Goal: Use online tool/utility: Utilize a website feature to perform a specific function

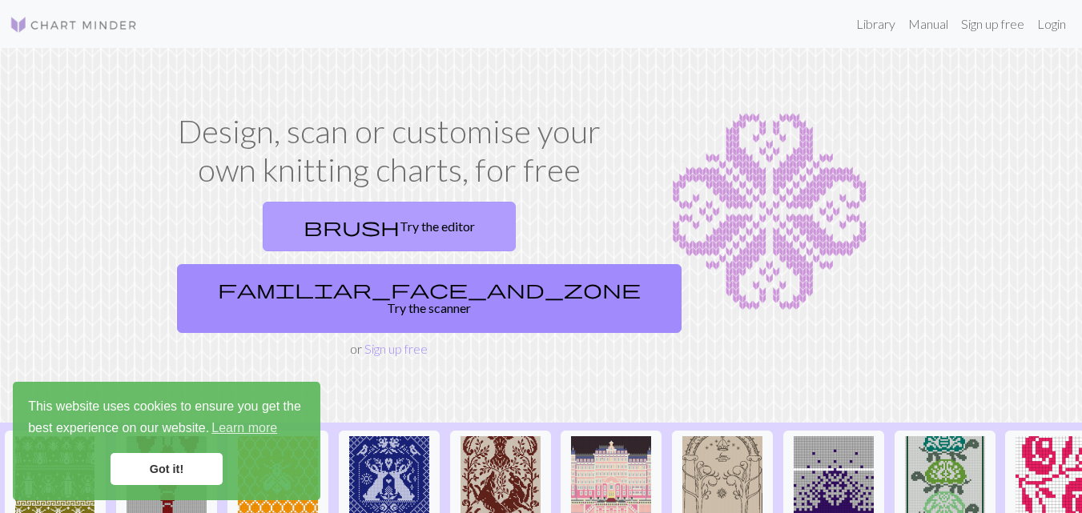
click at [311, 215] on link "brush Try the editor" at bounding box center [389, 227] width 253 height 50
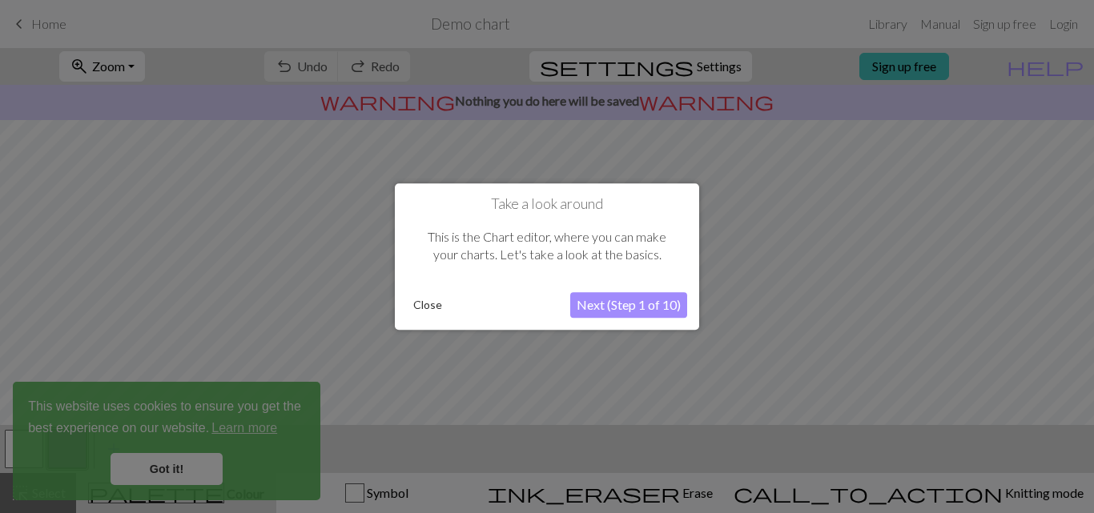
click at [616, 310] on button "Next (Step 1 of 10)" at bounding box center [628, 305] width 117 height 26
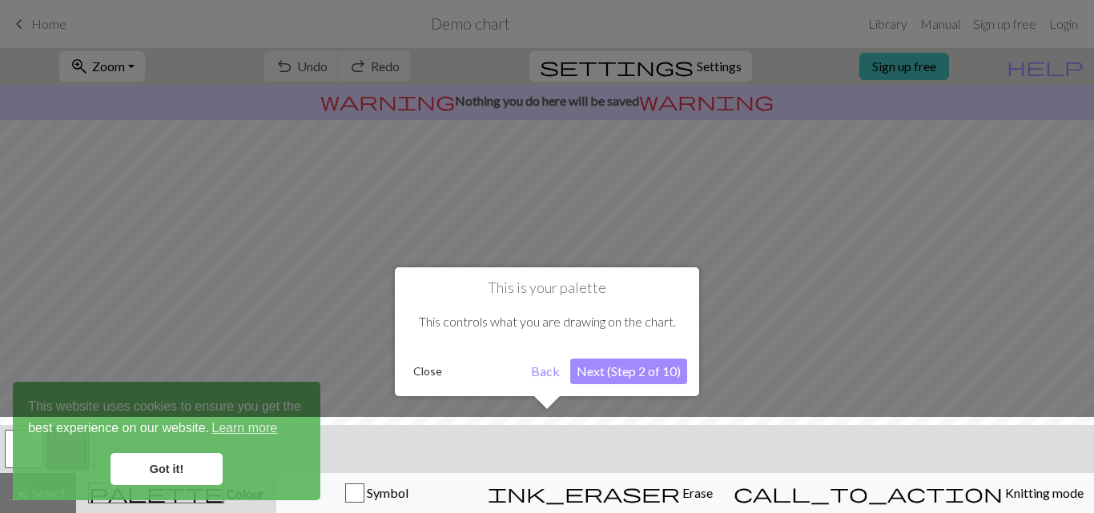
click at [612, 360] on button "Next (Step 2 of 10)" at bounding box center [628, 372] width 117 height 26
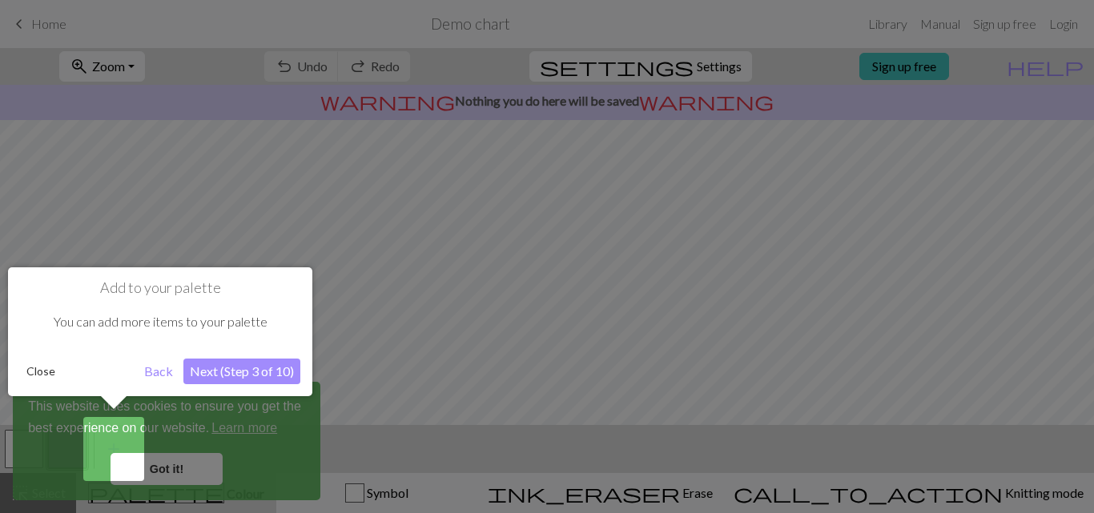
click at [259, 375] on button "Next (Step 3 of 10)" at bounding box center [241, 372] width 117 height 26
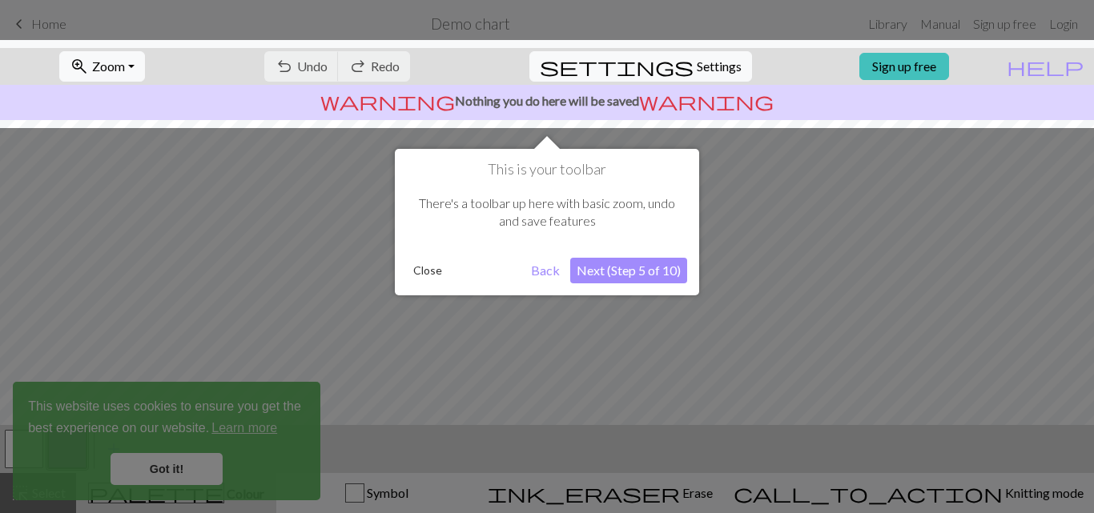
click at [650, 266] on button "Next (Step 5 of 10)" at bounding box center [628, 271] width 117 height 26
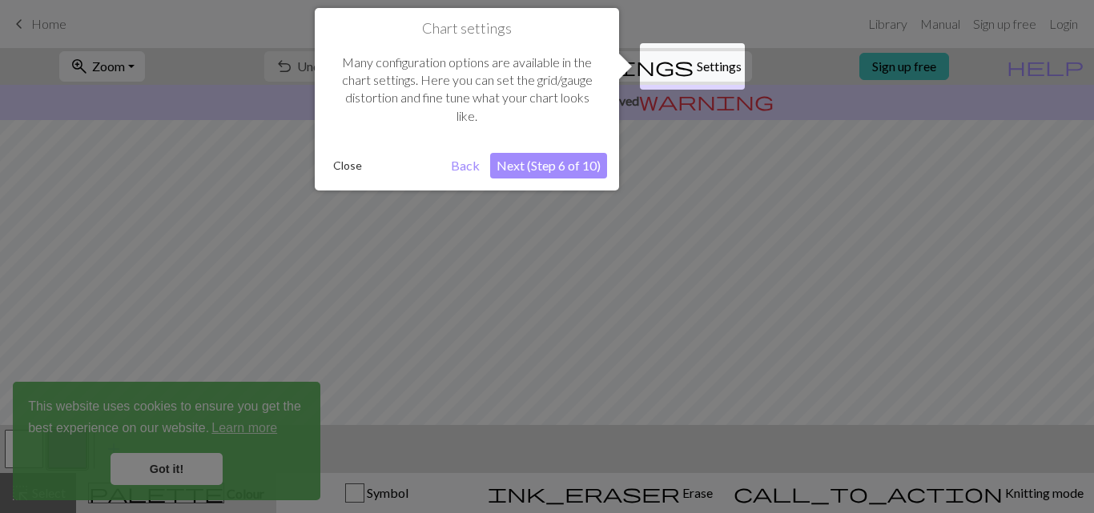
click at [569, 163] on button "Next (Step 6 of 10)" at bounding box center [548, 166] width 117 height 26
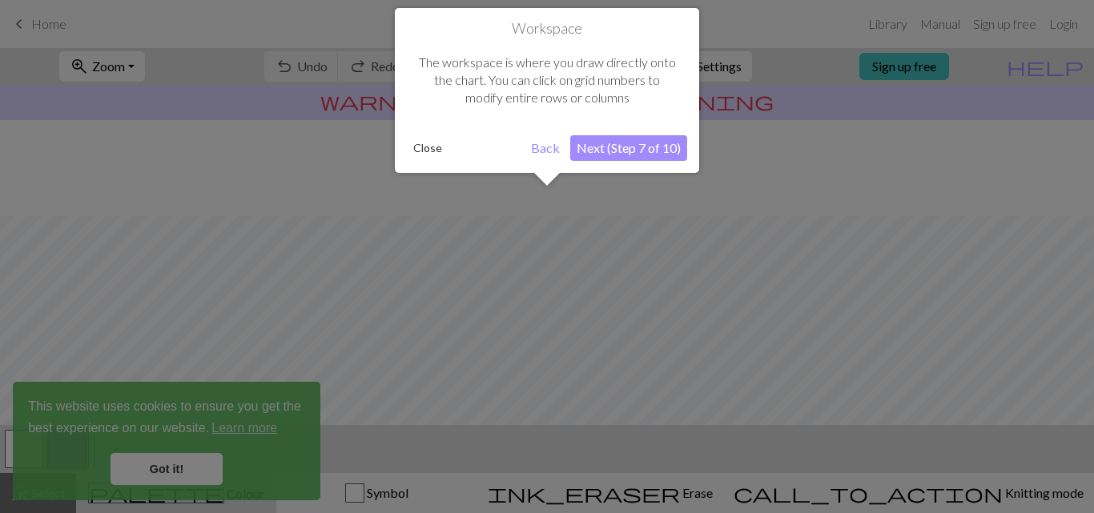
scroll to position [96, 0]
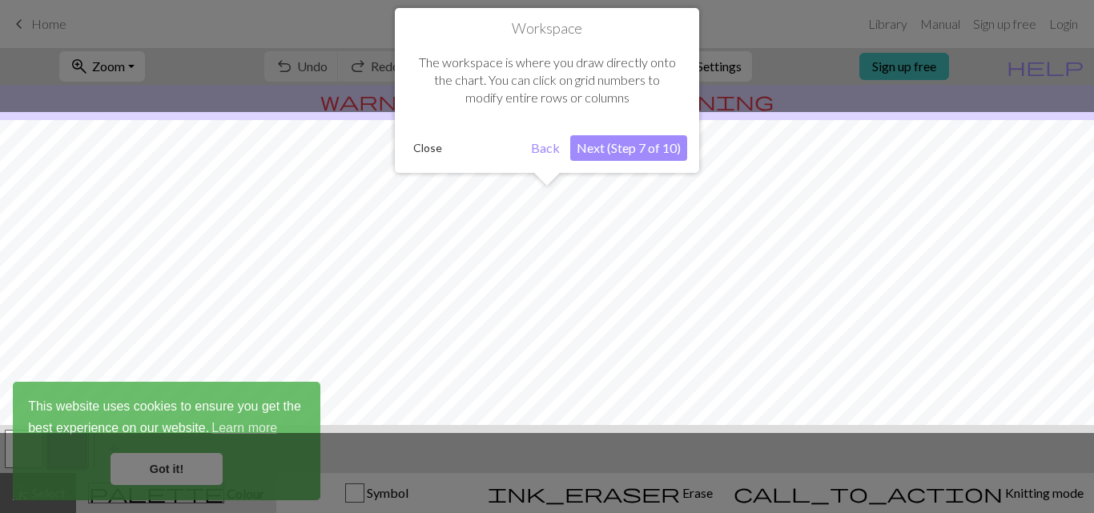
click at [619, 153] on button "Next (Step 7 of 10)" at bounding box center [628, 148] width 117 height 26
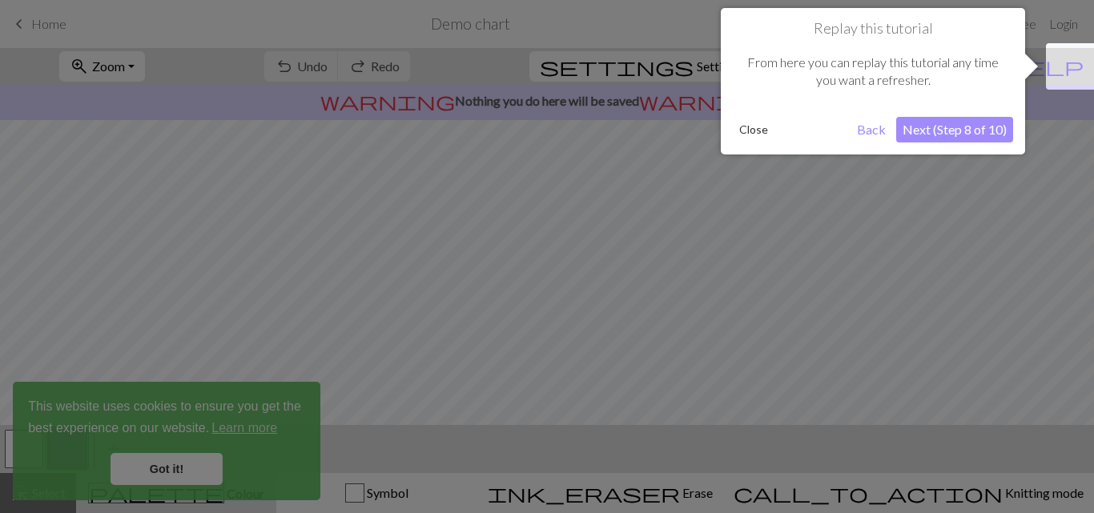
click at [950, 123] on button "Next (Step 8 of 10)" at bounding box center [954, 130] width 117 height 26
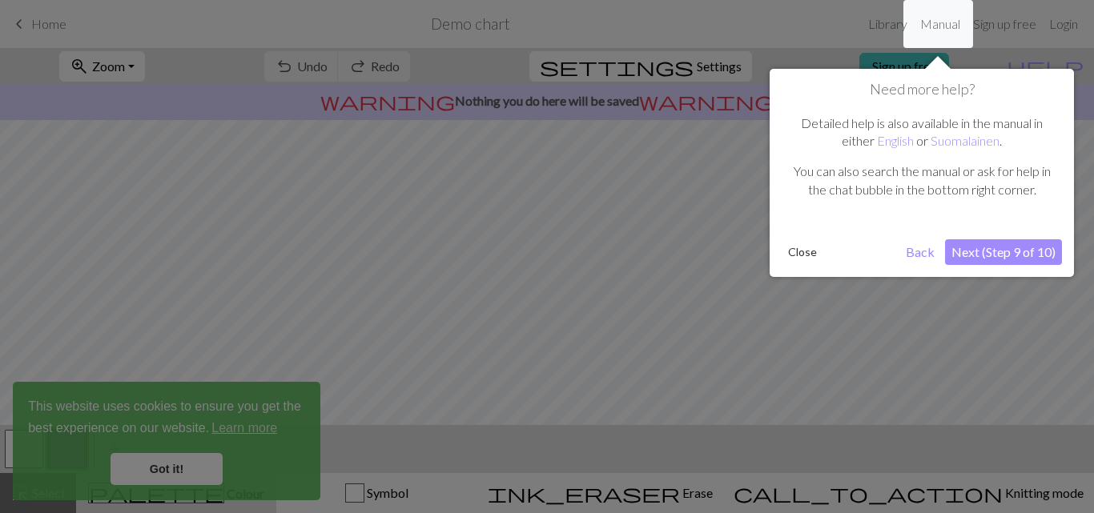
click at [985, 245] on button "Next (Step 9 of 10)" at bounding box center [1003, 252] width 117 height 26
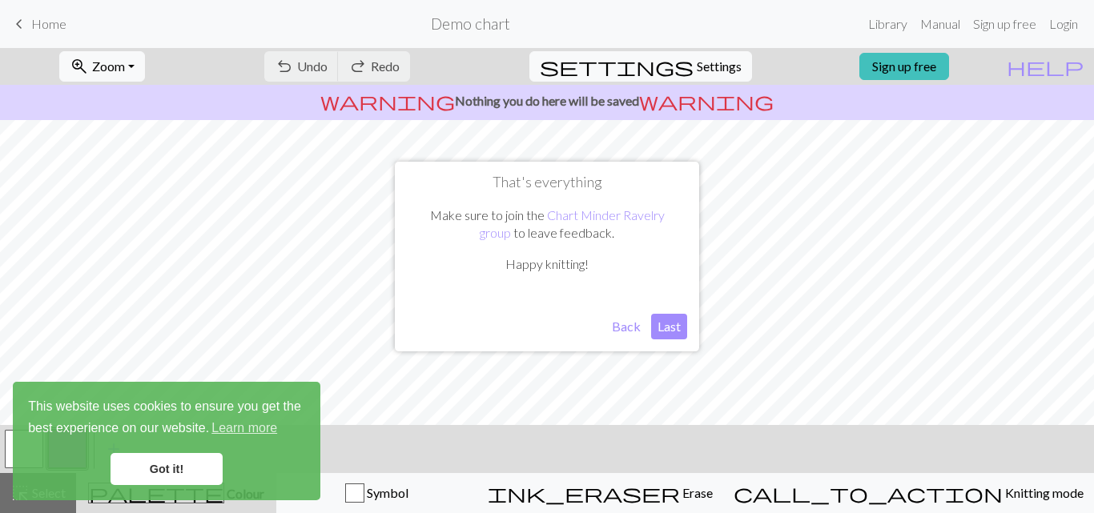
click at [671, 325] on button "Last" at bounding box center [669, 327] width 36 height 26
click at [668, 62] on span "settings" at bounding box center [617, 66] width 154 height 22
select select "aran"
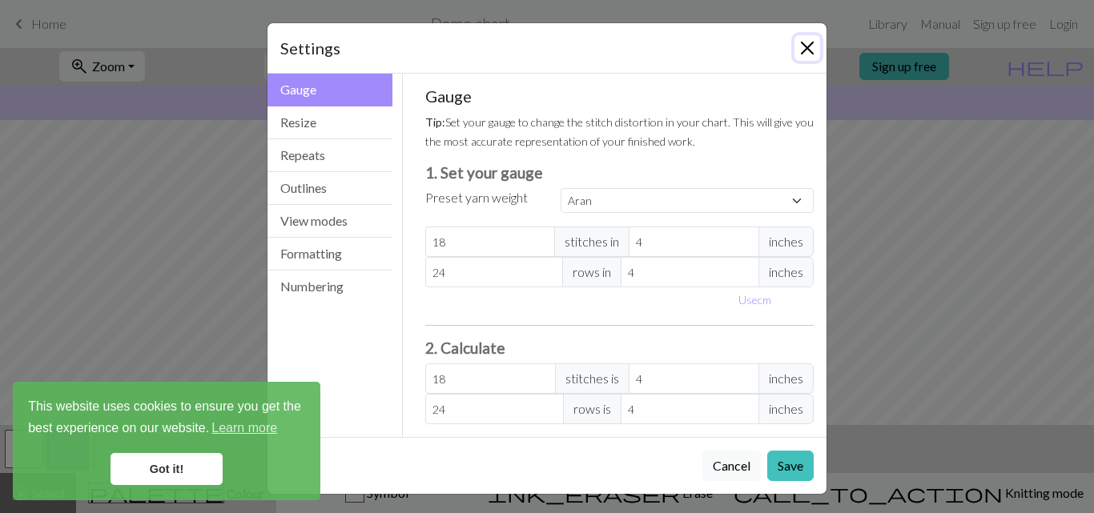
click at [803, 47] on button "Close" at bounding box center [807, 48] width 26 height 26
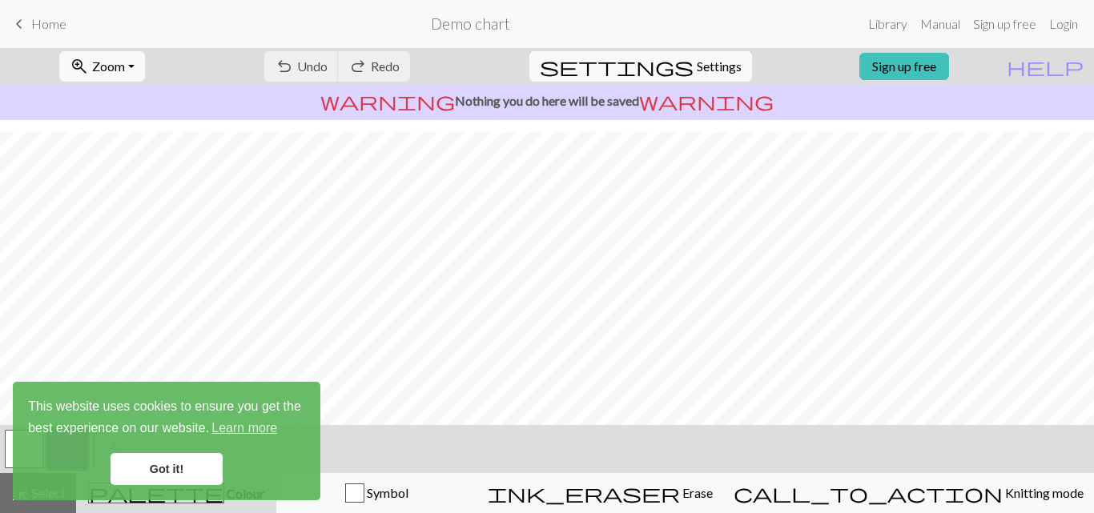
scroll to position [291, 0]
click at [172, 467] on link "Got it!" at bounding box center [166, 469] width 112 height 32
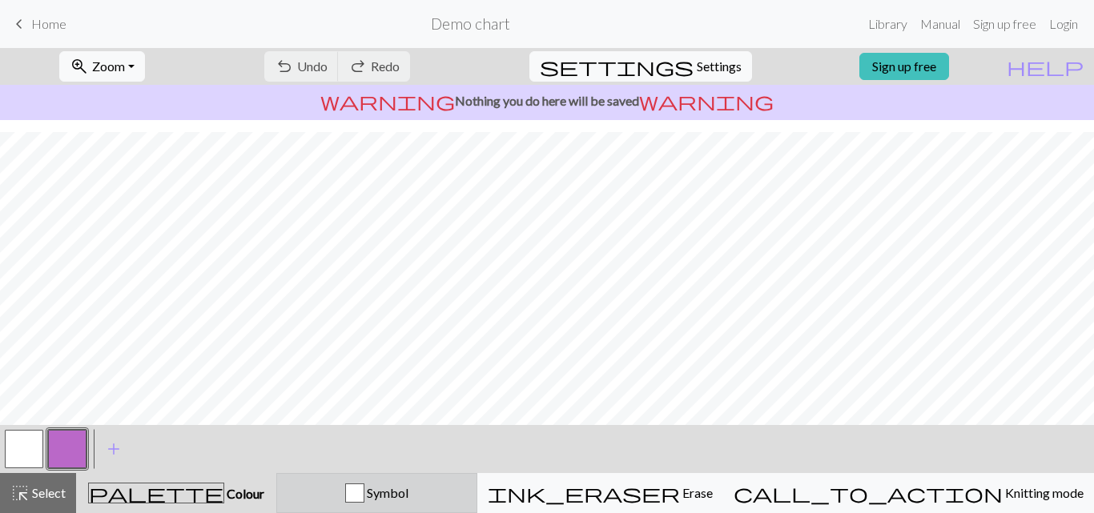
click at [364, 488] on div "button" at bounding box center [354, 493] width 19 height 19
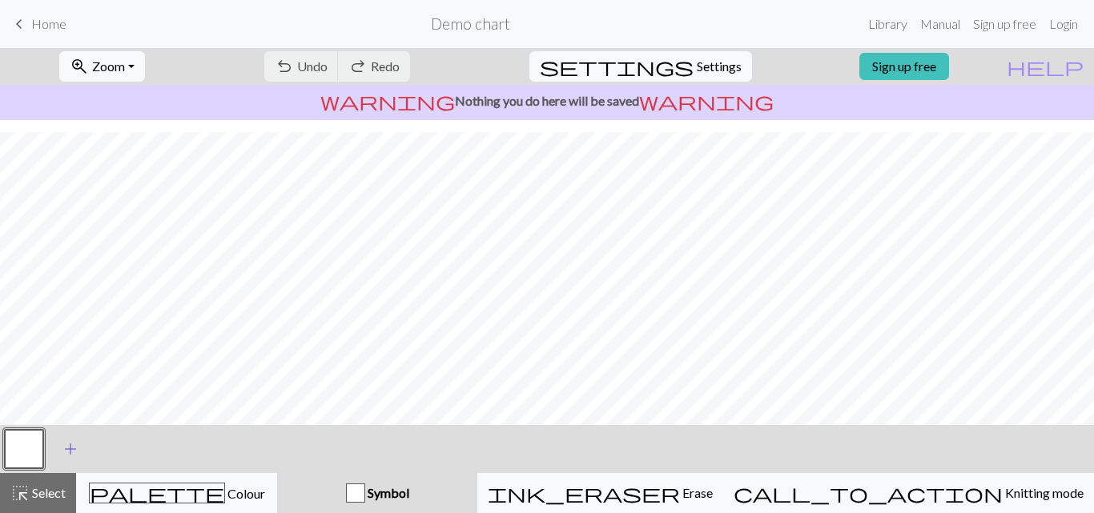
click at [79, 448] on span "add" at bounding box center [70, 449] width 19 height 22
click at [65, 440] on button "button" at bounding box center [67, 449] width 38 height 38
click at [30, 449] on button "button" at bounding box center [24, 449] width 38 height 38
click at [30, 449] on div "Edit symbol Name Knit d f g h j k p s t F H J O P T / | 0 1 2 3 4 5 6 7 8 9 e m…" at bounding box center [547, 256] width 1094 height 513
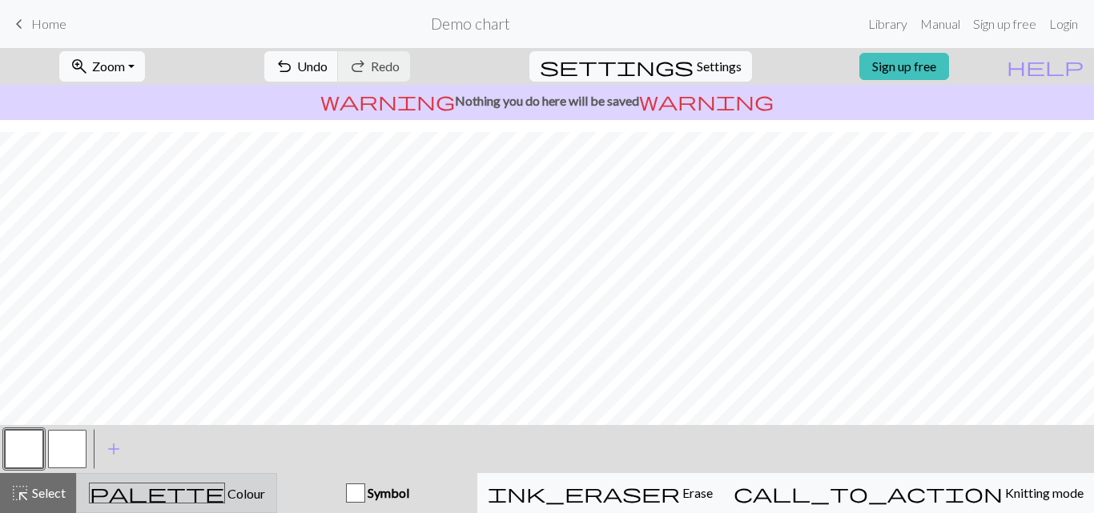
click at [189, 482] on span "palette" at bounding box center [157, 493] width 135 height 22
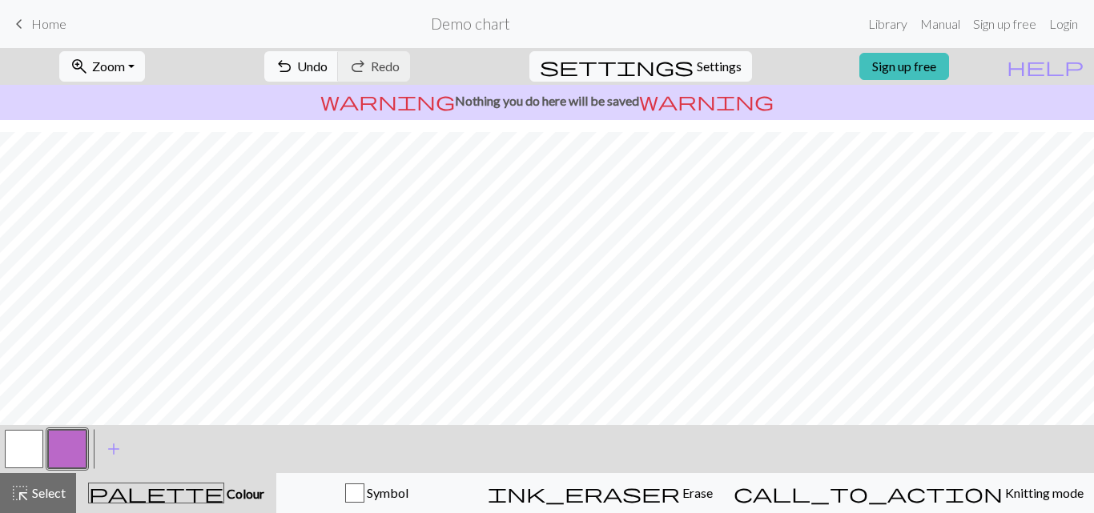
click at [22, 442] on button "button" at bounding box center [24, 449] width 38 height 38
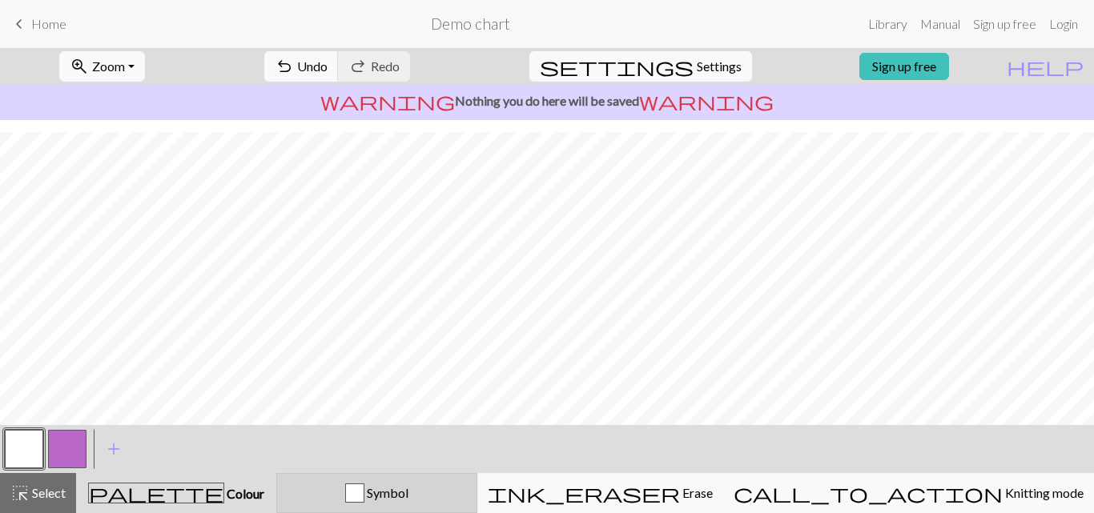
click at [432, 503] on button "Symbol" at bounding box center [376, 493] width 201 height 40
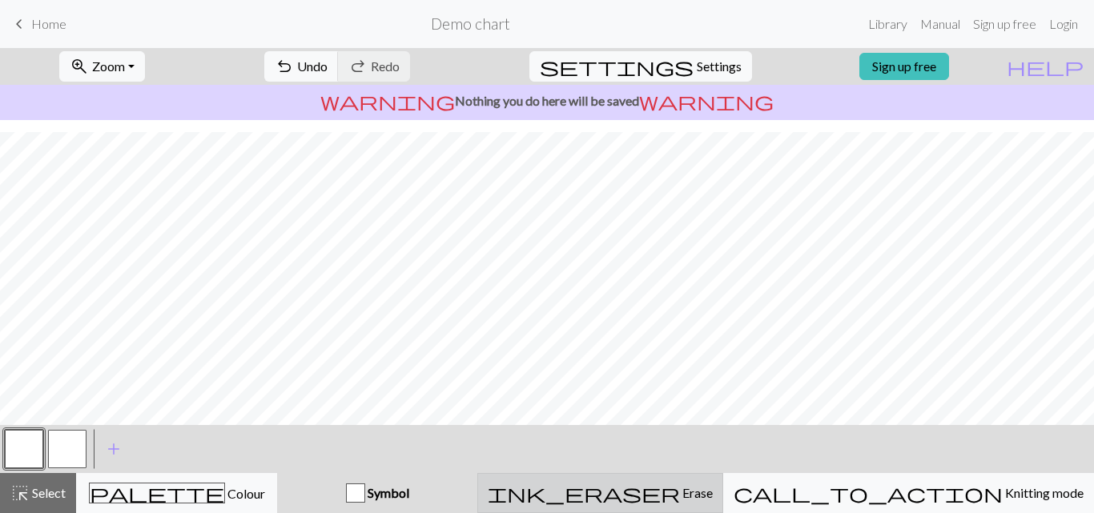
click at [713, 489] on span "Erase" at bounding box center [696, 492] width 33 height 15
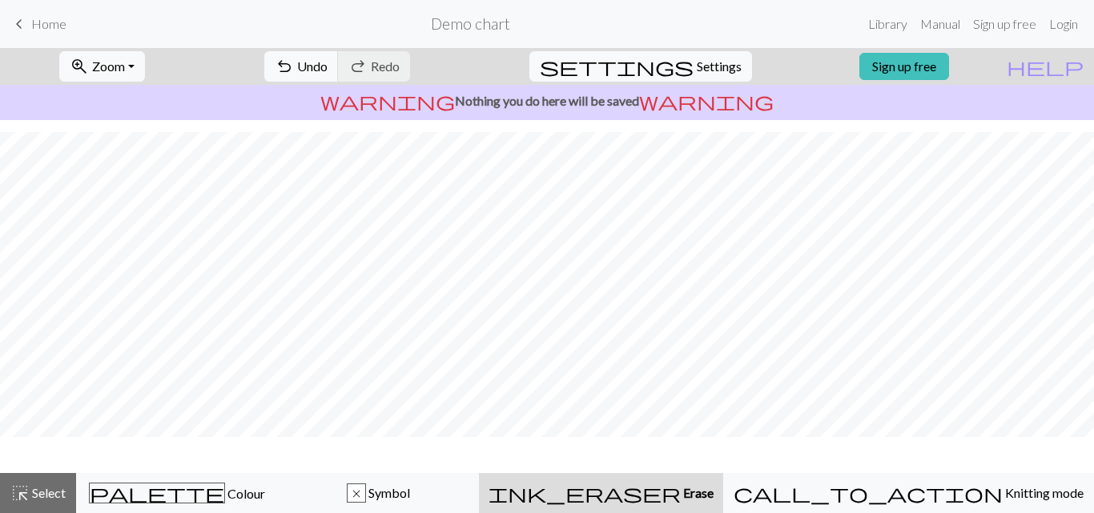
scroll to position [243, 0]
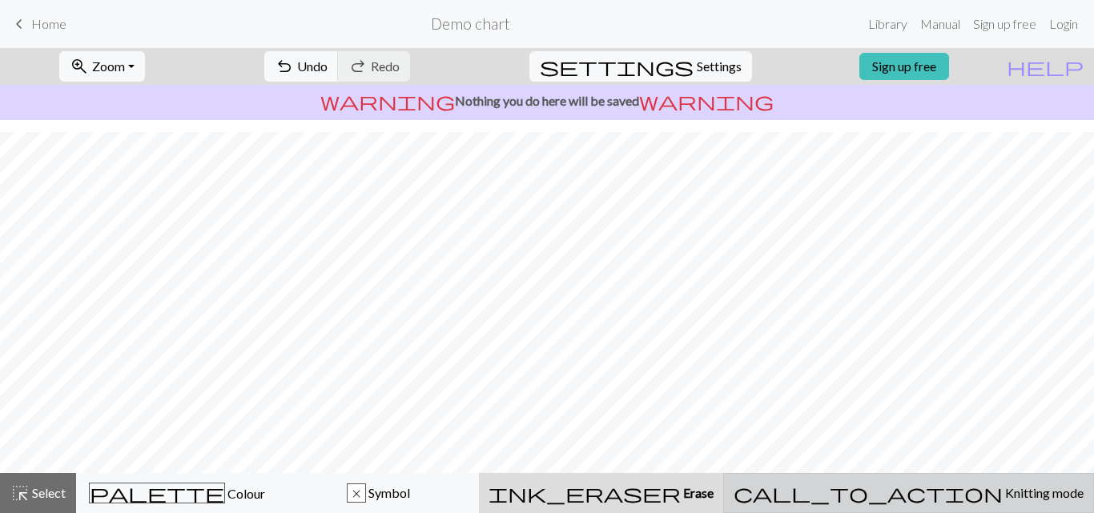
click at [1003, 487] on span "Knitting mode" at bounding box center [1043, 492] width 81 height 15
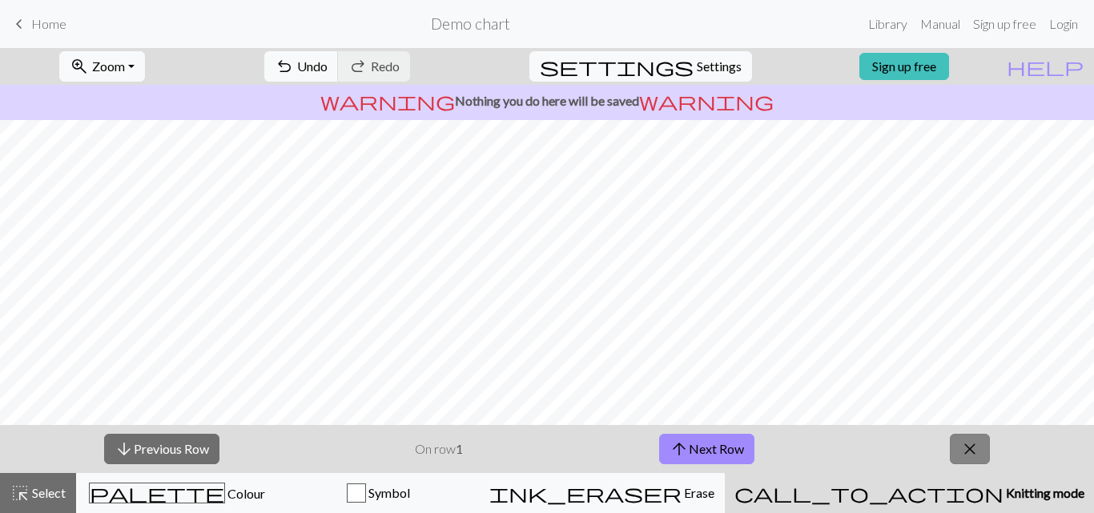
click at [970, 436] on button "close" at bounding box center [970, 449] width 40 height 30
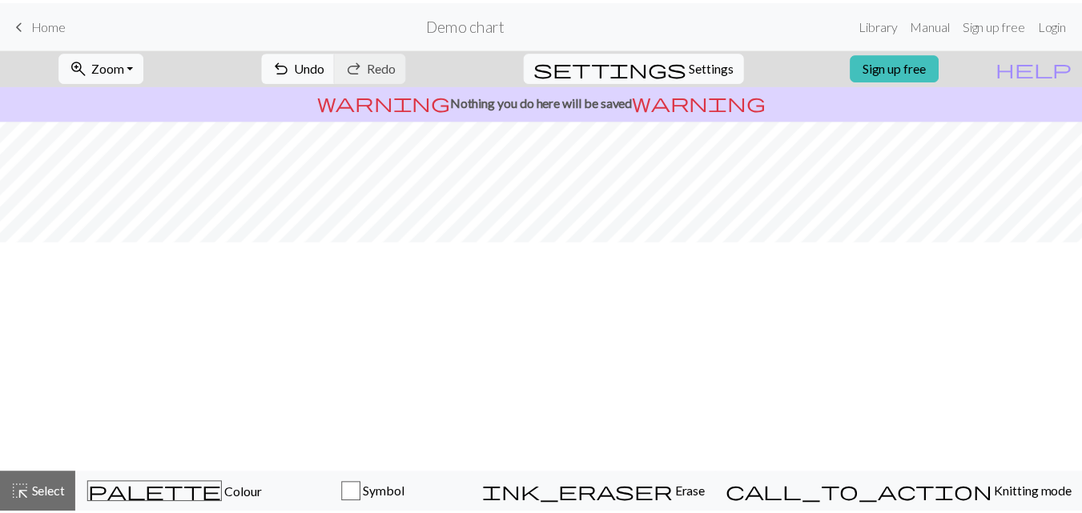
scroll to position [0, 0]
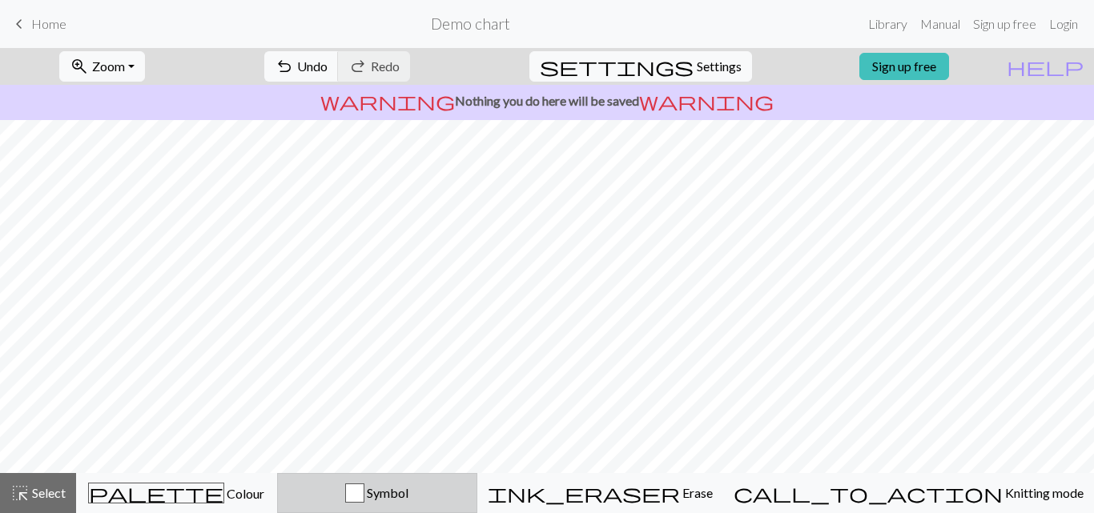
click at [364, 497] on div "button" at bounding box center [354, 493] width 19 height 19
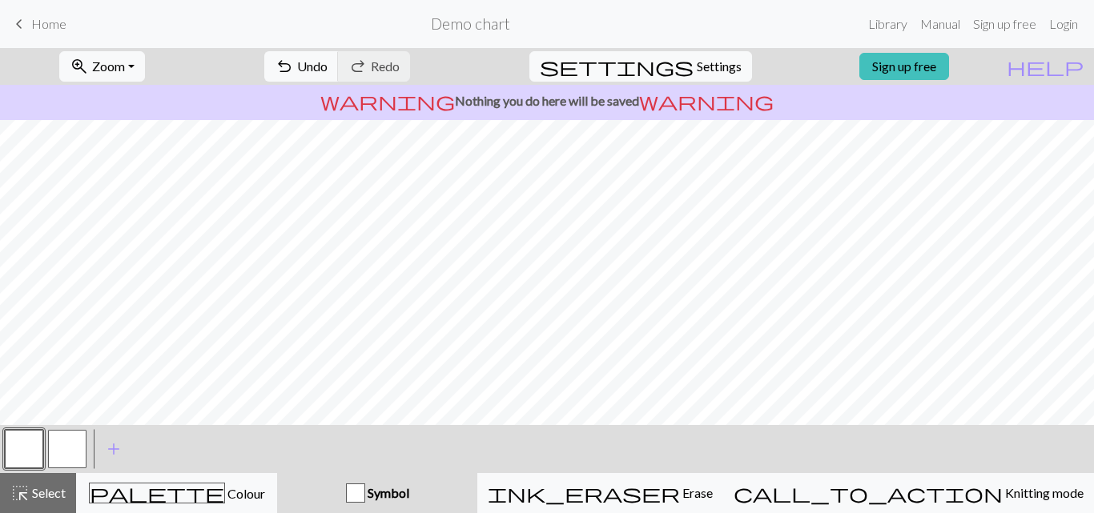
click at [22, 461] on button "button" at bounding box center [24, 449] width 38 height 38
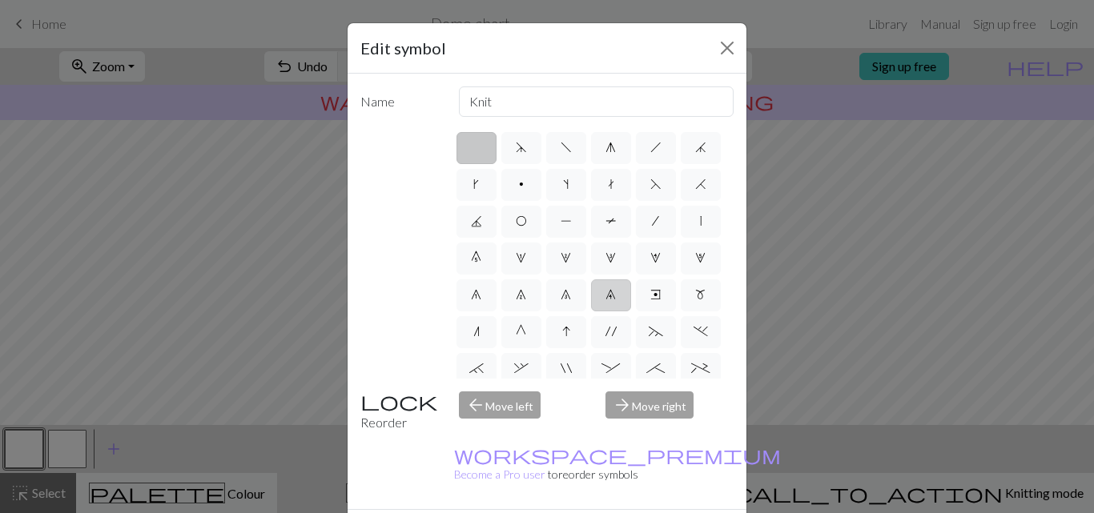
click at [605, 301] on span "9" at bounding box center [610, 294] width 10 height 13
click at [605, 295] on input "9" at bounding box center [610, 290] width 10 height 10
radio input "true"
type input "decrease 4"
drag, startPoint x: 622, startPoint y: 491, endPoint x: 610, endPoint y: 490, distance: 12.0
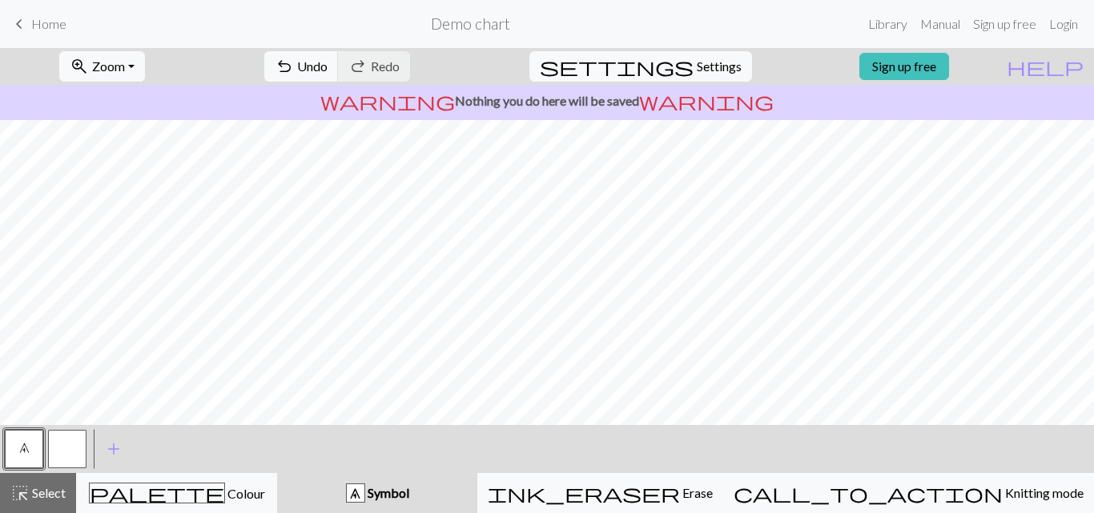
click at [58, 27] on span "Home" at bounding box center [48, 23] width 35 height 15
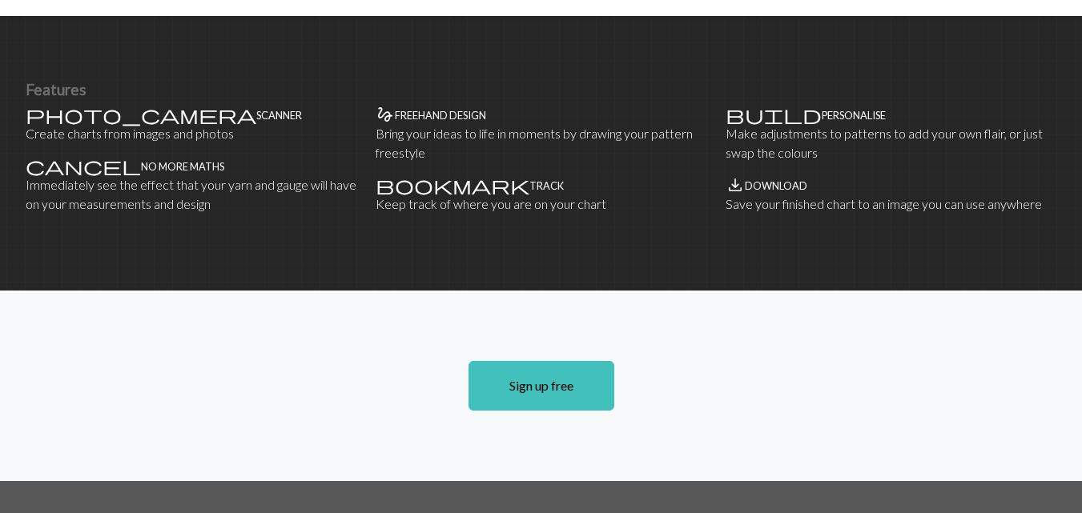
scroll to position [787, 0]
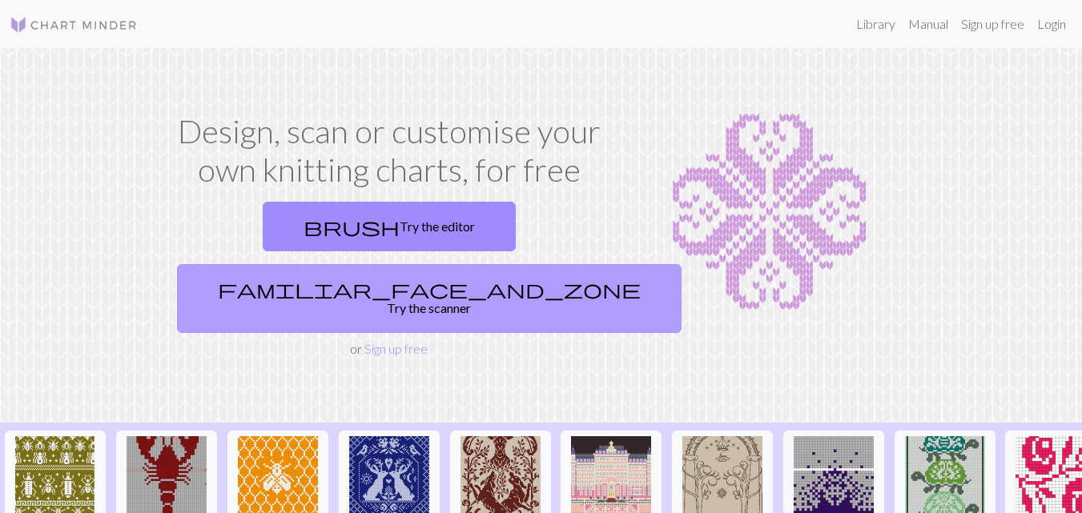
click at [544, 264] on link "familiar_face_and_zone Try the scanner" at bounding box center [429, 298] width 504 height 69
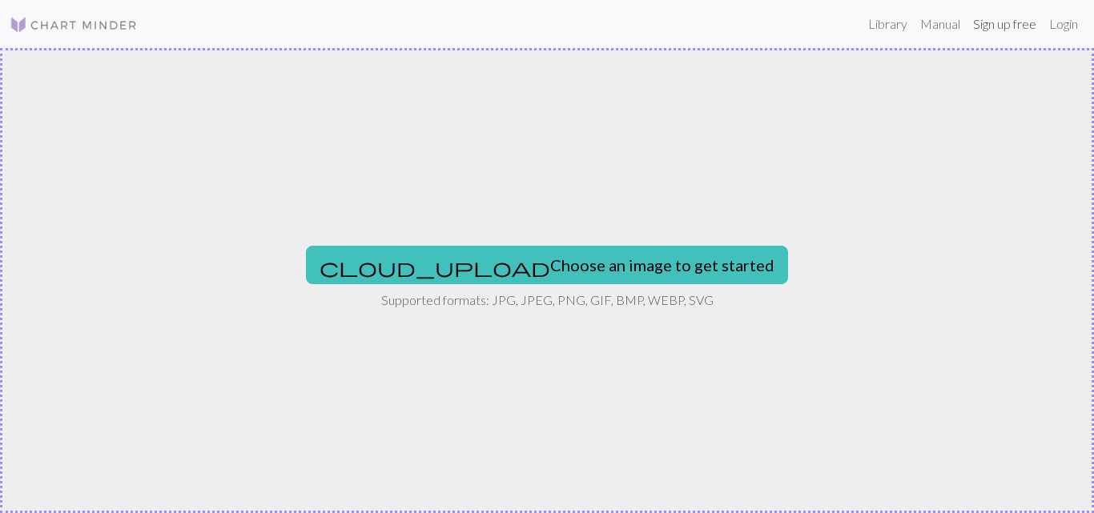
click at [991, 23] on link "Sign up free" at bounding box center [1004, 24] width 76 height 32
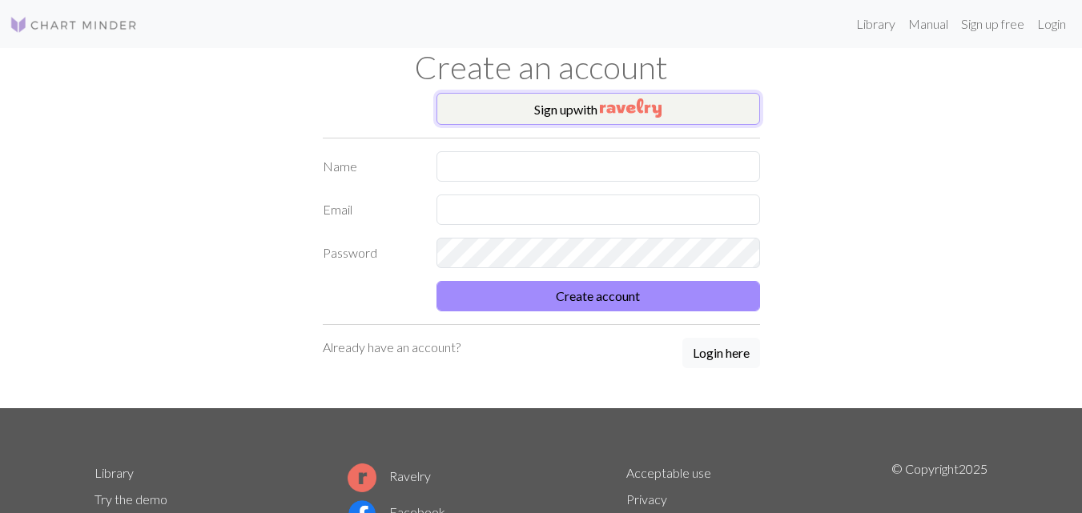
click at [548, 110] on button "Sign up with" at bounding box center [597, 109] width 323 height 32
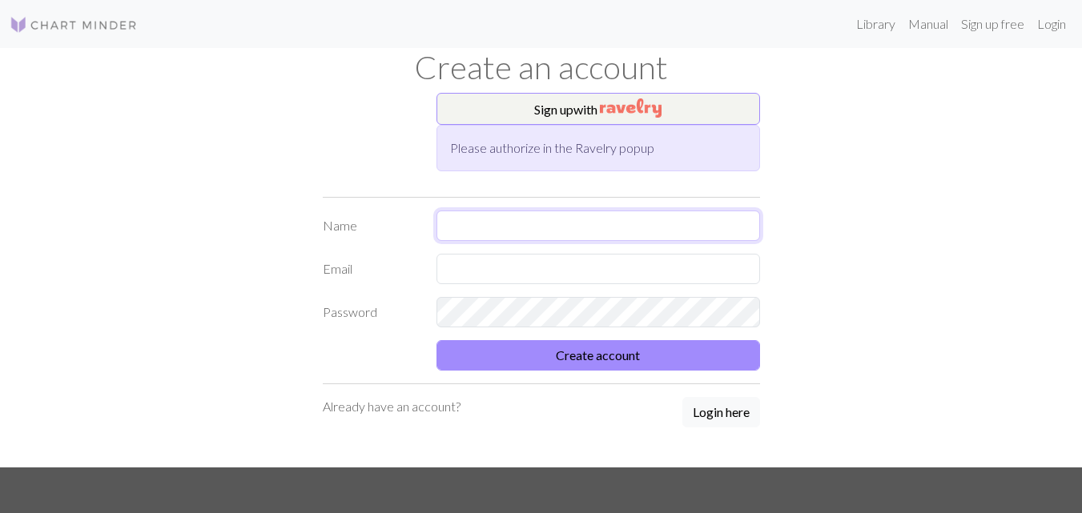
click at [488, 220] on input "text" at bounding box center [597, 226] width 323 height 30
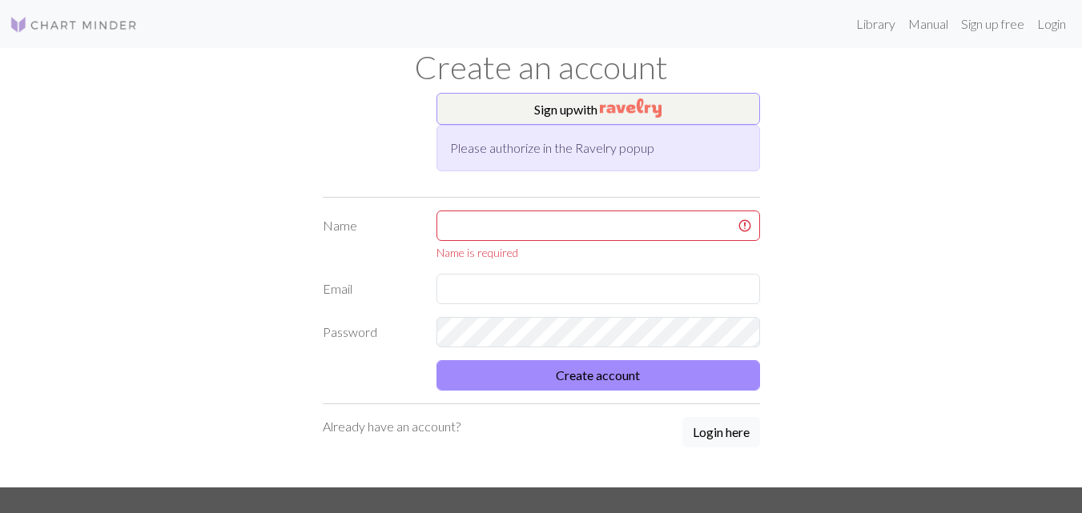
click at [361, 242] on form "Name Name is required Email Password Create account" at bounding box center [541, 301] width 437 height 180
click at [613, 105] on img "button" at bounding box center [631, 107] width 62 height 19
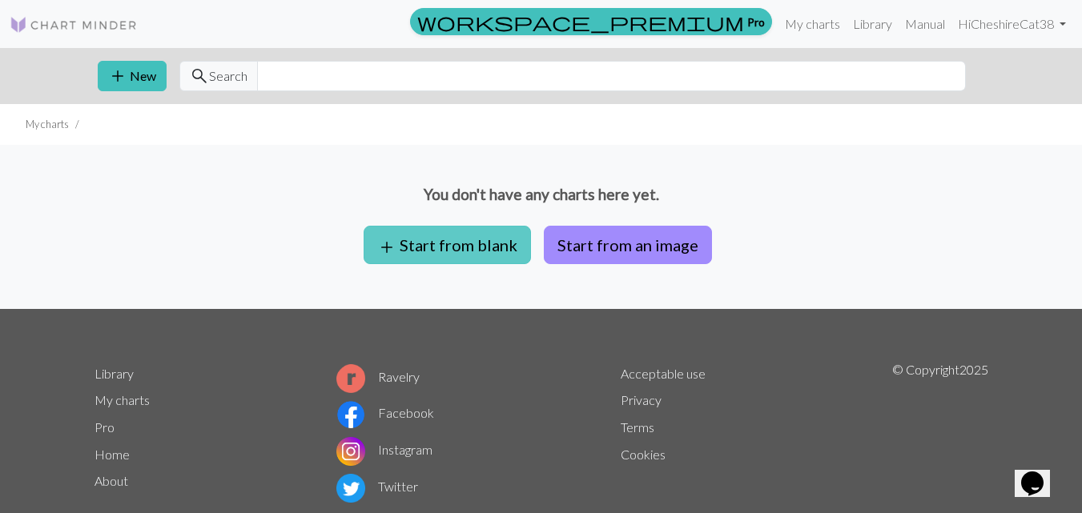
click at [409, 256] on button "add Start from blank" at bounding box center [447, 245] width 167 height 38
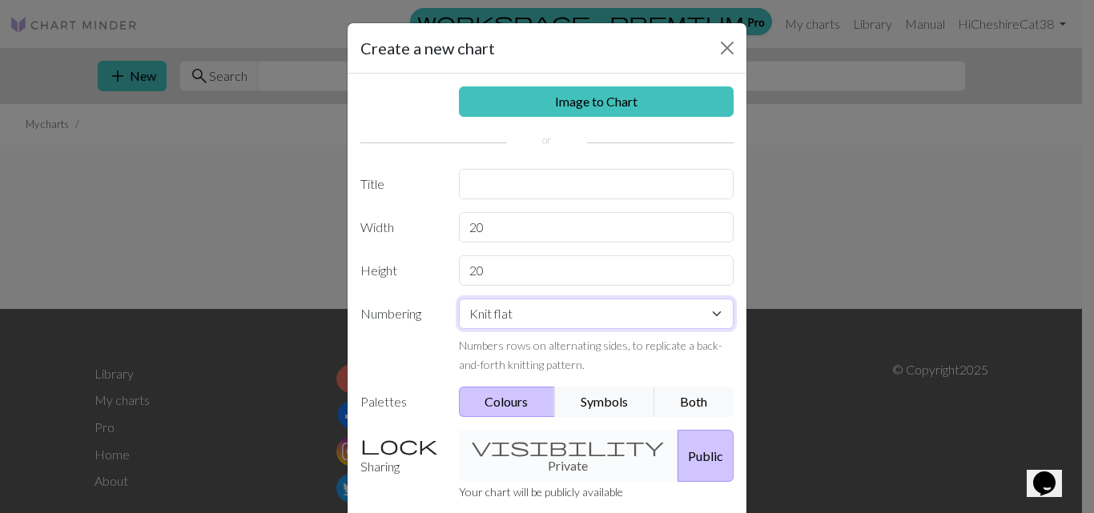
click at [566, 318] on select "Knit flat Knit in the round Lace knitting Cross stitch" at bounding box center [596, 314] width 275 height 30
click at [573, 321] on select "Knit flat Knit in the round Lace knitting Cross stitch" at bounding box center [596, 314] width 275 height 30
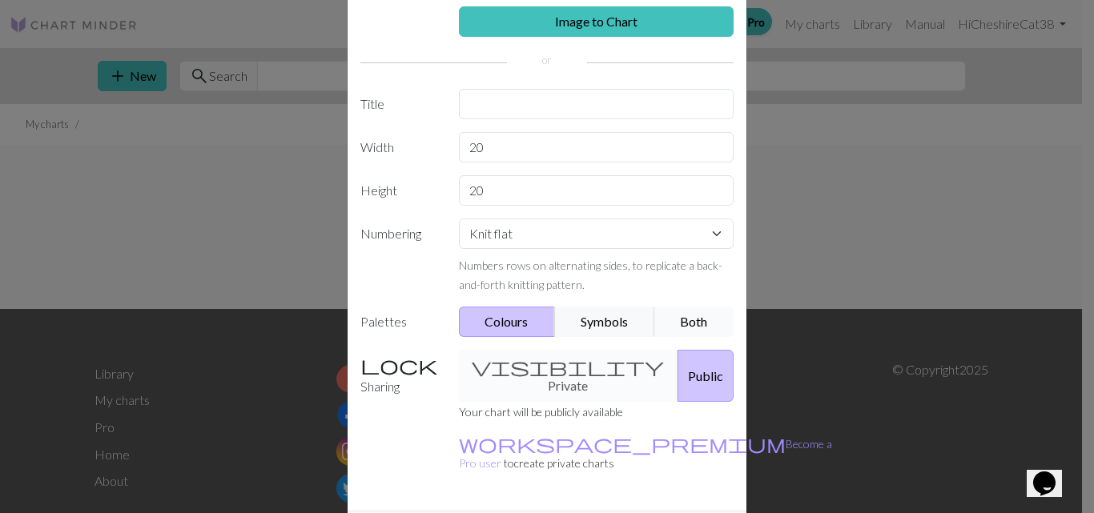
click at [695, 320] on button "Both" at bounding box center [694, 322] width 80 height 30
click at [516, 352] on div "visibility Private Public" at bounding box center [596, 376] width 295 height 52
click at [505, 363] on div "visibility Private Public" at bounding box center [596, 376] width 295 height 52
click at [506, 363] on div "visibility Private Public" at bounding box center [596, 376] width 295 height 52
click at [677, 361] on button "Public" at bounding box center [705, 376] width 56 height 52
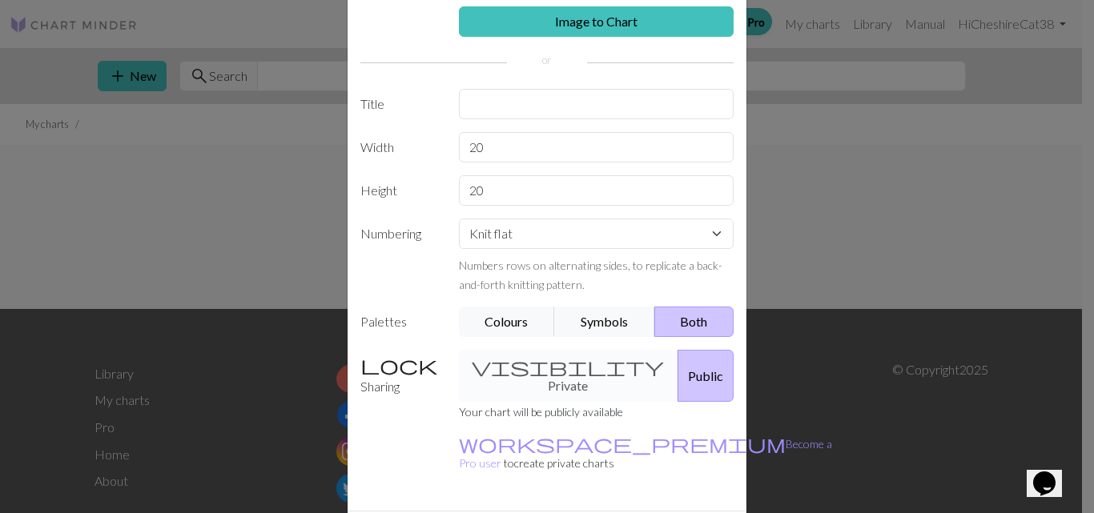
click at [528, 382] on div "visibility Private Public" at bounding box center [596, 376] width 295 height 52
drag, startPoint x: 400, startPoint y: 370, endPoint x: 440, endPoint y: 371, distance: 40.8
click at [400, 370] on label "Sharing" at bounding box center [400, 376] width 98 height 52
click at [495, 371] on div "visibility Private Public" at bounding box center [596, 376] width 295 height 52
click at [512, 369] on div "visibility Private Public" at bounding box center [596, 376] width 295 height 52
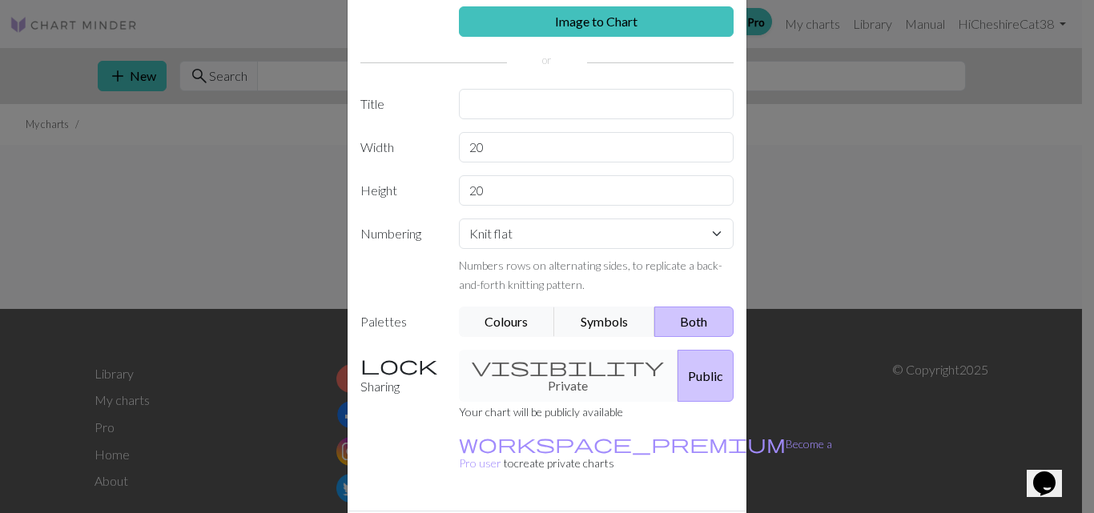
click at [538, 360] on div "visibility Private Public" at bounding box center [596, 376] width 295 height 52
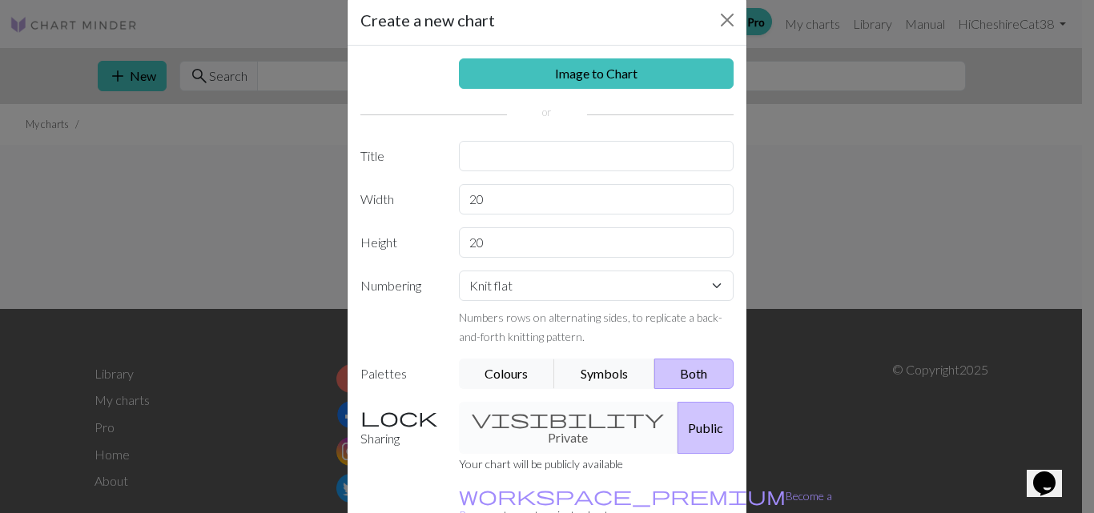
scroll to position [0, 0]
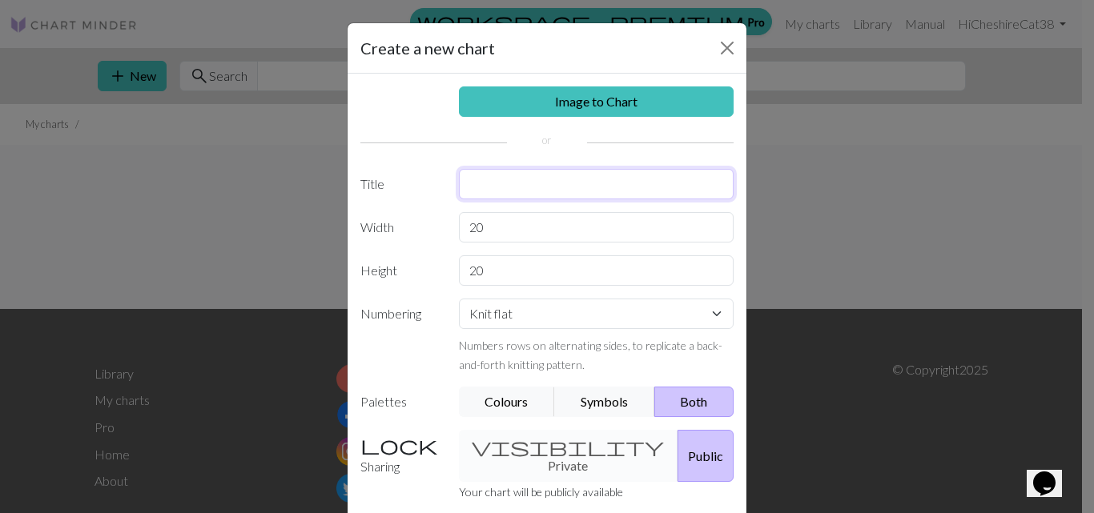
click at [483, 191] on input "text" at bounding box center [596, 184] width 275 height 30
type input "Mountain"
click at [509, 220] on input "20" at bounding box center [596, 227] width 275 height 30
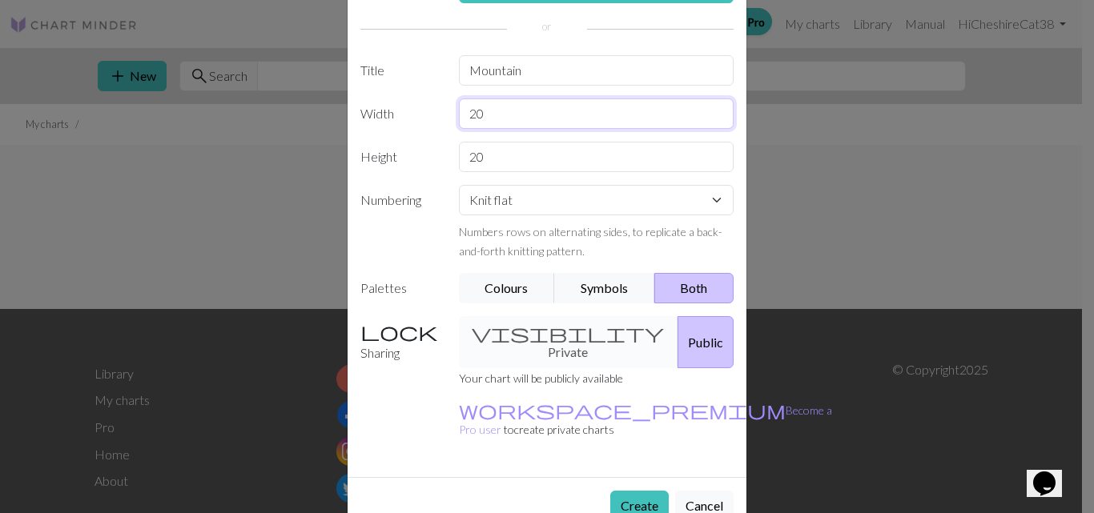
scroll to position [119, 0]
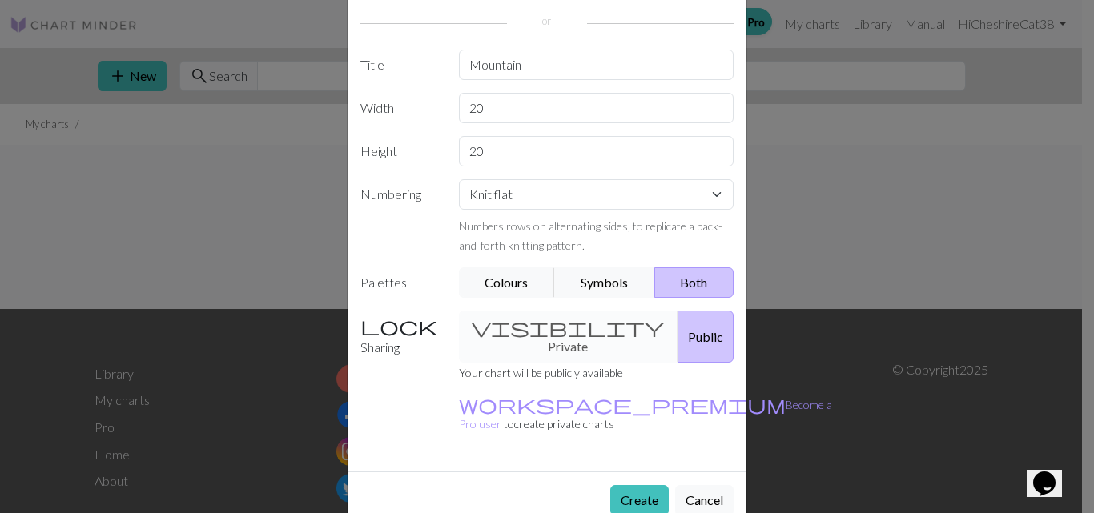
click at [541, 323] on div "visibility Private Public" at bounding box center [596, 337] width 295 height 52
click at [536, 325] on div "visibility Private Public" at bounding box center [596, 337] width 295 height 52
click at [499, 330] on div "visibility Private Public" at bounding box center [596, 337] width 295 height 52
click at [621, 485] on button "Create" at bounding box center [639, 500] width 58 height 30
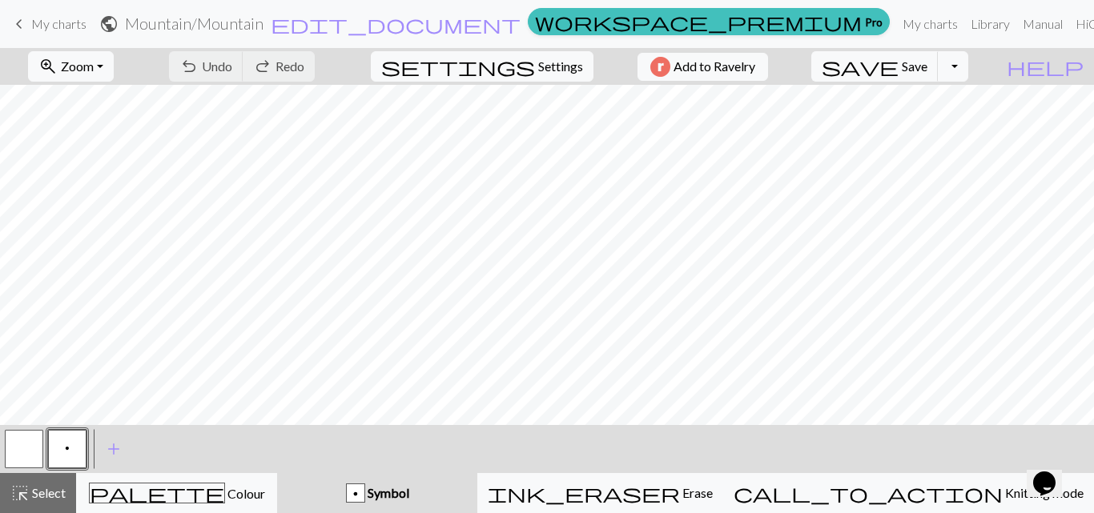
click at [23, 451] on button "button" at bounding box center [24, 449] width 38 height 38
click at [70, 445] on button "p" at bounding box center [67, 449] width 38 height 38
click at [29, 445] on button "button" at bounding box center [24, 449] width 38 height 38
click at [44, 488] on span "Select" at bounding box center [48, 492] width 36 height 15
click at [24, 492] on span "highlight_alt" at bounding box center [19, 493] width 19 height 22
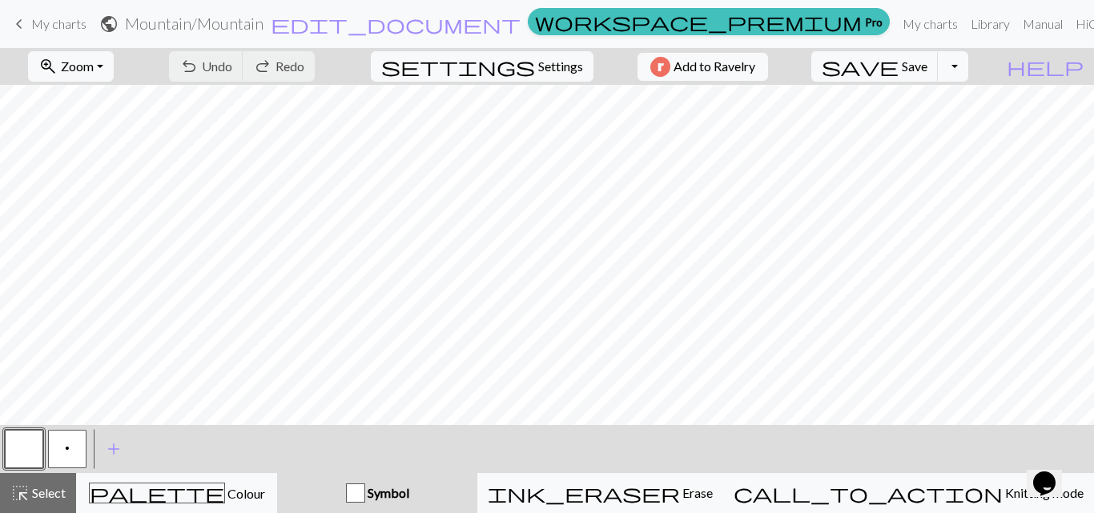
click at [12, 444] on button "button" at bounding box center [24, 449] width 38 height 38
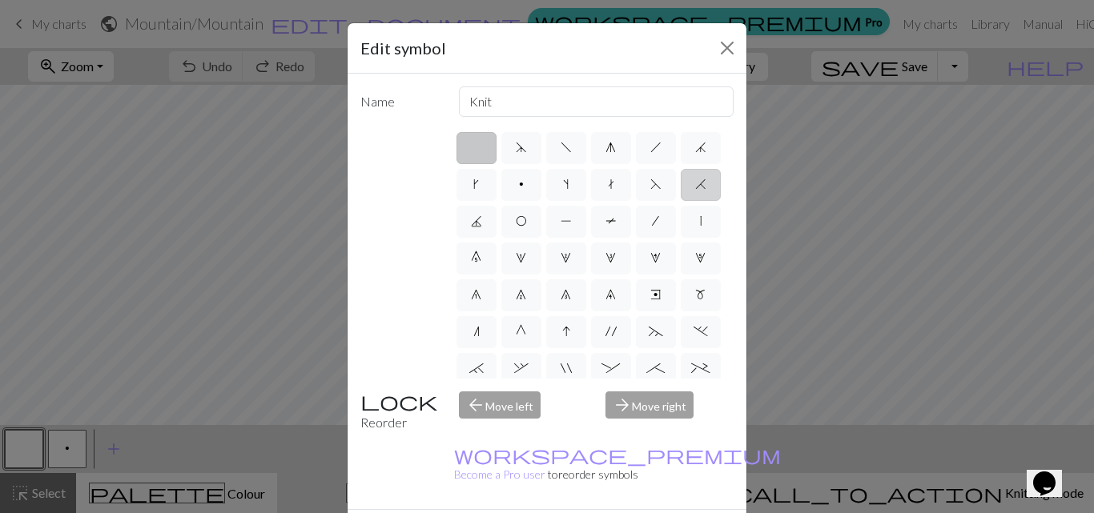
click at [681, 201] on label "H" at bounding box center [701, 185] width 40 height 32
click at [695, 185] on input "H" at bounding box center [700, 180] width 10 height 10
radio input "true"
type input "k2tog"
click at [650, 191] on span "F" at bounding box center [655, 184] width 11 height 13
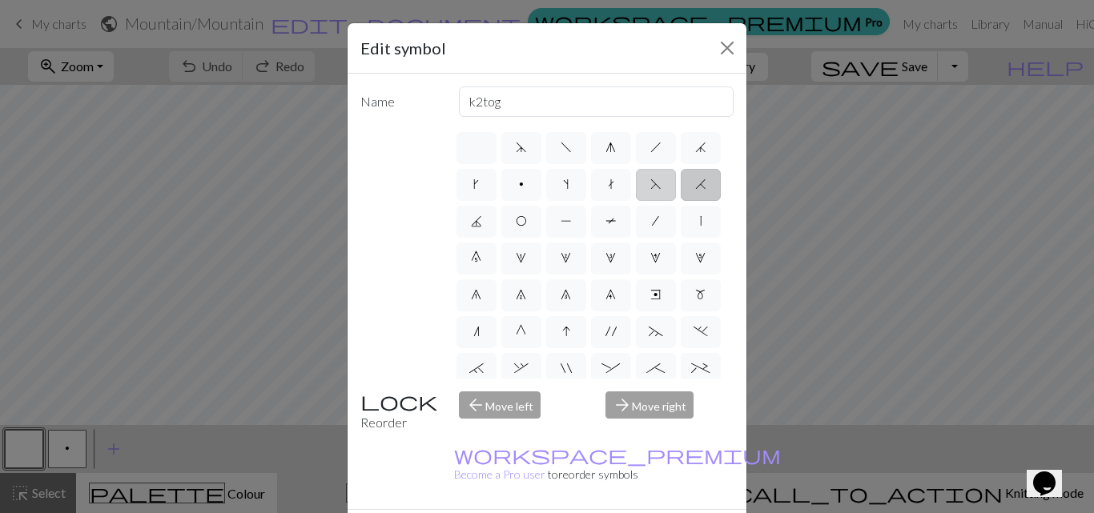
click at [650, 185] on input "F" at bounding box center [655, 180] width 10 height 10
radio input "true"
type input "ssk"
click at [681, 164] on label "j" at bounding box center [701, 148] width 40 height 32
click at [695, 148] on input "j" at bounding box center [700, 143] width 10 height 10
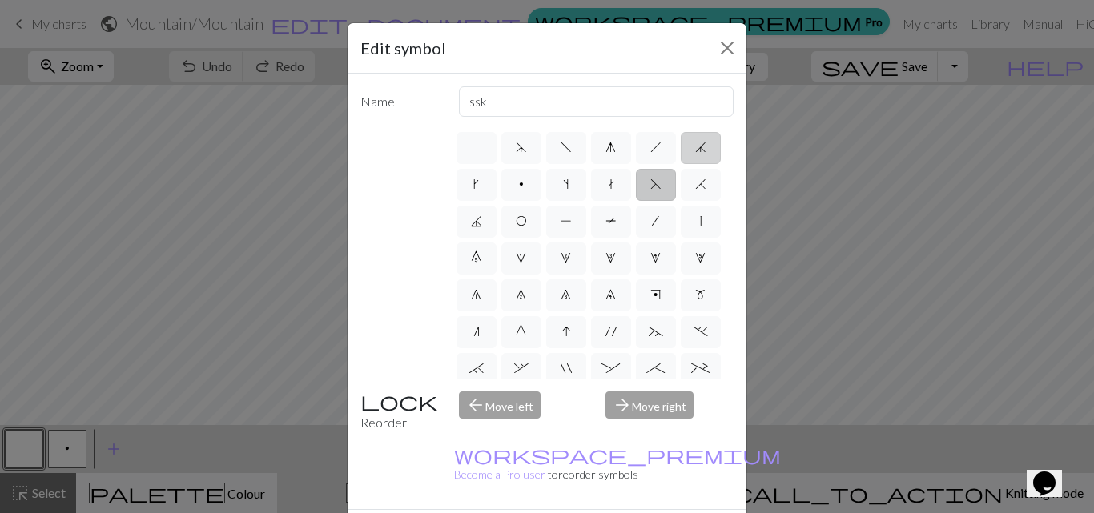
radio input "true"
type input "k3tog"
click at [525, 151] on label "d" at bounding box center [521, 148] width 40 height 32
click at [525, 148] on input "d" at bounding box center [521, 143] width 10 height 10
radio input "true"
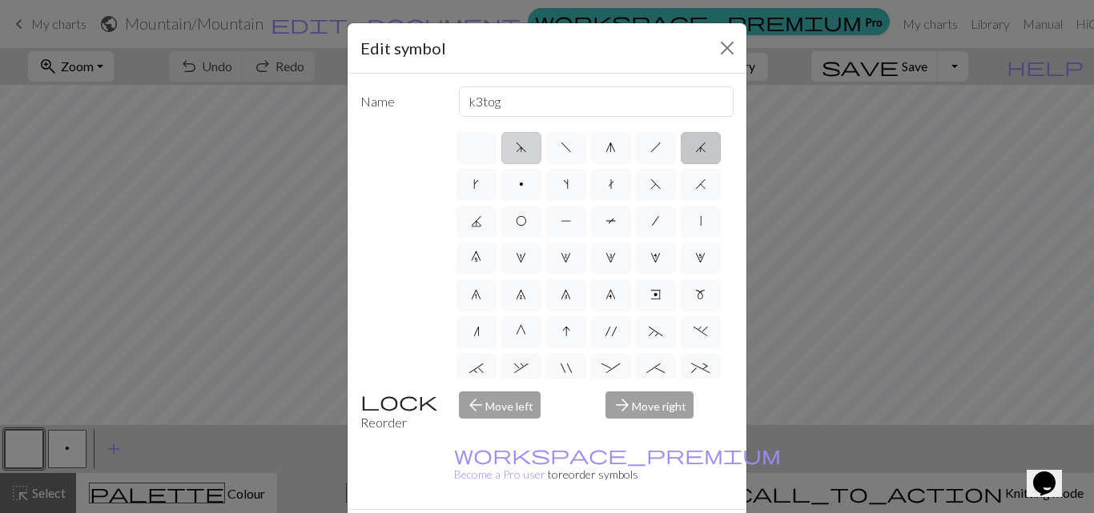
type input "sk2p"
click at [546, 275] on label "2" at bounding box center [566, 259] width 40 height 32
click at [561, 259] on input "2" at bounding box center [566, 253] width 10 height 10
radio input "true"
type input "increase 2"
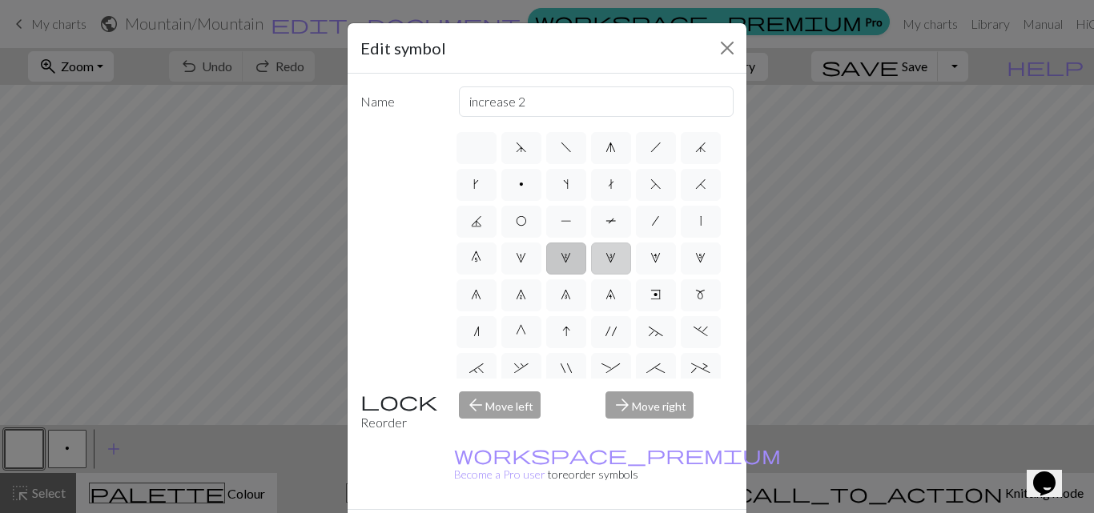
click at [605, 264] on span "3" at bounding box center [610, 257] width 10 height 13
click at [605, 259] on input "3" at bounding box center [610, 253] width 10 height 10
radio input "true"
type input "increase 3"
click at [481, 260] on span "0" at bounding box center [476, 257] width 10 height 13
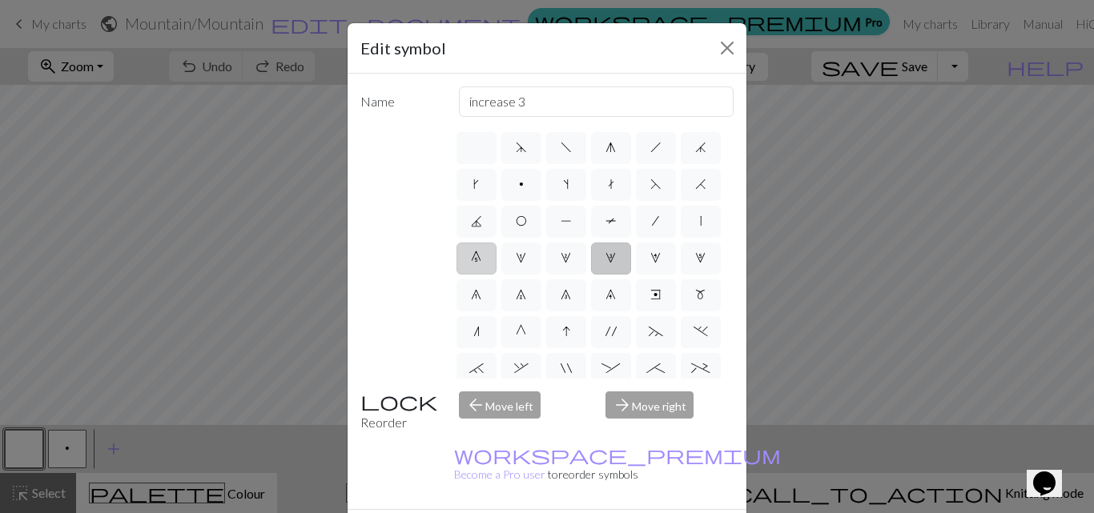
click at [481, 259] on input "0" at bounding box center [476, 253] width 10 height 10
radio input "true"
type input "decrease 5"
click at [541, 261] on label "1" at bounding box center [521, 259] width 40 height 32
click at [526, 259] on input "1" at bounding box center [521, 253] width 10 height 10
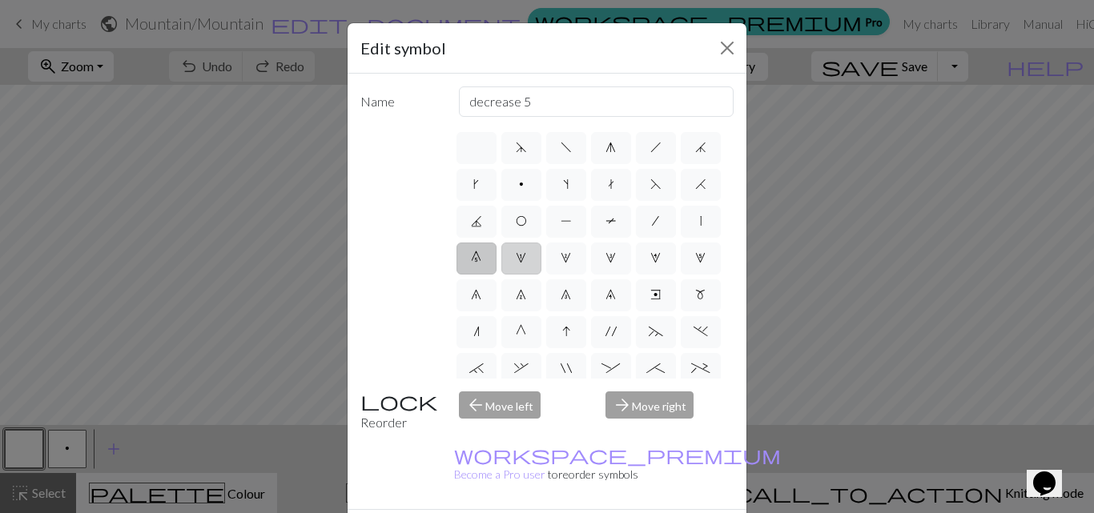
radio input "true"
type input "increase 1"
click at [473, 338] on span "n" at bounding box center [476, 331] width 6 height 13
click at [473, 332] on input "n" at bounding box center [478, 327] width 10 height 10
radio input "true"
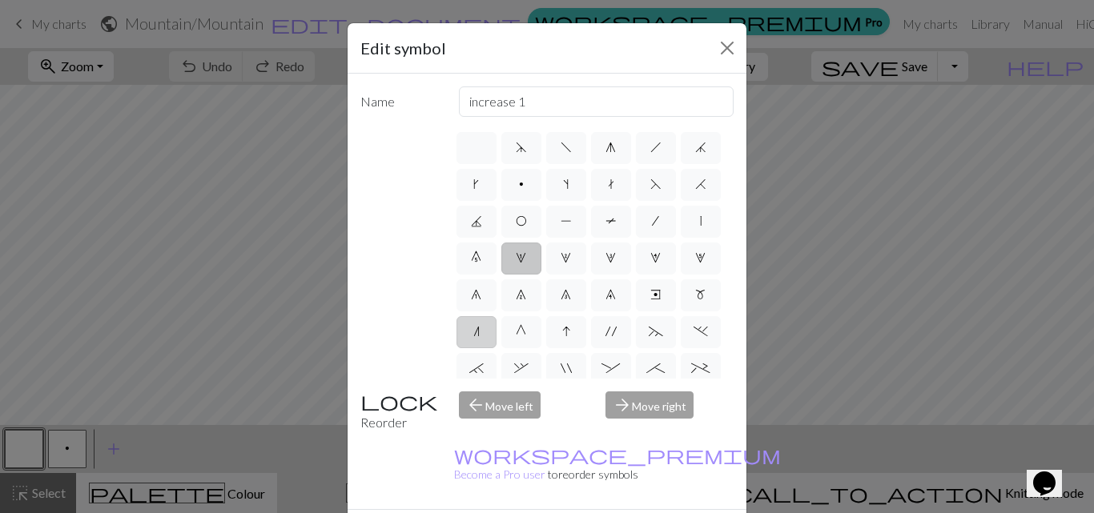
type input "k2tog"
click at [506, 348] on label "G" at bounding box center [521, 332] width 40 height 32
click at [516, 332] on input "G" at bounding box center [521, 327] width 10 height 10
radio input "true"
type input "psso"
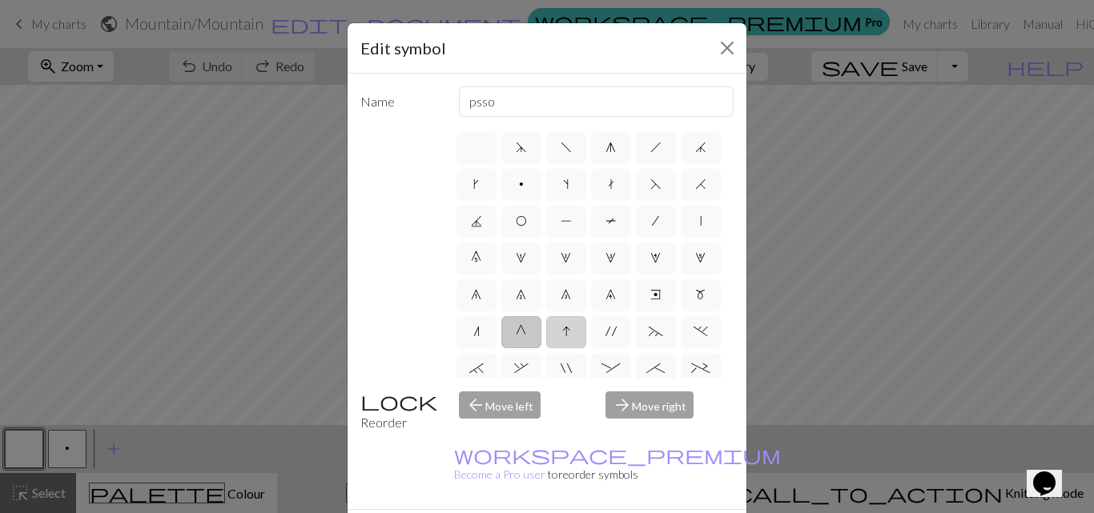
click at [560, 348] on label "I" at bounding box center [566, 332] width 40 height 32
click at [562, 332] on input "I" at bounding box center [567, 327] width 10 height 10
radio input "true"
type input "sk2p"
click at [653, 338] on span "~" at bounding box center [656, 331] width 14 height 13
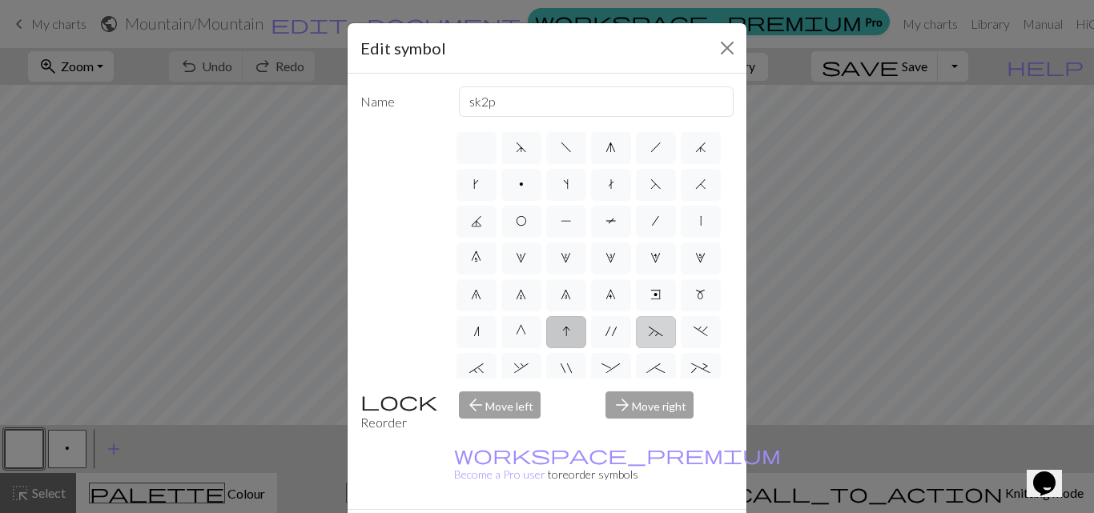
click at [653, 332] on input "~" at bounding box center [654, 327] width 10 height 10
radio input "true"
type input "3+ stitch left twist"
click at [501, 311] on label "7" at bounding box center [521, 295] width 40 height 32
click at [516, 295] on input "7" at bounding box center [521, 290] width 10 height 10
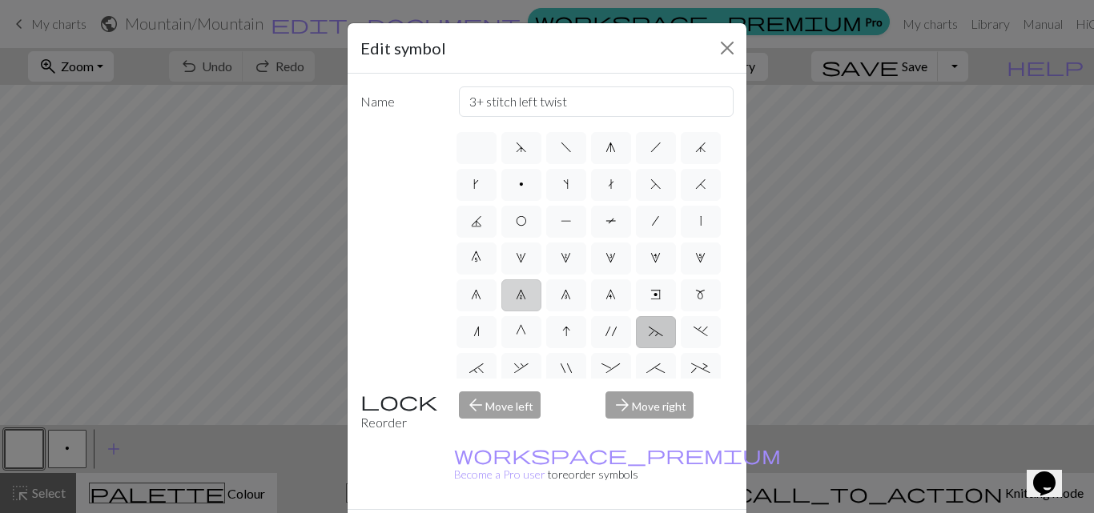
radio input "true"
type input "decrease 2"
click at [473, 348] on label "n" at bounding box center [476, 332] width 40 height 32
click at [473, 332] on input "n" at bounding box center [478, 327] width 10 height 10
radio input "true"
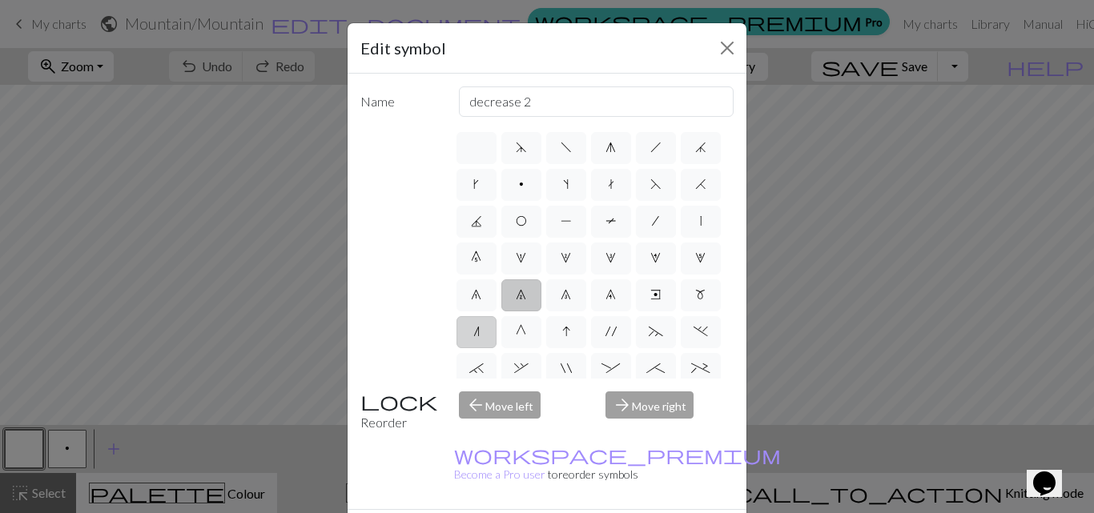
type input "k2tog"
click at [508, 348] on label "G" at bounding box center [521, 332] width 40 height 32
click at [516, 332] on input "G" at bounding box center [521, 327] width 10 height 10
radio input "true"
type input "psso"
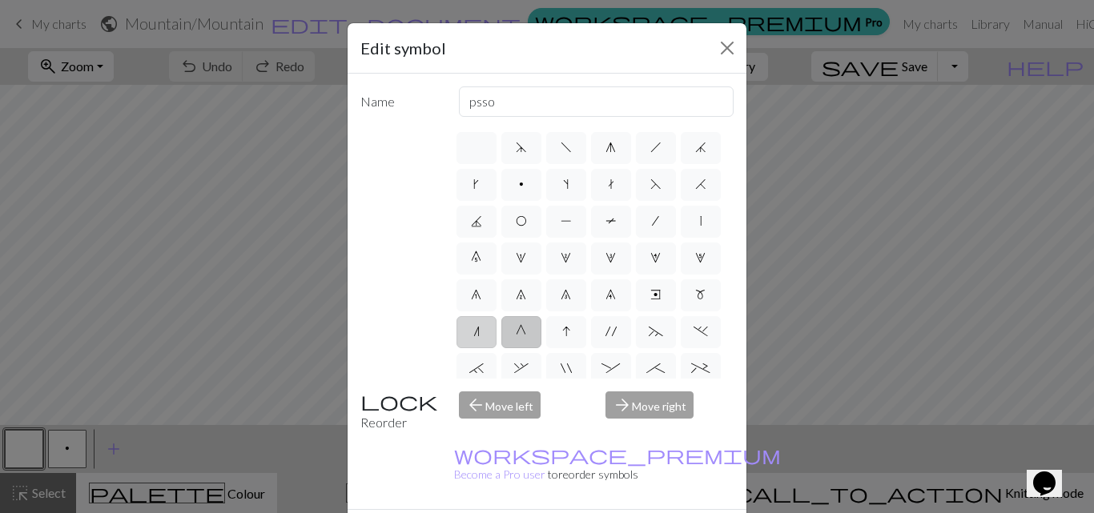
click at [467, 348] on label "n" at bounding box center [476, 332] width 40 height 32
click at [473, 332] on input "n" at bounding box center [478, 327] width 10 height 10
radio input "true"
type input "k2tog"
click at [695, 154] on span "j" at bounding box center [700, 147] width 11 height 13
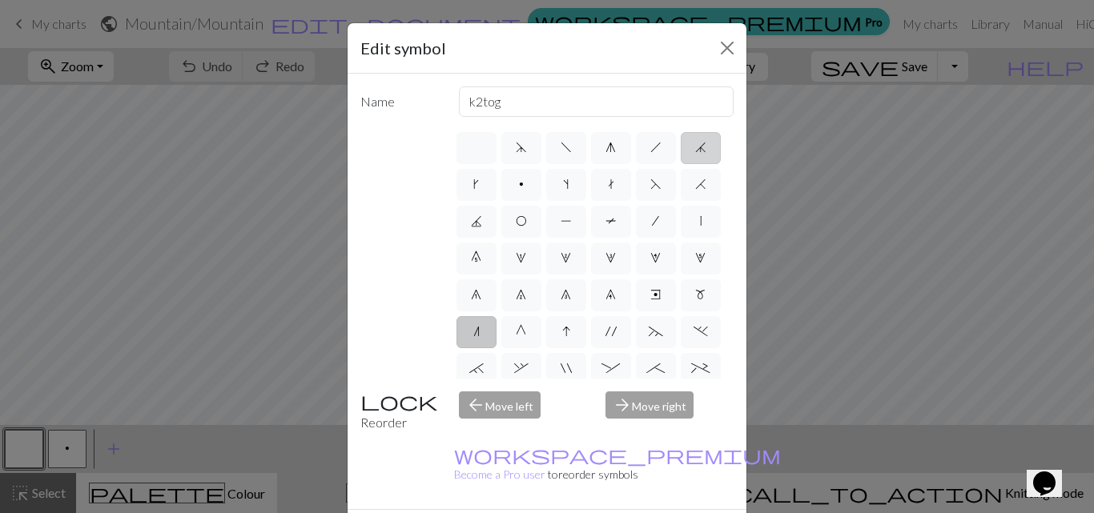
click at [695, 148] on input "j" at bounding box center [700, 143] width 10 height 10
radio input "true"
type input "k3tog"
click at [516, 143] on span "d" at bounding box center [521, 147] width 11 height 13
click at [516, 143] on input "d" at bounding box center [521, 143] width 10 height 10
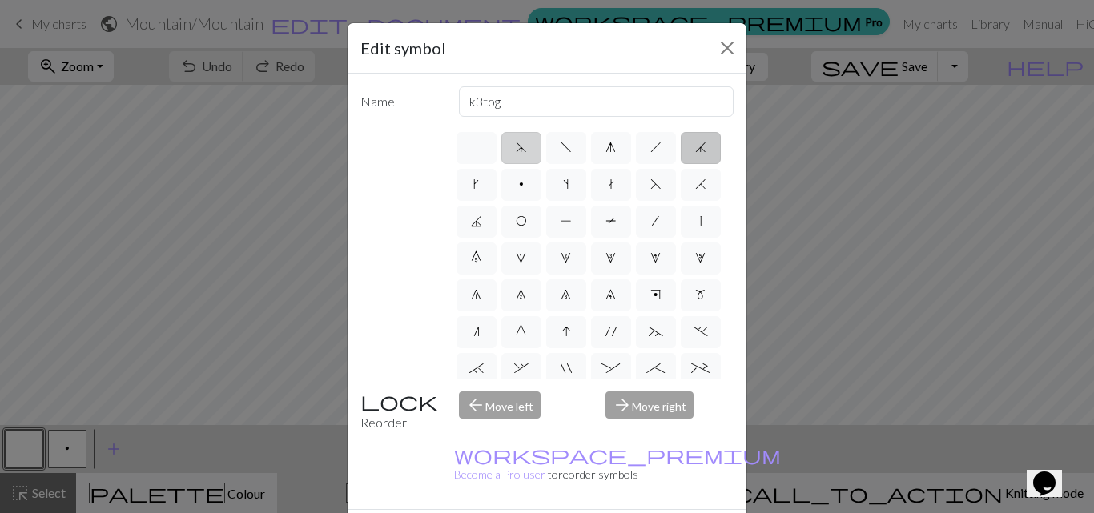
radio input "true"
type input "sk2p"
click at [695, 191] on span "H" at bounding box center [700, 184] width 11 height 13
click at [695, 185] on input "H" at bounding box center [700, 180] width 10 height 10
radio input "true"
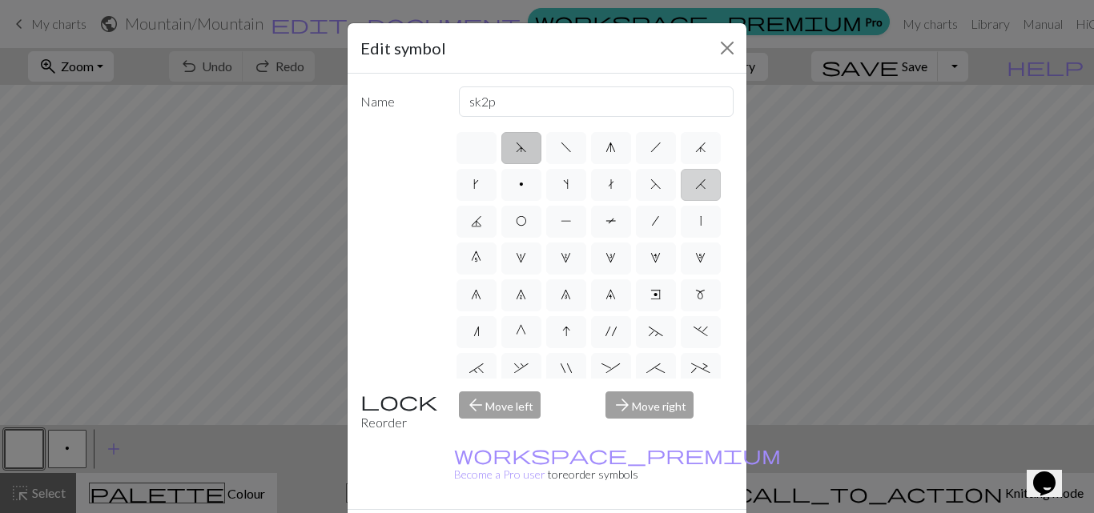
type input "k2tog"
click at [470, 348] on label "n" at bounding box center [476, 332] width 40 height 32
click at [473, 332] on input "n" at bounding box center [478, 327] width 10 height 10
radio input "true"
click at [695, 191] on span "H" at bounding box center [700, 184] width 11 height 13
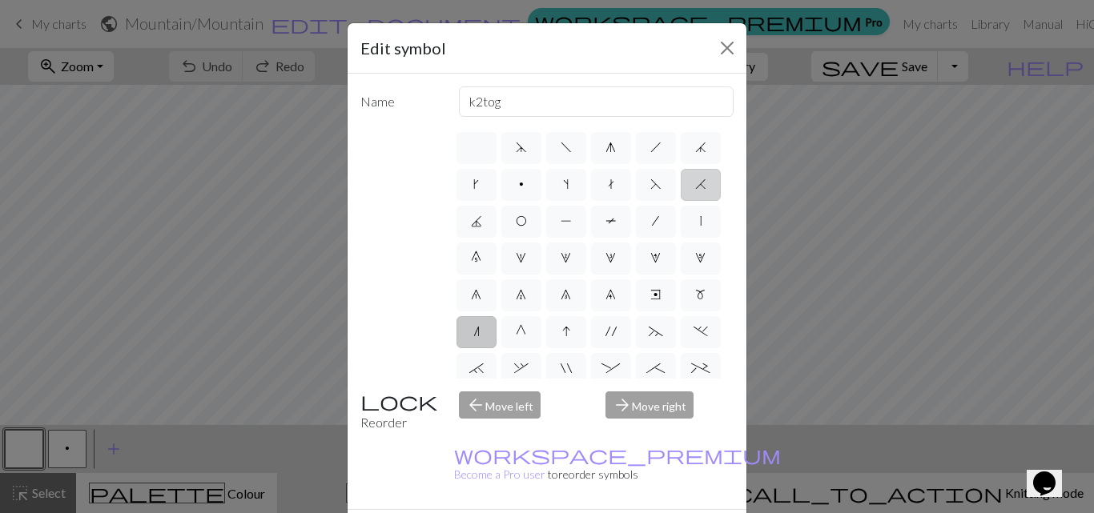
click at [695, 185] on input "H" at bounding box center [700, 180] width 10 height 10
radio input "true"
click at [645, 411] on div "arrow_forward Move right" at bounding box center [669, 412] width 147 height 41
drag, startPoint x: 637, startPoint y: 503, endPoint x: 625, endPoint y: 501, distance: 12.9
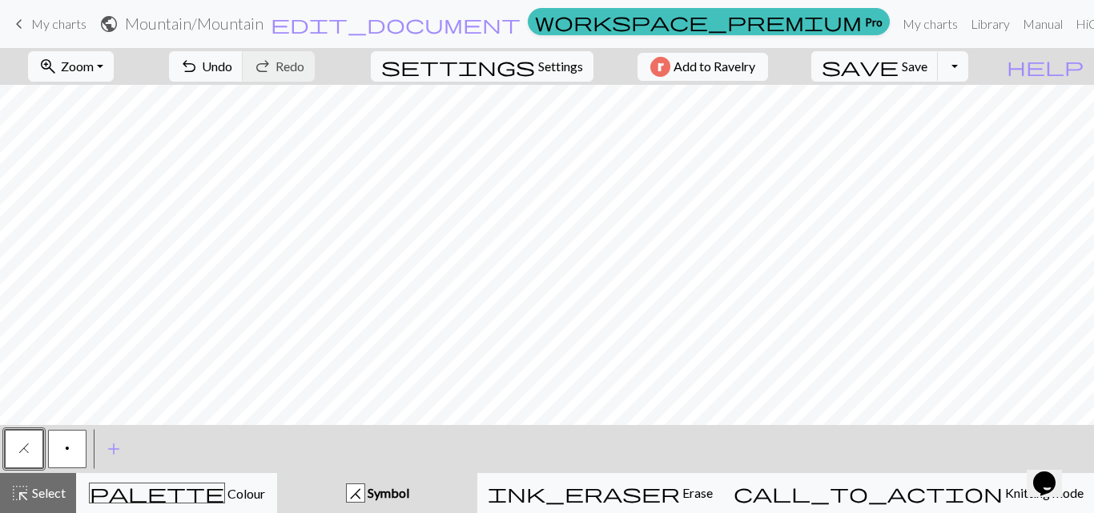
click at [70, 445] on button "p" at bounding box center [67, 449] width 38 height 38
click at [46, 497] on span "Select" at bounding box center [48, 492] width 36 height 15
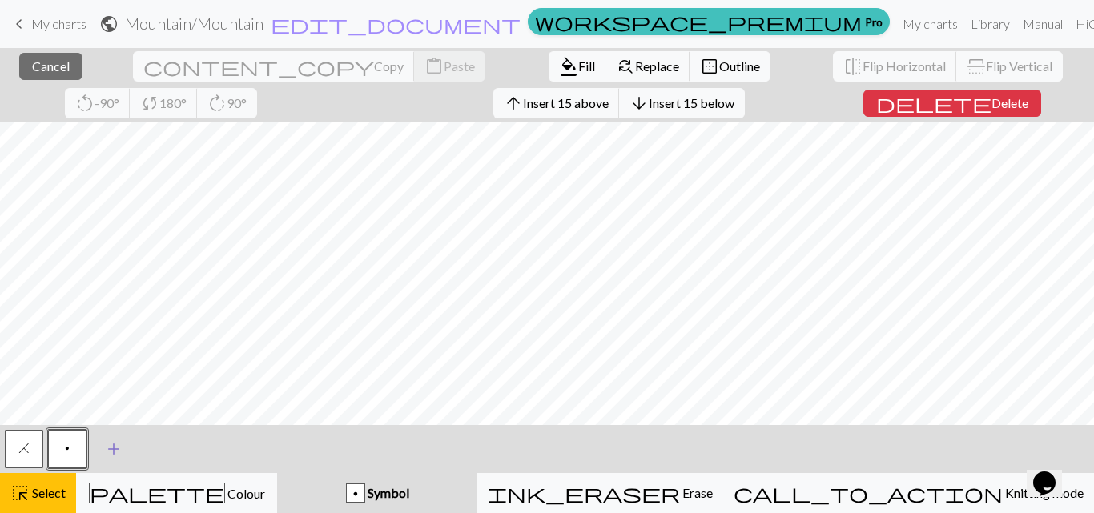
click at [112, 452] on span "add" at bounding box center [113, 449] width 19 height 22
click at [117, 441] on button "button" at bounding box center [110, 449] width 38 height 38
drag, startPoint x: 38, startPoint y: 499, endPoint x: 52, endPoint y: 488, distance: 18.3
click at [41, 499] on span "Select" at bounding box center [48, 492] width 36 height 15
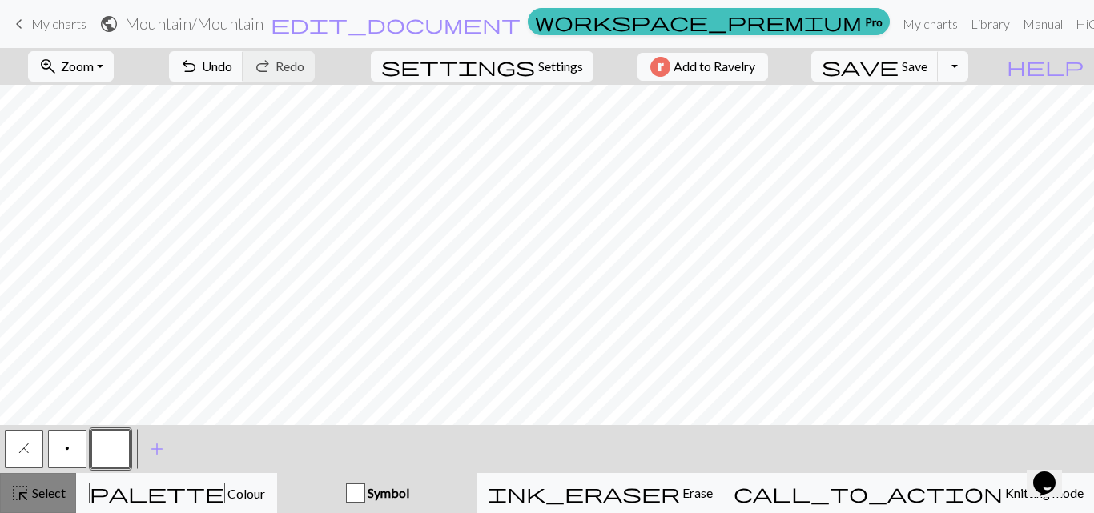
click at [54, 484] on div "highlight_alt Select Select" at bounding box center [37, 493] width 55 height 19
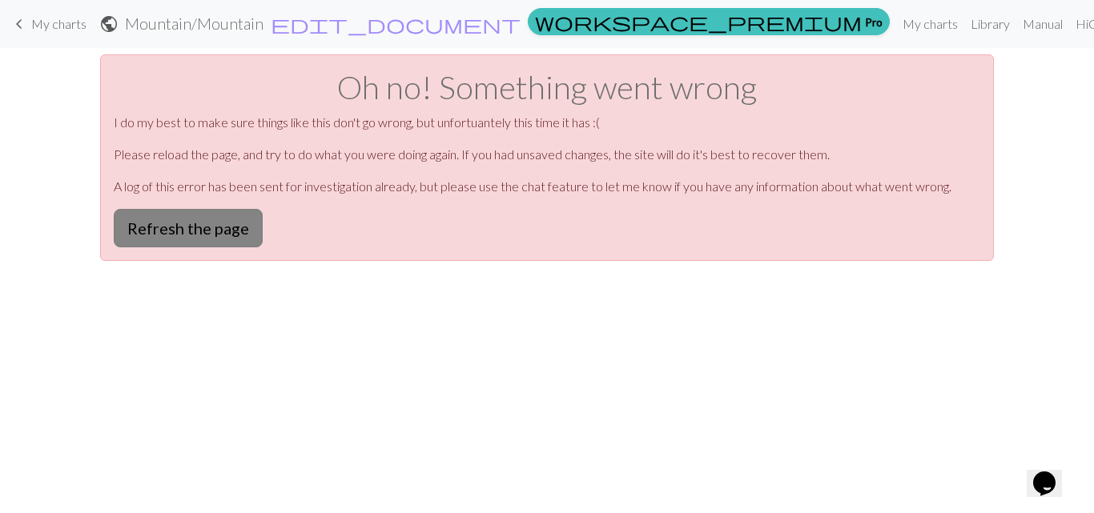
click at [194, 231] on button "Refresh the page" at bounding box center [188, 228] width 149 height 38
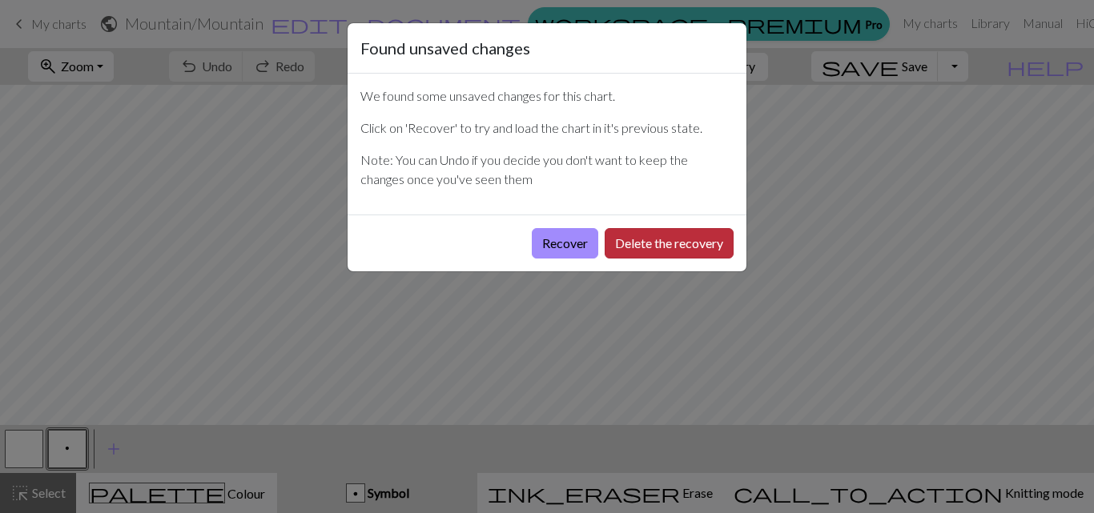
click at [638, 240] on button "Delete the recovery" at bounding box center [669, 243] width 129 height 30
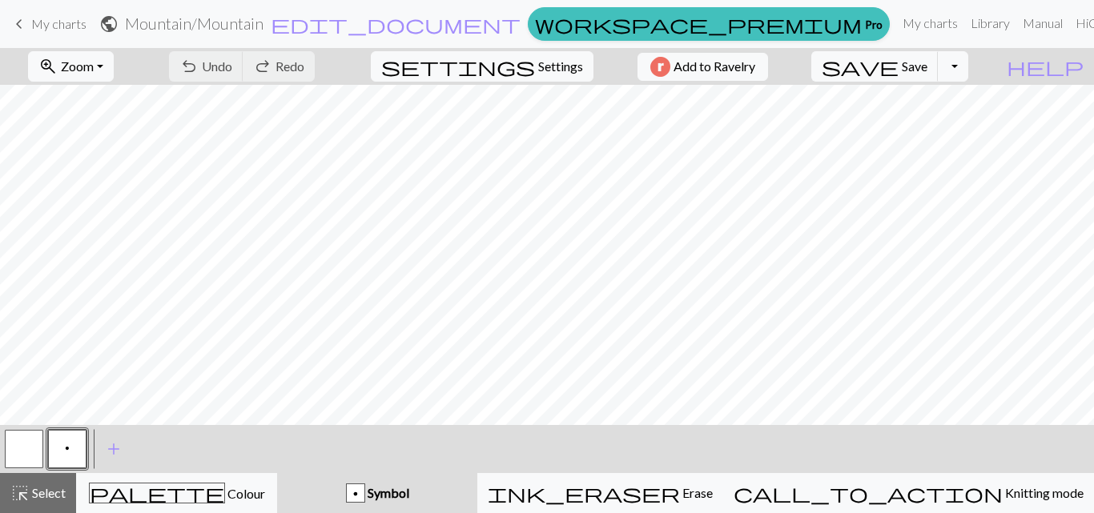
click at [19, 450] on button "button" at bounding box center [24, 449] width 38 height 38
click at [17, 450] on button "button" at bounding box center [24, 449] width 38 height 38
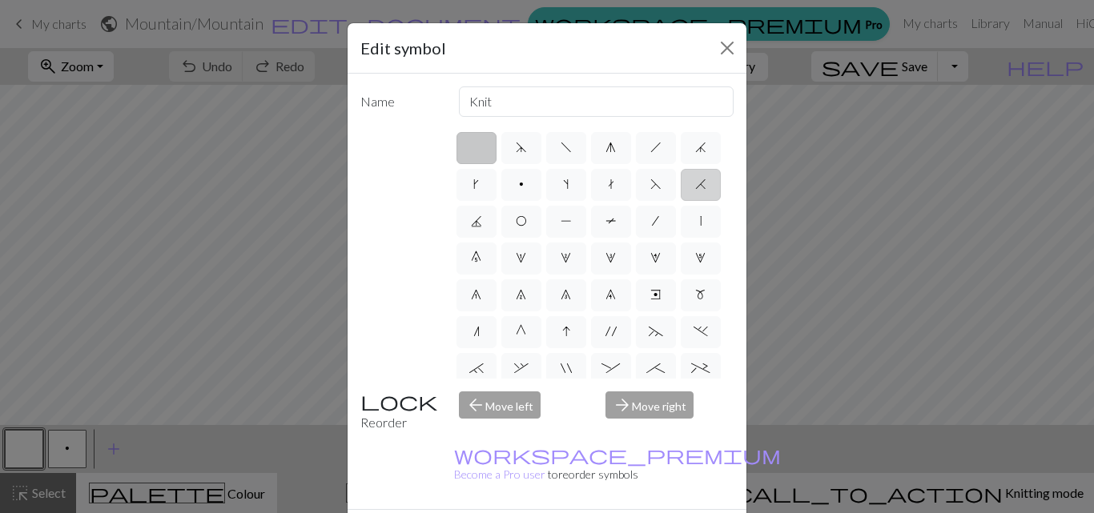
click at [695, 191] on span "H" at bounding box center [700, 184] width 11 height 13
click at [695, 185] on input "H" at bounding box center [700, 180] width 10 height 10
radio input "true"
type input "k2tog"
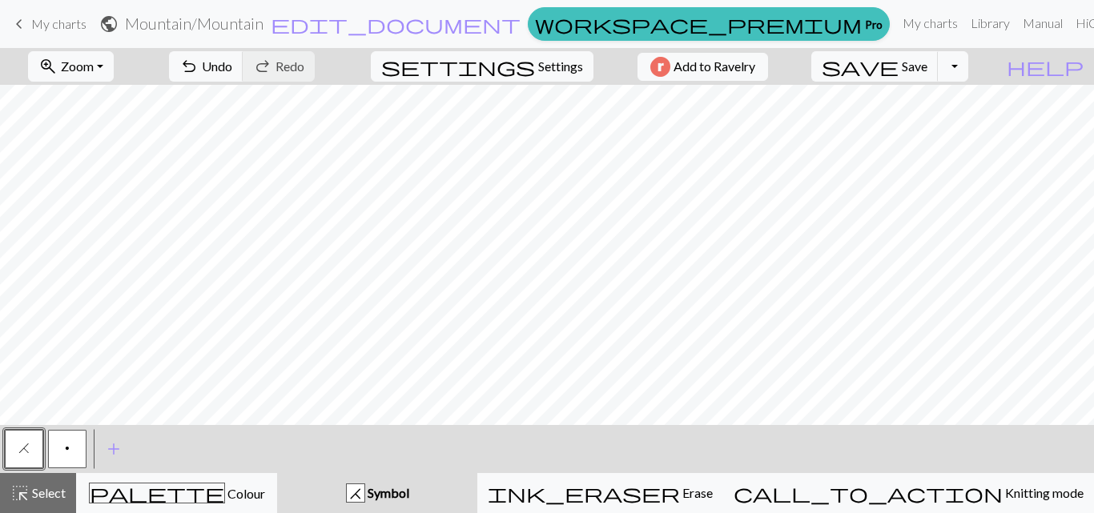
drag, startPoint x: 53, startPoint y: 439, endPoint x: 62, endPoint y: 440, distance: 9.7
click at [54, 439] on button "p" at bounding box center [67, 449] width 38 height 38
click at [49, 486] on span "Select" at bounding box center [48, 492] width 36 height 15
click at [71, 441] on button "p" at bounding box center [67, 449] width 38 height 38
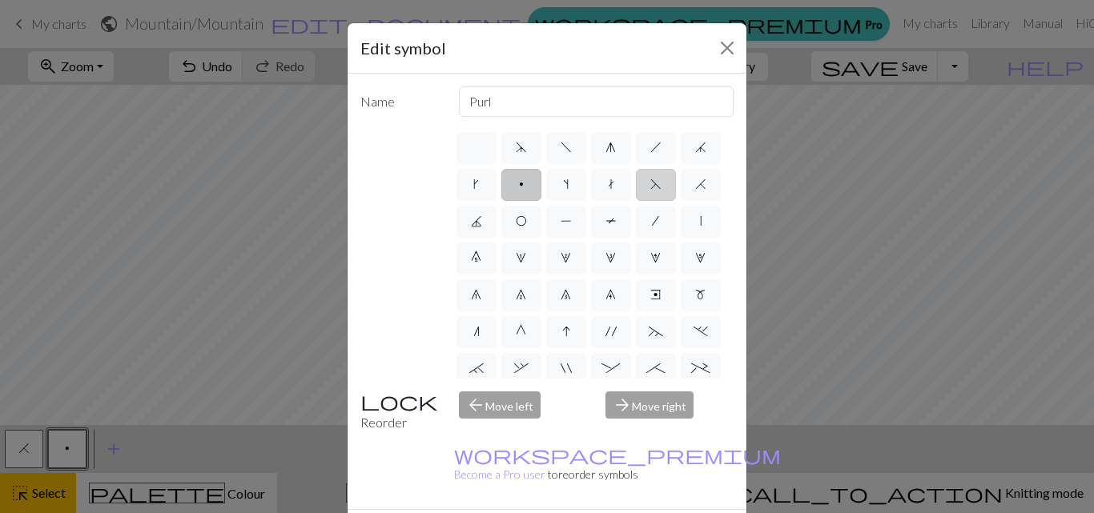
click at [650, 191] on span "F" at bounding box center [655, 184] width 11 height 13
click at [650, 185] on input "F" at bounding box center [655, 180] width 10 height 10
radio input "true"
type input "ssk"
click at [695, 191] on span "H" at bounding box center [700, 184] width 11 height 13
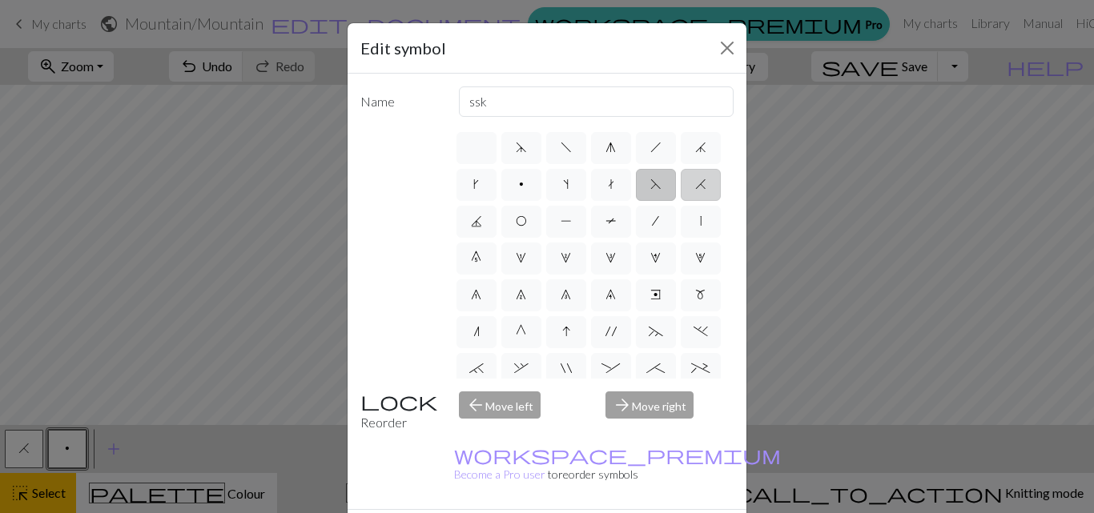
click at [695, 185] on input "H" at bounding box center [700, 180] width 10 height 10
radio input "true"
type input "k2tog"
click at [636, 201] on label "F" at bounding box center [656, 185] width 40 height 32
click at [650, 185] on input "F" at bounding box center [655, 180] width 10 height 10
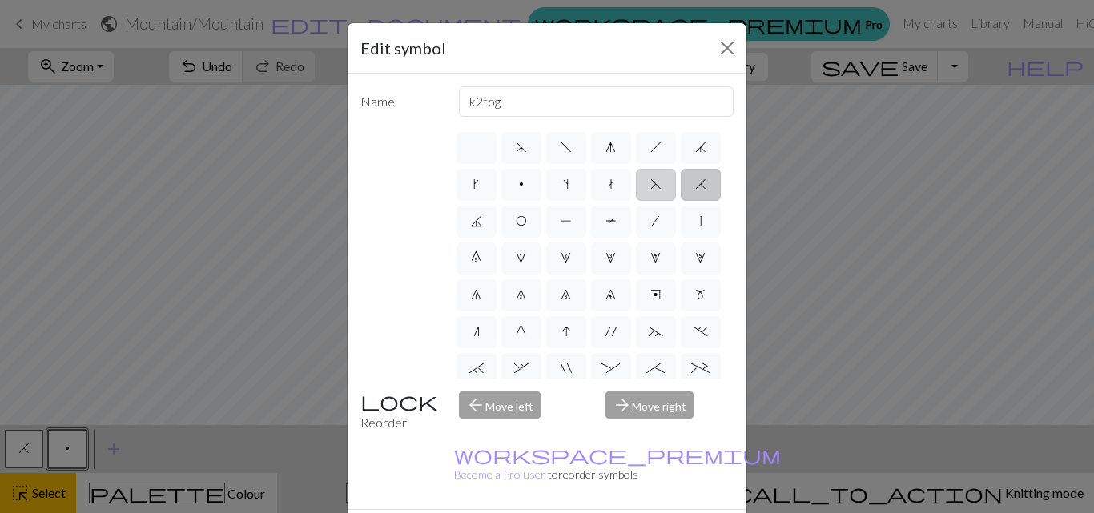
radio input "true"
type input "ssk"
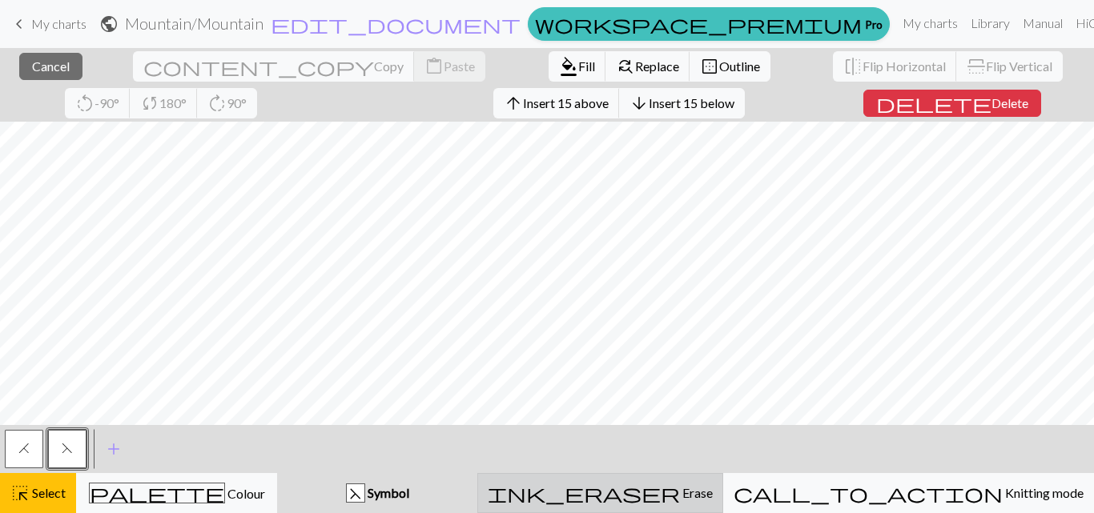
click at [646, 484] on div "ink_eraser Erase Erase" at bounding box center [600, 493] width 225 height 19
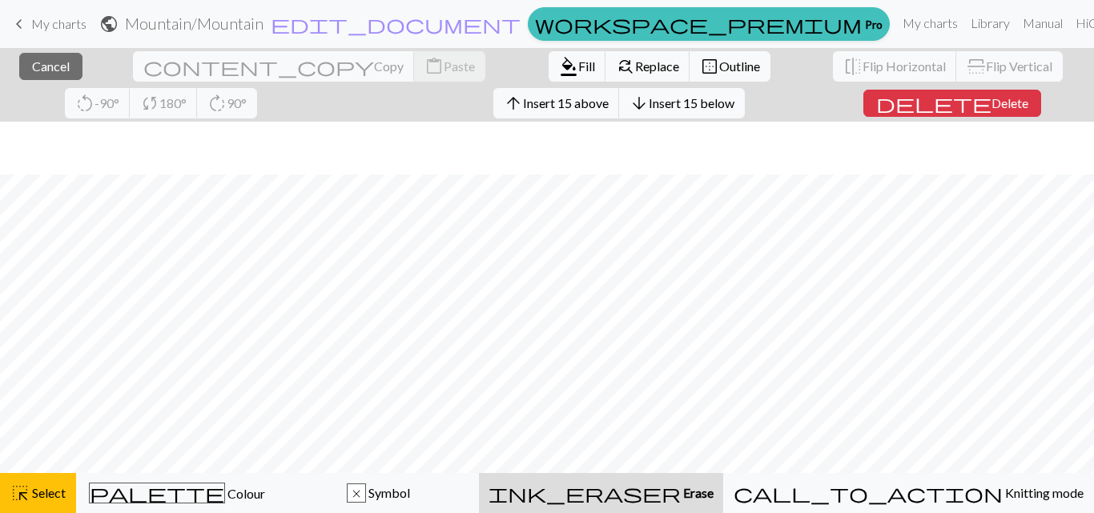
scroll to position [53, 0]
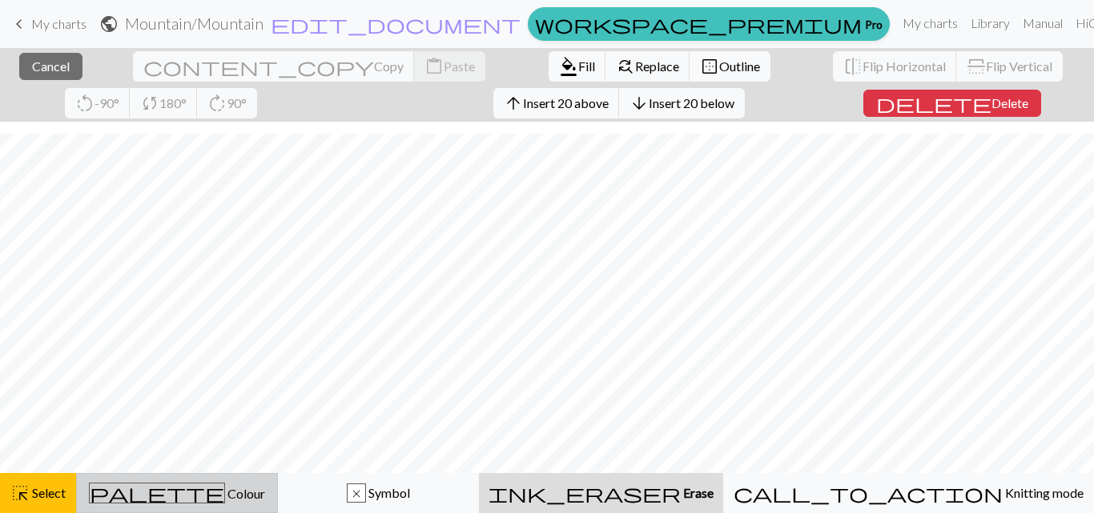
click at [233, 486] on span "Colour" at bounding box center [245, 493] width 40 height 15
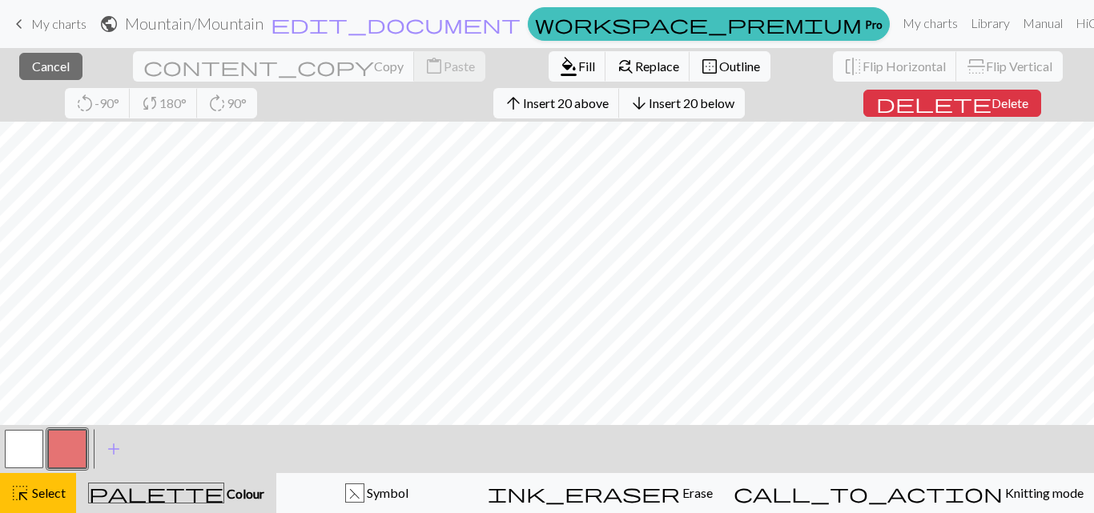
click at [28, 454] on button "button" at bounding box center [24, 449] width 38 height 38
click at [26, 448] on button "button" at bounding box center [24, 449] width 38 height 38
click at [28, 448] on div "Edit colour Name MC Use advanced picker workspace_premium Become a Pro user to …" at bounding box center [547, 256] width 1094 height 513
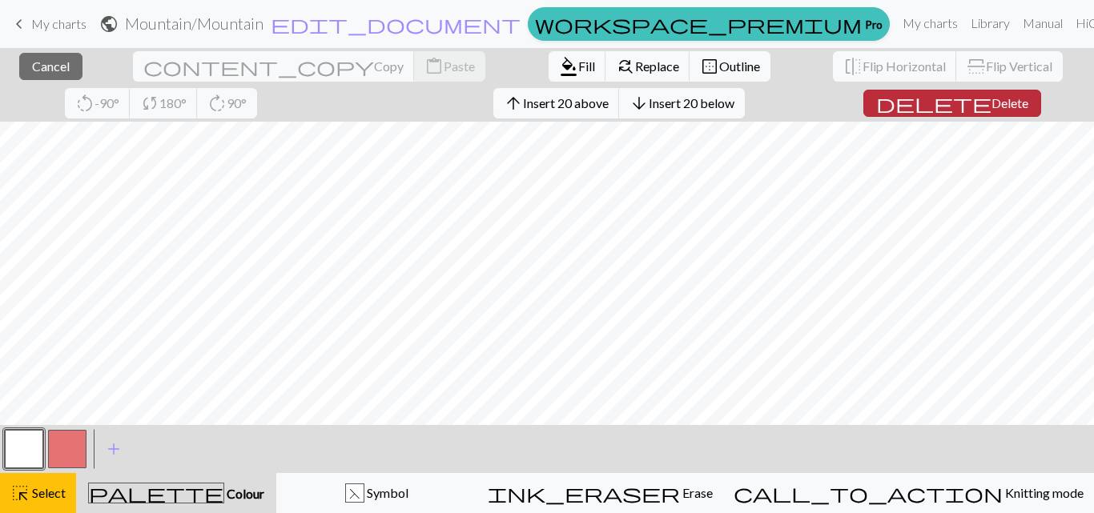
click at [863, 113] on button "delete Delete" at bounding box center [952, 103] width 178 height 27
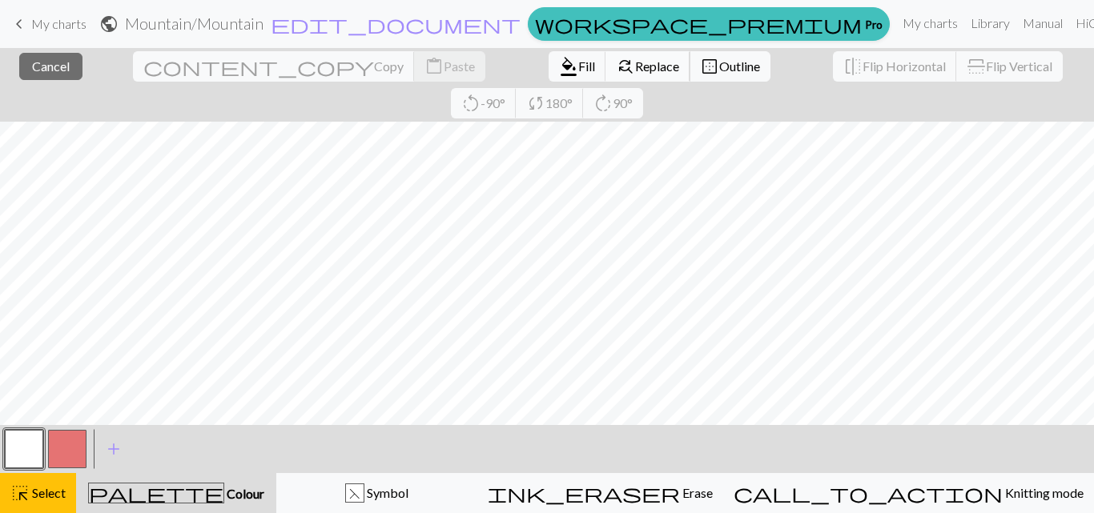
click at [616, 70] on span "find_replace" at bounding box center [625, 66] width 19 height 22
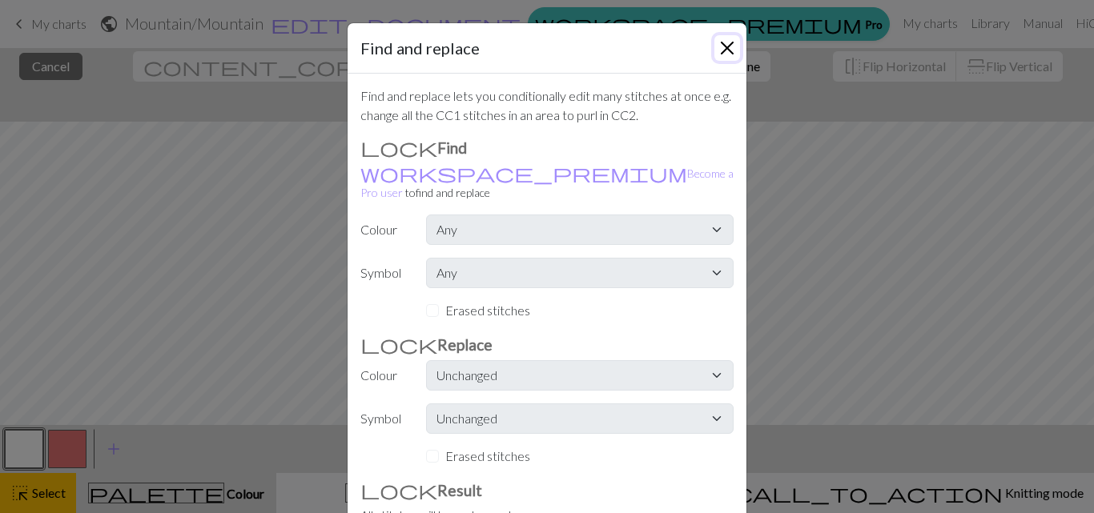
click at [721, 41] on button "Close" at bounding box center [727, 48] width 26 height 26
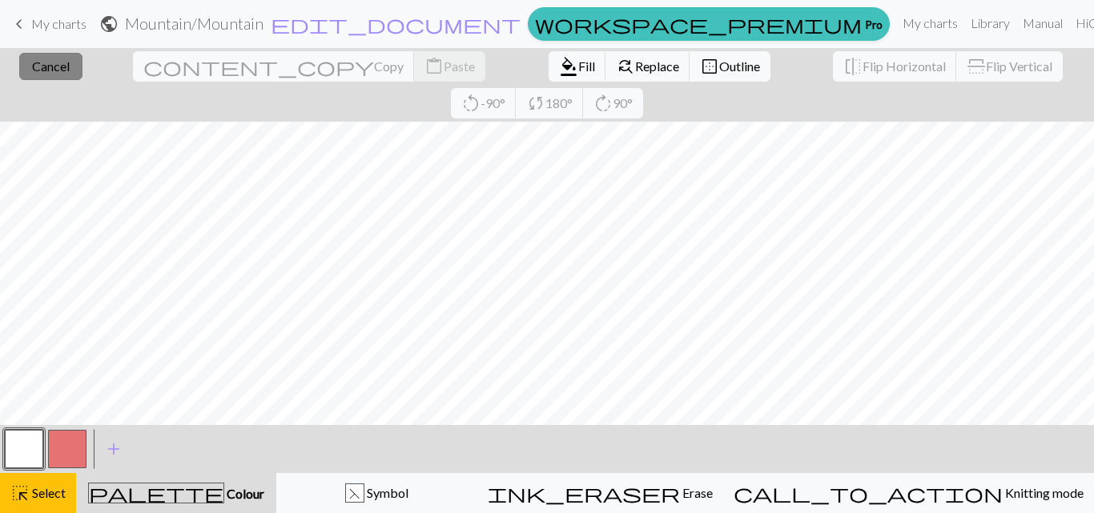
click at [55, 70] on span "Cancel" at bounding box center [51, 65] width 38 height 15
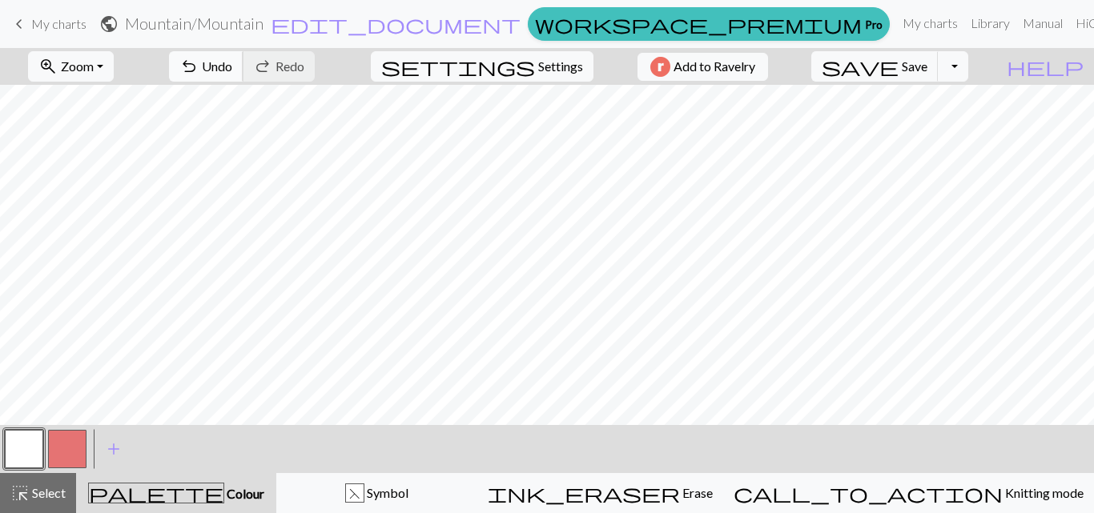
click at [243, 76] on button "undo Undo Undo" at bounding box center [206, 66] width 74 height 30
click at [232, 70] on span "Undo" at bounding box center [217, 65] width 30 height 15
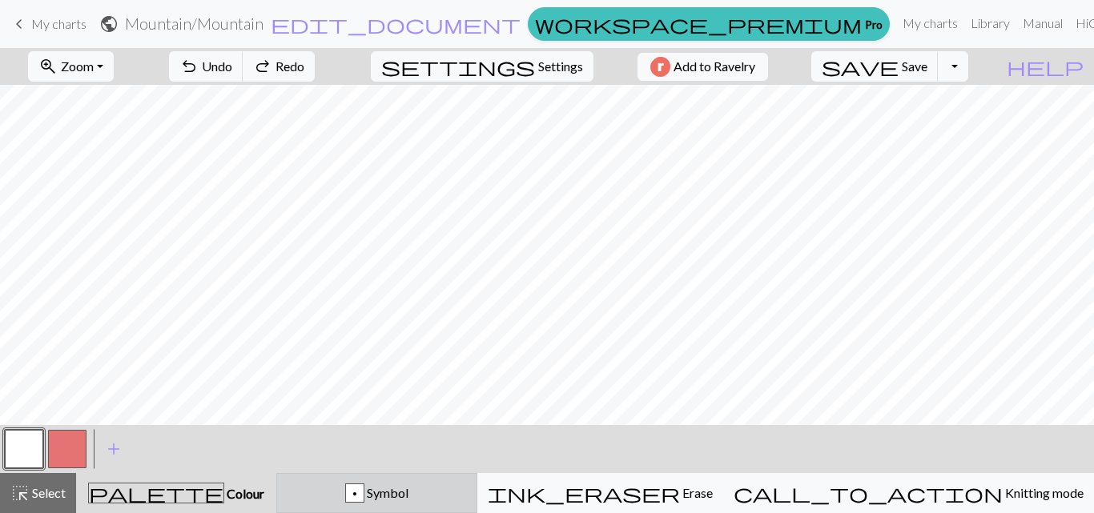
click at [408, 496] on span "Symbol" at bounding box center [386, 492] width 44 height 15
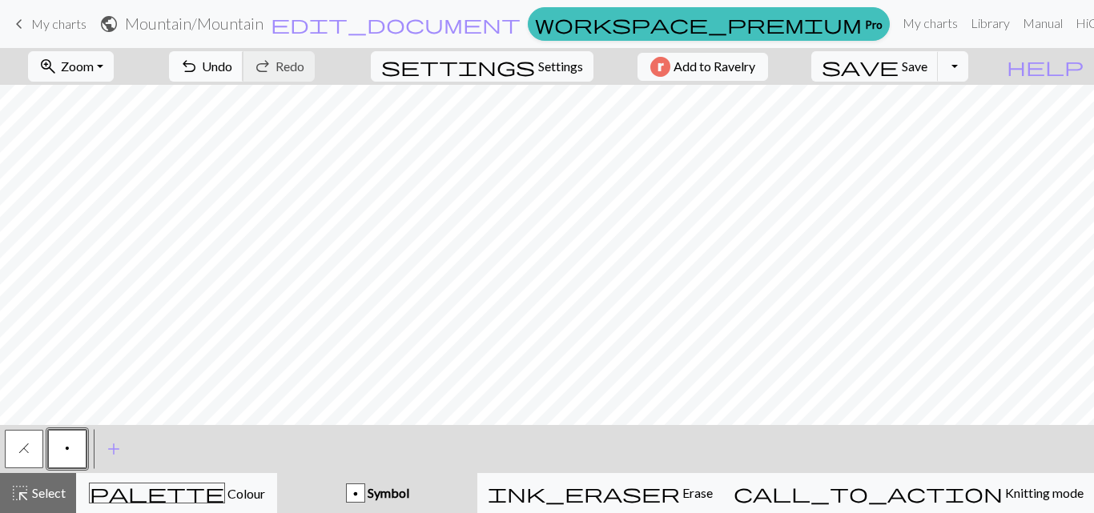
click at [243, 74] on button "undo Undo Undo" at bounding box center [206, 66] width 74 height 30
click at [232, 69] on span "Undo" at bounding box center [217, 65] width 30 height 15
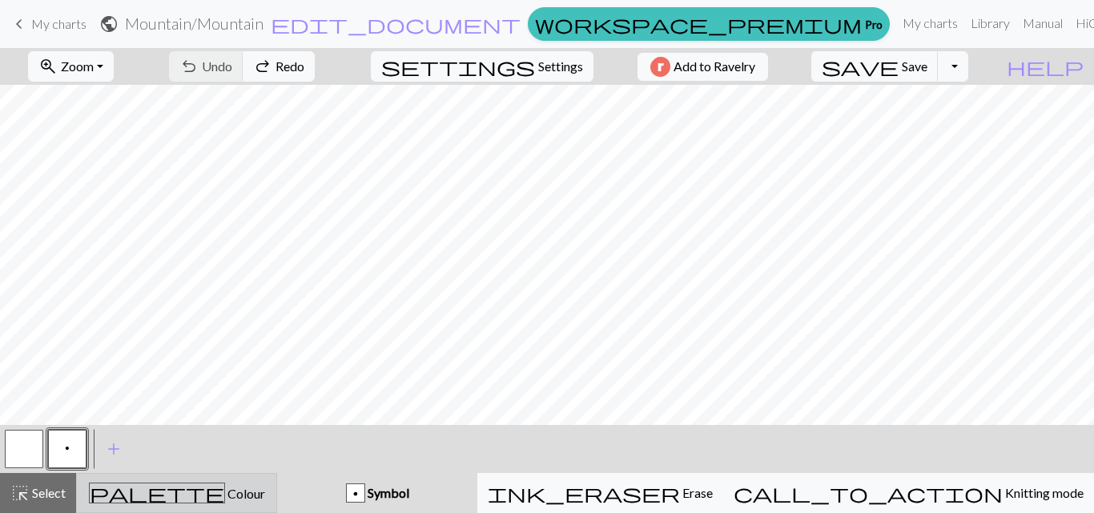
click at [245, 491] on div "palette Colour Colour" at bounding box center [176, 493] width 180 height 21
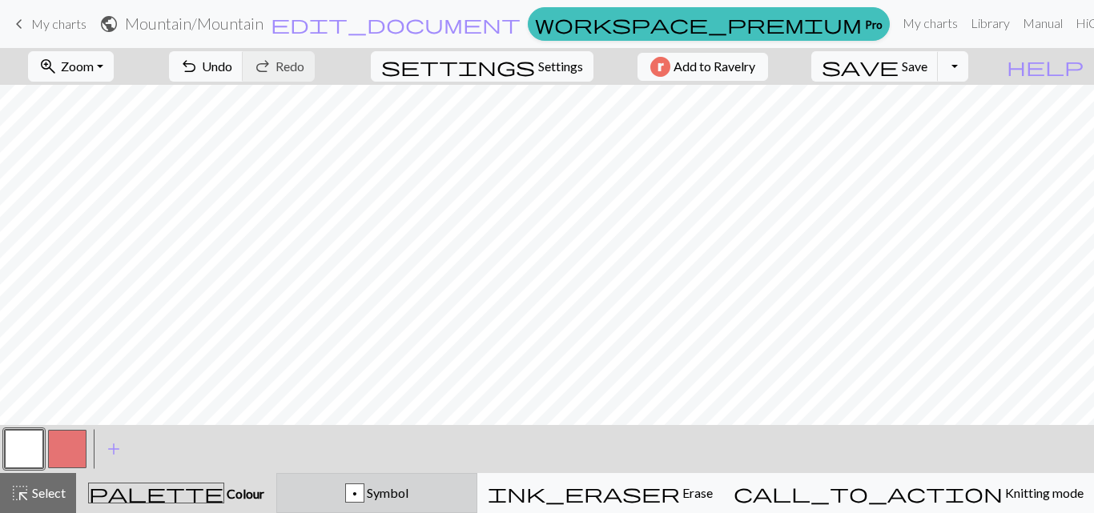
click at [364, 495] on div "p" at bounding box center [355, 493] width 18 height 19
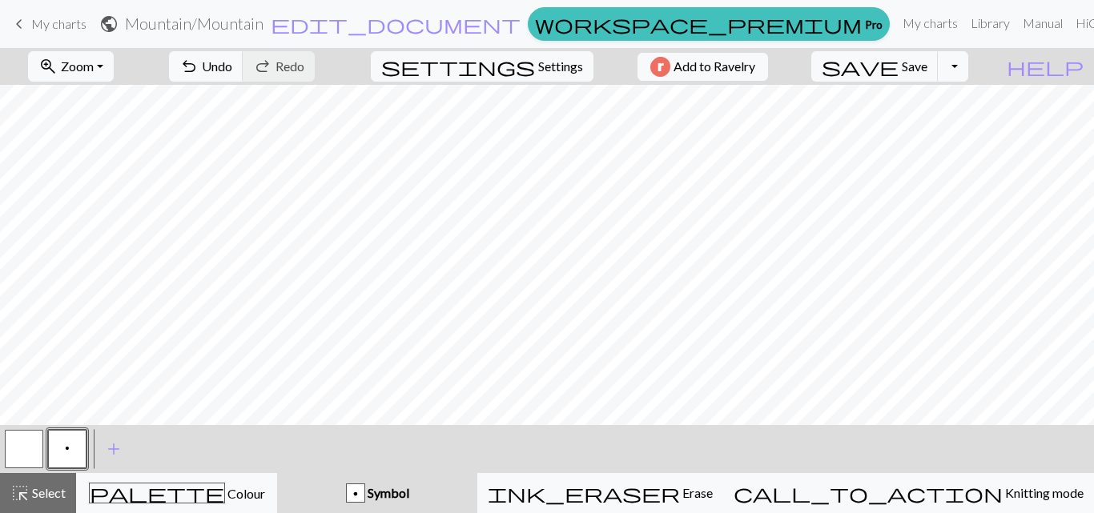
click at [54, 452] on button "p" at bounding box center [67, 449] width 38 height 38
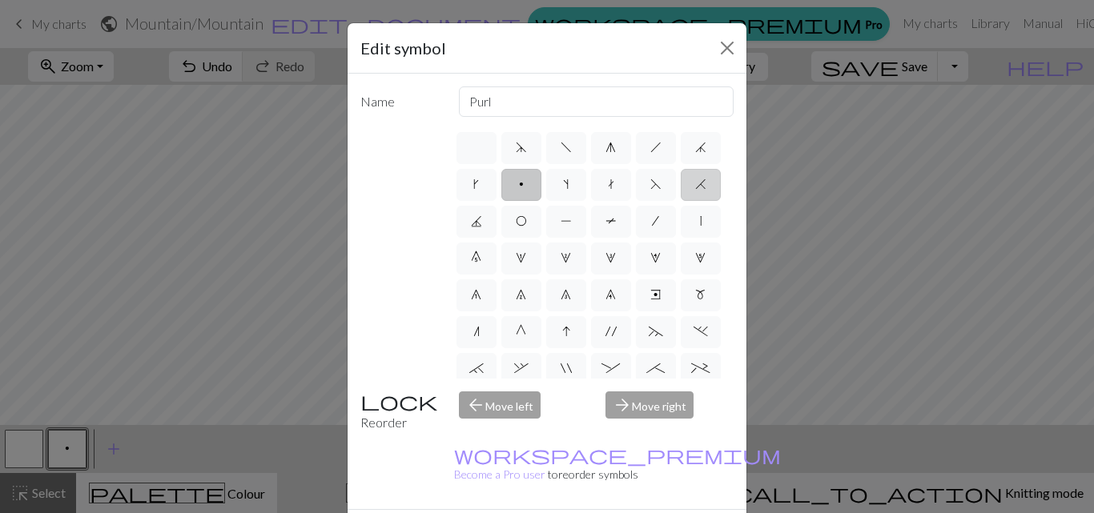
click at [695, 191] on span "H" at bounding box center [700, 184] width 11 height 13
click at [695, 185] on input "H" at bounding box center [700, 180] width 10 height 10
radio input "true"
type input "k2tog"
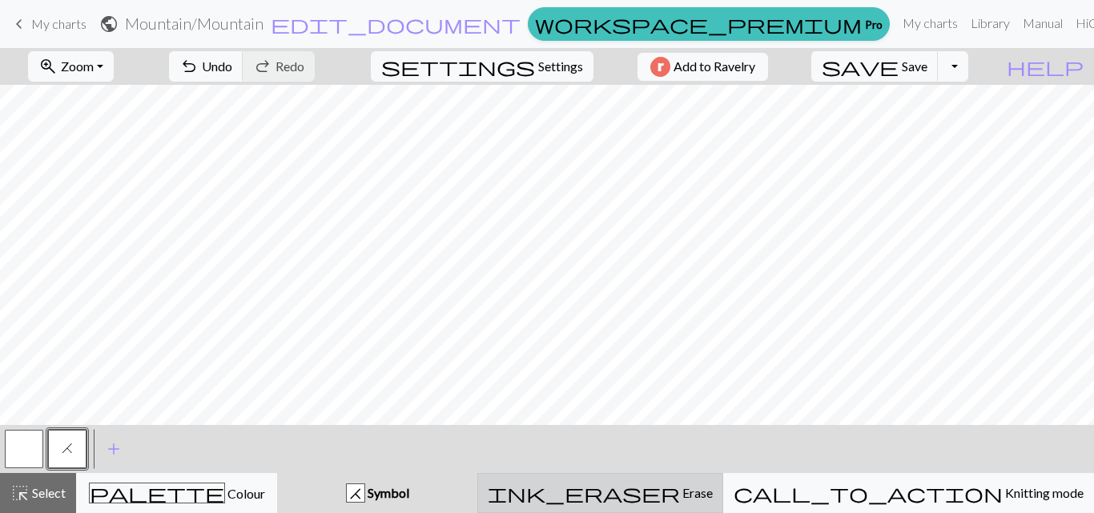
click at [680, 494] on span "ink_eraser" at bounding box center [584, 493] width 192 height 22
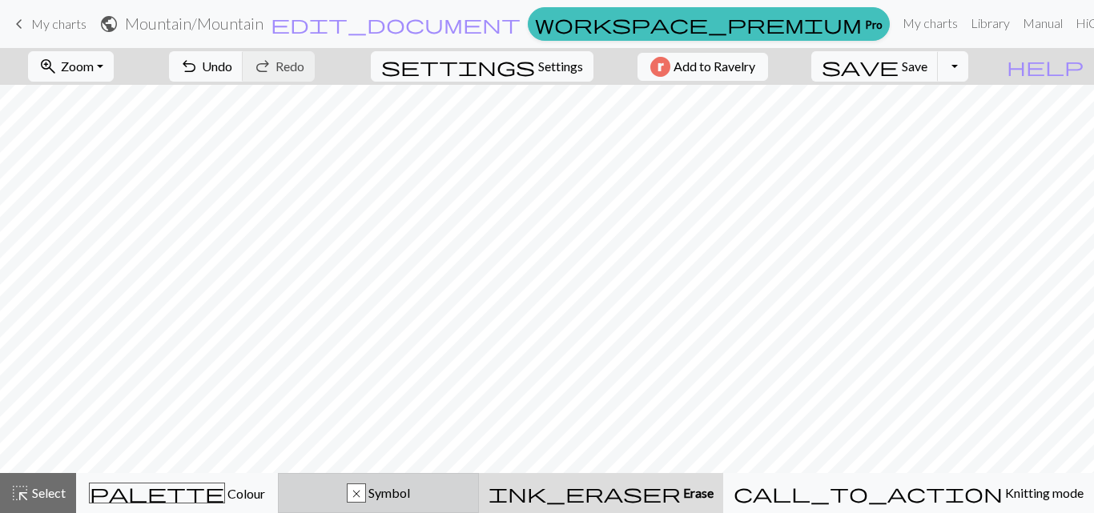
click at [469, 491] on div "x Symbol" at bounding box center [378, 493] width 181 height 19
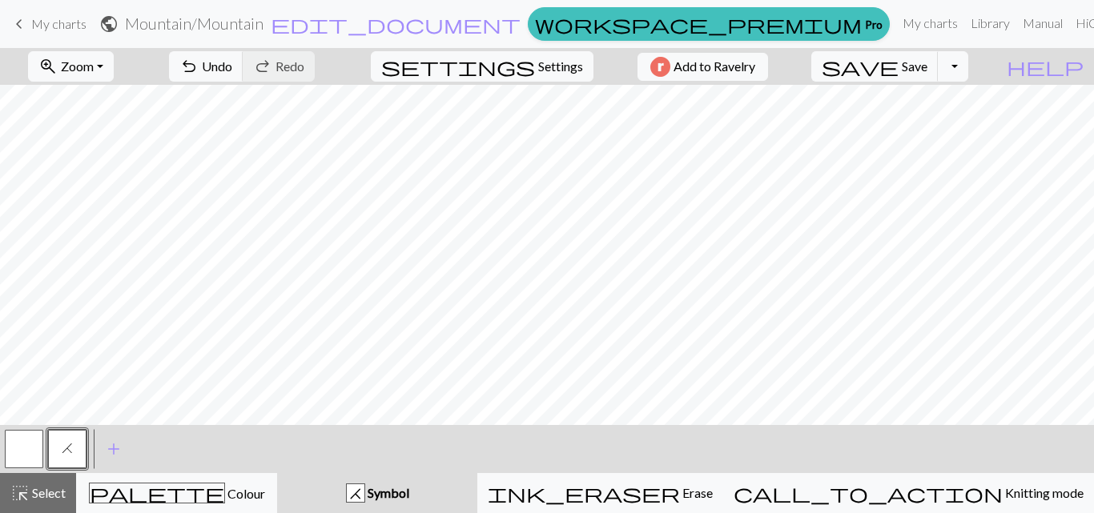
click at [22, 449] on button "button" at bounding box center [24, 449] width 38 height 38
click at [17, 446] on button "button" at bounding box center [24, 449] width 38 height 38
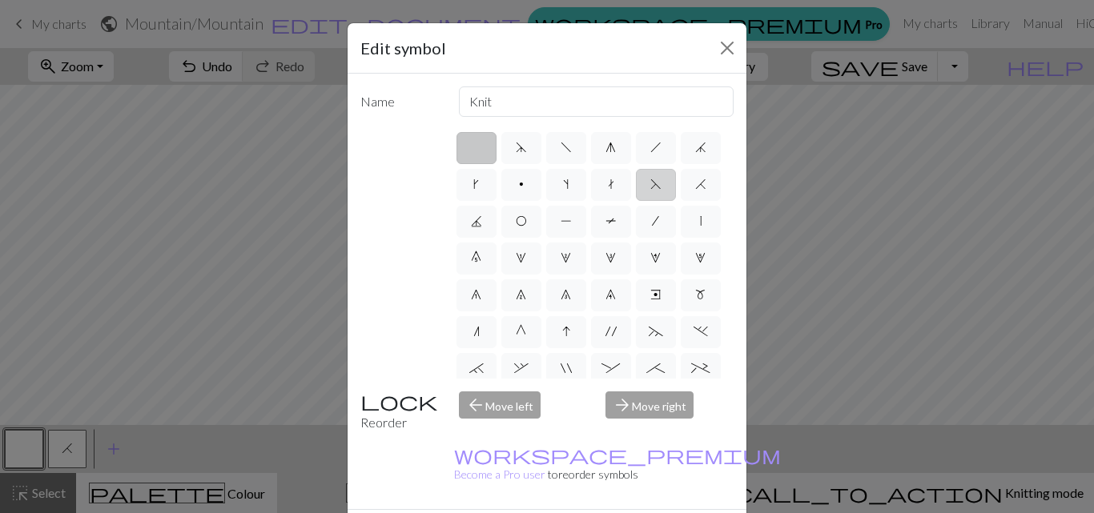
click at [650, 191] on span "F" at bounding box center [655, 184] width 11 height 13
click at [650, 185] on input "F" at bounding box center [655, 180] width 10 height 10
radio input "true"
type input "ssk"
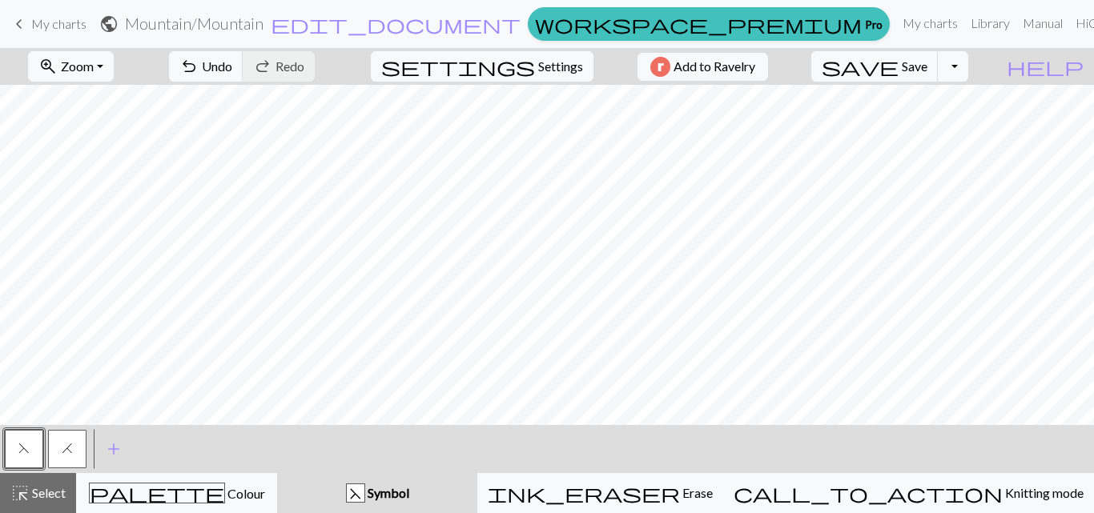
click at [32, 446] on button "F" at bounding box center [24, 449] width 38 height 38
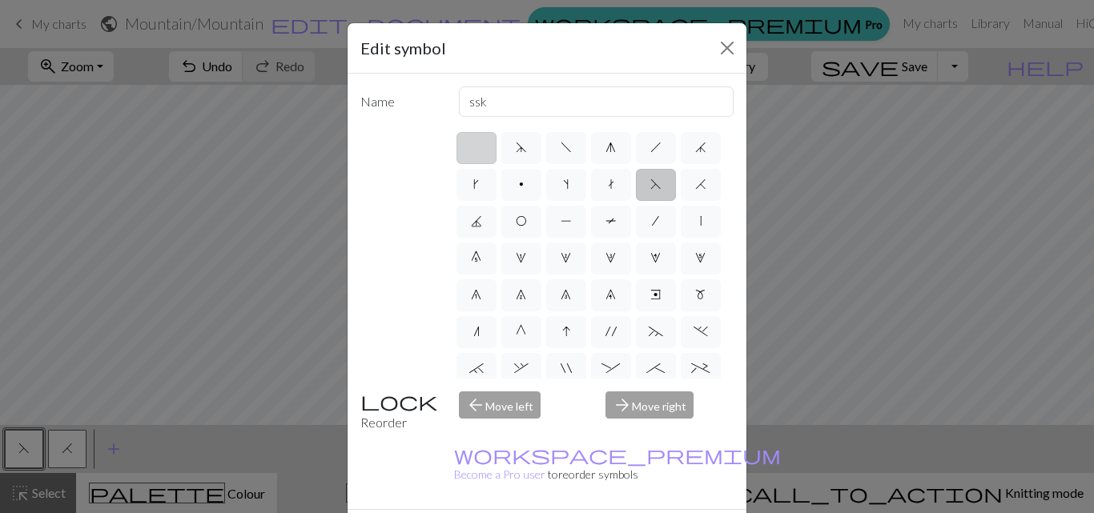
click at [476, 140] on label at bounding box center [476, 148] width 40 height 32
click at [476, 140] on input "radio" at bounding box center [481, 143] width 10 height 10
radio input "true"
type input "Knit"
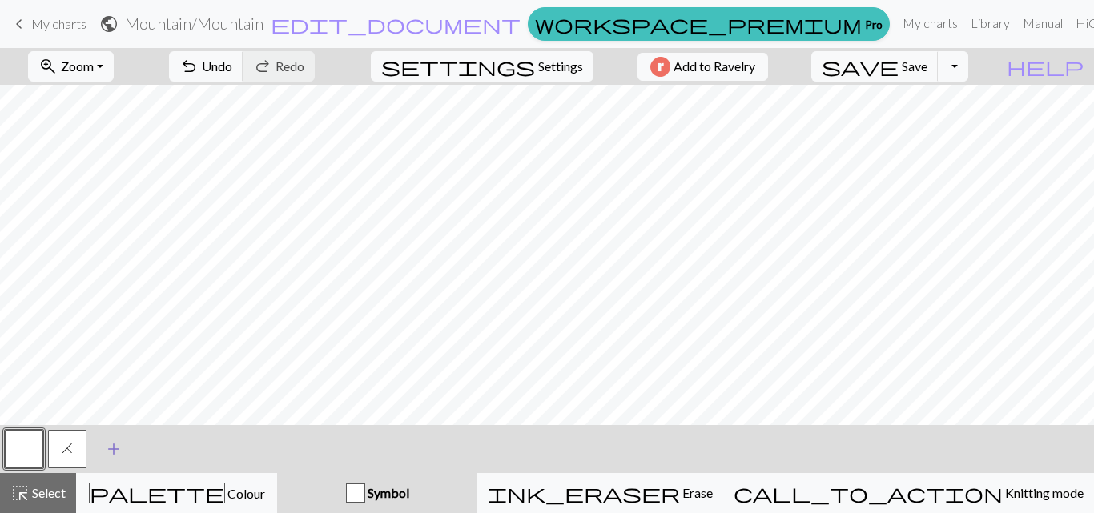
click at [110, 445] on span "add" at bounding box center [113, 449] width 19 height 22
click at [119, 448] on button "button" at bounding box center [110, 449] width 38 height 38
click at [110, 448] on button "button" at bounding box center [110, 449] width 38 height 38
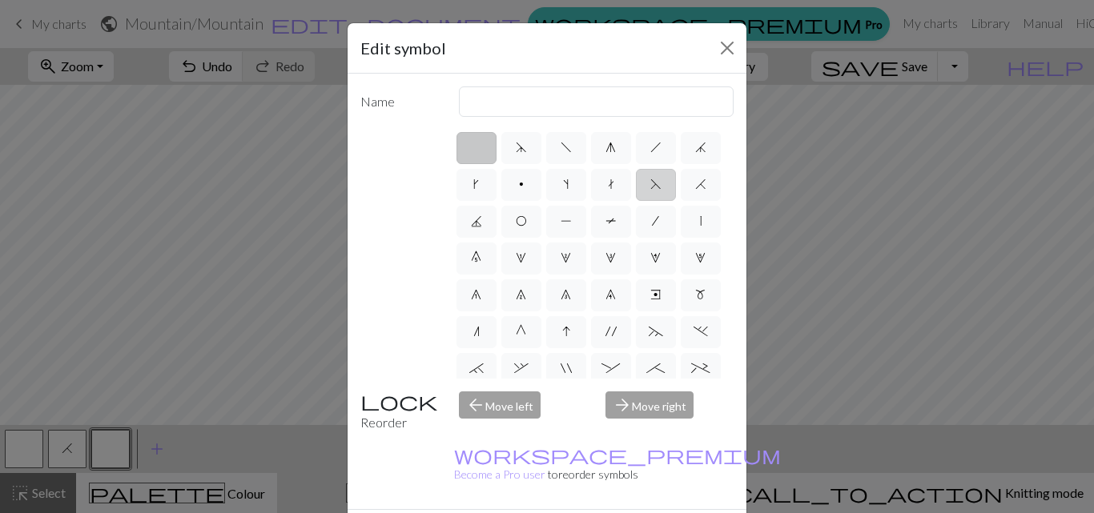
click at [636, 201] on label "F" at bounding box center [656, 185] width 40 height 32
click at [650, 185] on input "F" at bounding box center [655, 180] width 10 height 10
radio input "true"
type input "ssk"
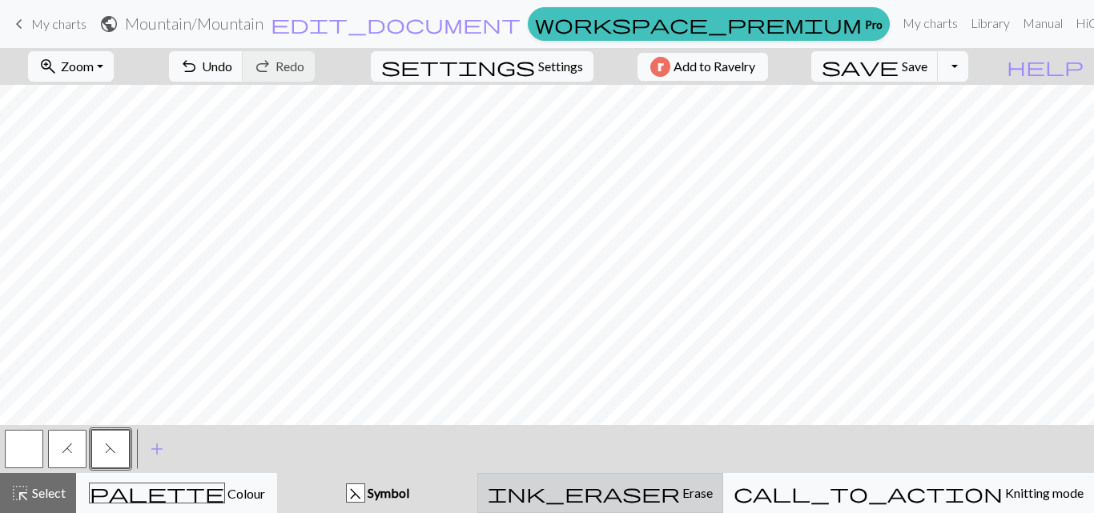
click at [681, 498] on div "ink_eraser Erase Erase" at bounding box center [600, 493] width 225 height 19
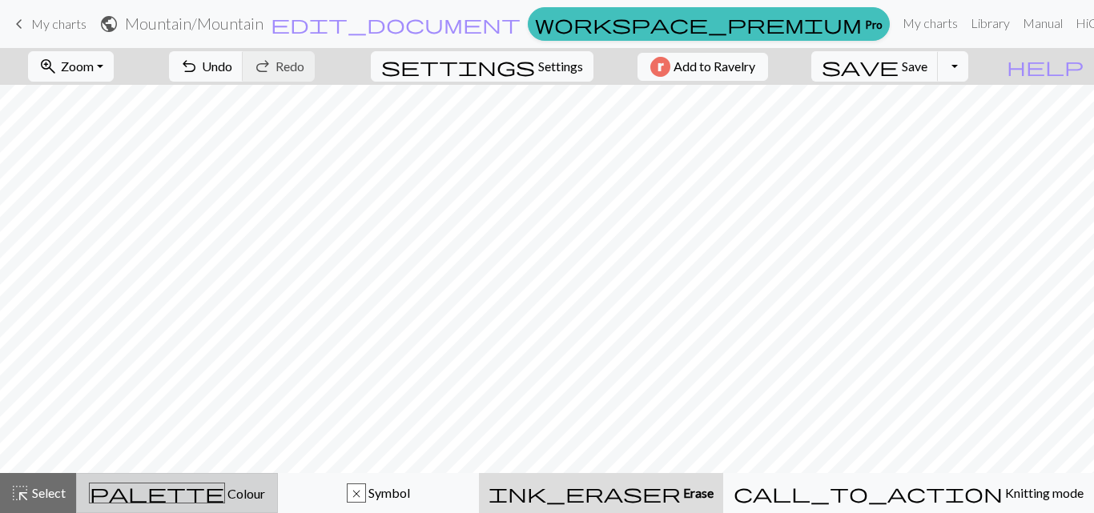
click at [267, 488] on div "palette Colour Colour" at bounding box center [176, 493] width 181 height 21
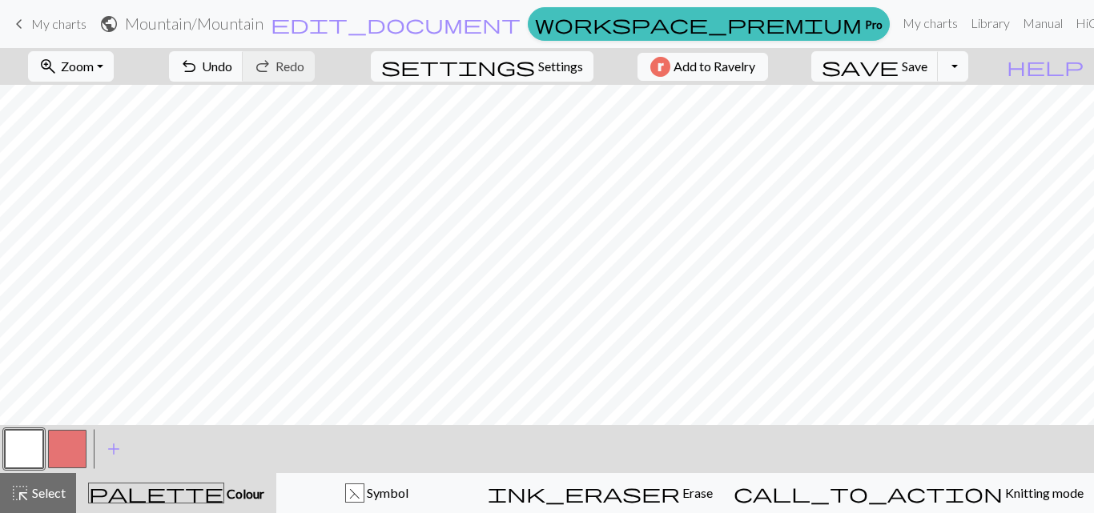
click at [70, 439] on button "button" at bounding box center [67, 449] width 38 height 38
click at [63, 448] on button "button" at bounding box center [67, 449] width 38 height 38
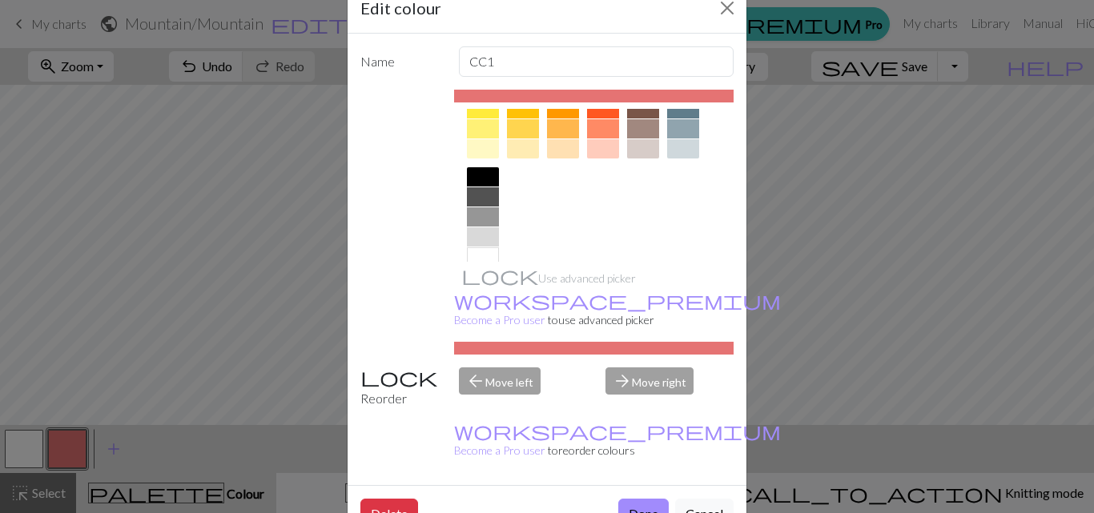
scroll to position [302, 0]
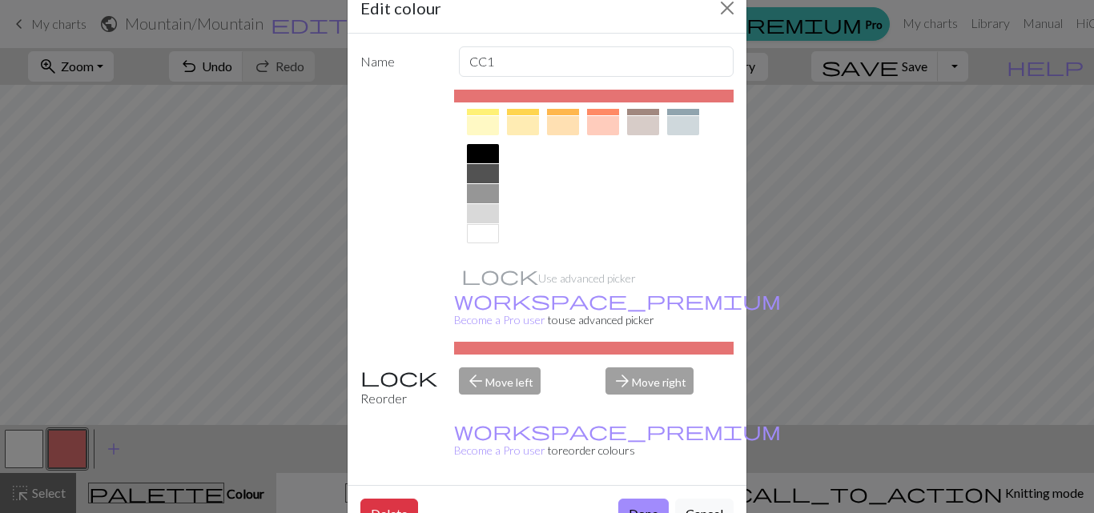
click at [475, 212] on div at bounding box center [483, 213] width 32 height 19
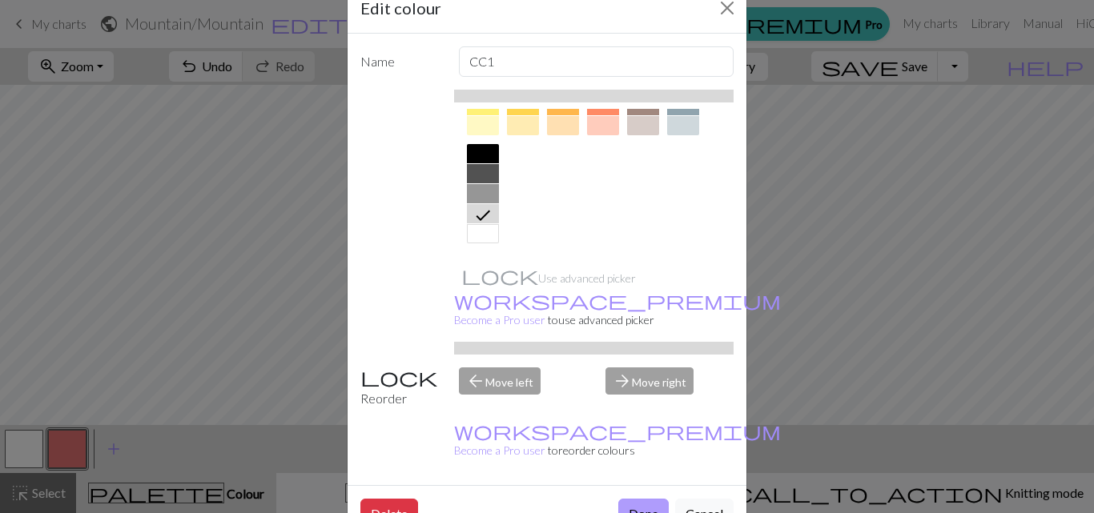
click at [635, 499] on button "Done" at bounding box center [643, 514] width 50 height 30
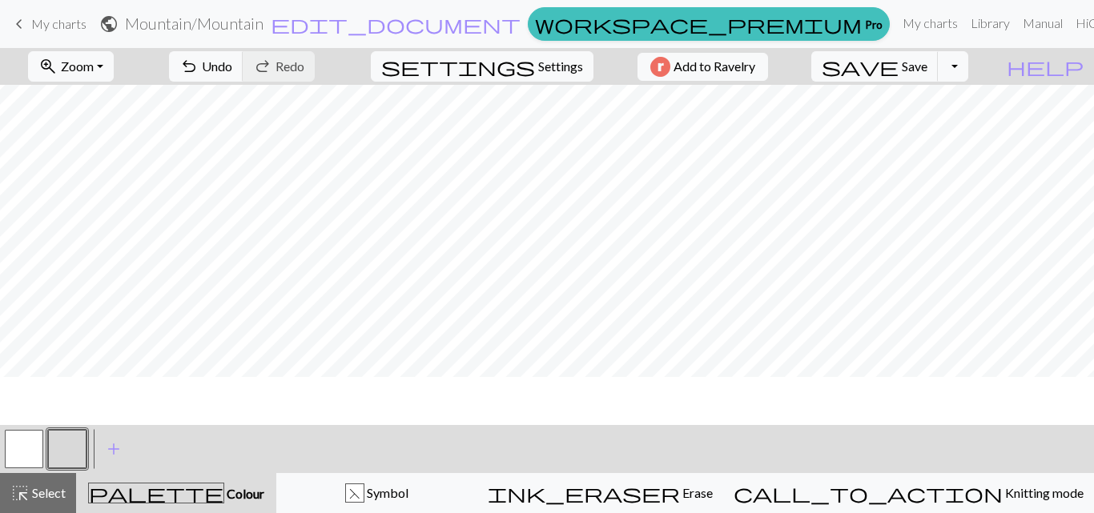
scroll to position [0, 0]
click at [516, 62] on span "settings" at bounding box center [458, 66] width 154 height 22
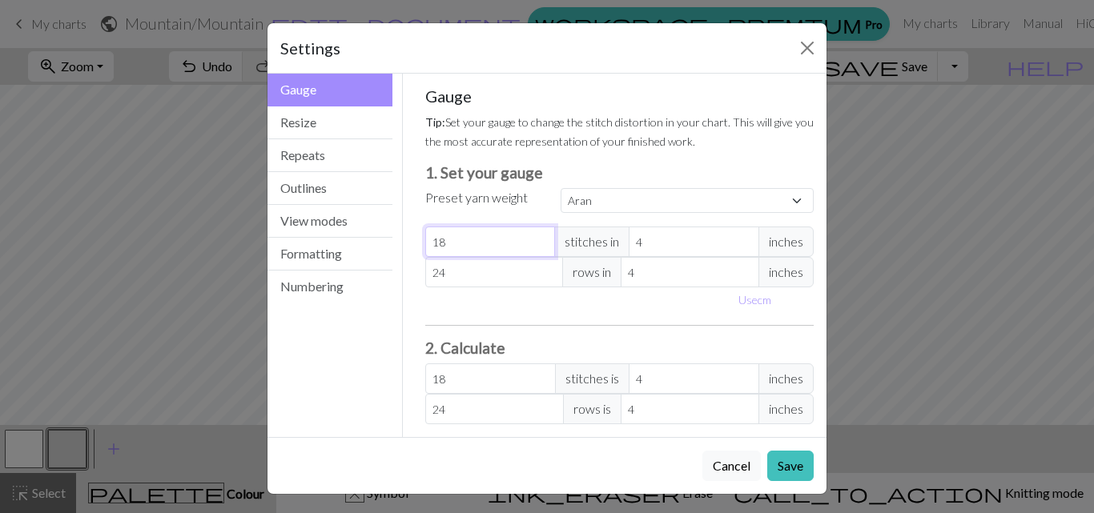
click at [445, 245] on input "18" at bounding box center [490, 242] width 131 height 30
click at [637, 190] on select "Custom Square Lace Light Fingering Fingering Sport Double knit Worsted Aran Bul…" at bounding box center [687, 200] width 253 height 25
select select "custom"
click at [561, 188] on select "Custom Square Lace Light Fingering Fingering Sport Double knit Worsted Aran Bul…" at bounding box center [687, 200] width 253 height 25
click at [484, 237] on input "18" at bounding box center [490, 242] width 131 height 30
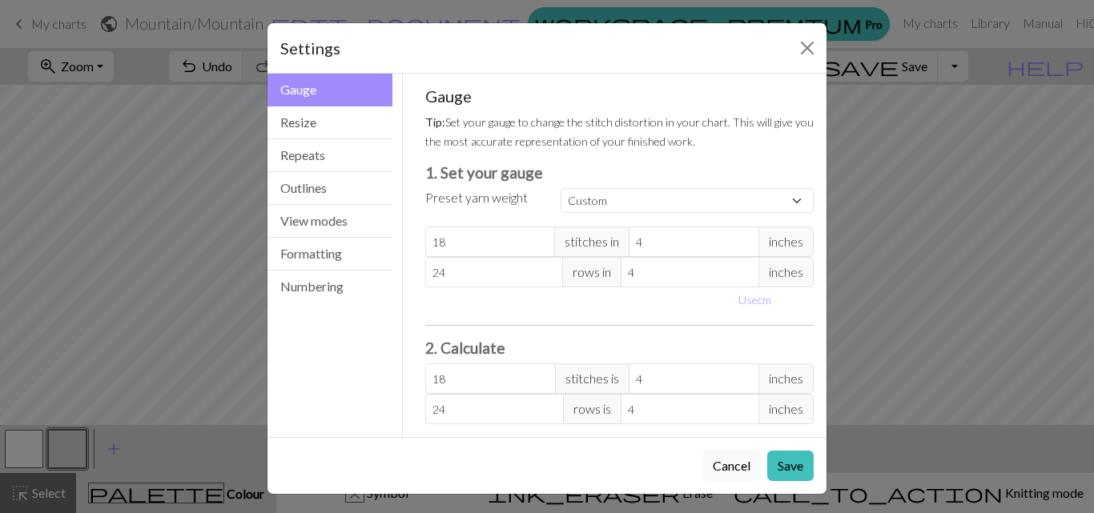
click at [775, 239] on span "inches" at bounding box center [785, 242] width 55 height 30
click at [783, 239] on span "inches" at bounding box center [785, 242] width 55 height 30
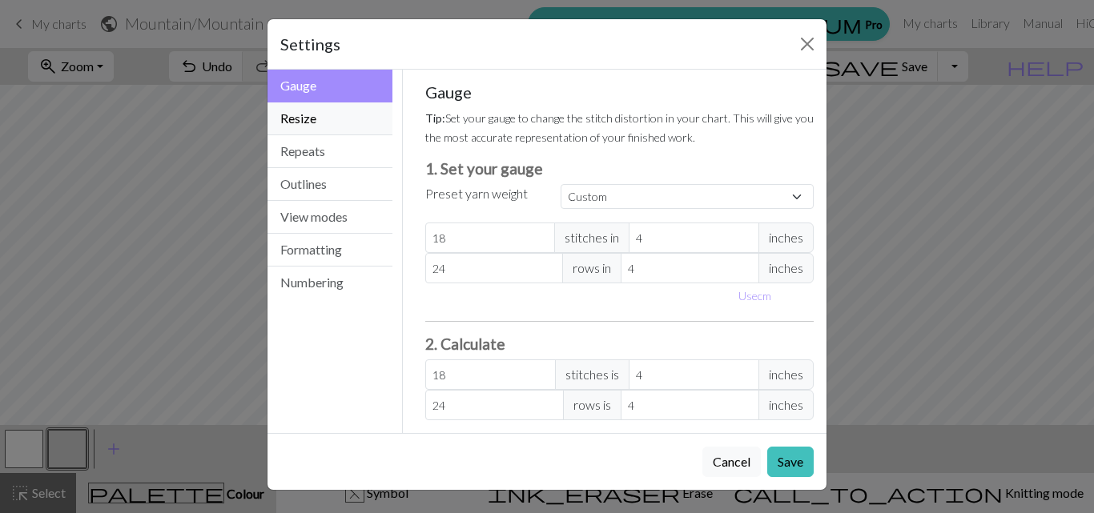
click at [287, 118] on button "Resize" at bounding box center [329, 118] width 125 height 33
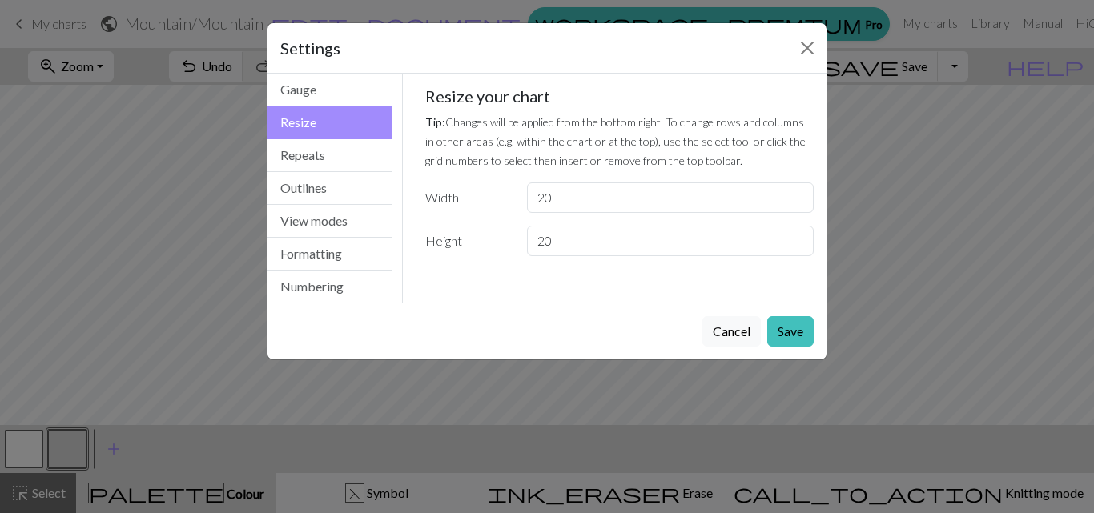
scroll to position [0, 0]
click at [605, 201] on input "20" at bounding box center [670, 198] width 287 height 30
click at [309, 91] on button "Gauge" at bounding box center [329, 90] width 125 height 33
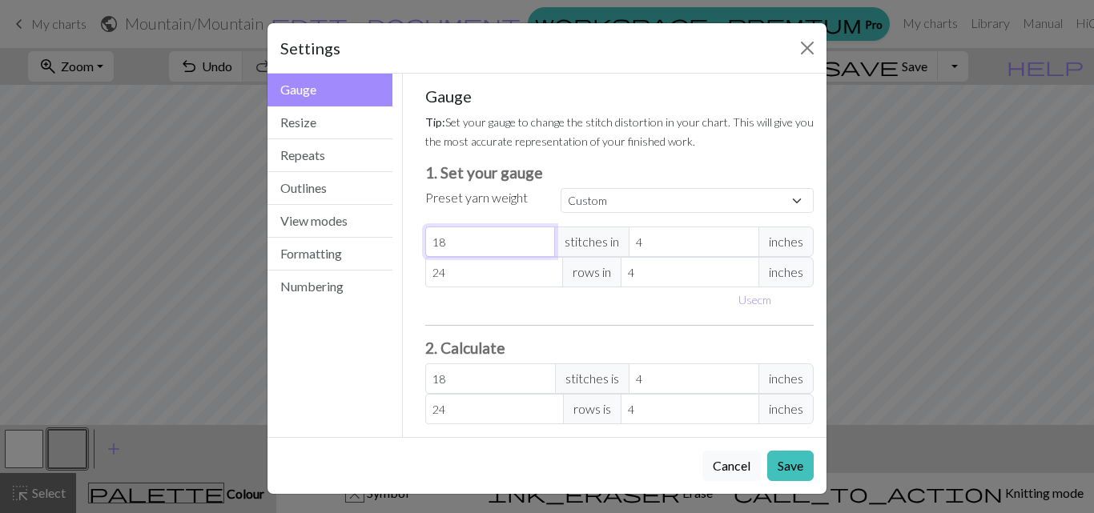
click at [453, 246] on input "18" at bounding box center [490, 242] width 131 height 30
type input "17"
click at [532, 248] on input "17" at bounding box center [490, 242] width 131 height 30
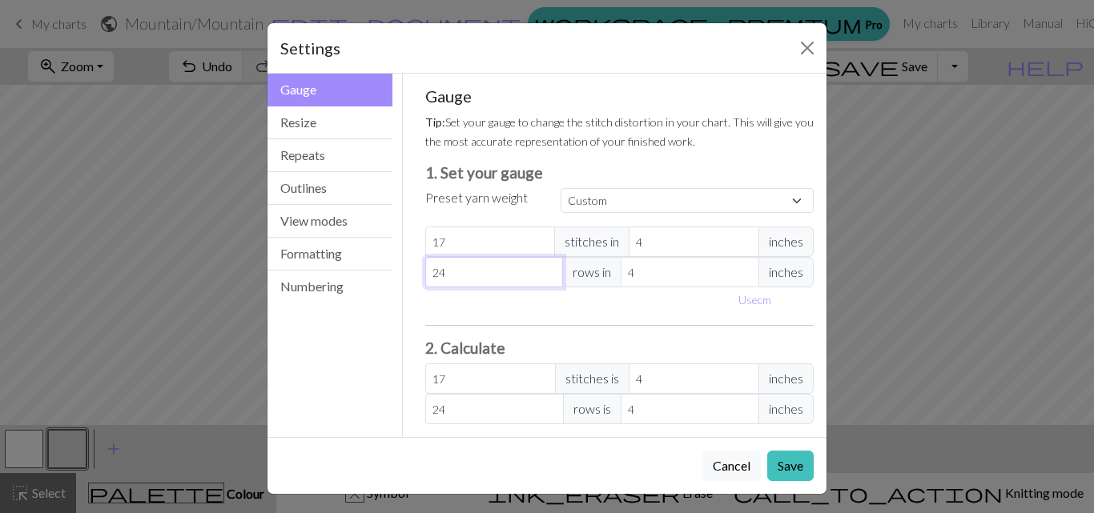
click at [465, 276] on input "24" at bounding box center [494, 272] width 139 height 30
click at [748, 302] on button "Use cm" at bounding box center [754, 299] width 47 height 25
type input "10.16"
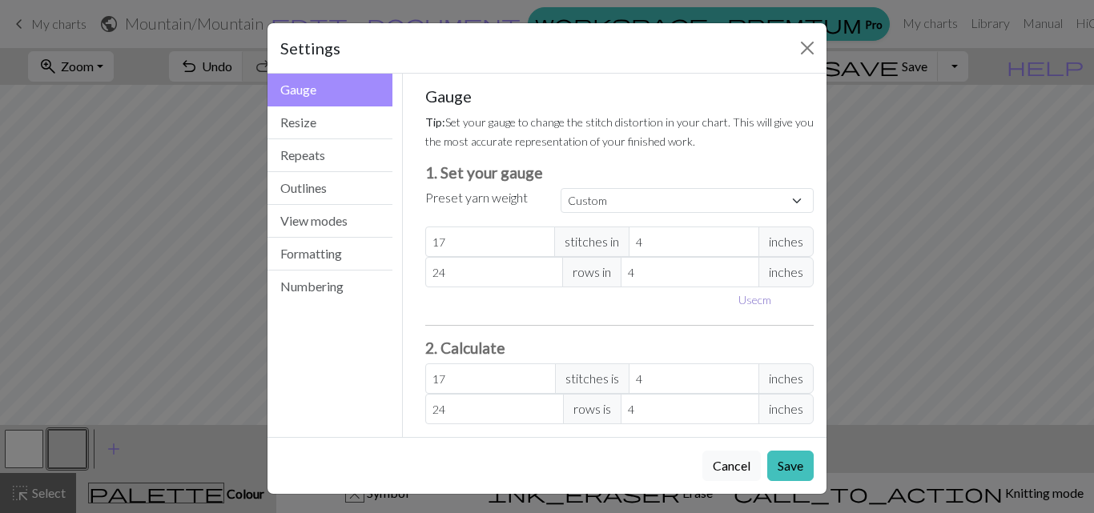
type input "10.16"
click at [690, 241] on input "10.16" at bounding box center [706, 242] width 139 height 30
type input "10.1"
type input "17.1"
type input "10"
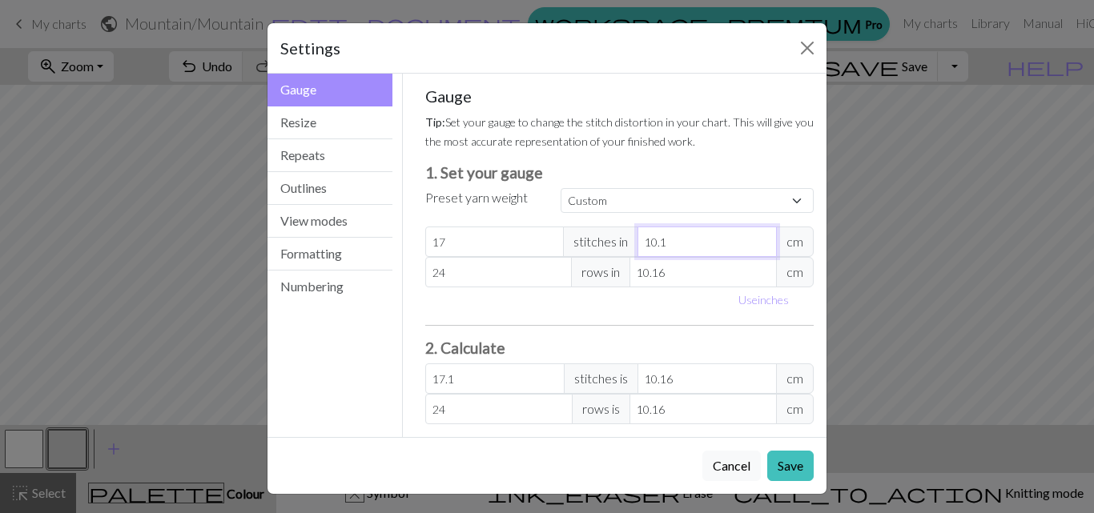
type input "17.27"
type input "10"
click at [667, 277] on input "10.16" at bounding box center [702, 272] width 147 height 30
type input "10.1"
type input "24.14"
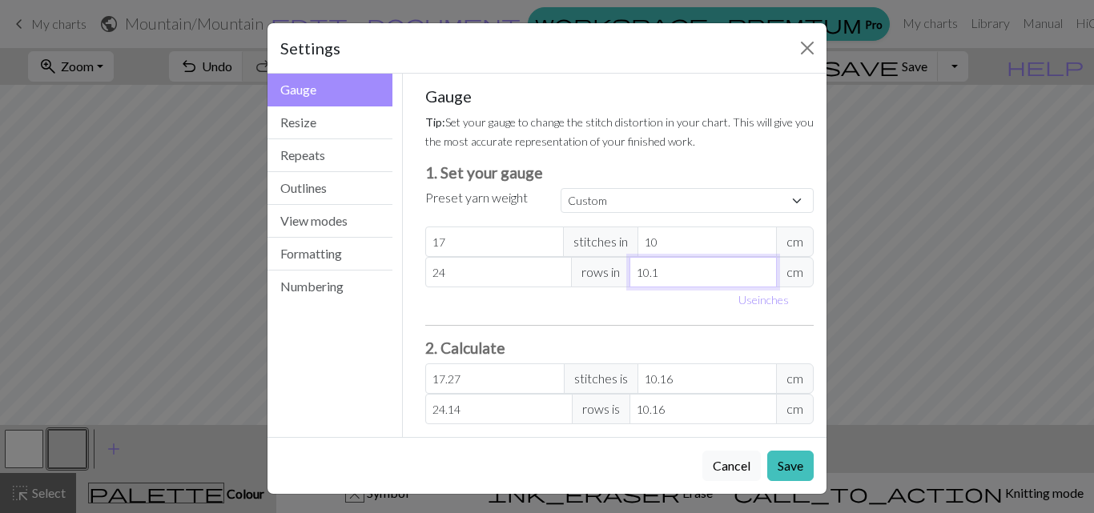
type input "10"
type input "24.38"
type input "10"
click at [505, 275] on input "24" at bounding box center [498, 272] width 147 height 30
type input "2"
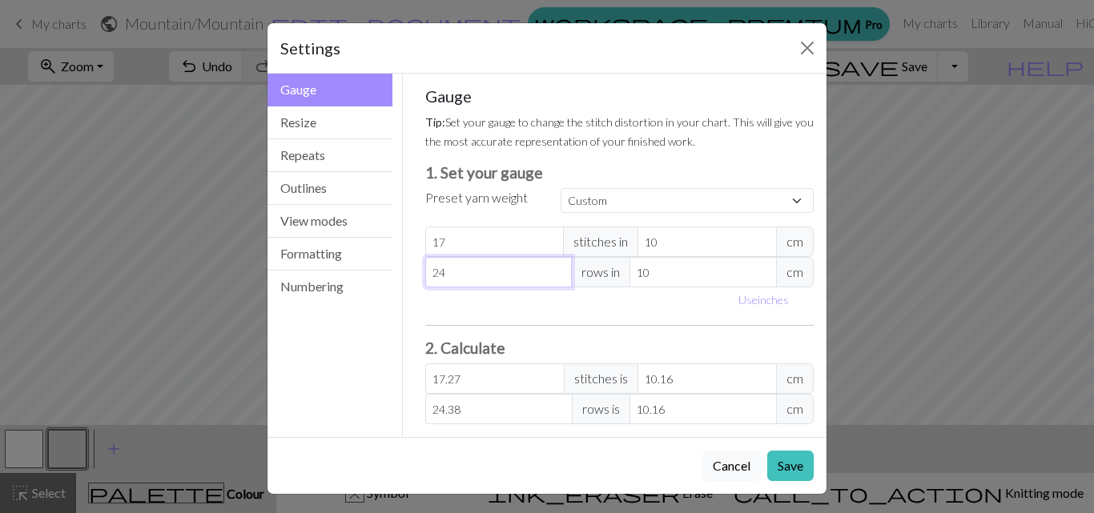
type input "2.03"
type input "0"
type input "1"
type input "1.02"
type input "17"
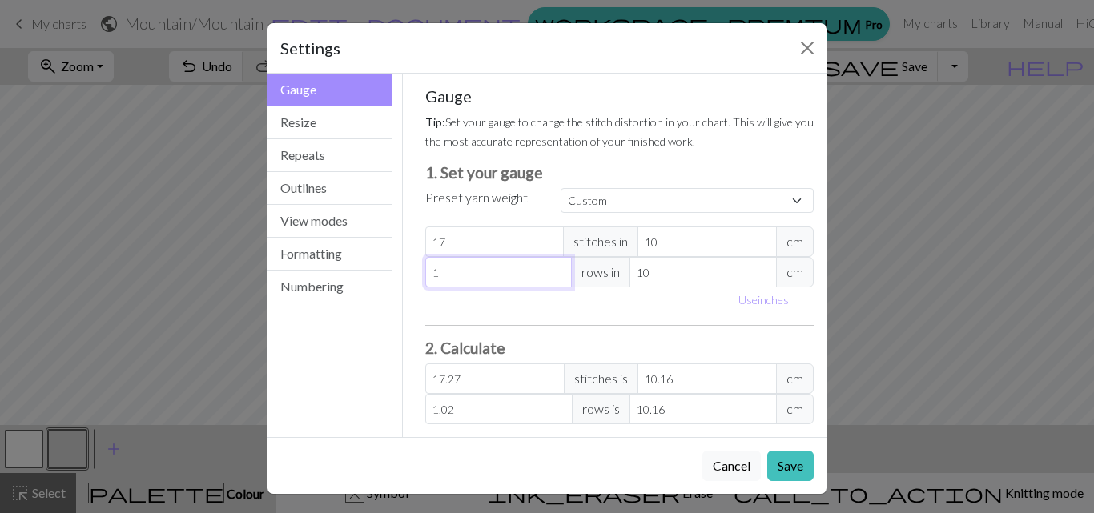
type input "17.27"
type input "17"
click at [464, 235] on input "17" at bounding box center [494, 242] width 139 height 30
type input "1"
type input "1.02"
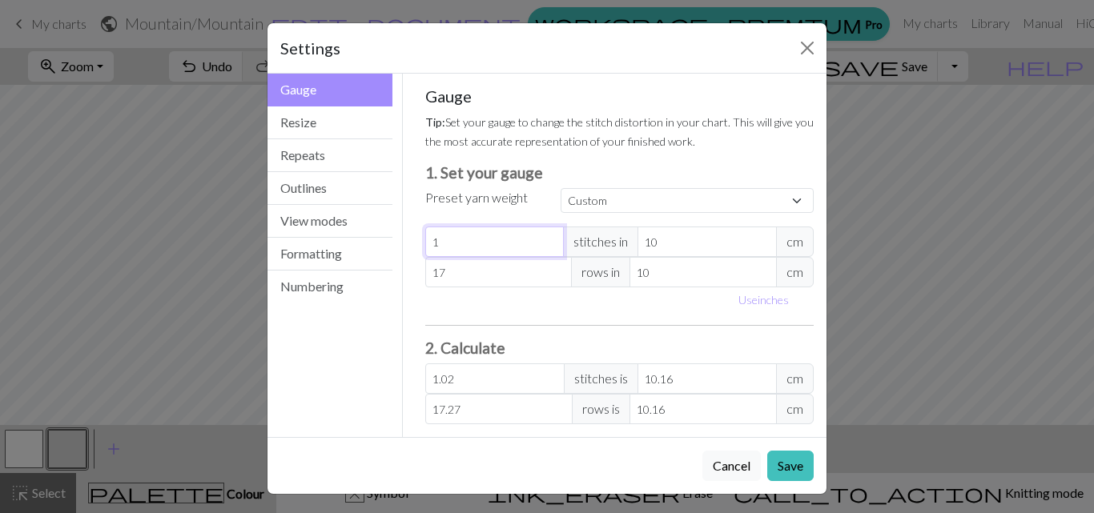
type input "0"
type input "2"
type input "2.03"
type input "0"
type input "1"
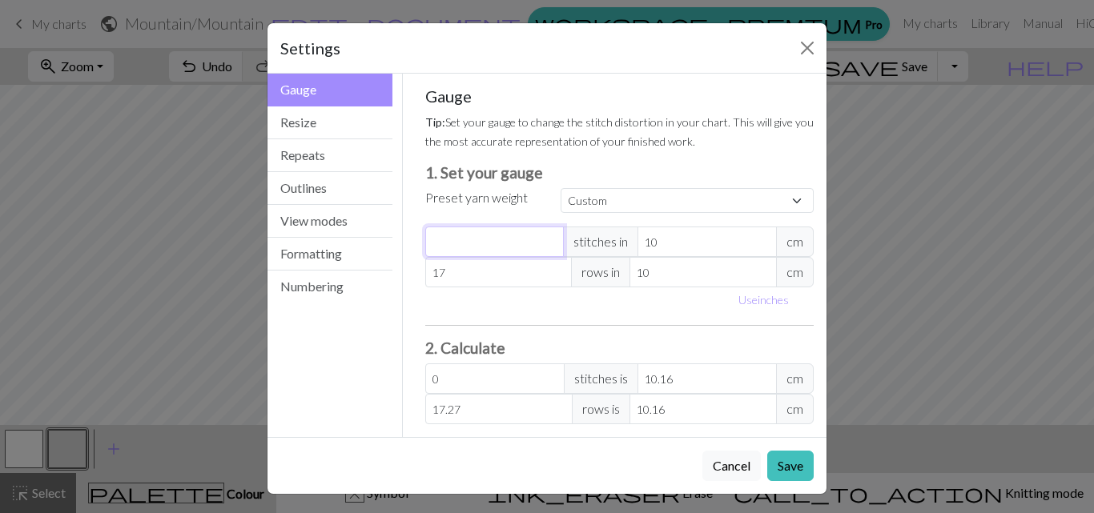
type input "1.02"
type input "12"
type input "12.19"
type input "12"
click at [504, 312] on div "Use inches" at bounding box center [620, 299] width 408 height 25
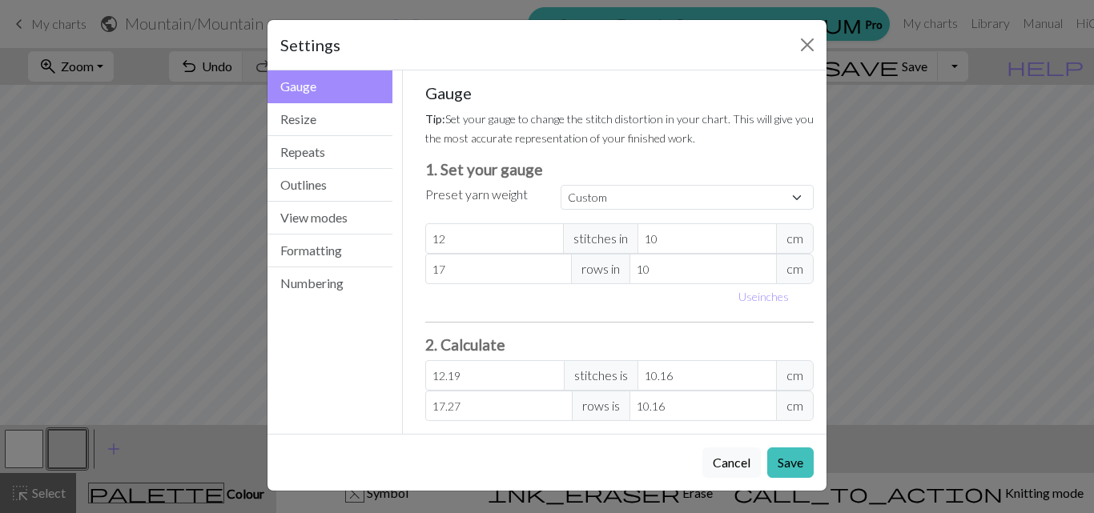
scroll to position [4, 0]
click at [672, 374] on input "10.16" at bounding box center [706, 375] width 139 height 30
type input "12.12"
type input "10.1"
type input "12"
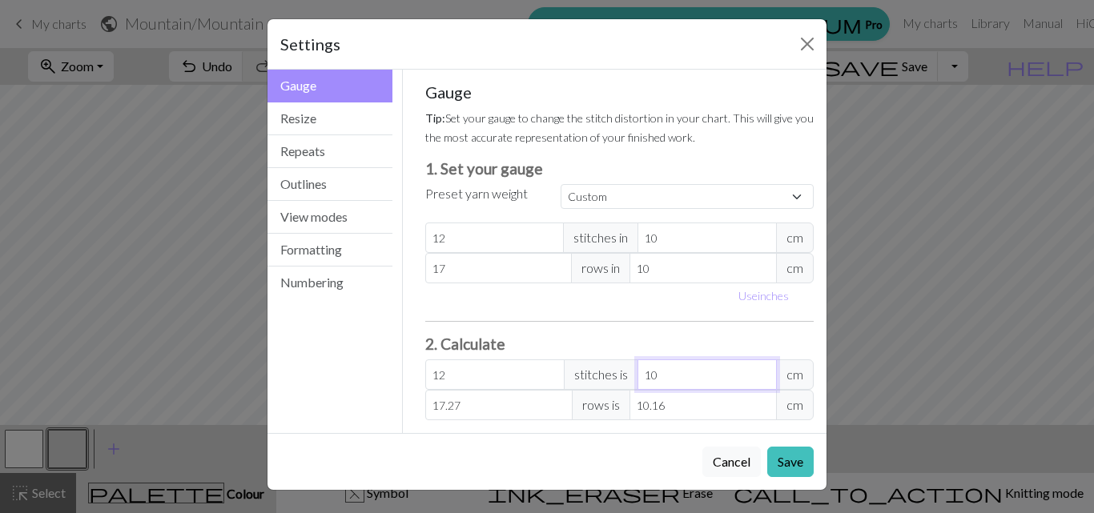
type input "10"
drag, startPoint x: 679, startPoint y: 397, endPoint x: 628, endPoint y: 399, distance: 51.3
click at [629, 399] on input "10.16" at bounding box center [702, 405] width 147 height 30
type input "1.7"
type input "1"
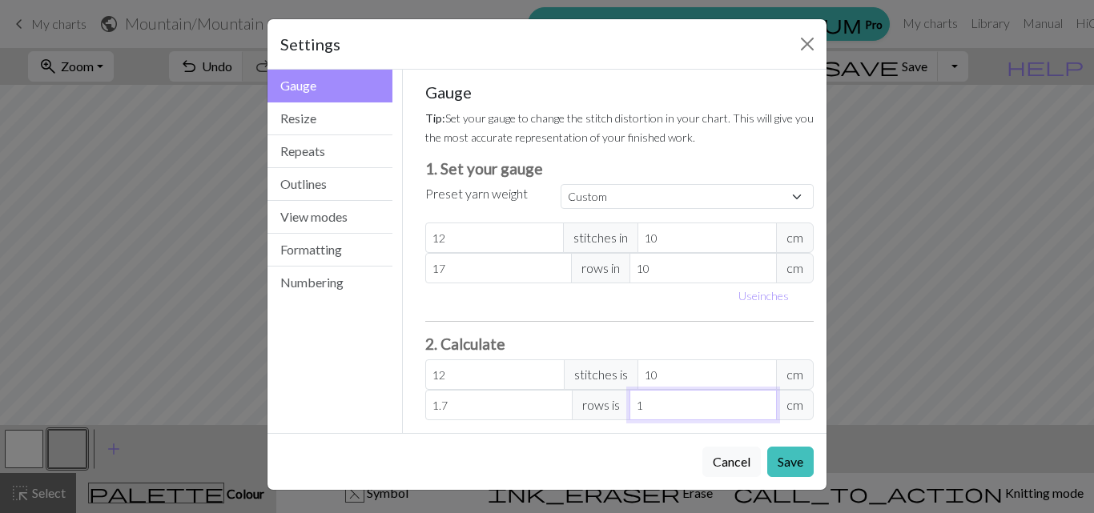
type input "25.5"
type input "15"
type input "25.77"
type input "15.16"
click at [753, 400] on input "15.16" at bounding box center [702, 405] width 147 height 30
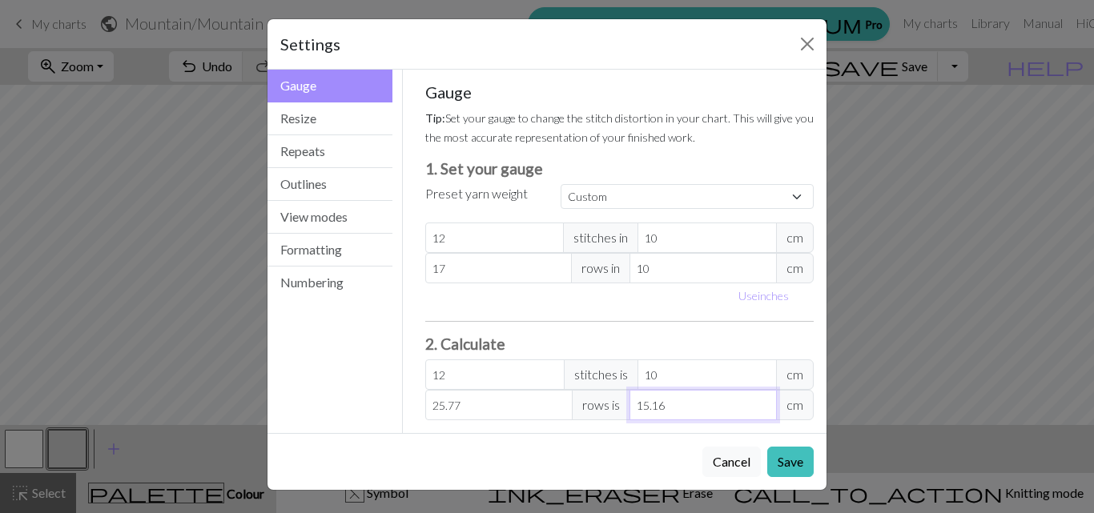
type input "27.47"
type input "16.16"
click at [758, 402] on input "16.16" at bounding box center [702, 405] width 147 height 30
type input "29.17"
type input "17.16"
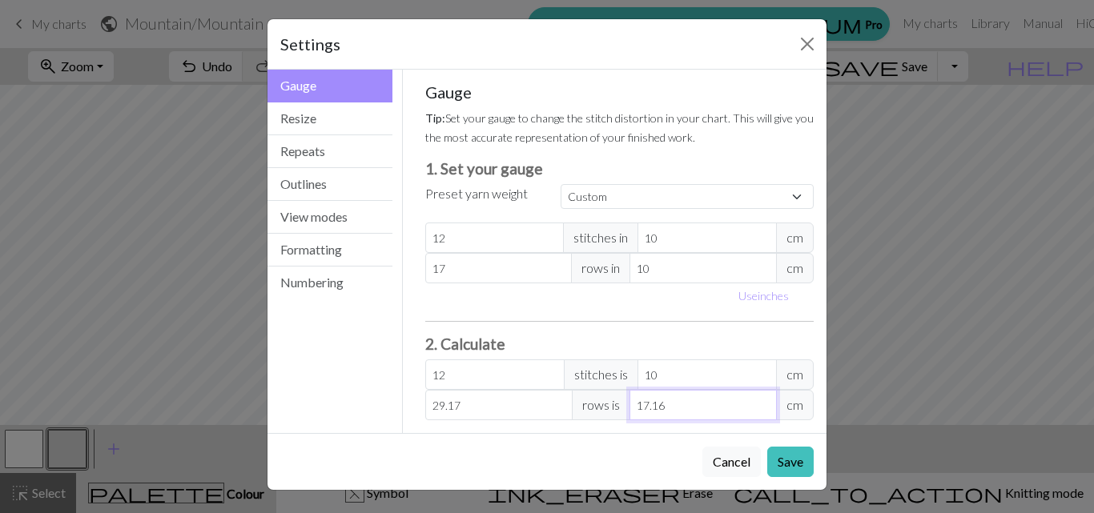
click at [758, 402] on input "17.16" at bounding box center [702, 405] width 147 height 30
click at [697, 372] on input "10" at bounding box center [706, 375] width 139 height 30
drag, startPoint x: 678, startPoint y: 403, endPoint x: 621, endPoint y: 409, distance: 57.2
click at [631, 411] on input "17.16" at bounding box center [702, 405] width 147 height 30
type input "1.7"
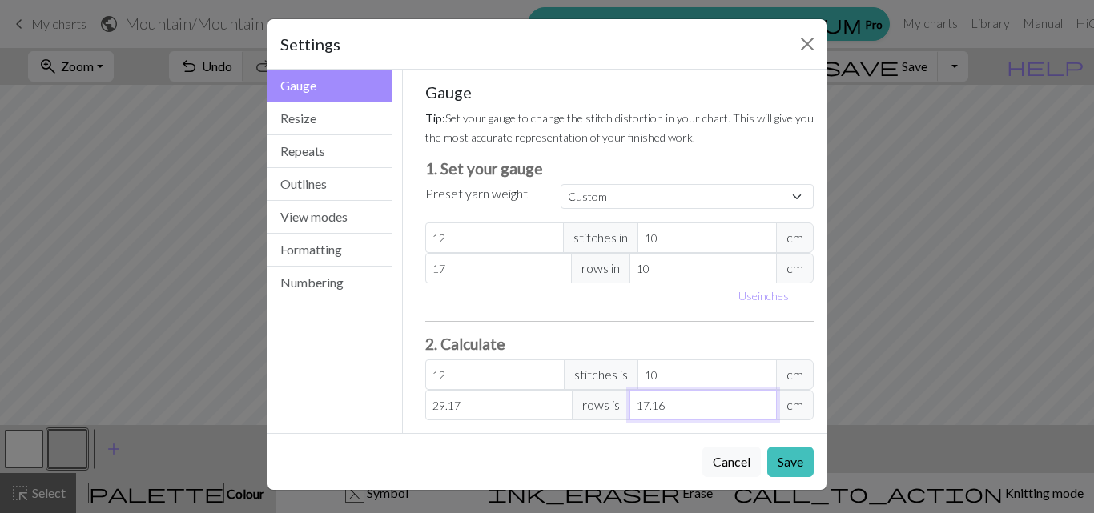
type input "1"
type input "17"
type input "10"
click at [680, 380] on input "10" at bounding box center [706, 375] width 139 height 30
drag, startPoint x: 647, startPoint y: 364, endPoint x: 623, endPoint y: 361, distance: 24.2
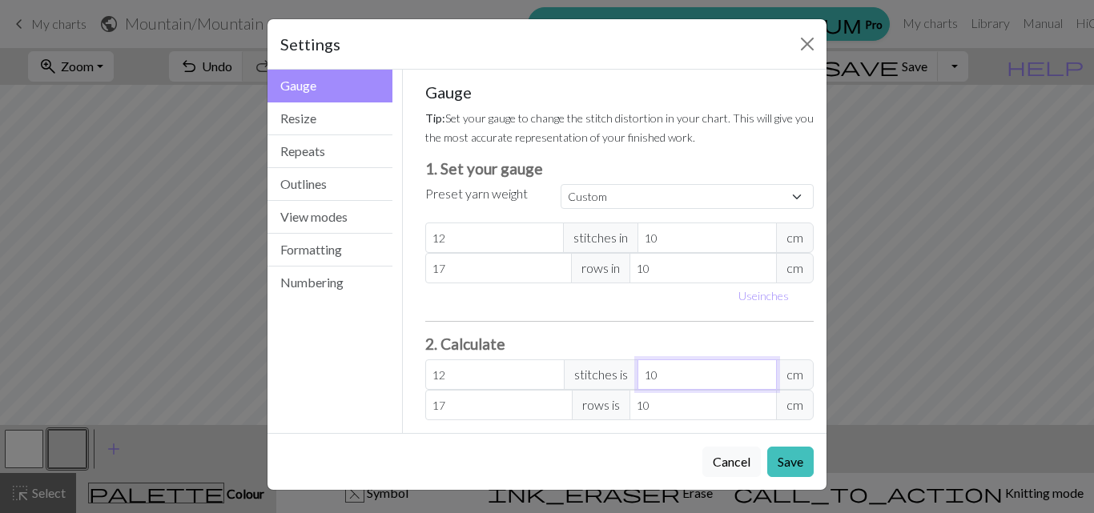
click at [623, 361] on div "12 stitches is 10 cm" at bounding box center [619, 375] width 389 height 30
type input "1.2"
type input "1"
type input "18"
type input "15"
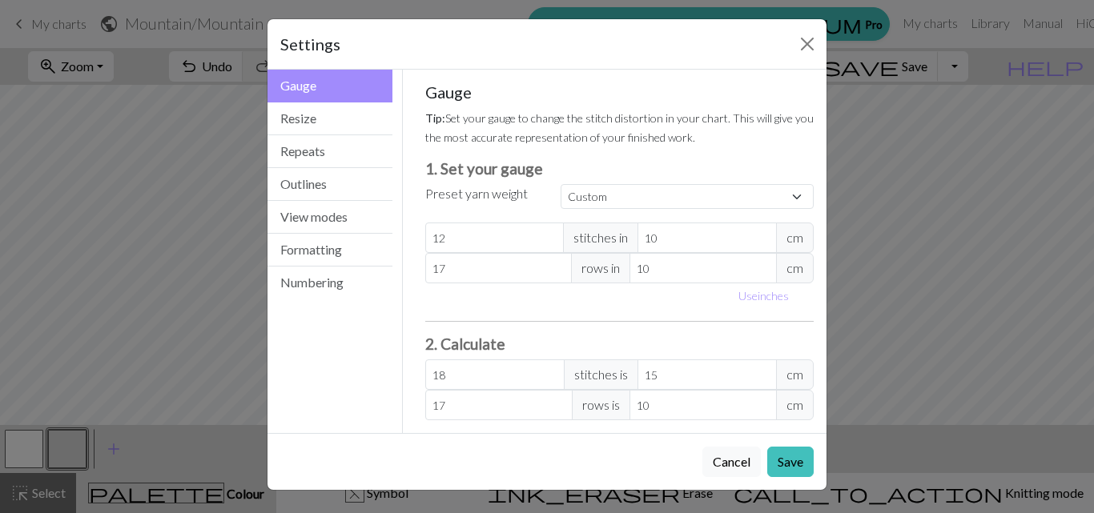
click at [582, 341] on h3 "2. Calculate" at bounding box center [619, 344] width 389 height 18
type input "19"
type input "15.83"
click at [544, 370] on input "19" at bounding box center [494, 375] width 139 height 30
type input "20"
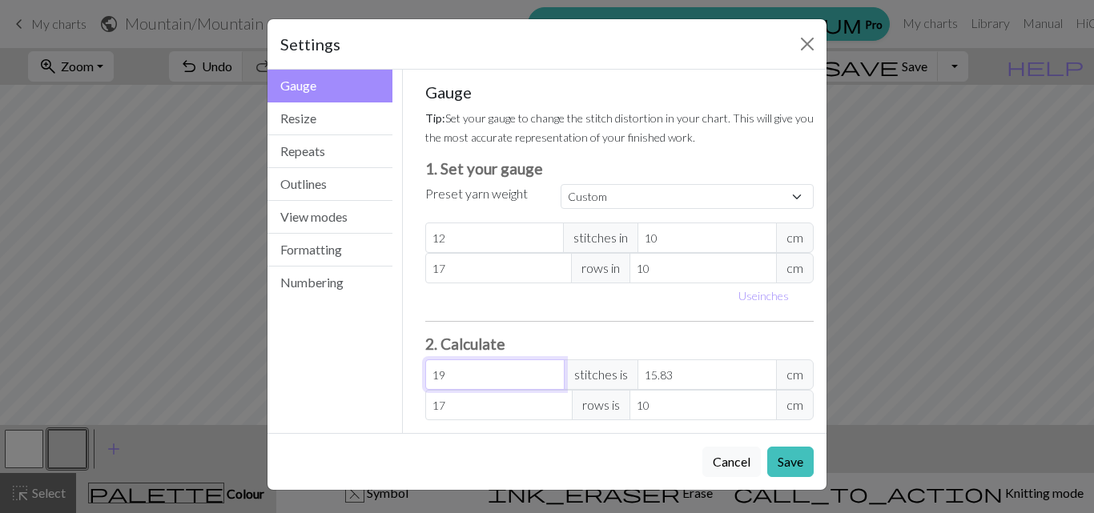
type input "16.67"
type input "20"
click at [544, 370] on input "20" at bounding box center [494, 375] width 139 height 30
type input "18"
type input "10.59"
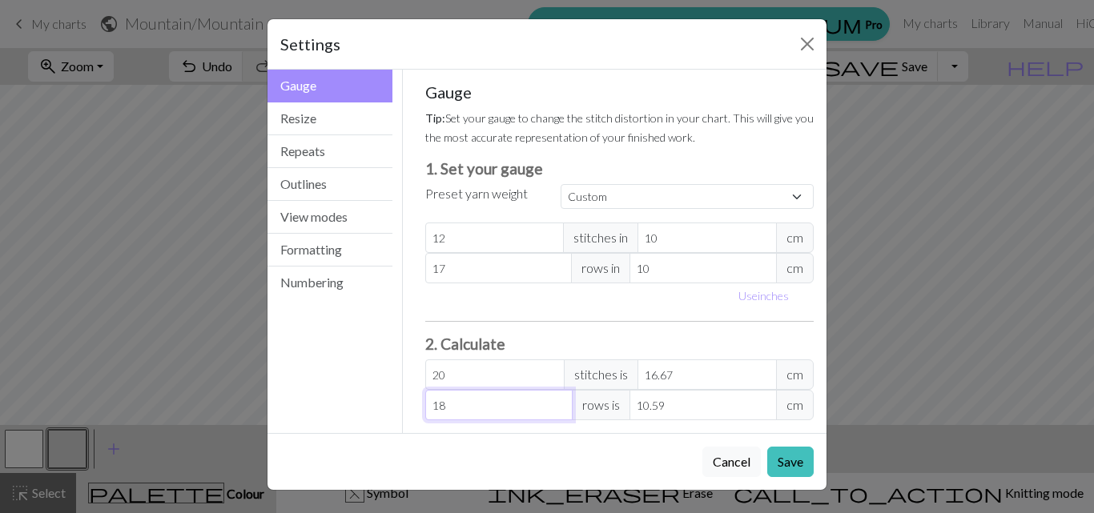
click at [552, 400] on input "18" at bounding box center [498, 405] width 147 height 30
type input "19"
type input "11.18"
click at [552, 400] on input "19" at bounding box center [498, 405] width 147 height 30
type input "20"
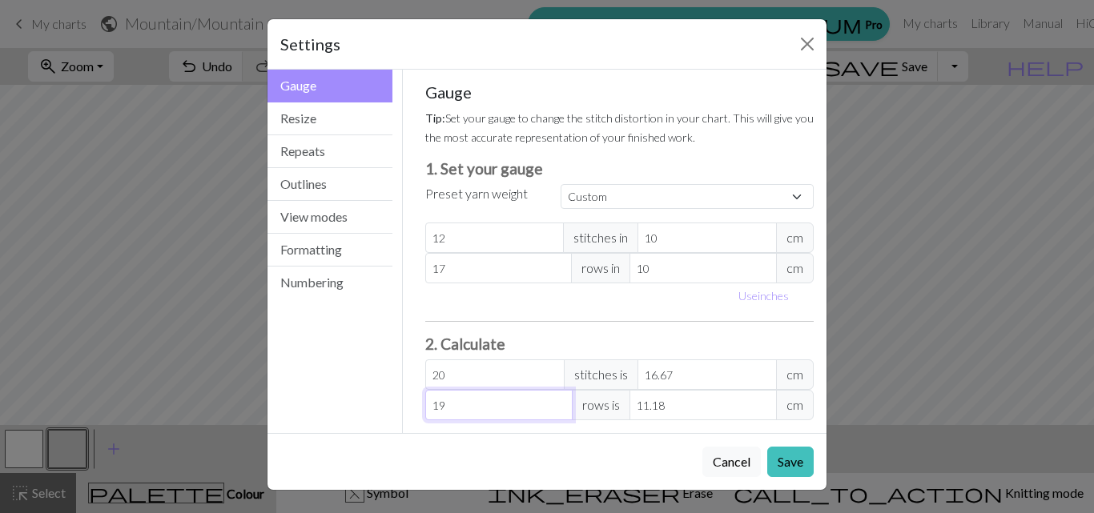
type input "11.76"
type input "20"
click at [552, 400] on input "20" at bounding box center [498, 405] width 147 height 30
click at [790, 456] on button "Save" at bounding box center [790, 462] width 46 height 30
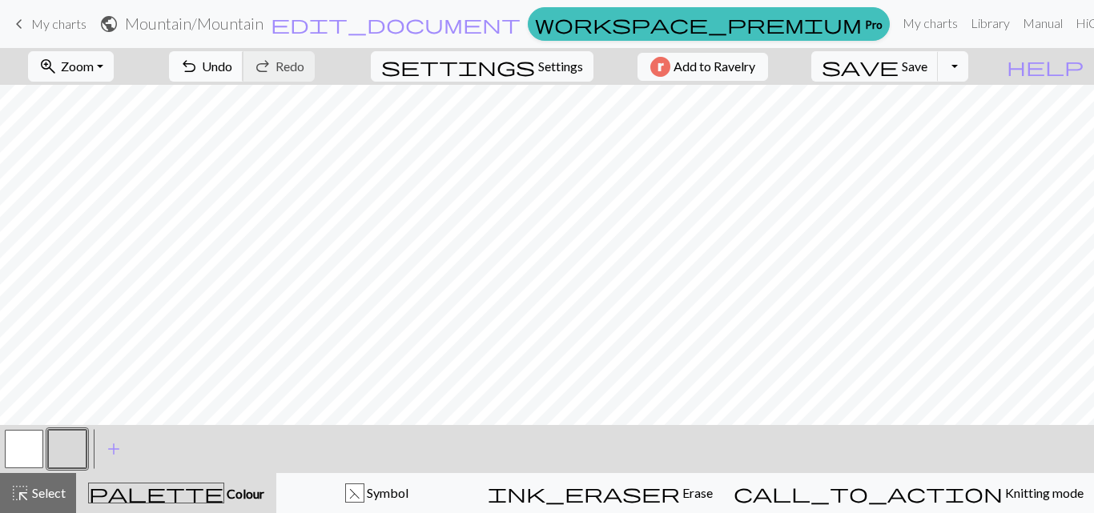
click at [199, 67] on span "undo" at bounding box center [188, 66] width 19 height 22
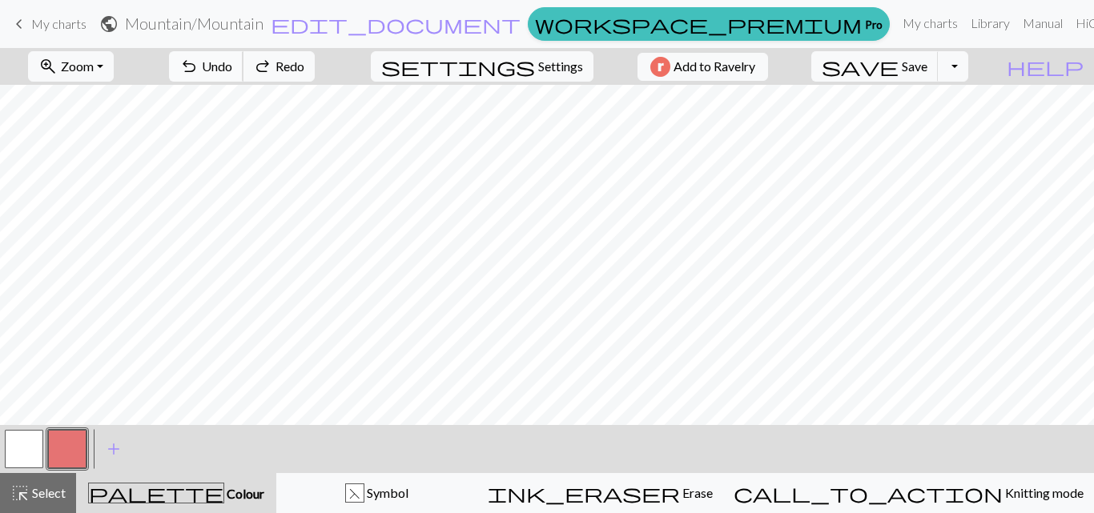
click at [199, 67] on span "undo" at bounding box center [188, 66] width 19 height 22
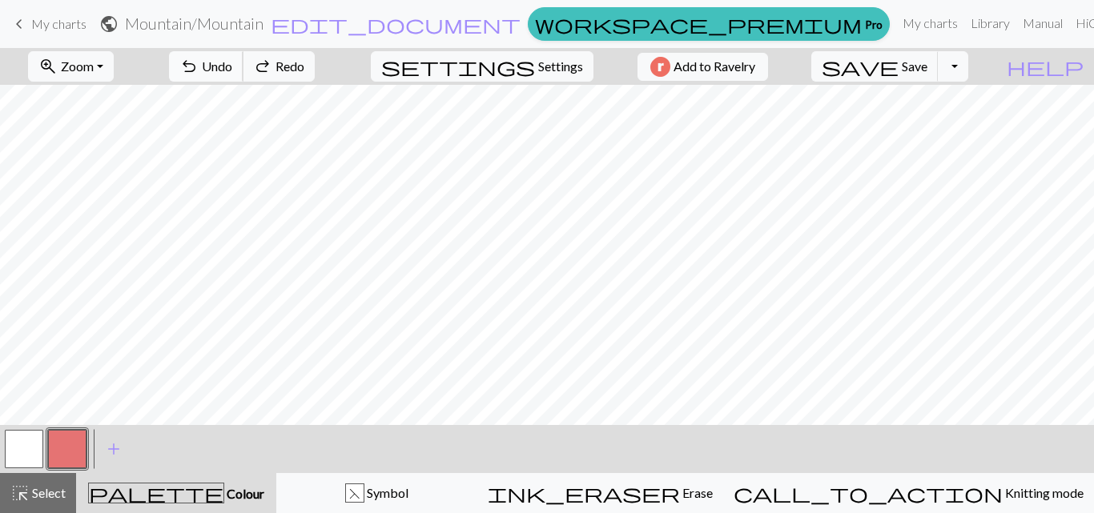
click at [199, 67] on span "undo" at bounding box center [188, 66] width 19 height 22
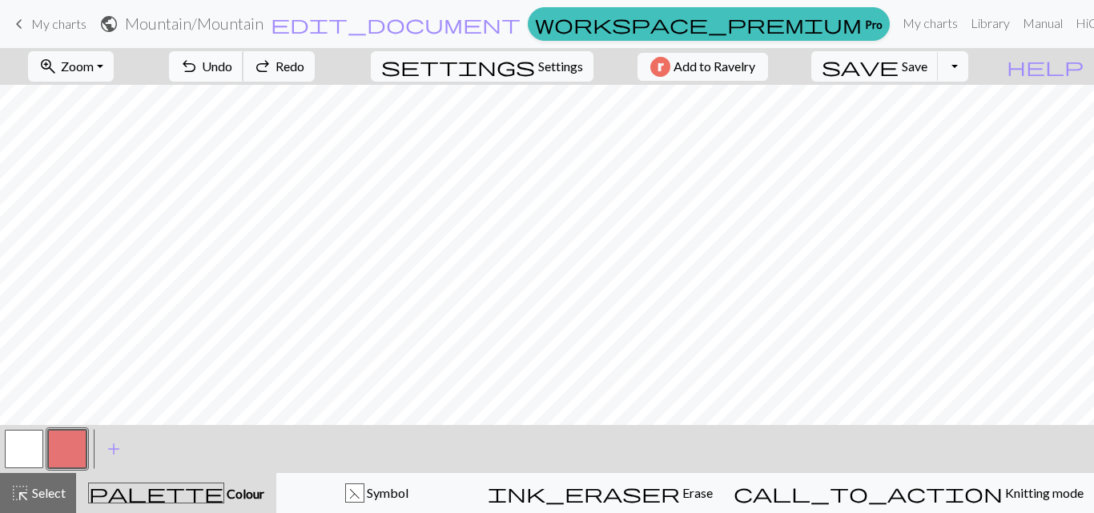
click at [199, 67] on span "undo" at bounding box center [188, 66] width 19 height 22
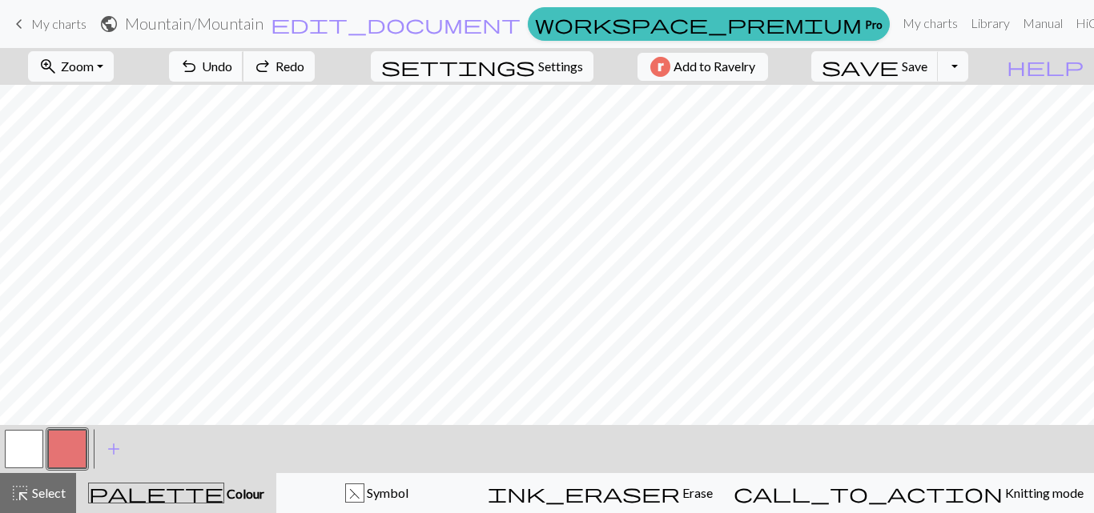
click at [199, 67] on span "undo" at bounding box center [188, 66] width 19 height 22
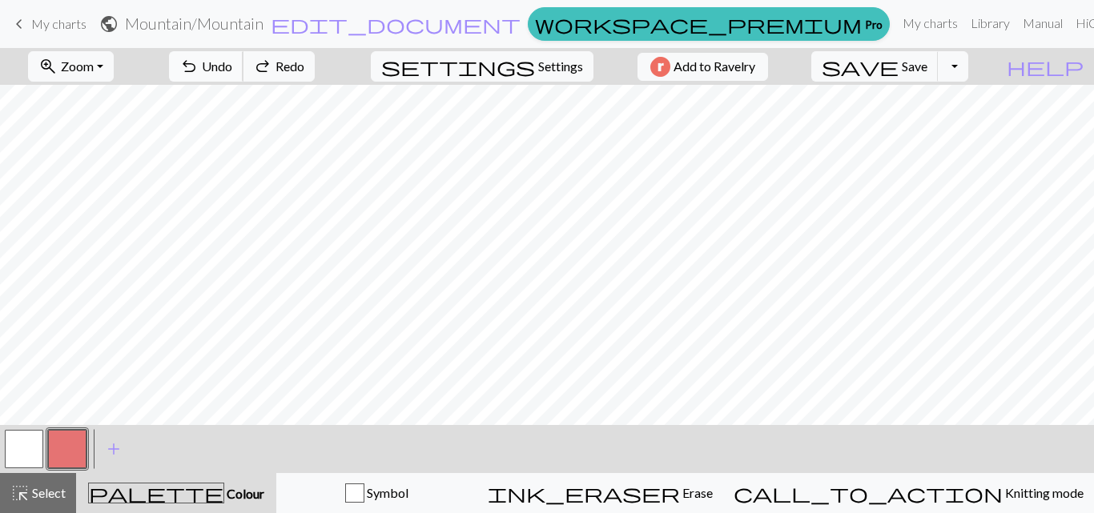
click at [199, 67] on span "undo" at bounding box center [188, 66] width 19 height 22
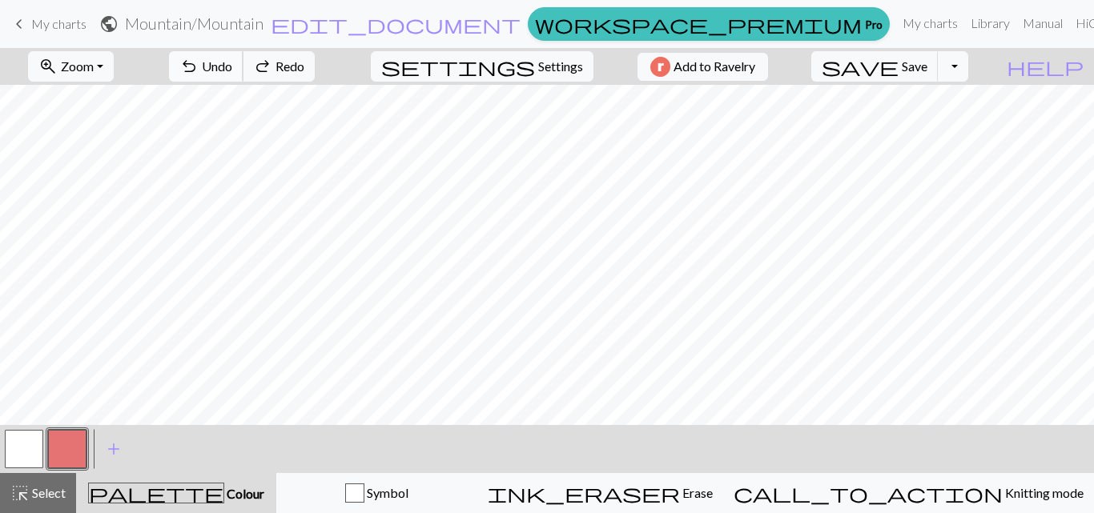
click at [199, 67] on span "undo" at bounding box center [188, 66] width 19 height 22
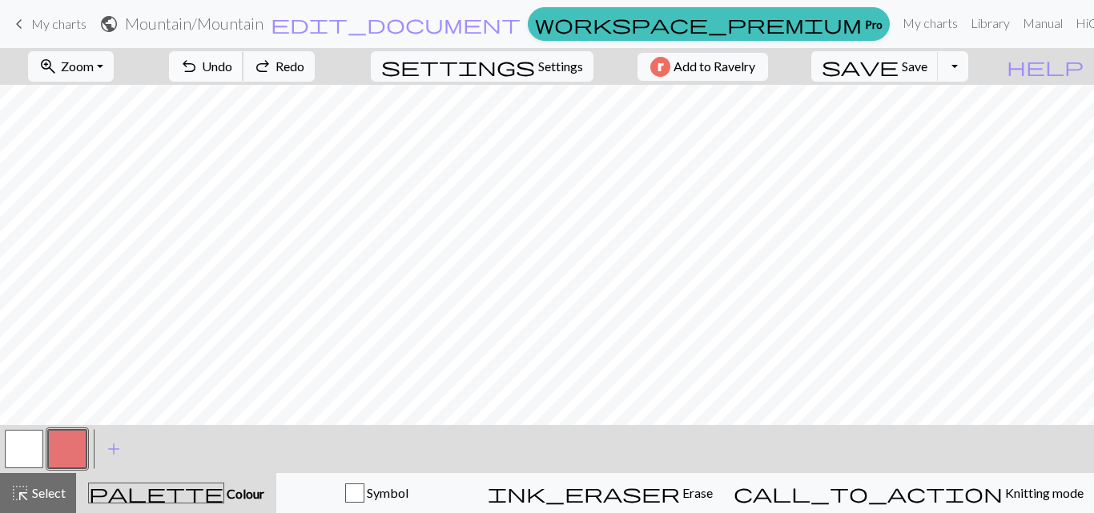
click at [199, 67] on span "undo" at bounding box center [188, 66] width 19 height 22
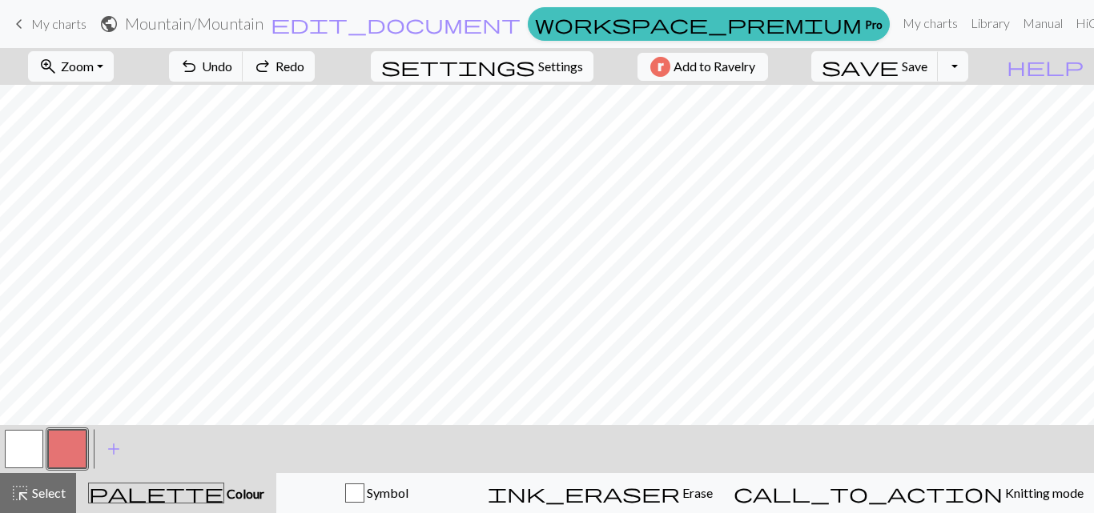
click at [556, 67] on span "Settings" at bounding box center [560, 66] width 45 height 19
select select "aran"
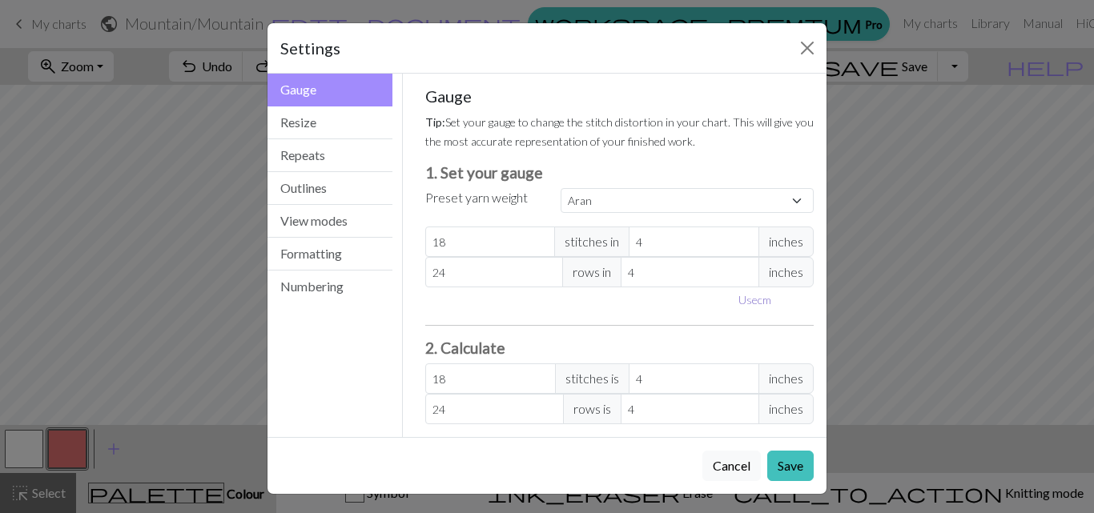
click at [749, 303] on button "Use cm" at bounding box center [754, 299] width 47 height 25
type input "10.16"
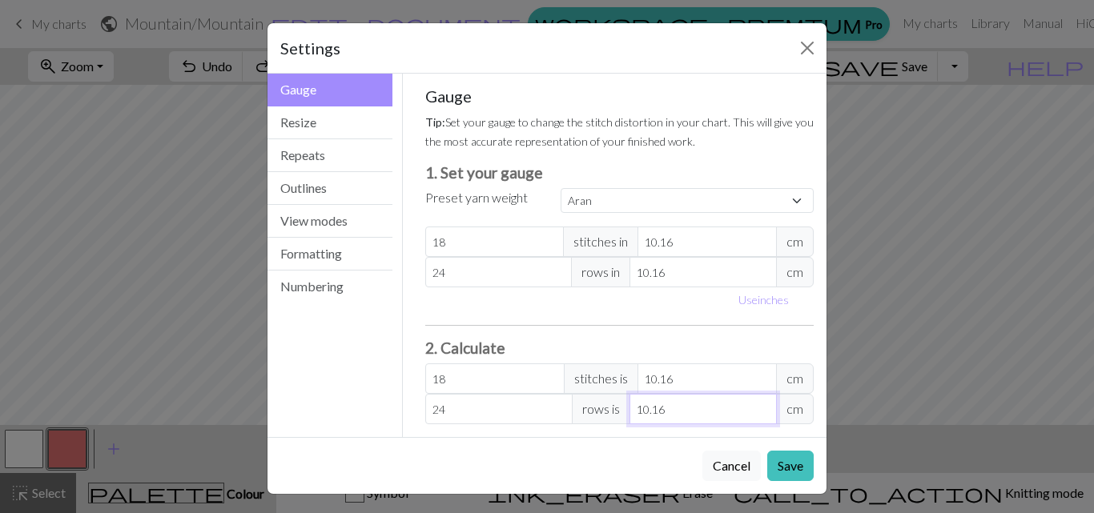
drag, startPoint x: 658, startPoint y: 409, endPoint x: 633, endPoint y: 409, distance: 25.6
click at [633, 409] on input "10.16" at bounding box center [702, 409] width 147 height 30
click at [798, 51] on button "Close" at bounding box center [807, 48] width 26 height 26
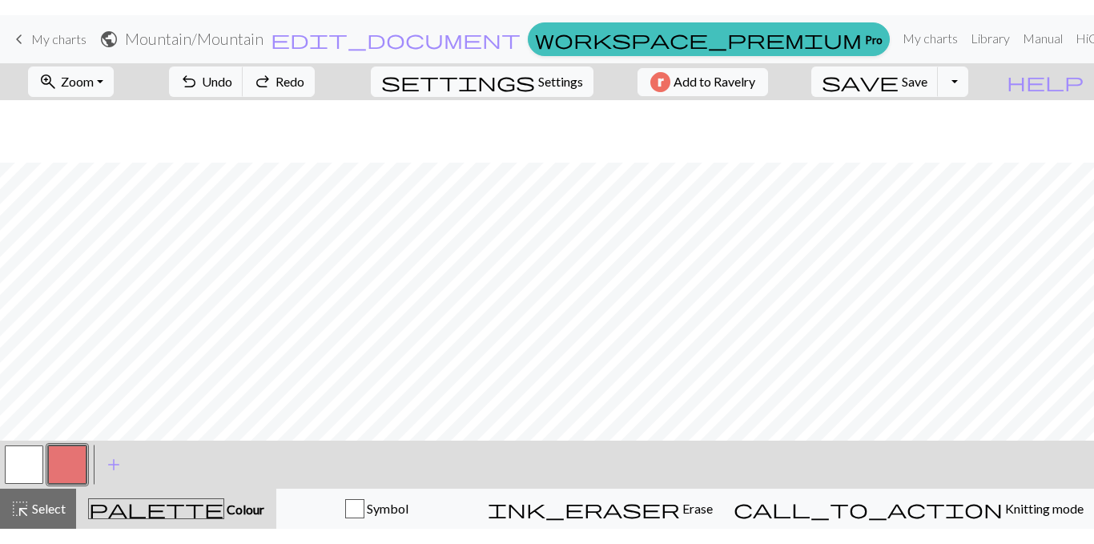
scroll to position [64, 0]
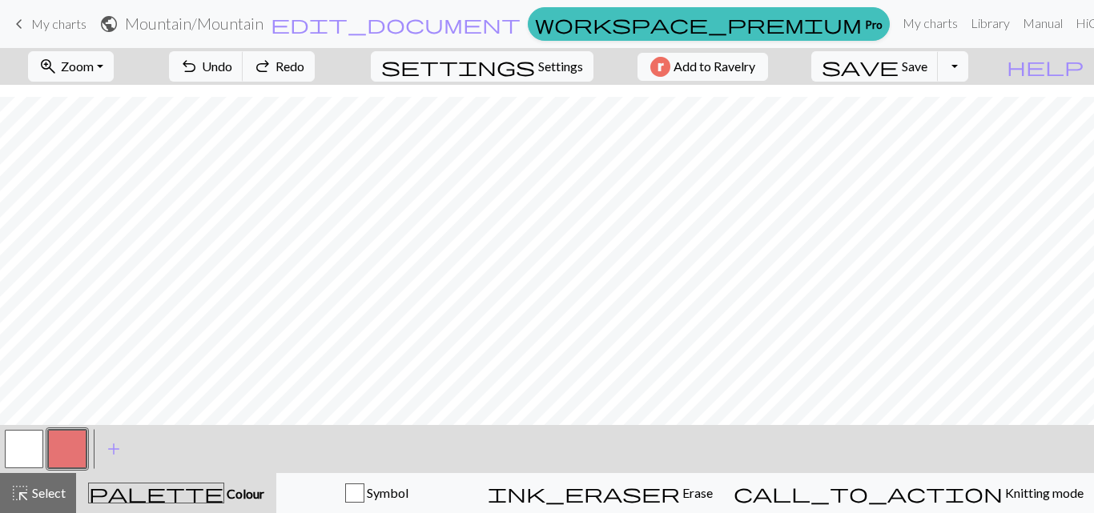
click at [511, 452] on div "< > add Add a colour" at bounding box center [547, 449] width 1094 height 48
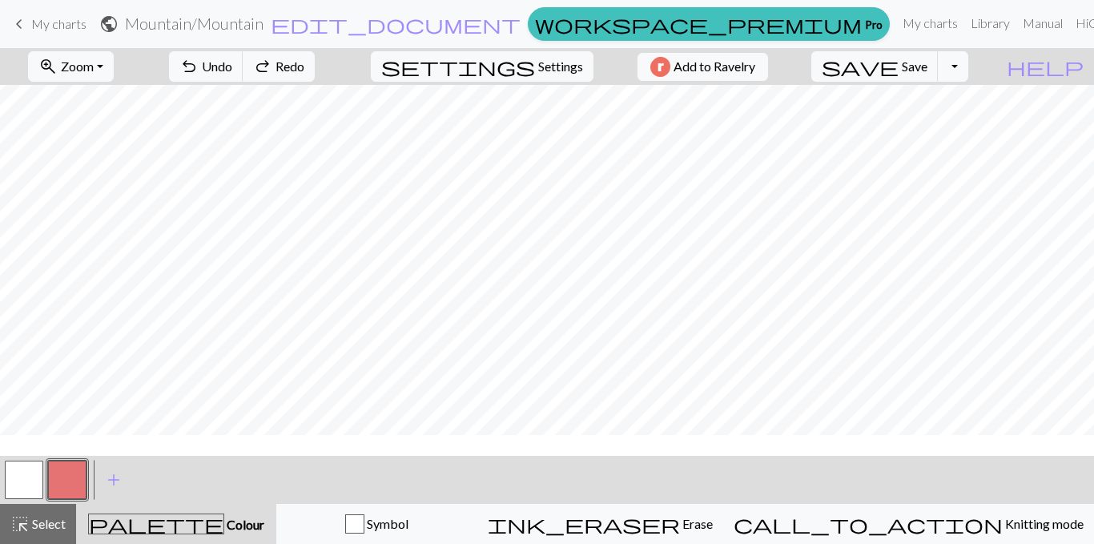
scroll to position [0, 0]
click at [545, 61] on span "Settings" at bounding box center [560, 66] width 45 height 19
select select "aran"
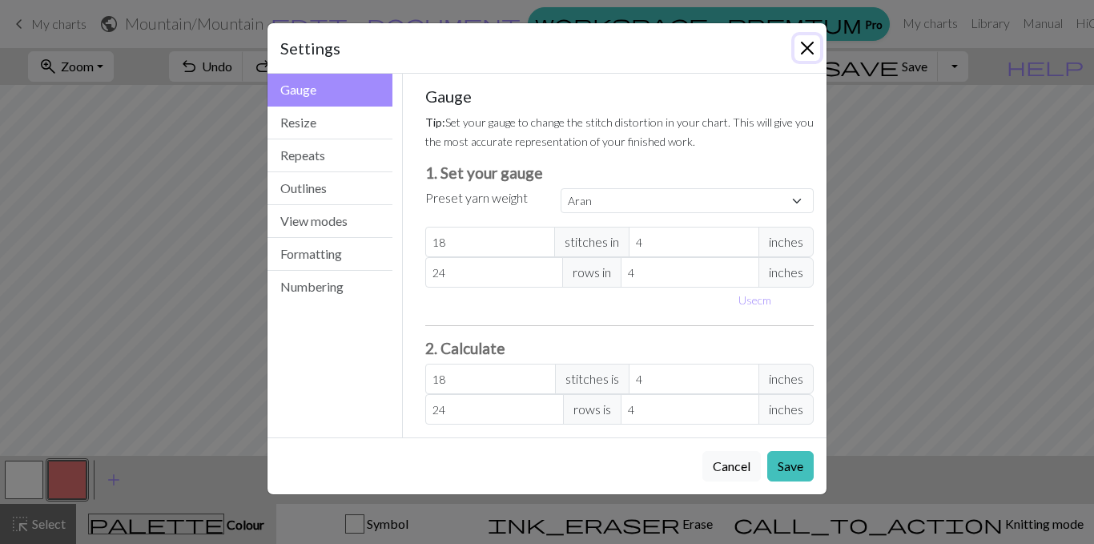
drag, startPoint x: 813, startPoint y: 43, endPoint x: 784, endPoint y: 45, distance: 28.9
click at [810, 43] on button "Close" at bounding box center [807, 48] width 26 height 26
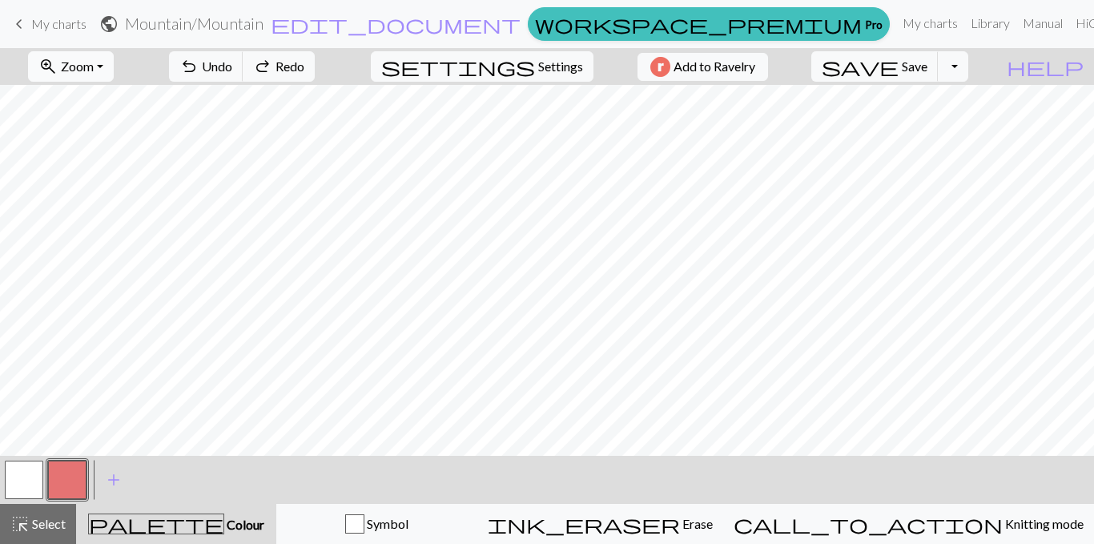
drag, startPoint x: 145, startPoint y: 63, endPoint x: 134, endPoint y: 64, distance: 11.2
click at [126, 63] on div "zoom_in Zoom Zoom Fit all Fit width Fit height 50% 100% 150% 200%" at bounding box center [71, 66] width 110 height 37
click at [114, 64] on button "zoom_in Zoom Zoom" at bounding box center [71, 66] width 86 height 30
click at [90, 101] on button "Fit all" at bounding box center [92, 102] width 127 height 26
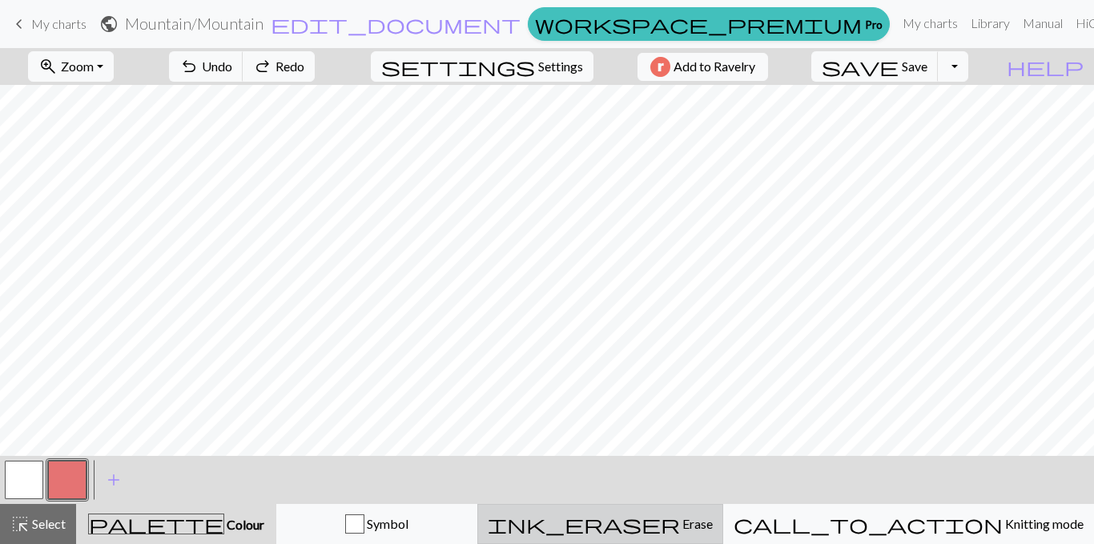
click at [713, 512] on span "Erase" at bounding box center [696, 523] width 33 height 15
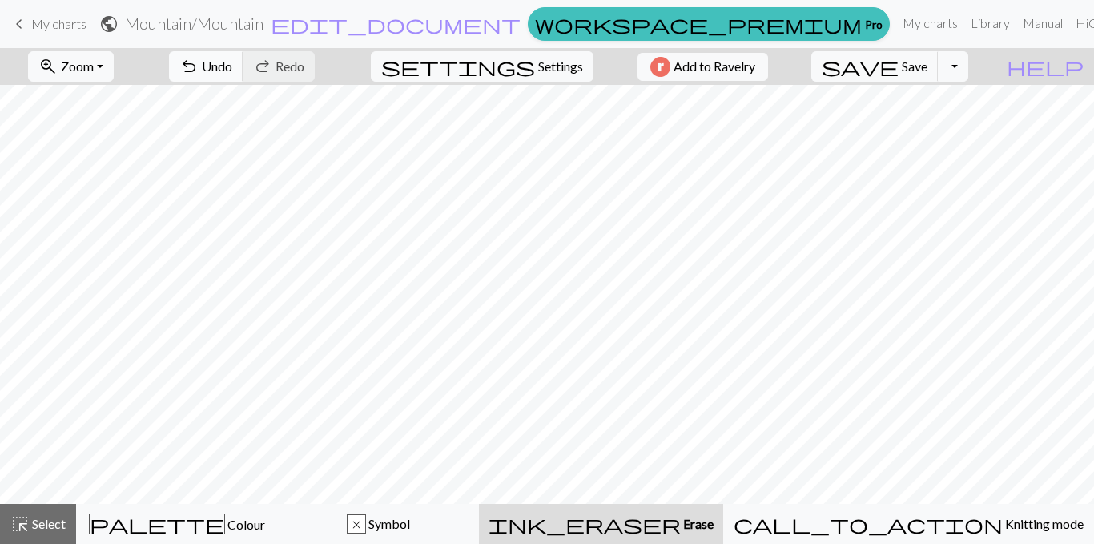
click at [199, 58] on span "undo" at bounding box center [188, 66] width 19 height 22
click at [232, 59] on span "Undo" at bounding box center [217, 65] width 30 height 15
click at [232, 58] on span "Undo" at bounding box center [217, 65] width 30 height 15
click at [243, 71] on button "undo Undo Undo" at bounding box center [206, 66] width 74 height 30
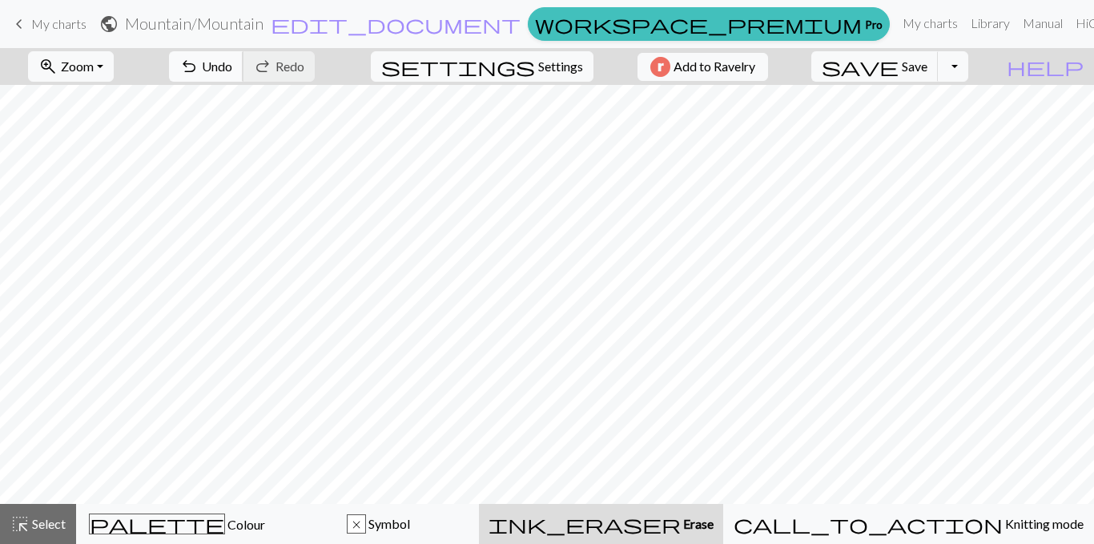
click at [232, 71] on span "Undo" at bounding box center [217, 65] width 30 height 15
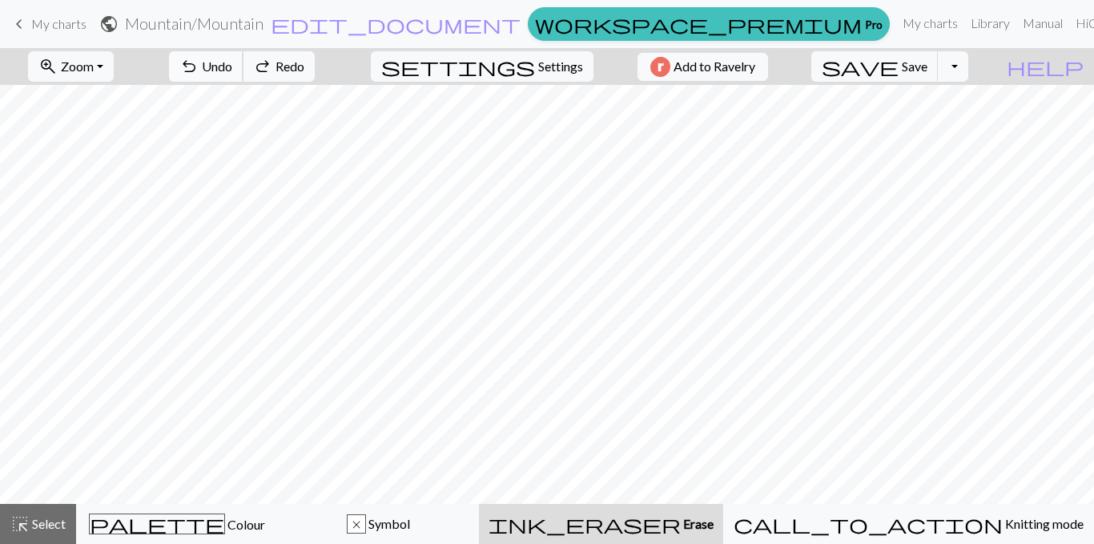
click at [232, 71] on span "Undo" at bounding box center [217, 65] width 30 height 15
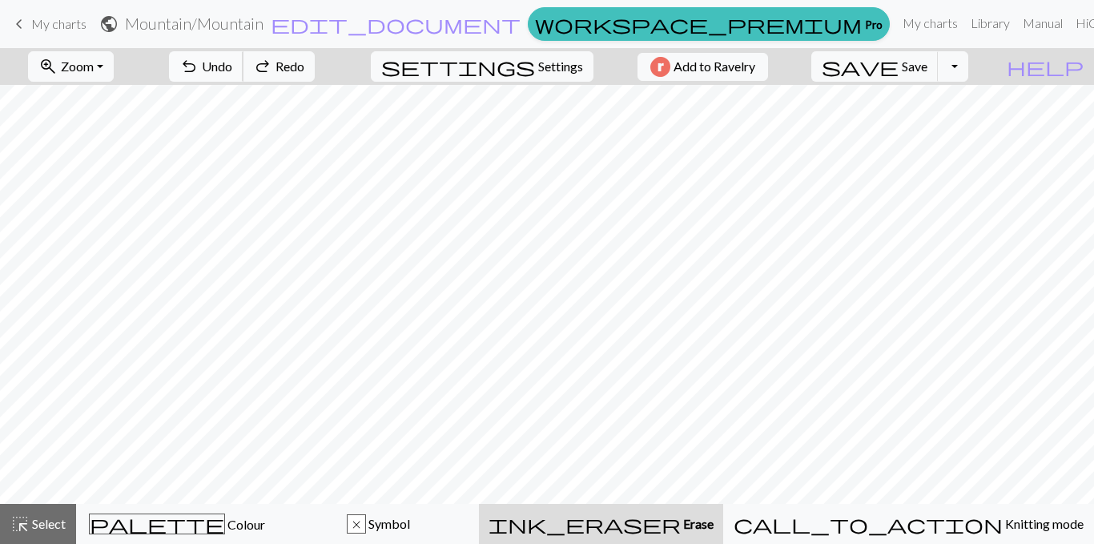
click at [232, 71] on span "Undo" at bounding box center [217, 65] width 30 height 15
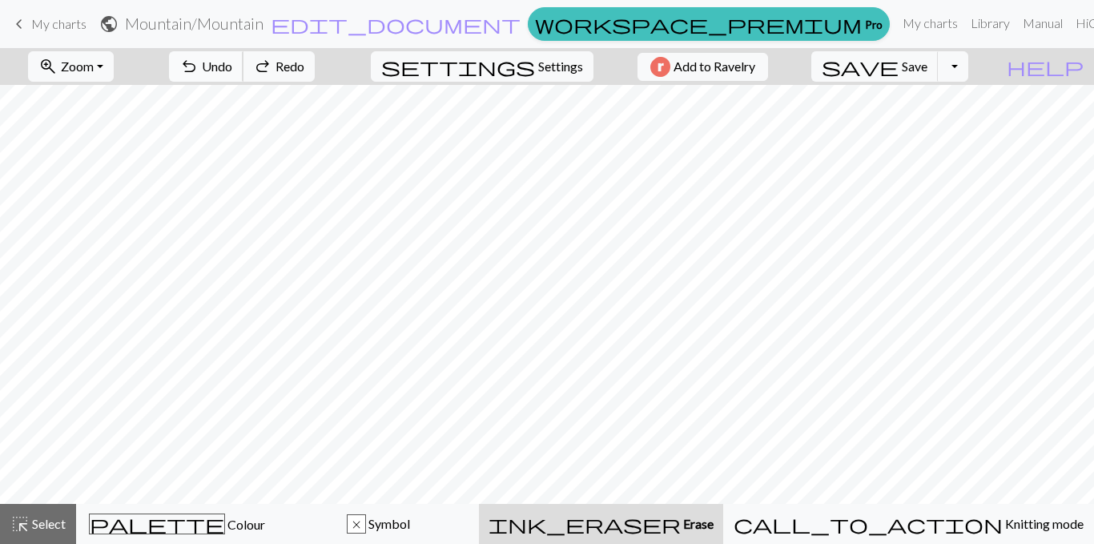
click at [232, 71] on span "Undo" at bounding box center [217, 65] width 30 height 15
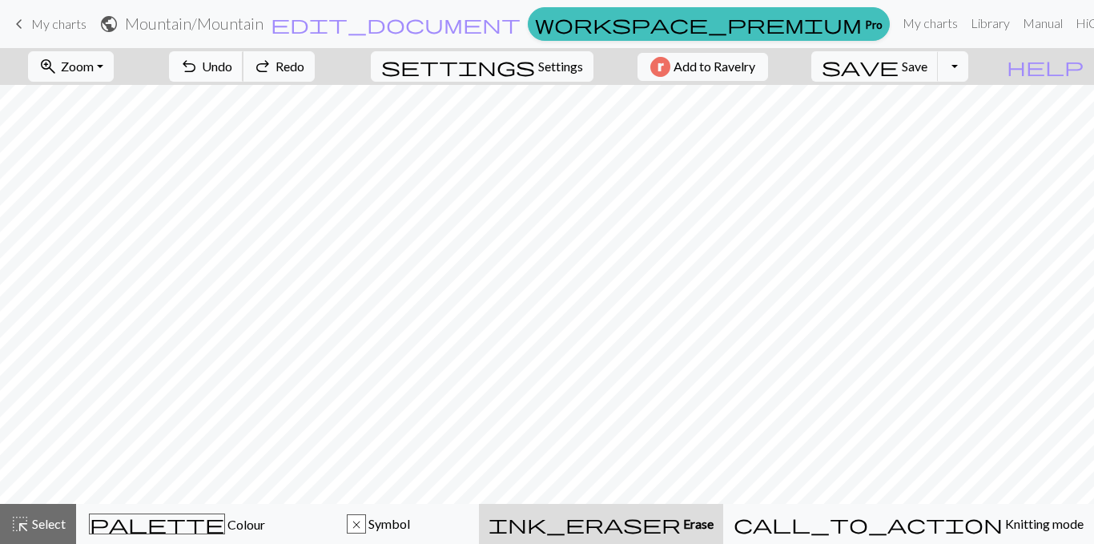
click at [232, 71] on span "Undo" at bounding box center [217, 65] width 30 height 15
click at [243, 71] on button "undo Undo Undo" at bounding box center [206, 66] width 74 height 30
click at [243, 75] on button "undo Undo Undo" at bounding box center [206, 66] width 74 height 30
click at [199, 75] on span "undo" at bounding box center [188, 66] width 19 height 22
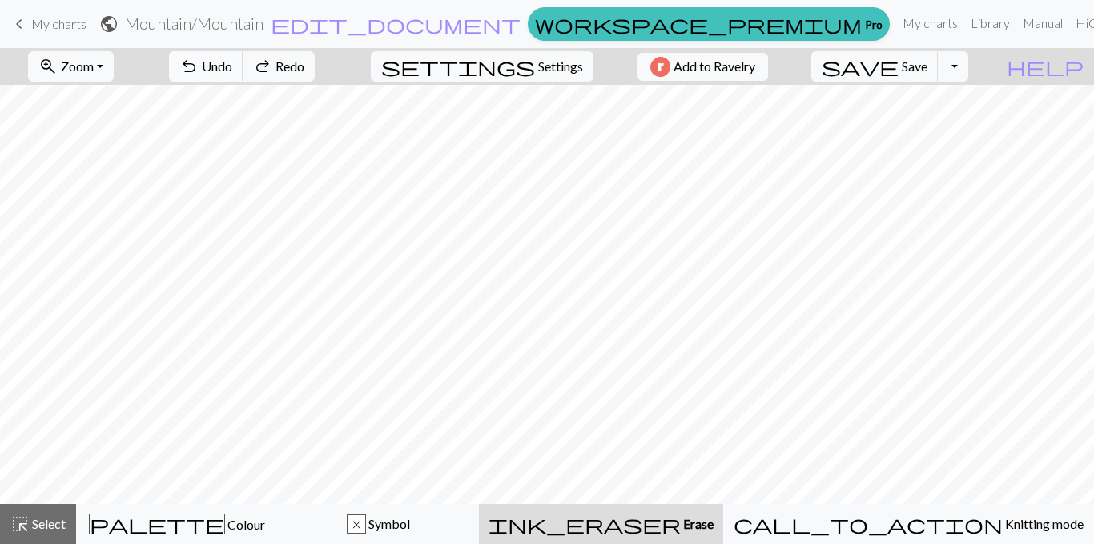
click at [199, 76] on span "undo" at bounding box center [188, 66] width 19 height 22
click at [199, 77] on span "undo" at bounding box center [188, 66] width 19 height 22
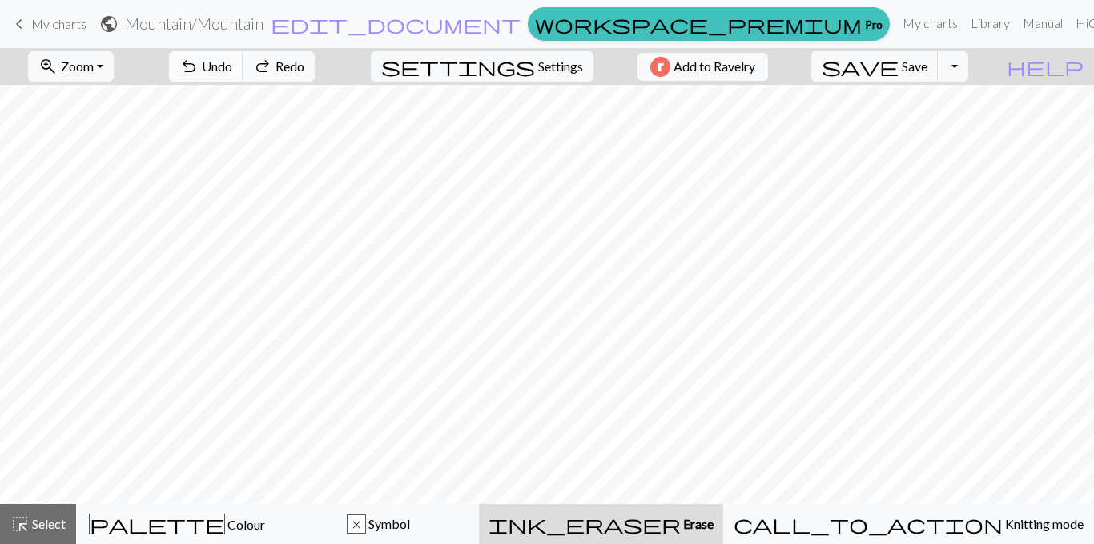
click at [199, 77] on span "undo" at bounding box center [188, 66] width 19 height 22
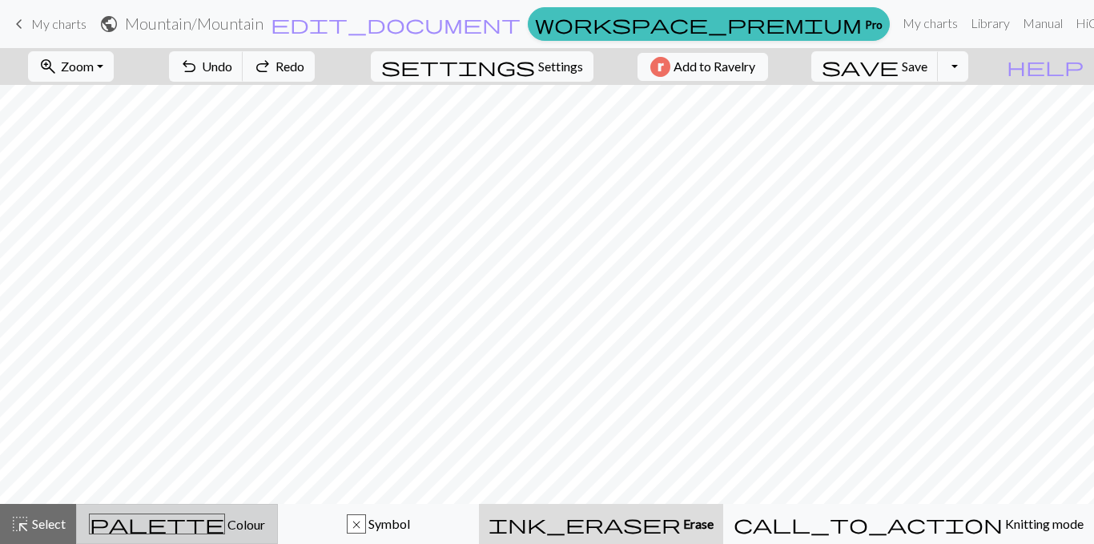
click at [225, 512] on span "Colour" at bounding box center [245, 523] width 40 height 15
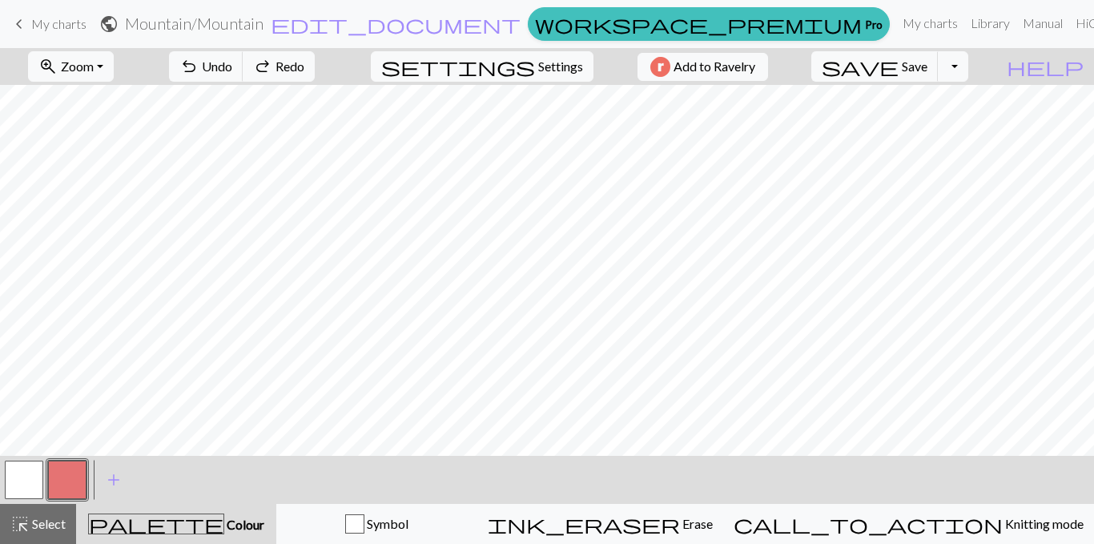
click at [70, 478] on button "button" at bounding box center [67, 479] width 38 height 38
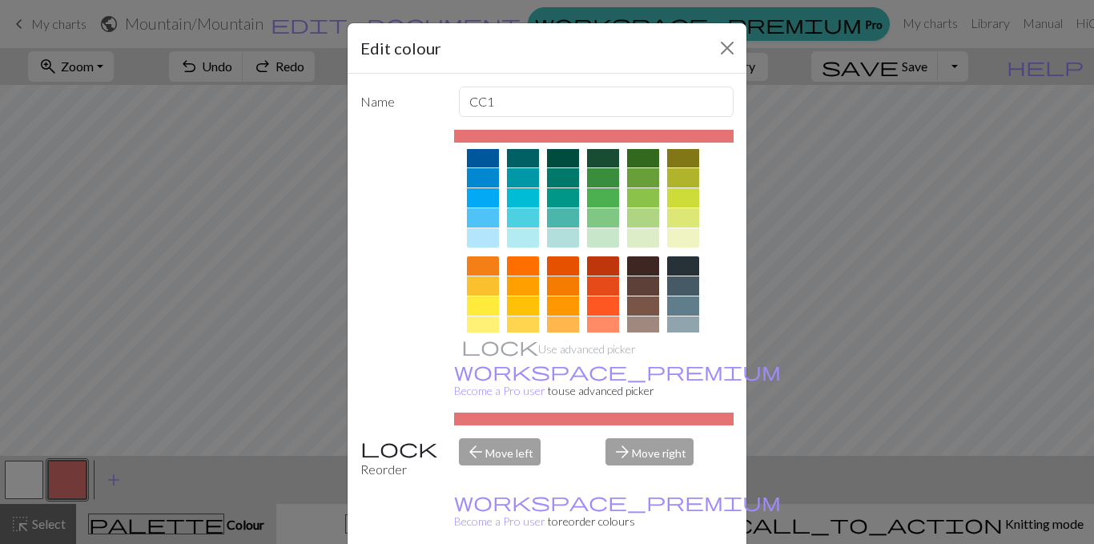
scroll to position [271, 0]
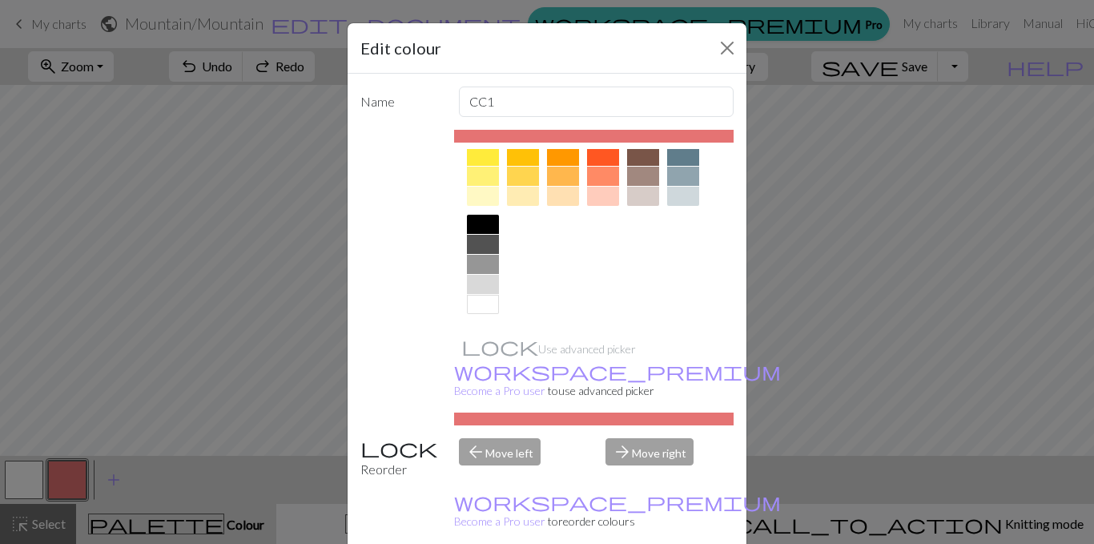
click at [478, 241] on div at bounding box center [483, 244] width 32 height 19
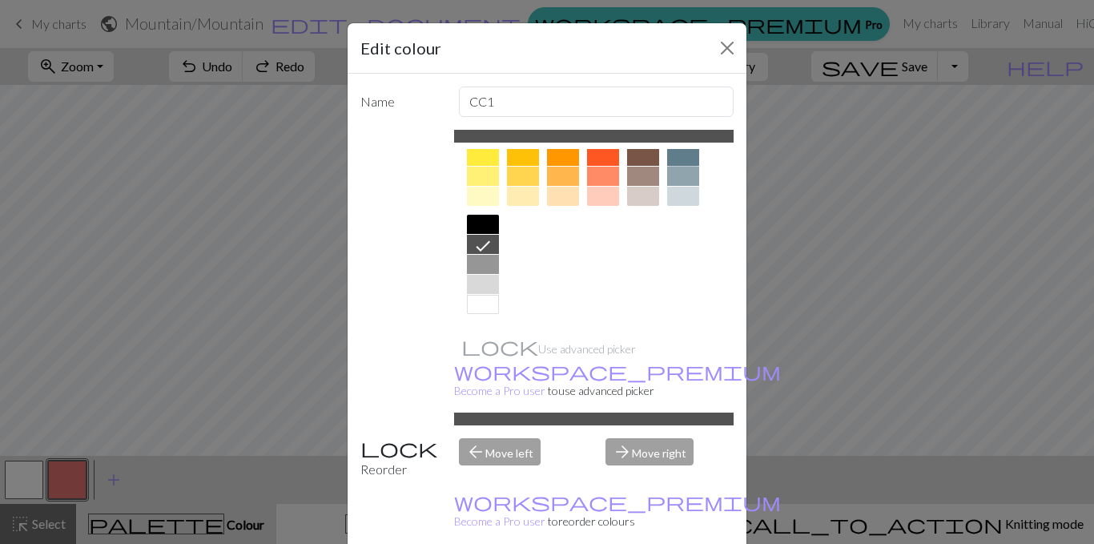
click at [674, 159] on div at bounding box center [683, 156] width 32 height 19
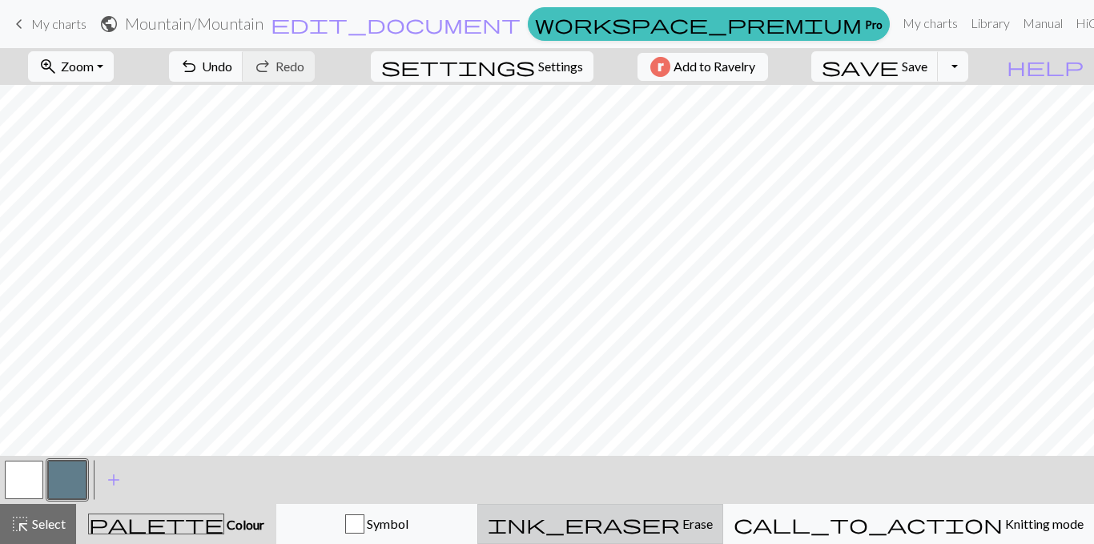
click at [673, 512] on div "ink_eraser Erase Erase" at bounding box center [600, 523] width 225 height 19
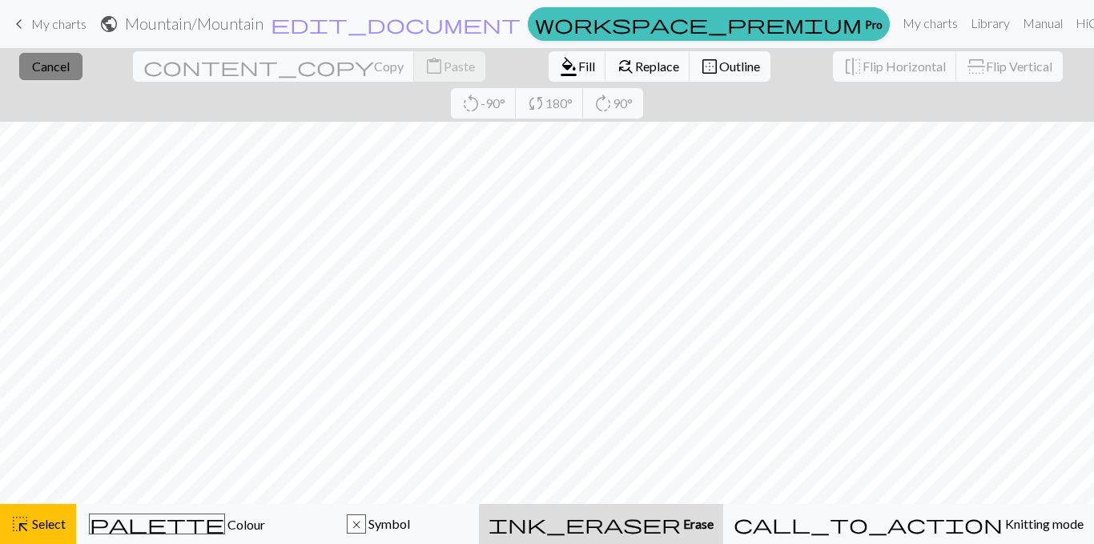
click at [61, 73] on span "Cancel" at bounding box center [51, 65] width 38 height 15
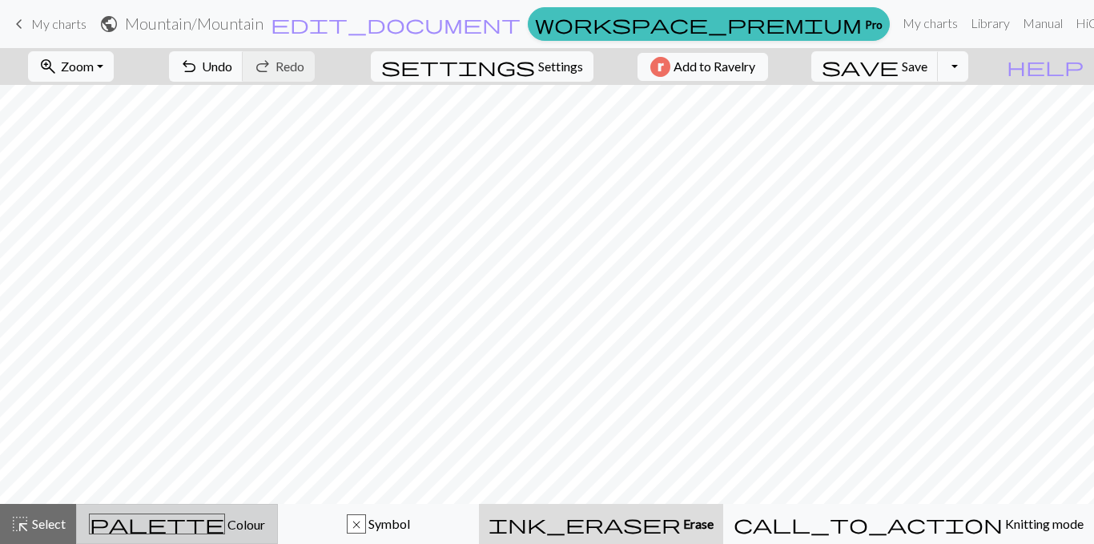
click at [191, 512] on span "palette" at bounding box center [157, 523] width 135 height 22
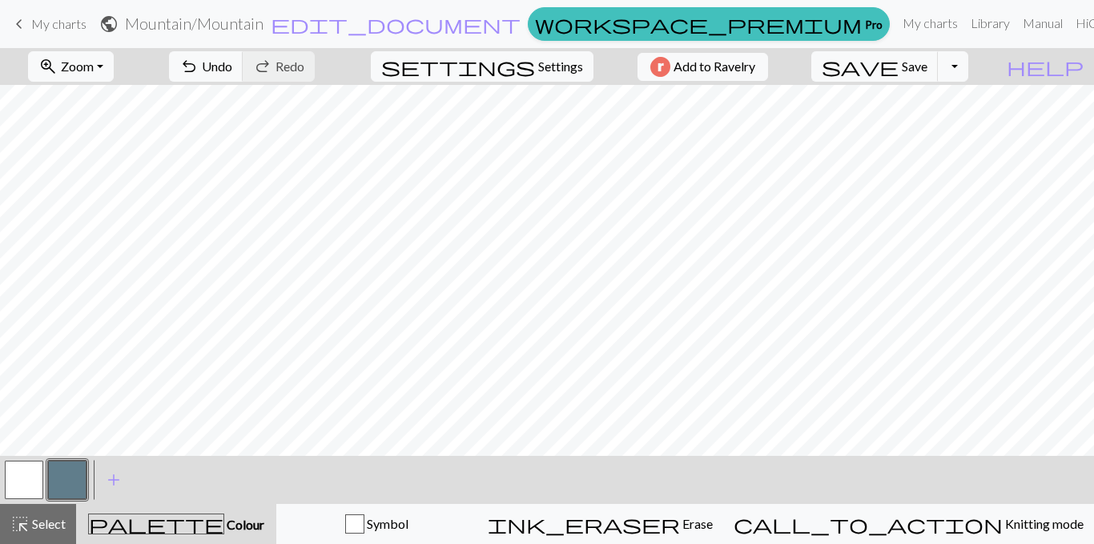
click at [59, 484] on button "button" at bounding box center [67, 479] width 38 height 38
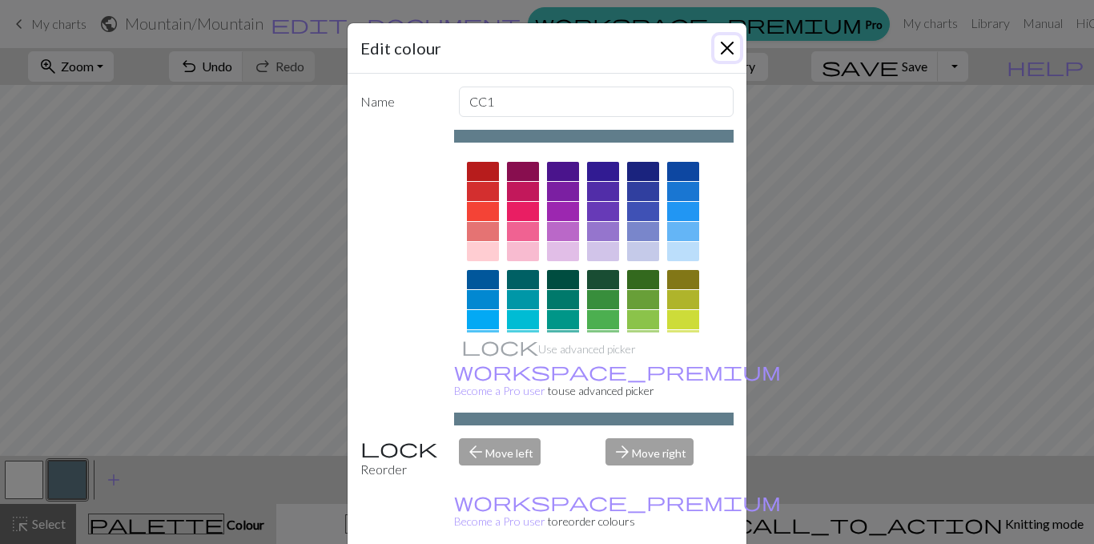
click at [724, 51] on button "Close" at bounding box center [727, 48] width 26 height 26
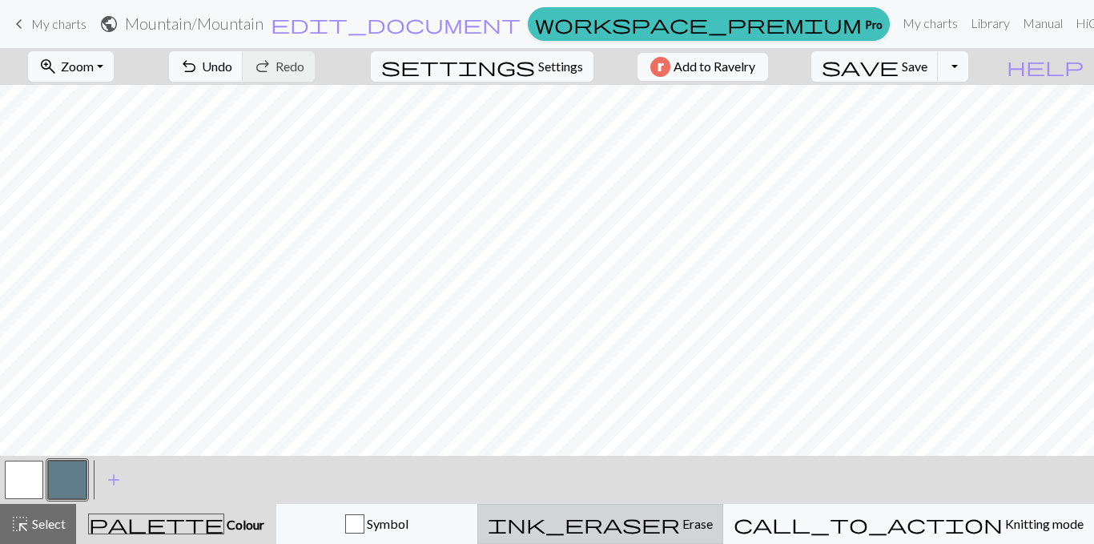
drag, startPoint x: 749, startPoint y: 530, endPoint x: 749, endPoint y: 508, distance: 22.4
click at [713, 512] on div "ink_eraser Erase Erase" at bounding box center [600, 523] width 225 height 19
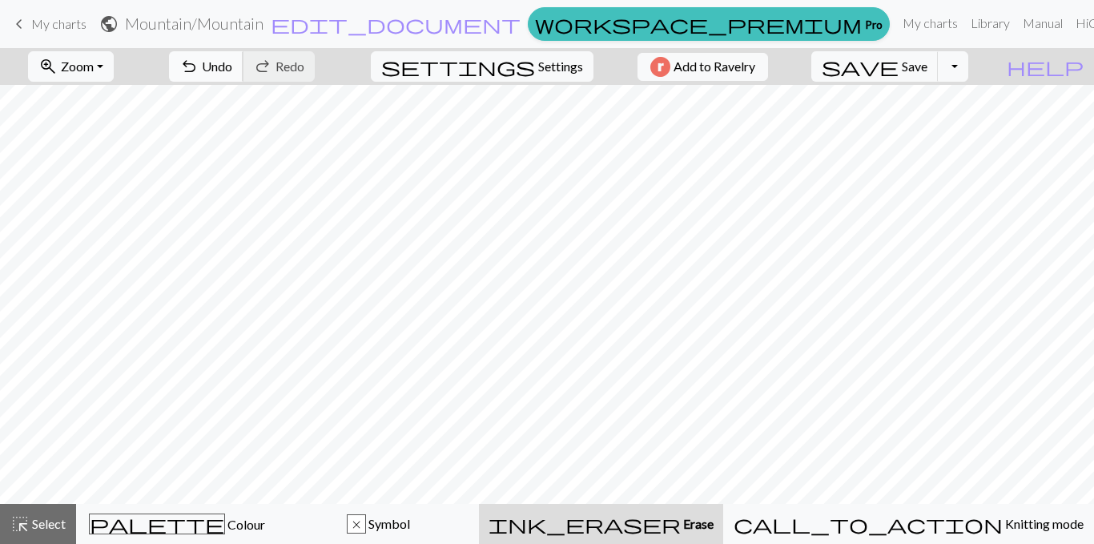
click at [243, 54] on button "undo Undo Undo" at bounding box center [206, 66] width 74 height 30
click at [199, 74] on span "undo" at bounding box center [188, 66] width 19 height 22
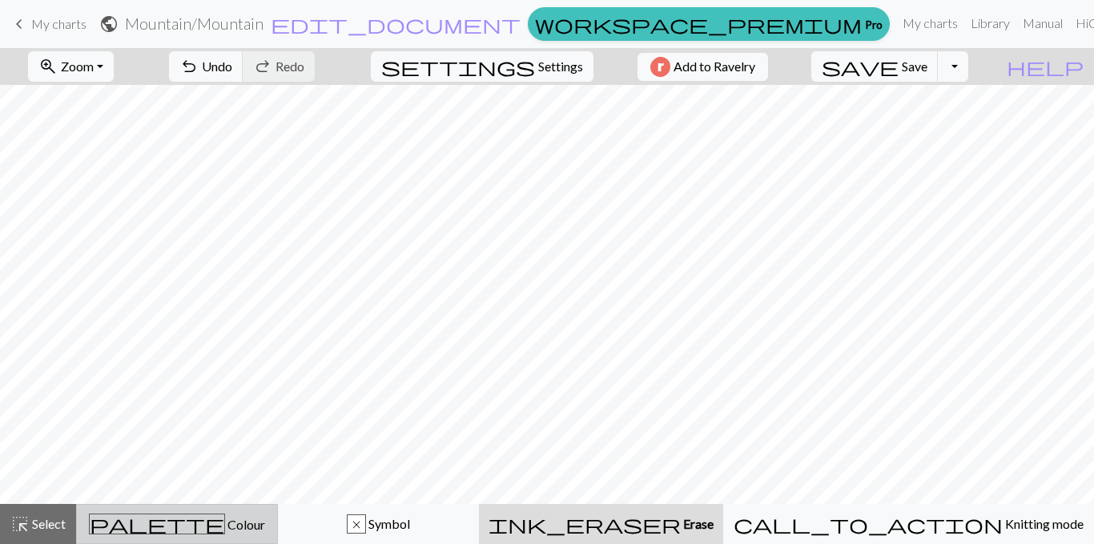
click at [256, 512] on button "palette Colour Colour" at bounding box center [177, 524] width 202 height 40
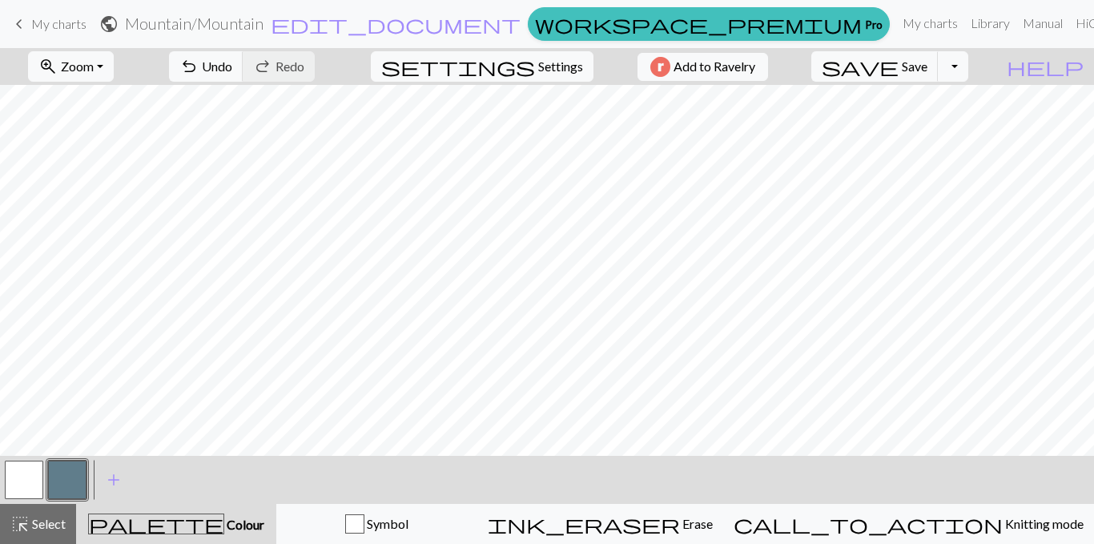
click at [22, 476] on button "button" at bounding box center [24, 479] width 38 height 38
click at [232, 67] on span "Undo" at bounding box center [217, 65] width 30 height 15
click at [243, 53] on button "undo Undo Undo" at bounding box center [206, 66] width 74 height 30
click at [255, 48] on div "undo Undo Undo redo Redo Redo" at bounding box center [242, 66] width 170 height 37
click at [199, 59] on span "undo" at bounding box center [188, 66] width 19 height 22
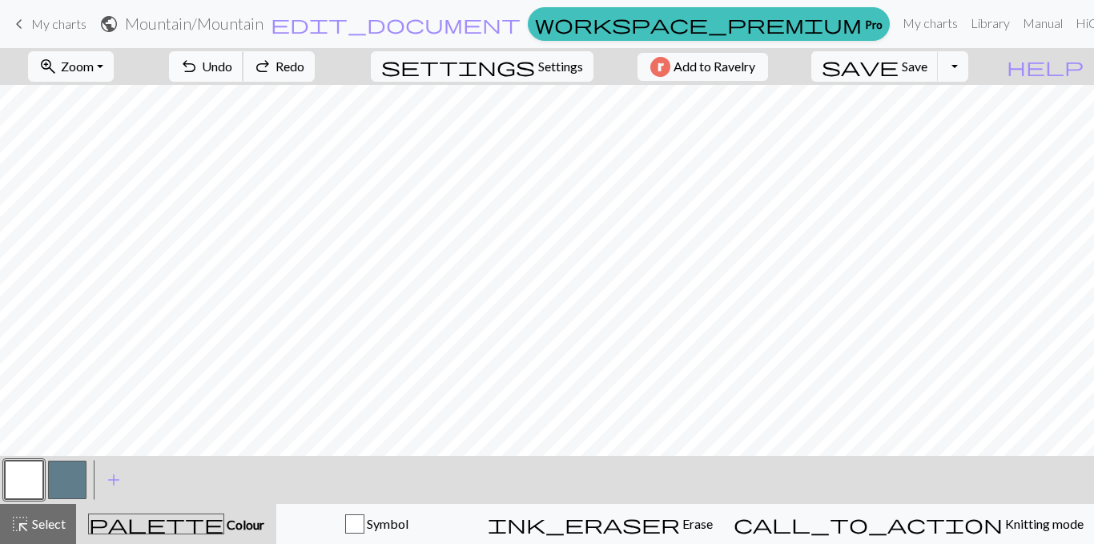
click at [199, 66] on span "undo" at bounding box center [188, 66] width 19 height 22
click at [898, 61] on span "save" at bounding box center [860, 66] width 77 height 22
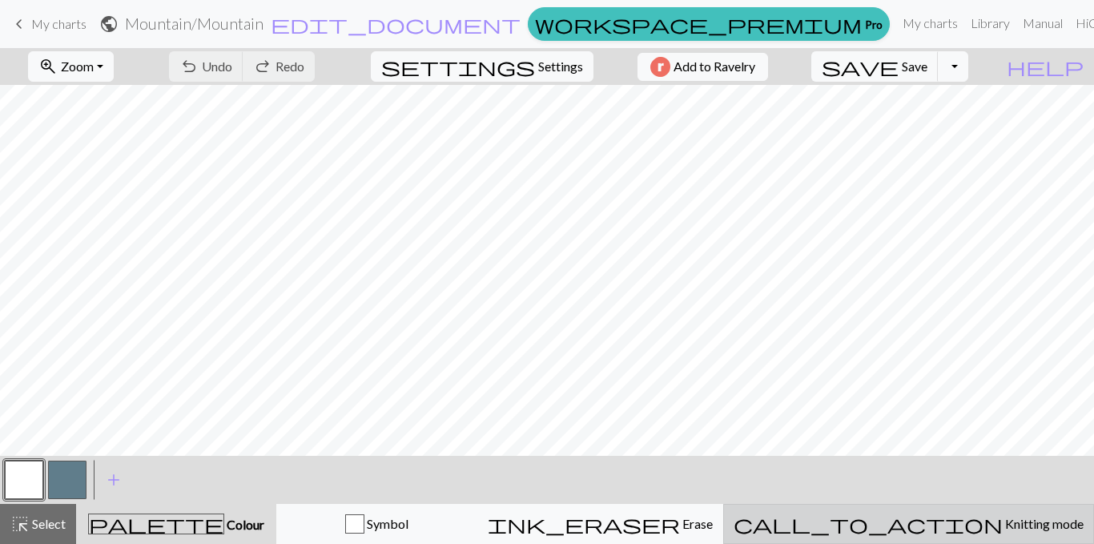
click at [1003, 512] on span "Knitting mode" at bounding box center [1043, 523] width 81 height 15
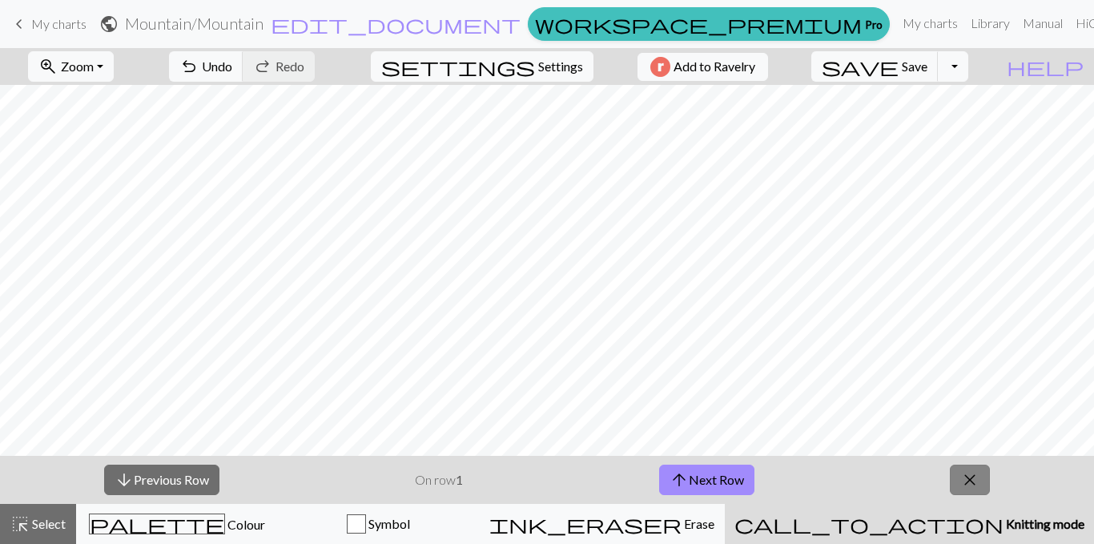
click at [964, 473] on span "close" at bounding box center [969, 479] width 19 height 22
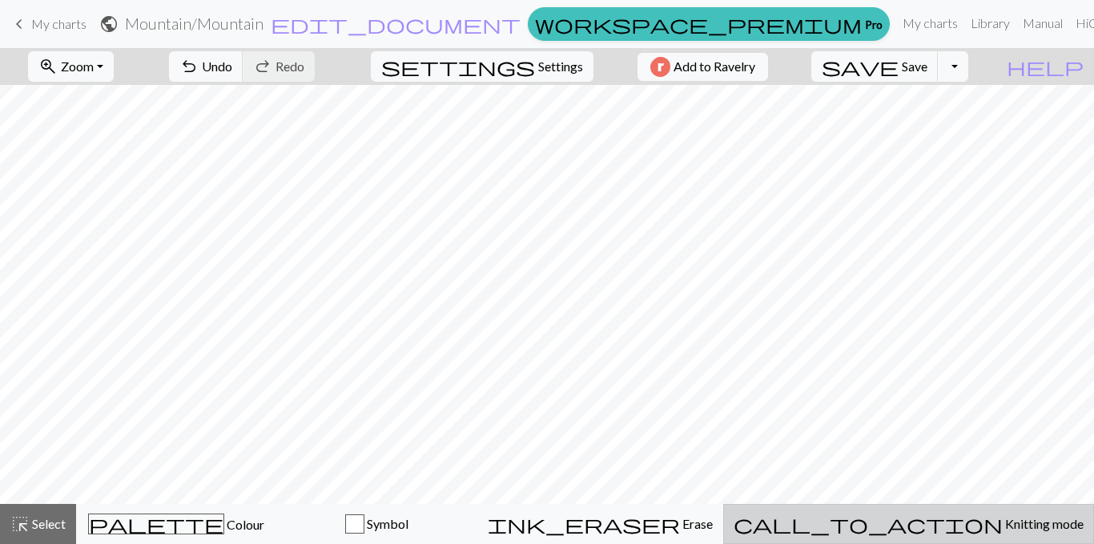
click at [942, 512] on button "call_to_action Knitting mode Knitting mode" at bounding box center [908, 524] width 371 height 40
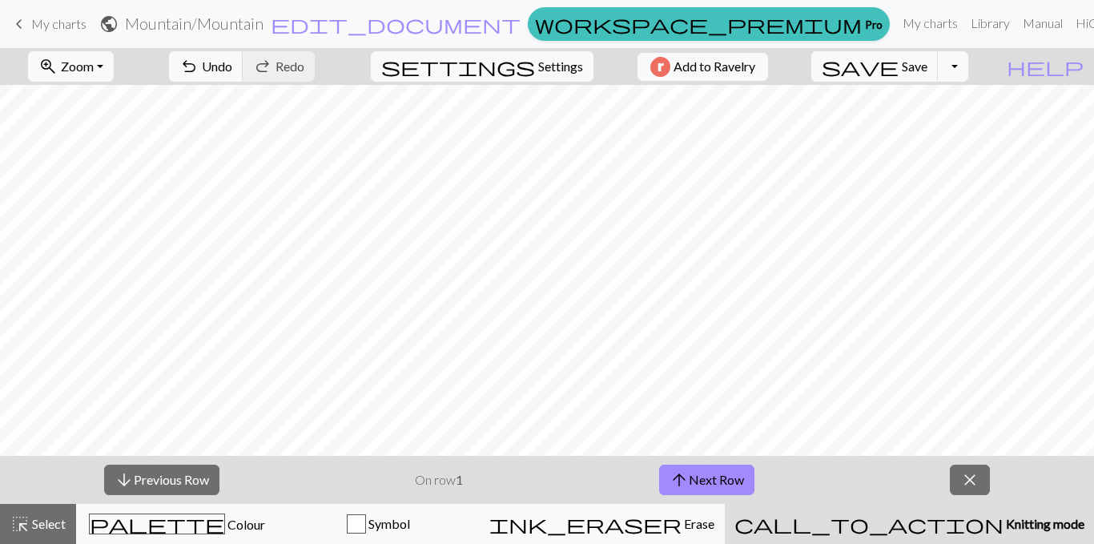
click at [679, 463] on div "arrow_downward Previous Row On row 1 arrow_upward Next Row close" at bounding box center [547, 480] width 1094 height 48
click at [680, 480] on span "arrow_upward" at bounding box center [678, 479] width 19 height 22
click at [129, 473] on button "arrow_downward Previous Row" at bounding box center [161, 479] width 115 height 30
click at [689, 476] on button "arrow_upward Next Row" at bounding box center [706, 479] width 95 height 30
click at [694, 476] on button "arrow_upward Next Row" at bounding box center [706, 479] width 95 height 30
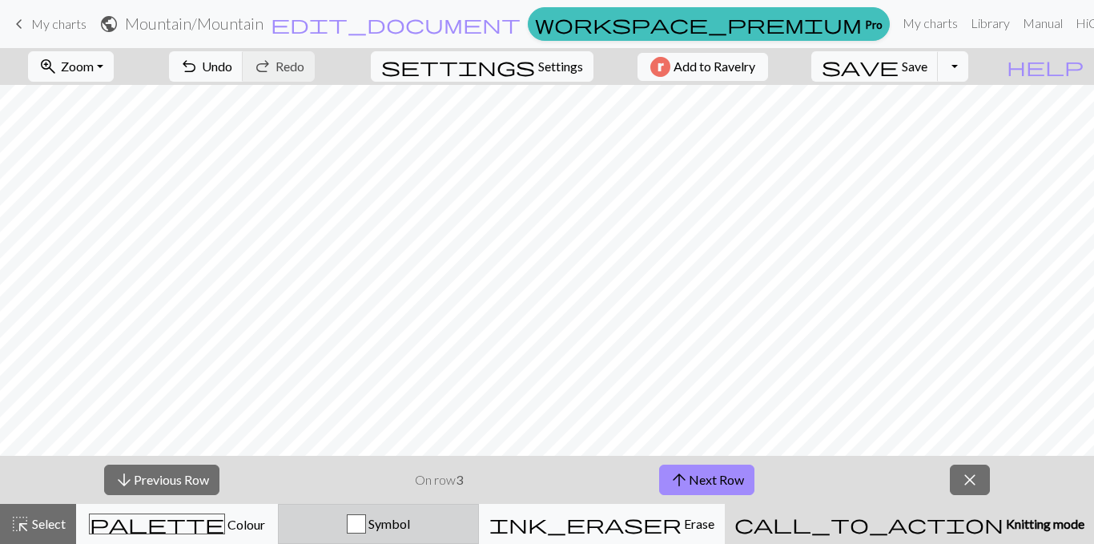
click at [366, 512] on div "button" at bounding box center [356, 523] width 19 height 19
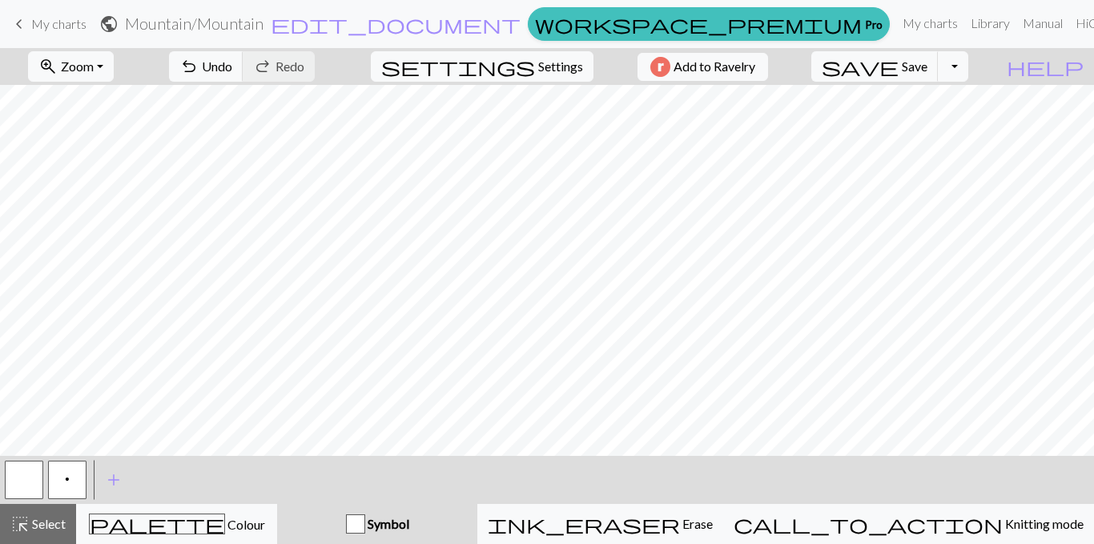
click at [63, 477] on button "p" at bounding box center [67, 479] width 38 height 38
click at [68, 478] on span "p" at bounding box center [67, 478] width 5 height 13
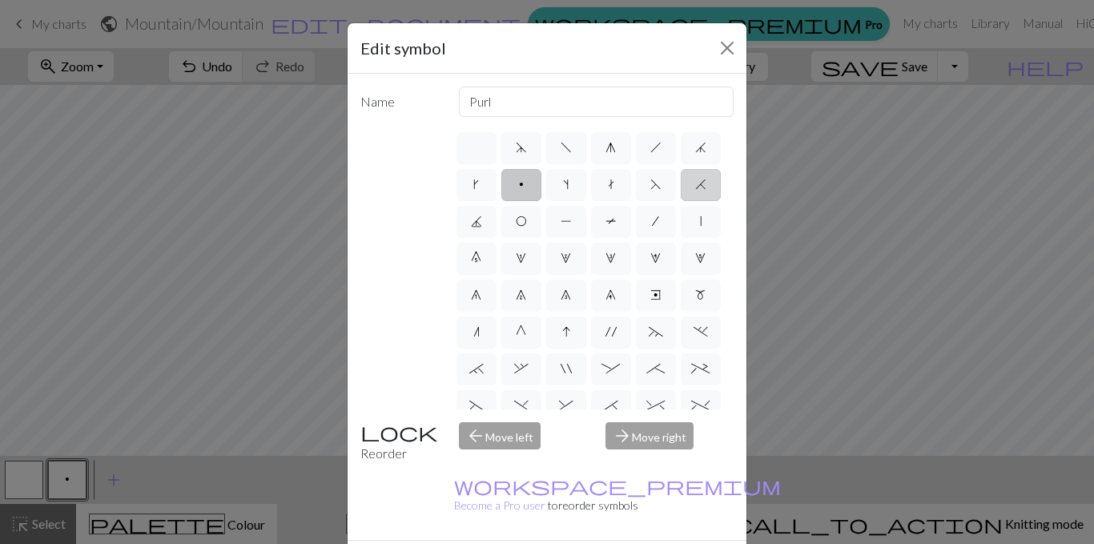
click at [695, 191] on span "H" at bounding box center [700, 184] width 11 height 13
click at [695, 185] on input "H" at bounding box center [700, 180] width 10 height 10
radio input "true"
type input "k2tog"
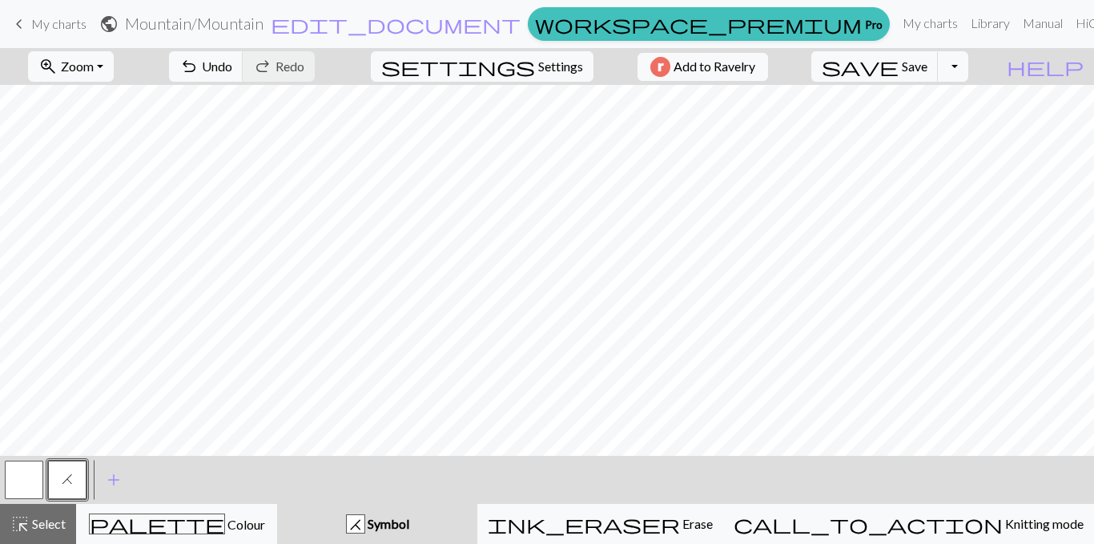
click at [65, 467] on button "H" at bounding box center [67, 479] width 38 height 38
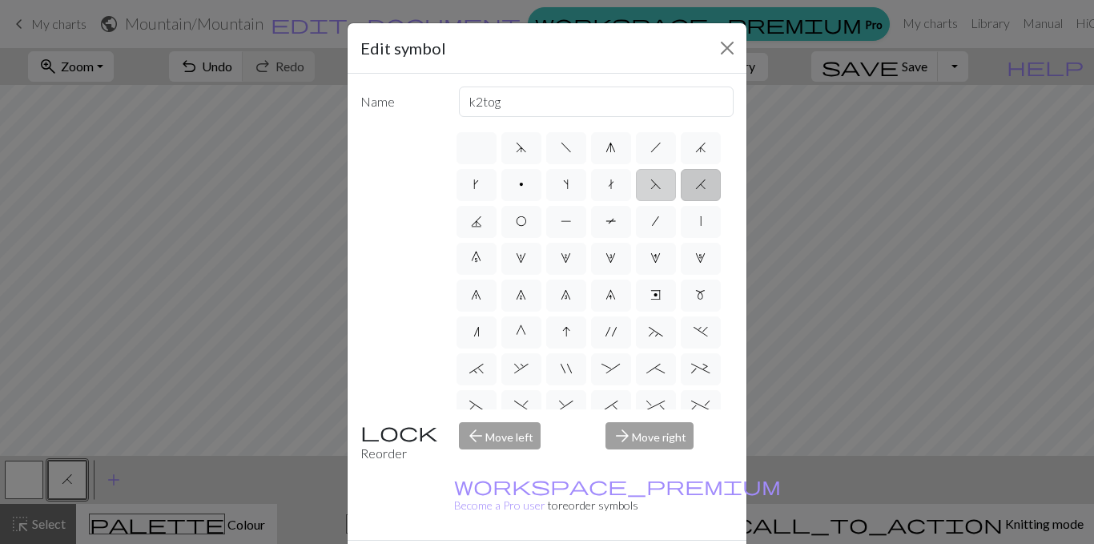
click at [636, 201] on label "F" at bounding box center [656, 185] width 40 height 32
click at [650, 185] on input "F" at bounding box center [655, 180] width 10 height 10
radio input "true"
type input "ssk"
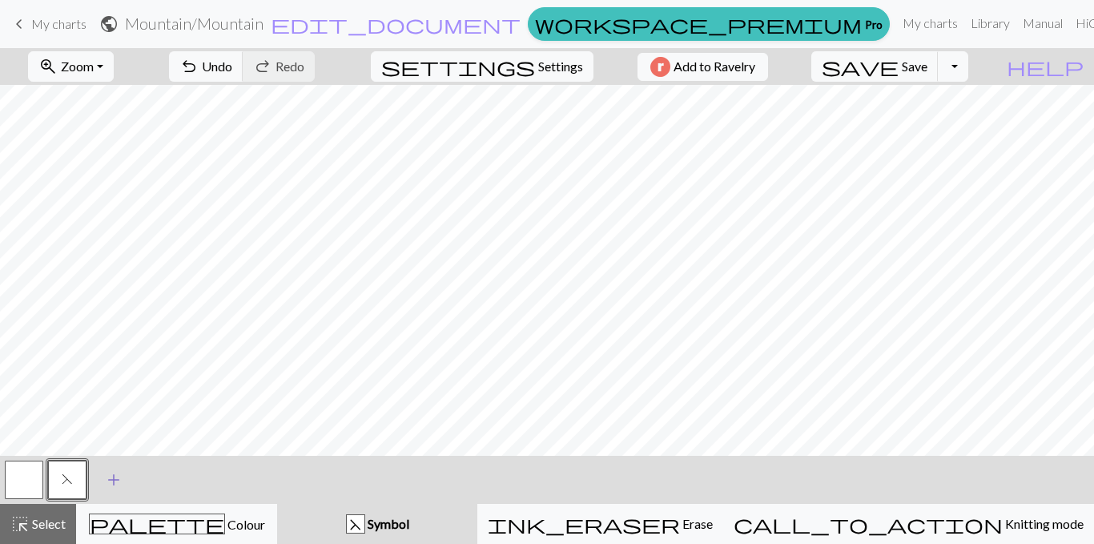
click at [109, 476] on span "add" at bounding box center [113, 479] width 19 height 22
click at [114, 476] on button "button" at bounding box center [110, 479] width 38 height 38
click at [115, 478] on button "button" at bounding box center [110, 479] width 38 height 38
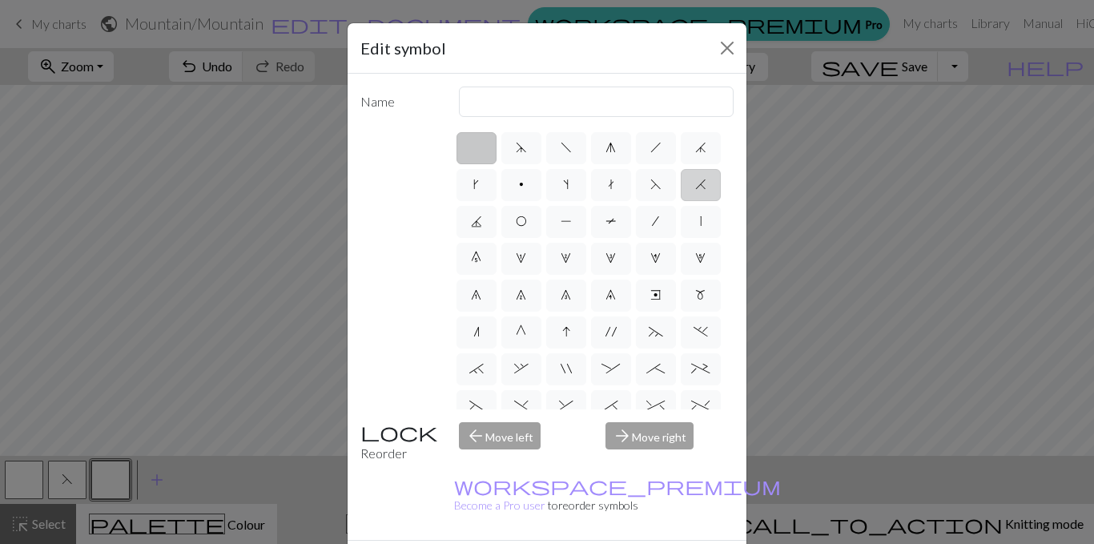
click at [681, 201] on label "H" at bounding box center [701, 185] width 40 height 32
click at [695, 185] on input "H" at bounding box center [700, 180] width 10 height 10
radio input "true"
type input "k2tog"
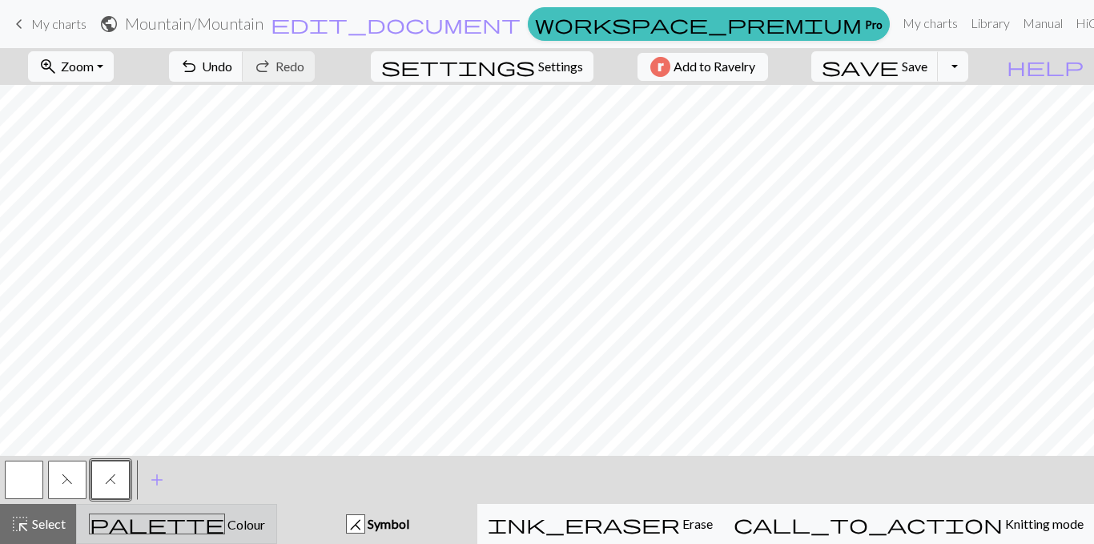
click at [235, 512] on div "palette Colour Colour" at bounding box center [176, 523] width 180 height 21
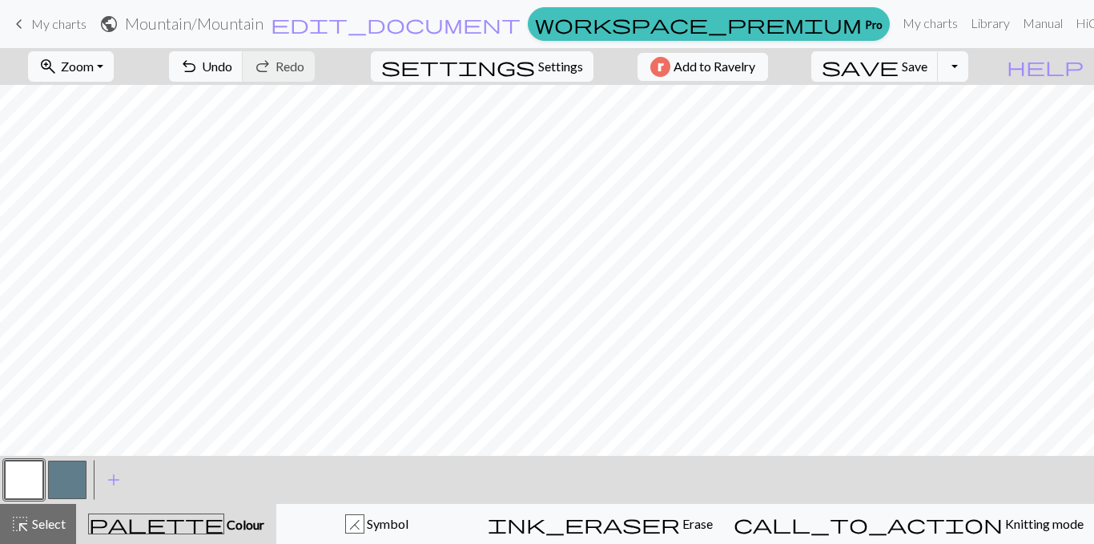
click at [59, 476] on button "button" at bounding box center [67, 479] width 38 height 38
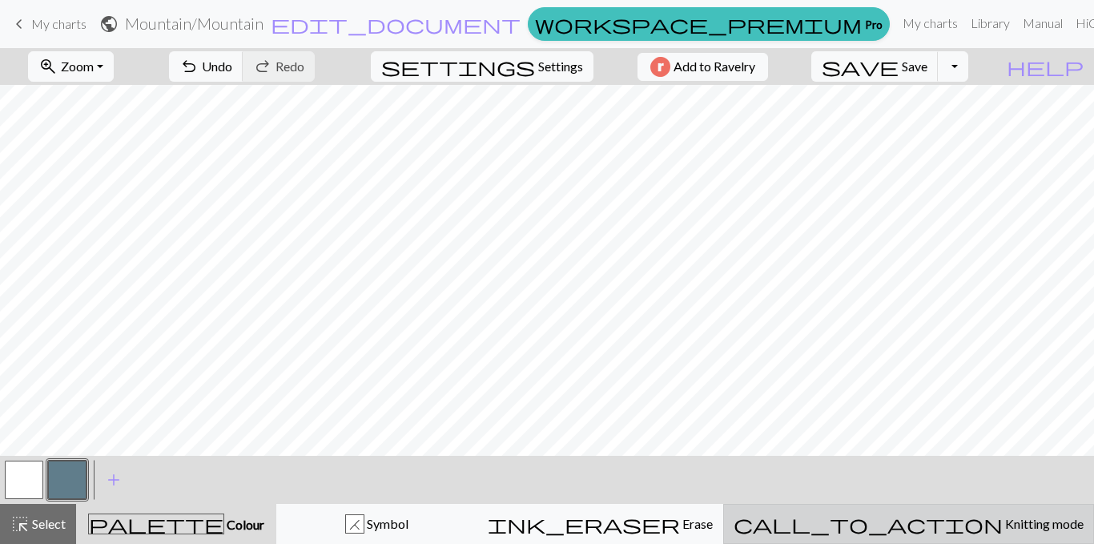
click at [1003, 512] on span "Knitting mode" at bounding box center [1043, 523] width 81 height 15
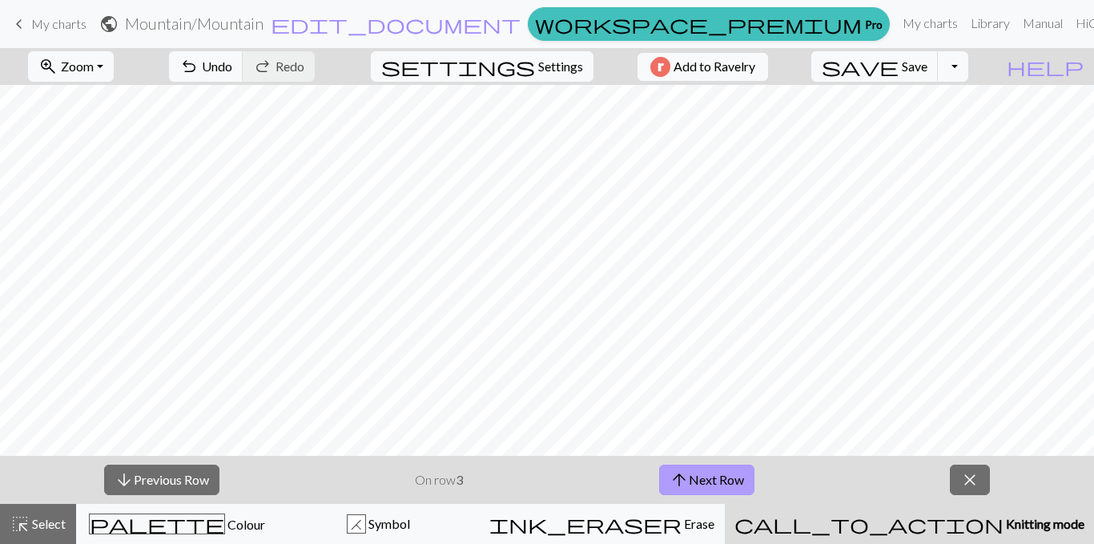
click at [699, 472] on button "arrow_upward Next Row" at bounding box center [706, 479] width 95 height 30
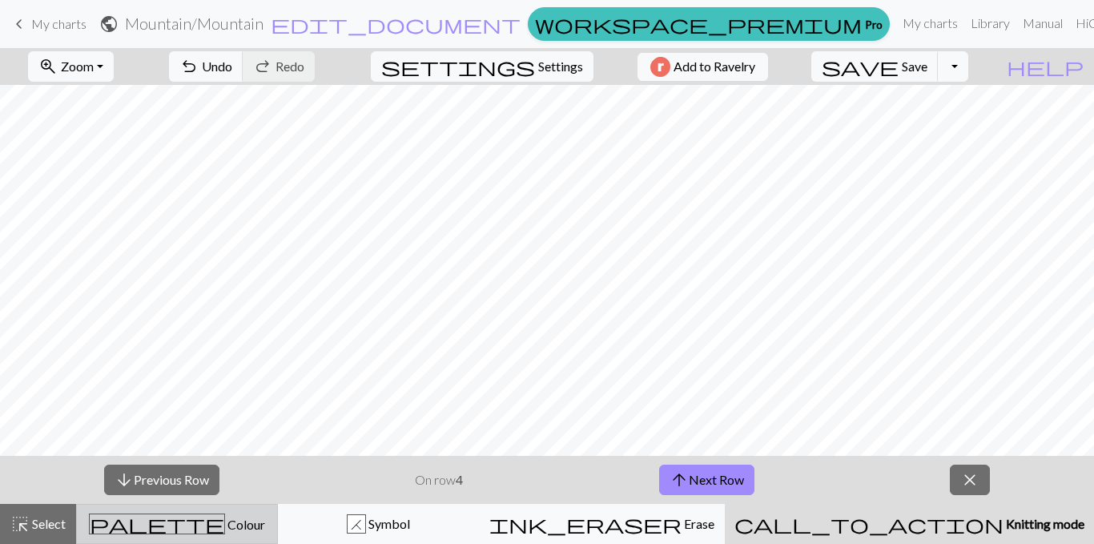
click at [225, 512] on span "Colour" at bounding box center [245, 523] width 40 height 15
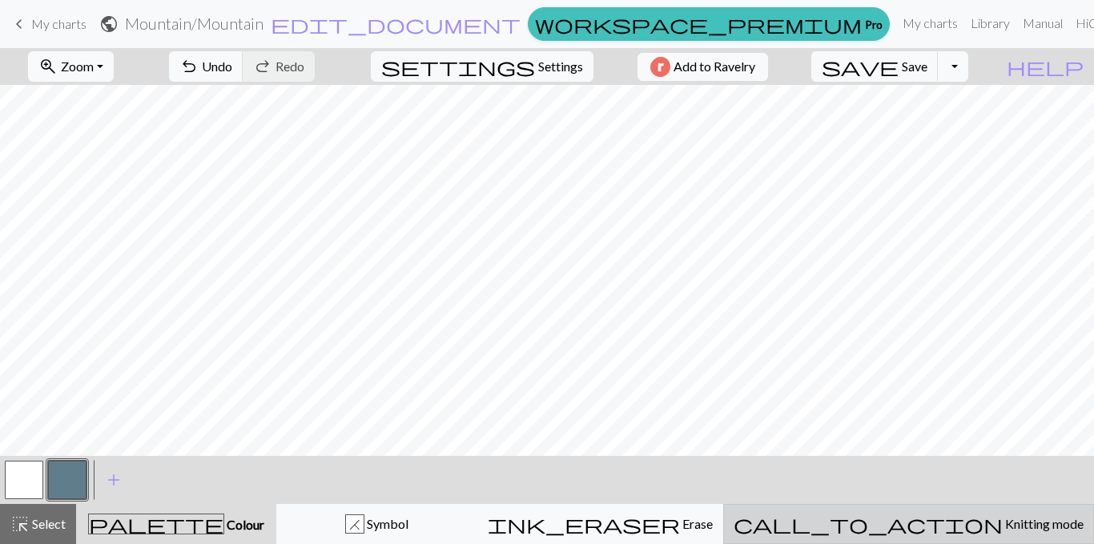
click at [1003, 512] on span "Knitting mode" at bounding box center [1043, 523] width 81 height 15
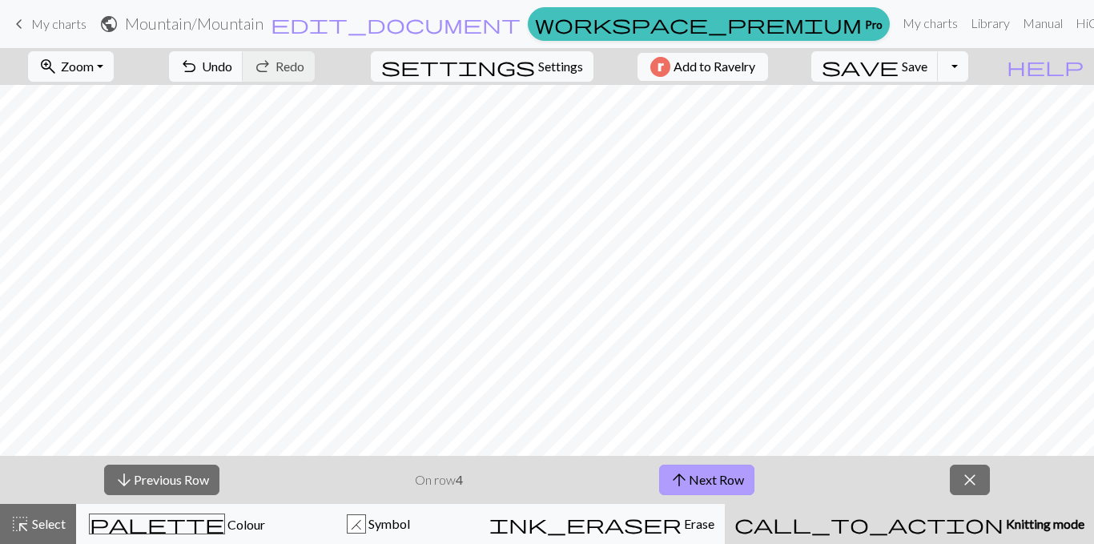
click at [732, 491] on button "arrow_upward Next Row" at bounding box center [706, 479] width 95 height 30
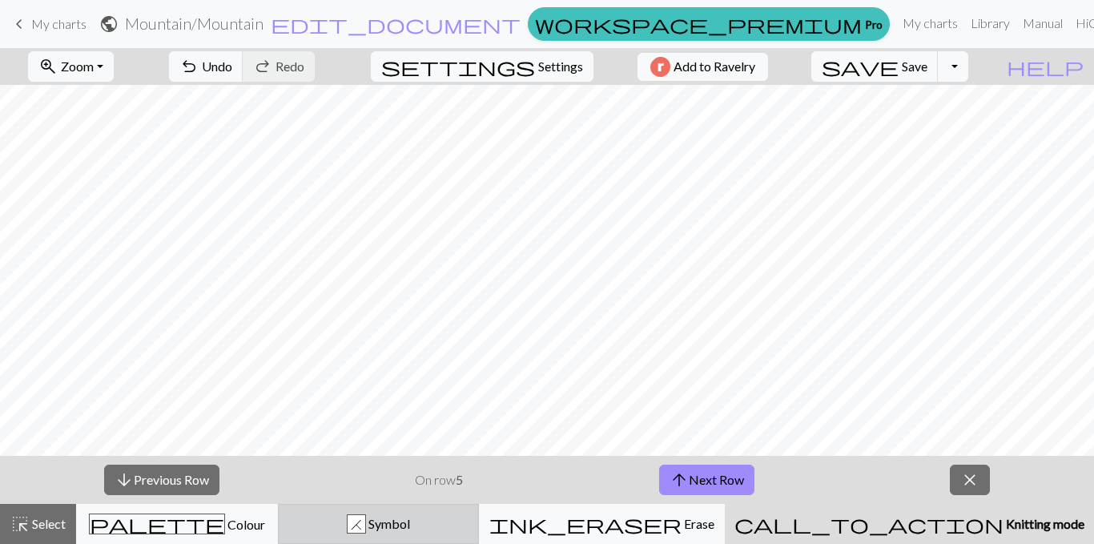
click at [424, 512] on div "H Symbol" at bounding box center [378, 523] width 181 height 19
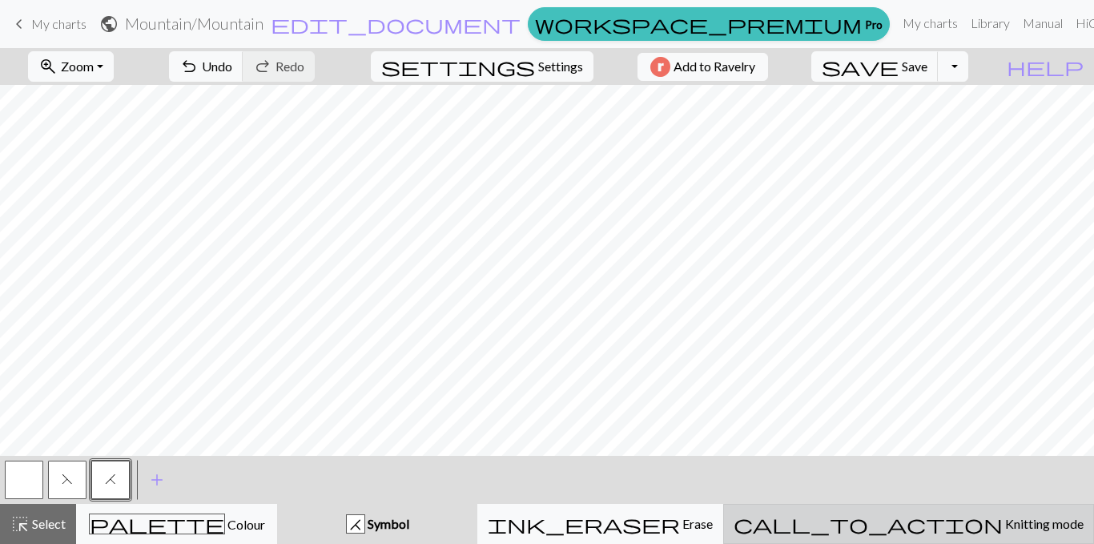
click at [1003, 512] on span "Knitting mode" at bounding box center [1043, 523] width 81 height 15
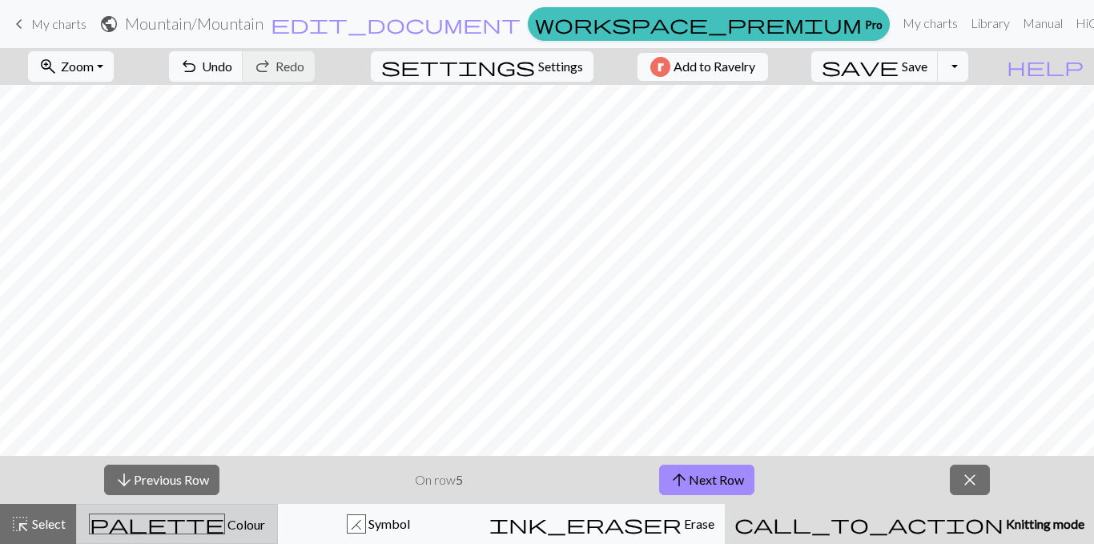
click at [255, 512] on div "palette Colour Colour" at bounding box center [176, 523] width 181 height 21
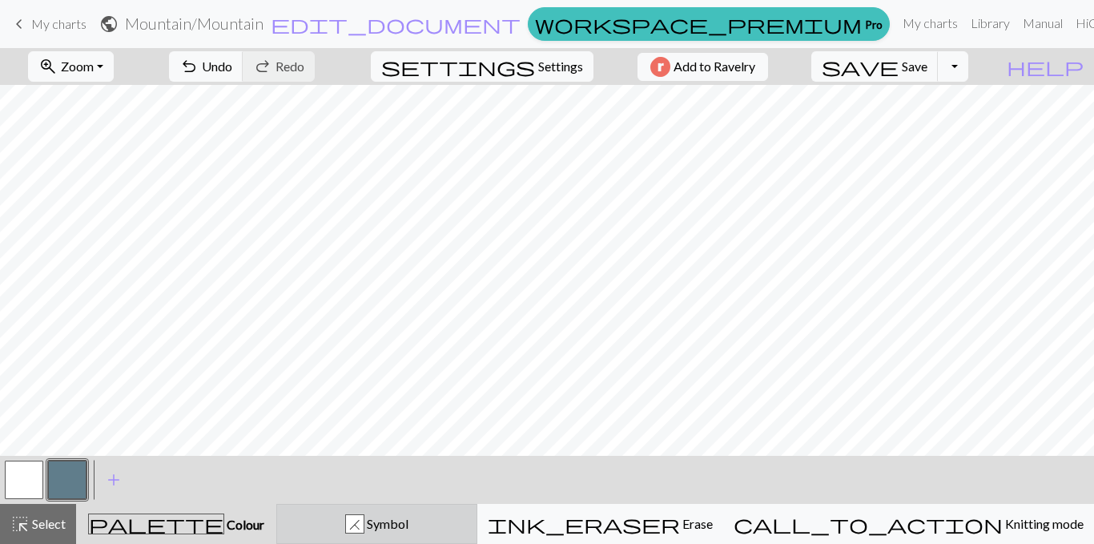
click at [408, 512] on span "Symbol" at bounding box center [386, 523] width 44 height 15
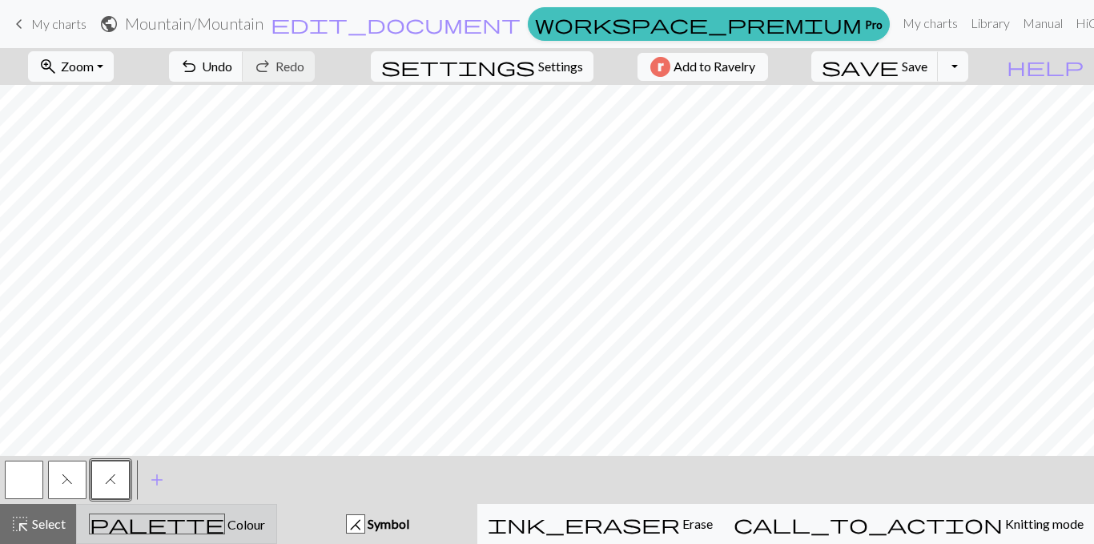
click at [183, 512] on span "palette" at bounding box center [157, 523] width 135 height 22
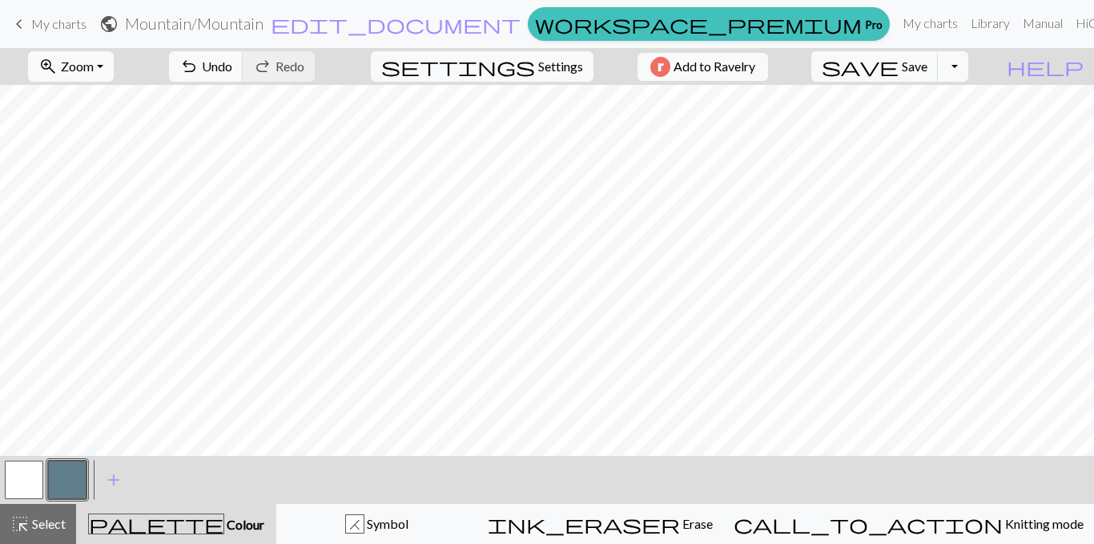
click at [19, 472] on button "button" at bounding box center [24, 479] width 38 height 38
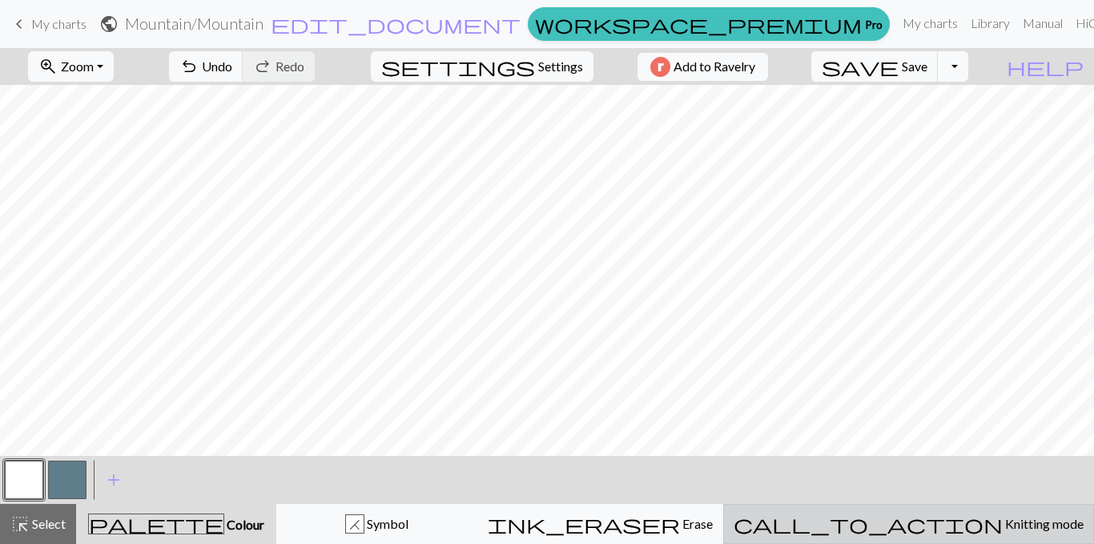
click at [949, 512] on div "call_to_action Knitting mode Knitting mode" at bounding box center [908, 523] width 350 height 19
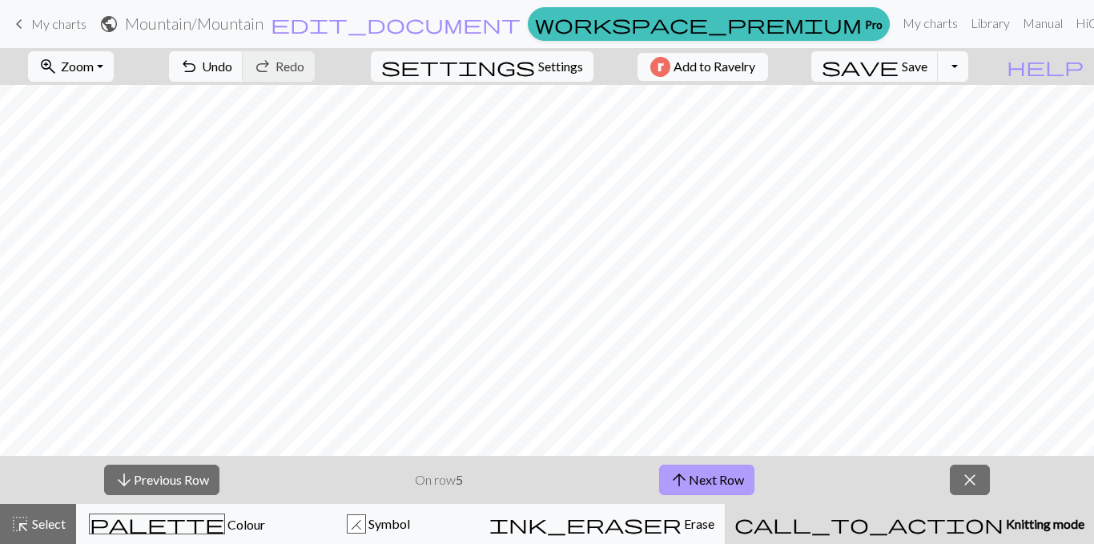
click at [736, 480] on button "arrow_upward Next Row" at bounding box center [706, 479] width 95 height 30
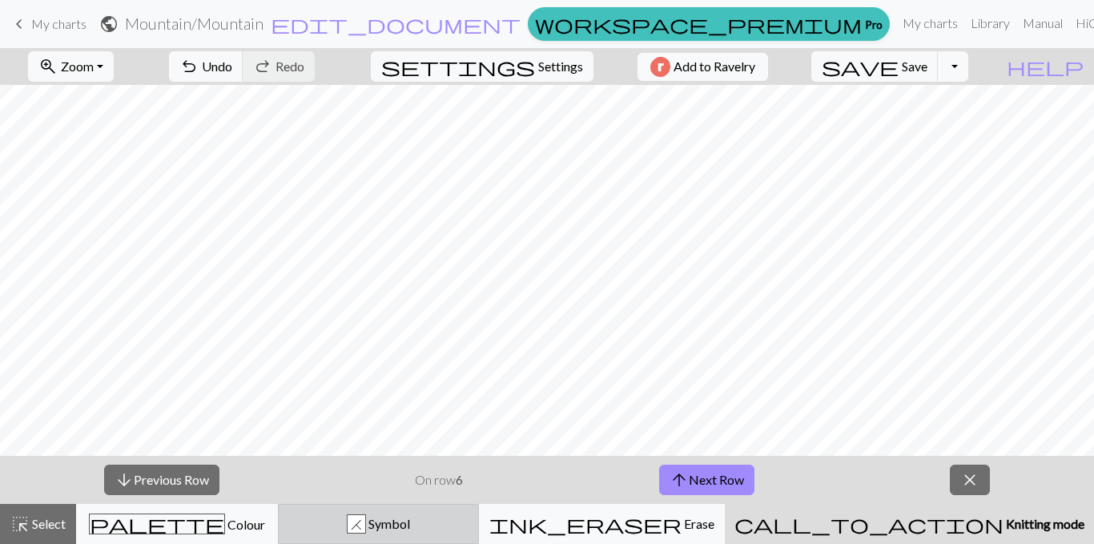
click at [410, 512] on span "Symbol" at bounding box center [388, 523] width 44 height 15
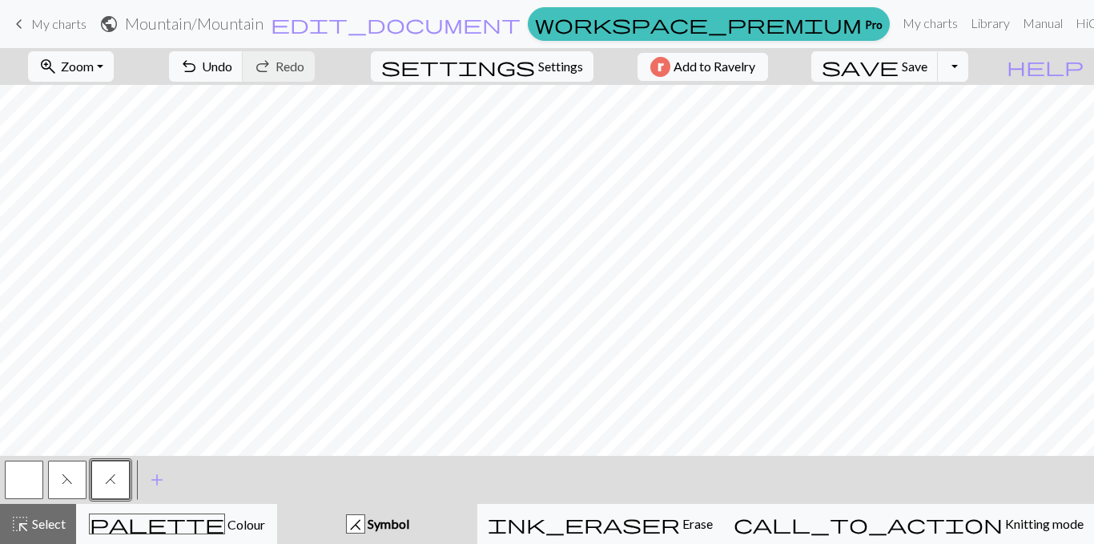
click at [67, 480] on span "F" at bounding box center [67, 478] width 11 height 13
click at [102, 475] on button "H" at bounding box center [110, 479] width 38 height 38
click at [65, 480] on span "F" at bounding box center [67, 478] width 11 height 13
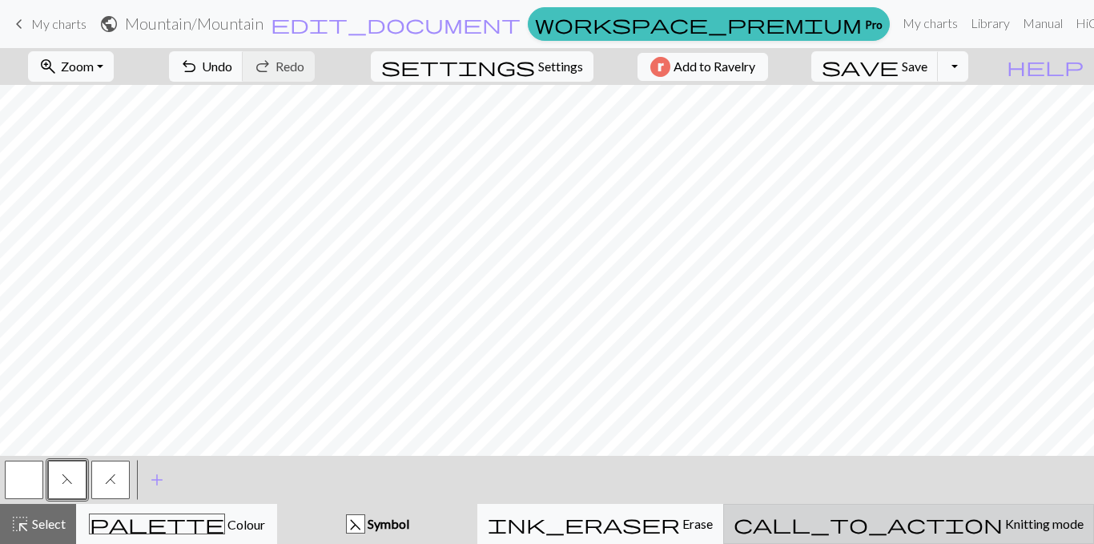
click at [939, 512] on button "call_to_action Knitting mode Knitting mode" at bounding box center [908, 524] width 371 height 40
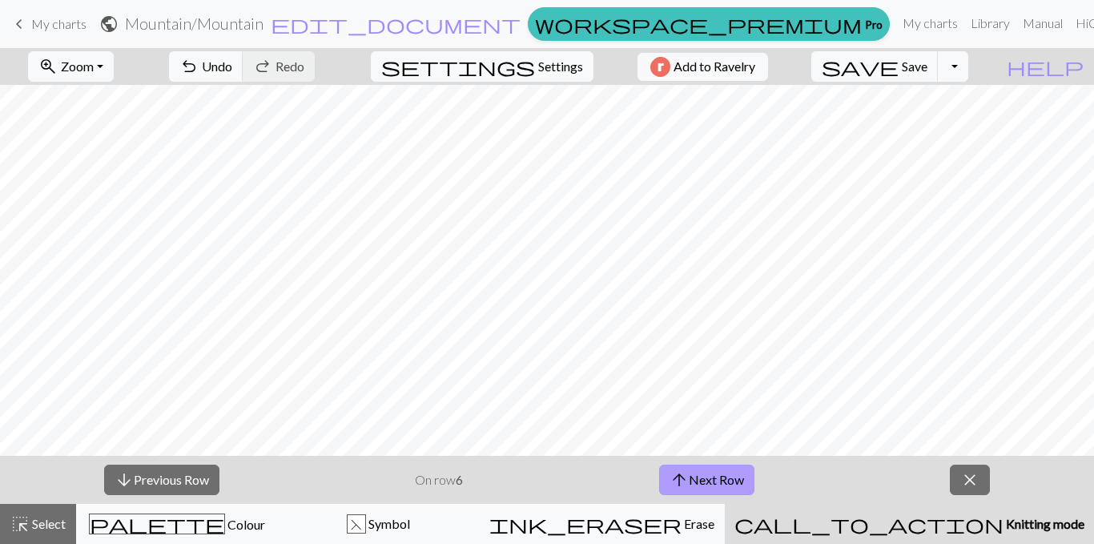
click at [718, 469] on button "arrow_upward Next Row" at bounding box center [706, 479] width 95 height 30
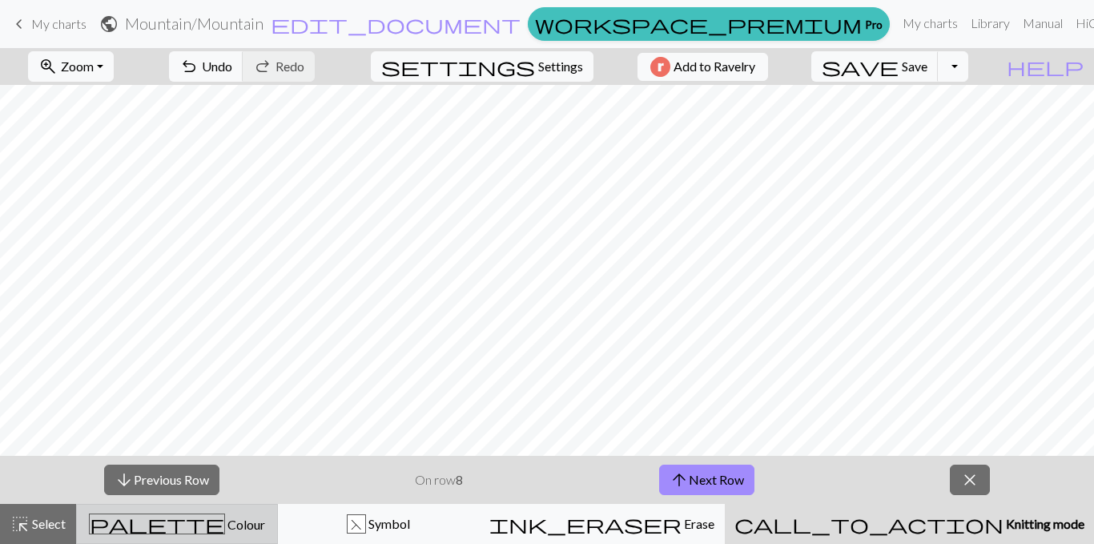
click at [175, 512] on span "palette" at bounding box center [157, 523] width 135 height 22
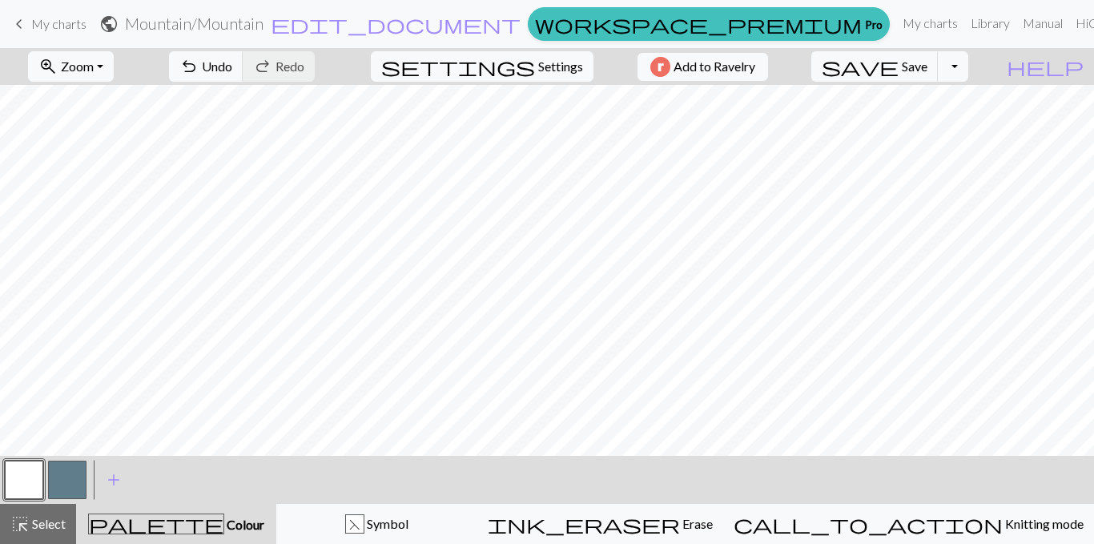
click at [68, 481] on button "button" at bounding box center [67, 479] width 38 height 38
click at [21, 480] on button "button" at bounding box center [24, 479] width 38 height 38
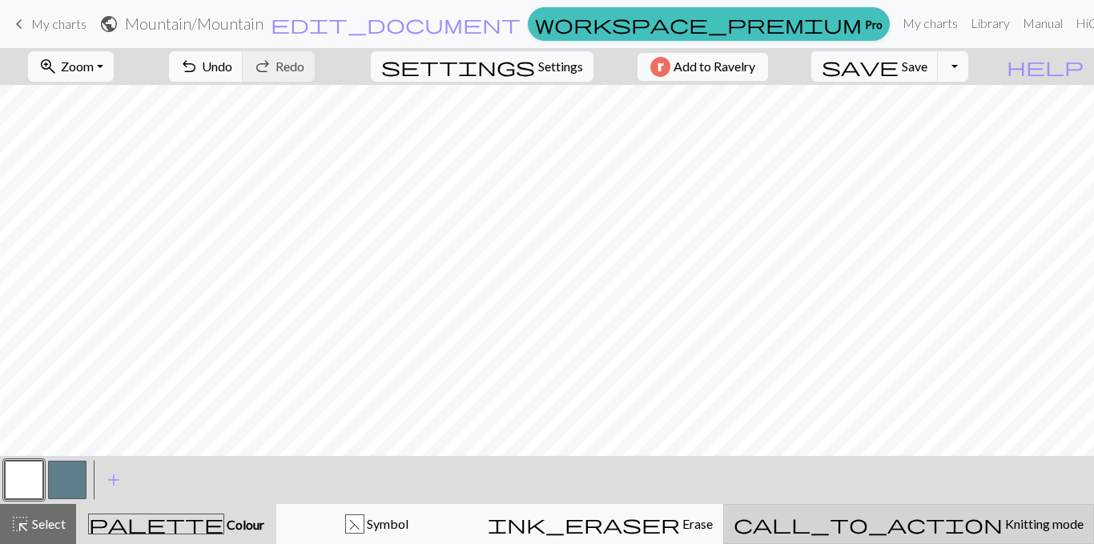
click at [926, 512] on span "call_to_action" at bounding box center [867, 523] width 269 height 22
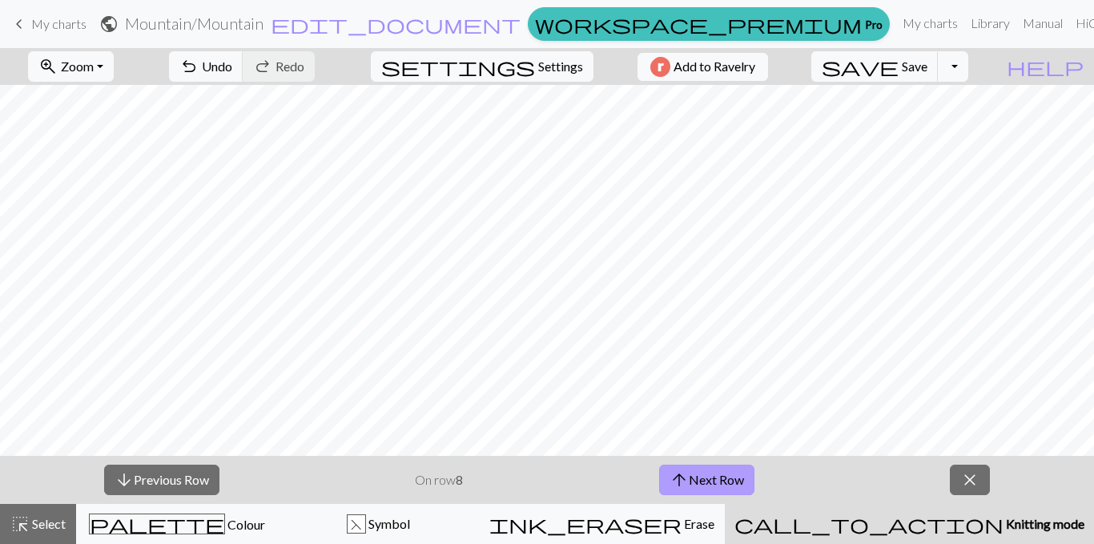
click at [707, 488] on button "arrow_upward Next Row" at bounding box center [706, 479] width 95 height 30
click at [715, 474] on button "arrow_upward Next Row" at bounding box center [706, 479] width 95 height 30
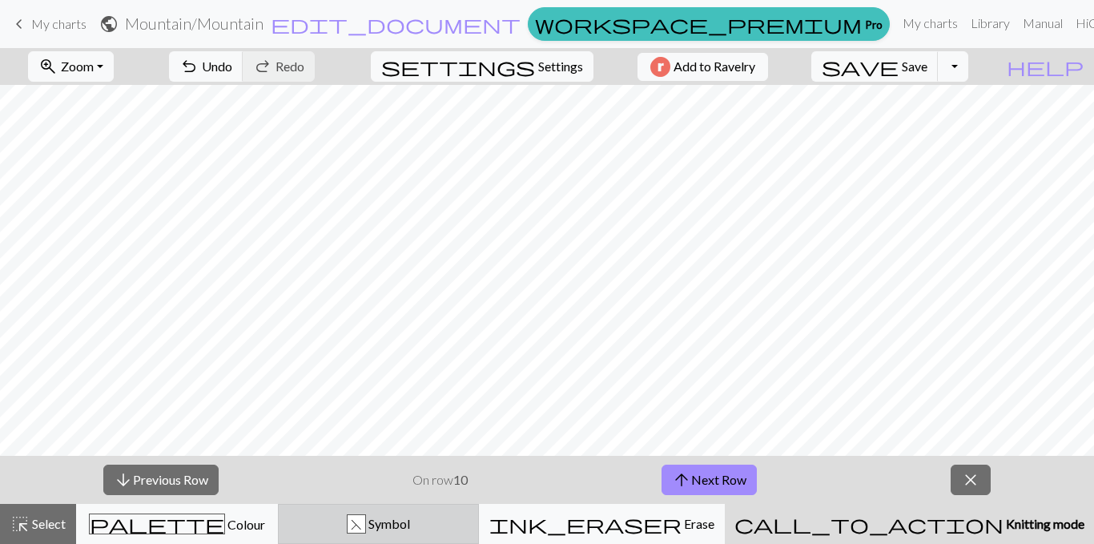
click at [365, 512] on div "F" at bounding box center [357, 524] width 18 height 19
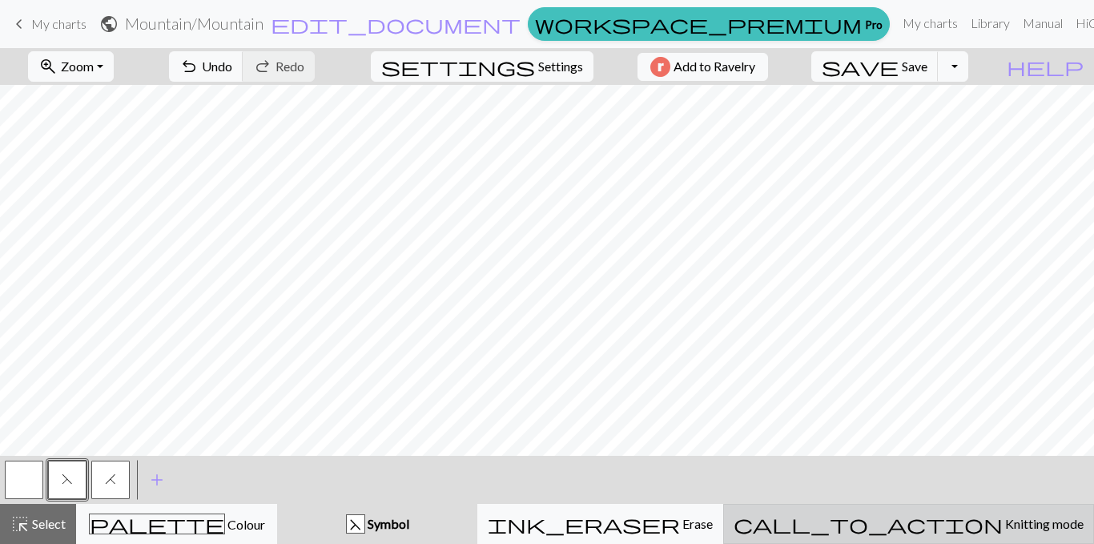
click at [1003, 512] on span "Knitting mode" at bounding box center [1043, 523] width 81 height 15
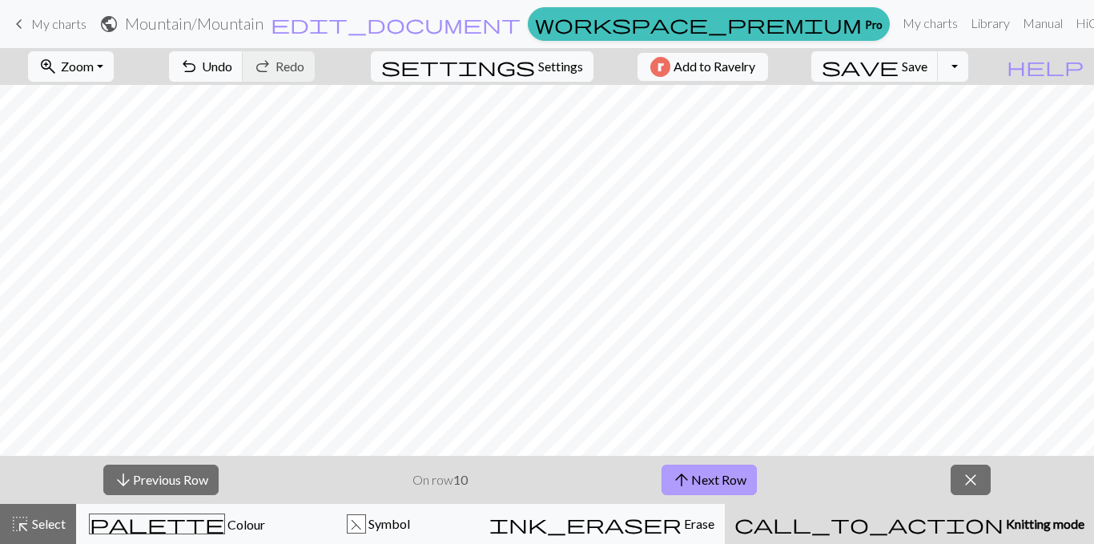
click at [711, 473] on button "arrow_upward Next Row" at bounding box center [708, 479] width 95 height 30
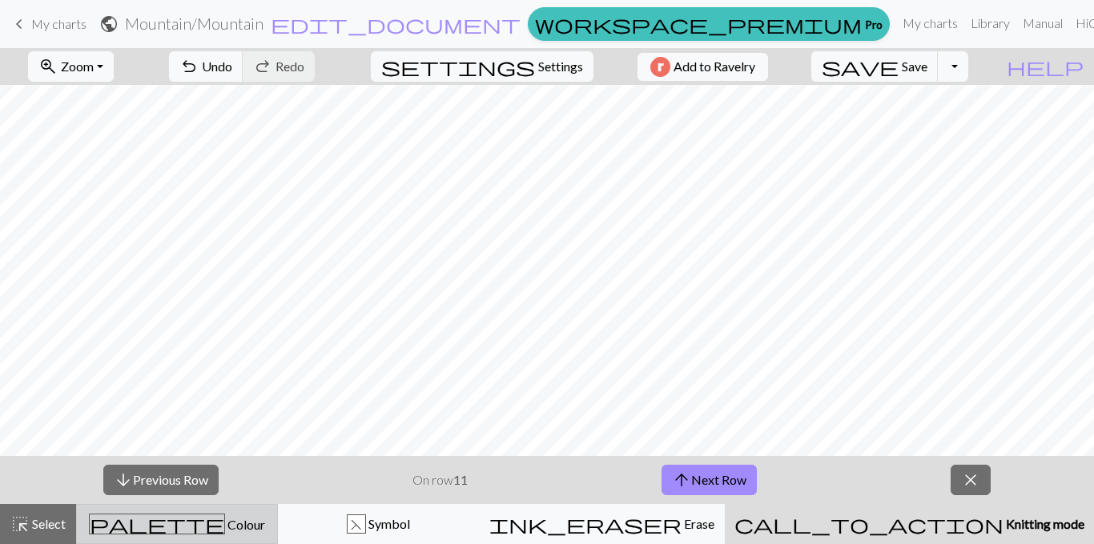
click at [155, 512] on div "palette Colour Colour" at bounding box center [176, 523] width 181 height 21
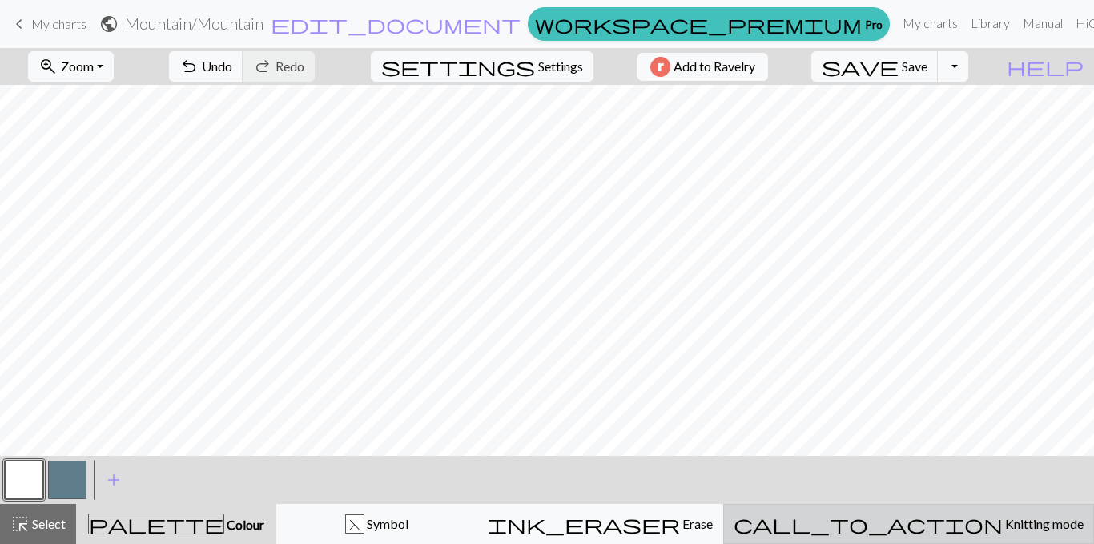
click at [987, 512] on button "call_to_action Knitting mode Knitting mode" at bounding box center [908, 524] width 371 height 40
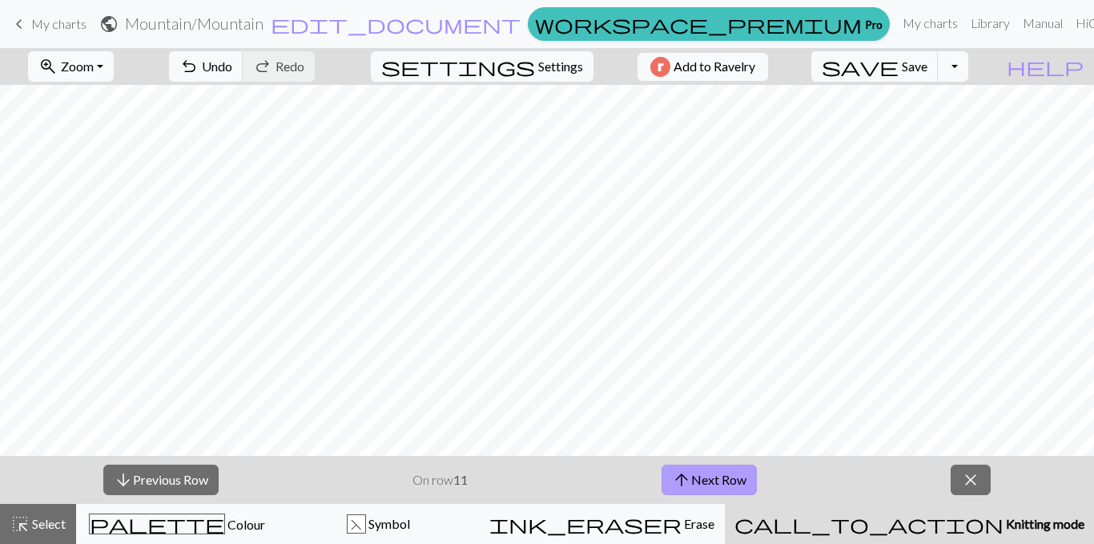
click at [730, 466] on button "arrow_upward Next Row" at bounding box center [708, 479] width 95 height 30
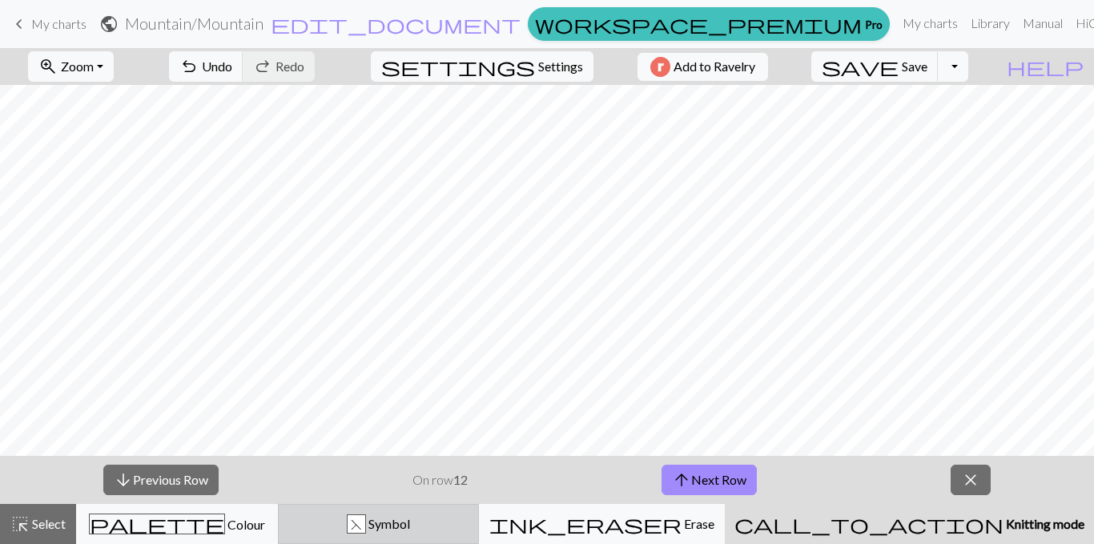
click at [365, 512] on div "F" at bounding box center [357, 524] width 18 height 19
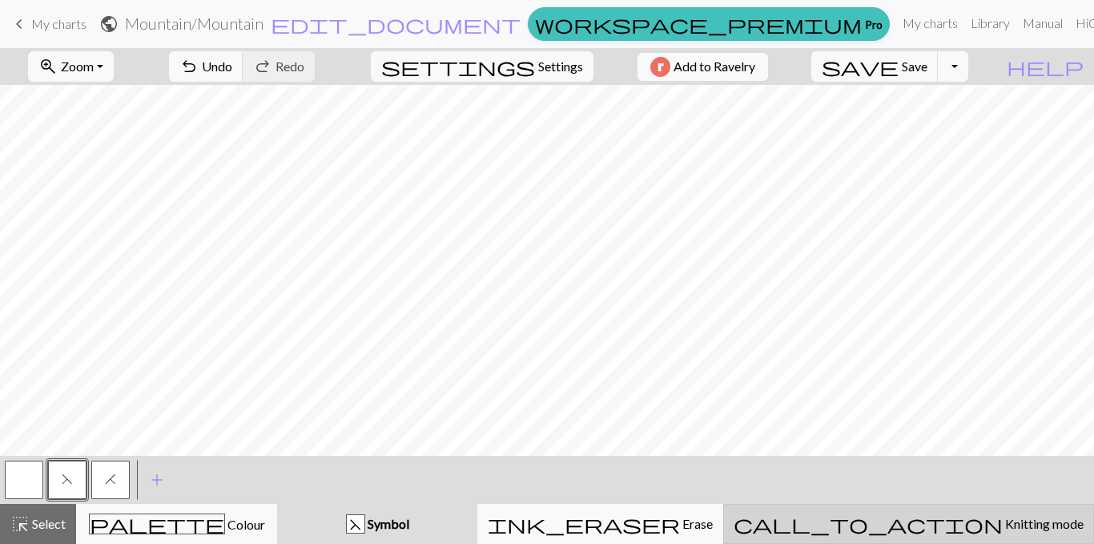
click at [1003, 512] on span "Knitting mode" at bounding box center [1043, 523] width 81 height 15
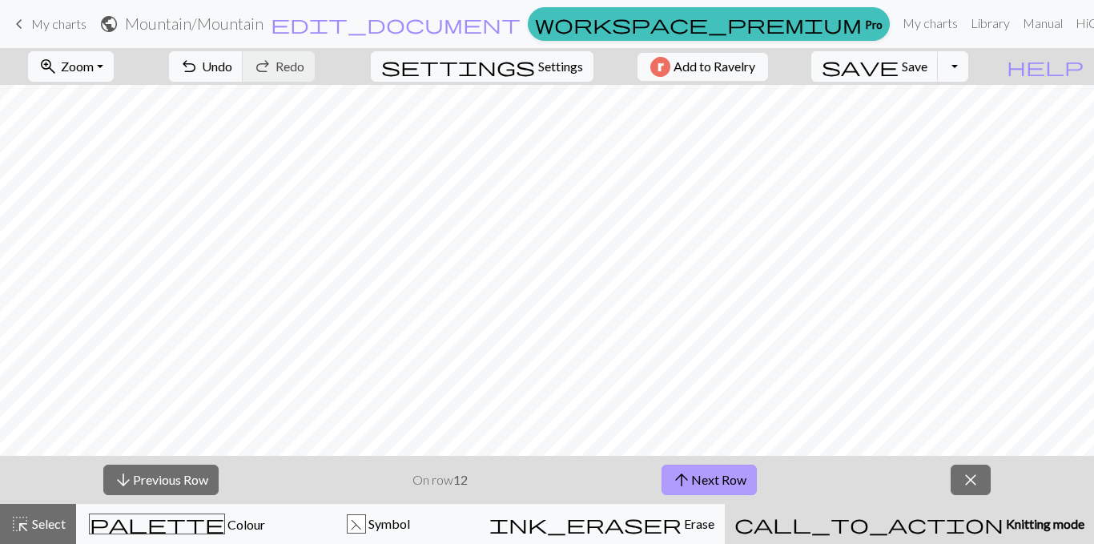
click at [713, 485] on button "arrow_upward Next Row" at bounding box center [708, 479] width 95 height 30
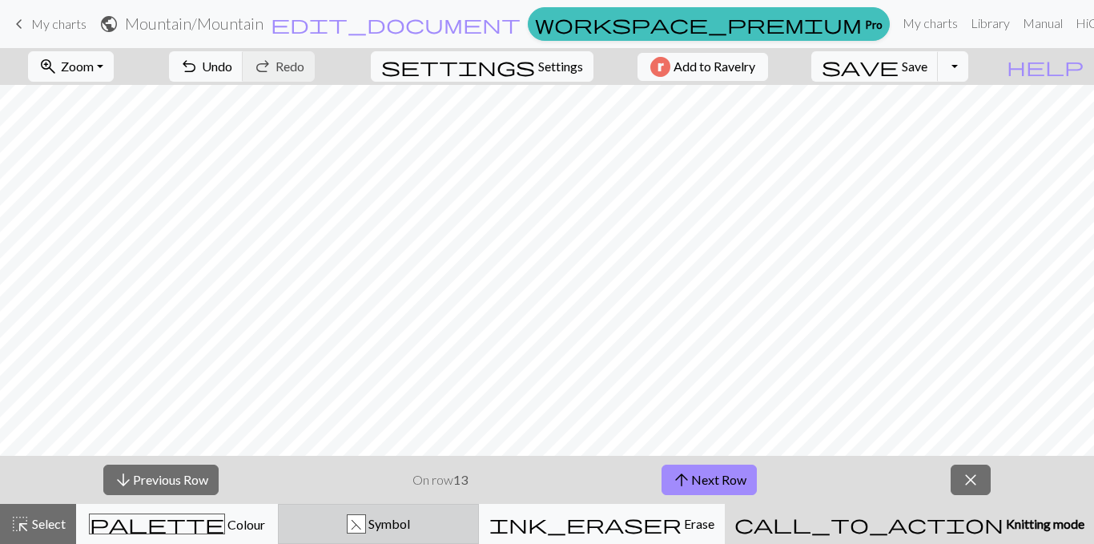
click at [410, 512] on span "Symbol" at bounding box center [388, 523] width 44 height 15
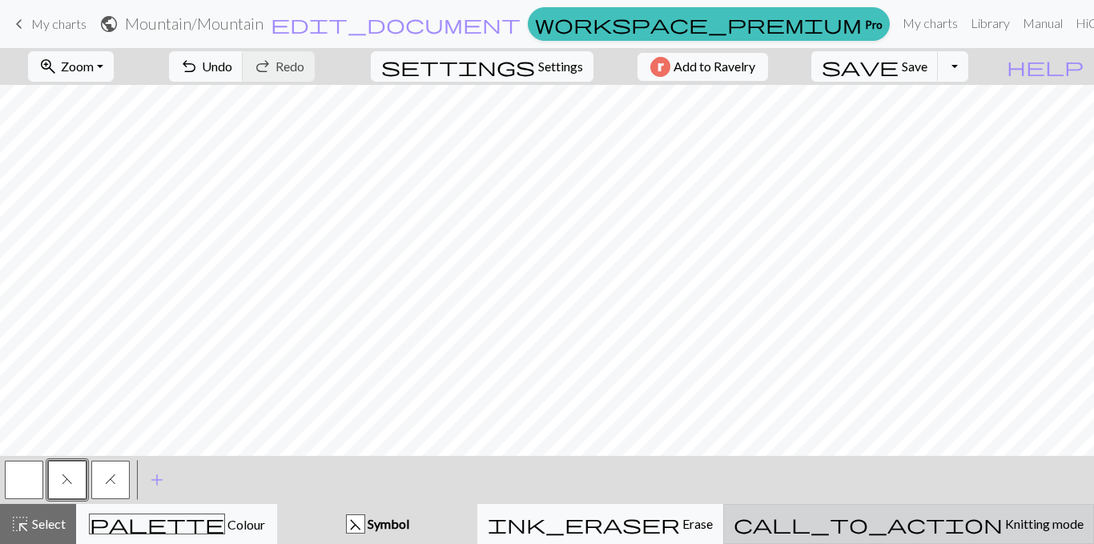
click at [975, 512] on button "call_to_action Knitting mode Knitting mode" at bounding box center [908, 524] width 371 height 40
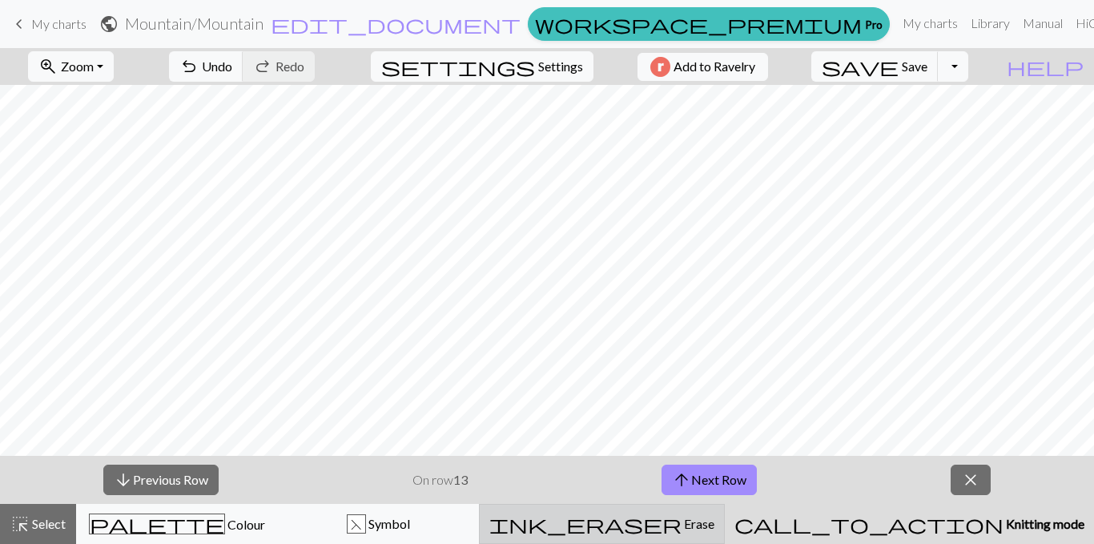
click at [677, 512] on div "ink_eraser Erase Erase" at bounding box center [601, 523] width 225 height 19
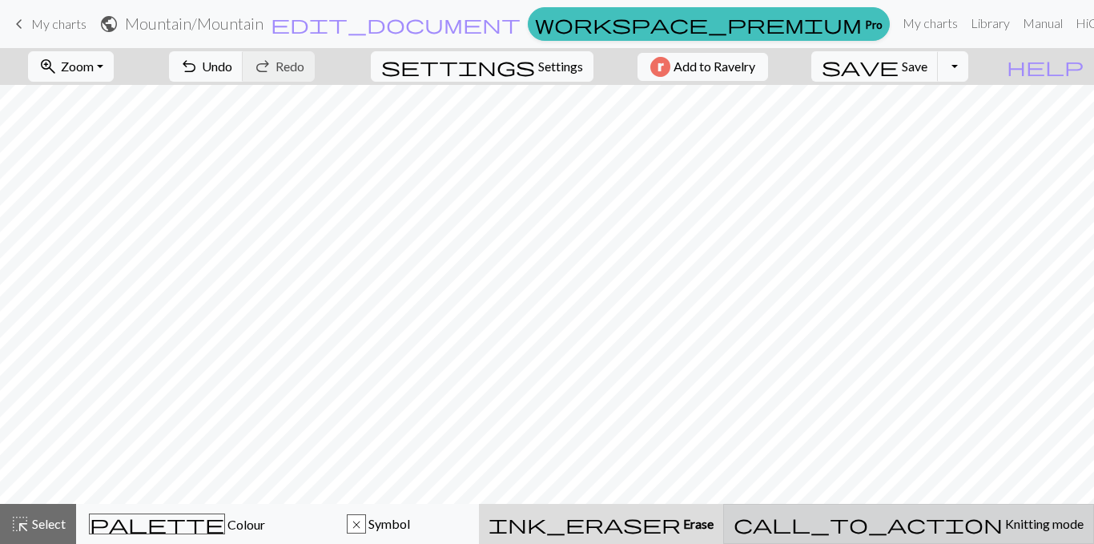
click at [1003, 512] on span "Knitting mode" at bounding box center [1043, 523] width 81 height 15
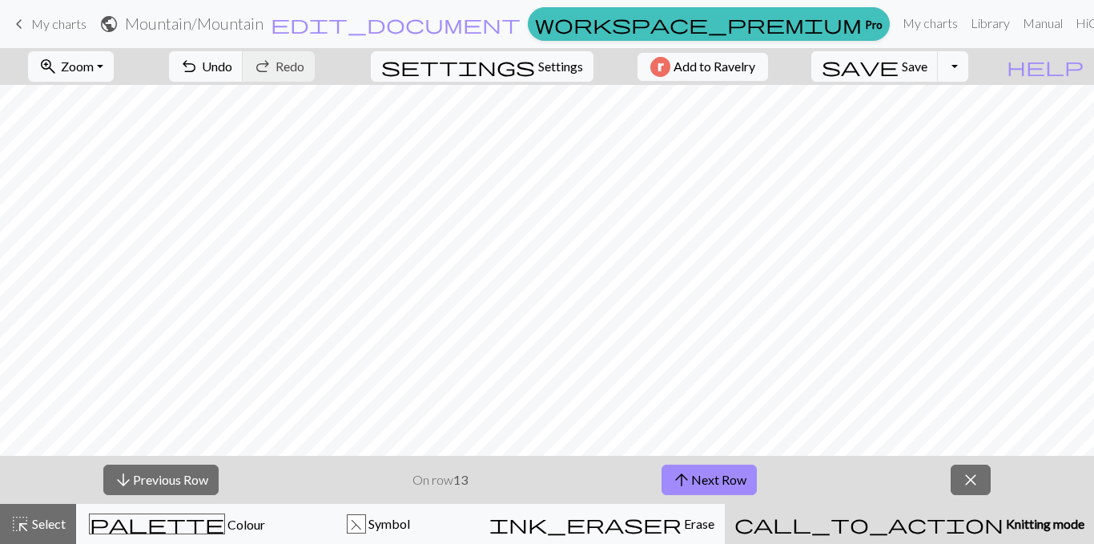
click at [725, 495] on div "arrow_downward Previous Row On row 13 arrow_upward Next Row close" at bounding box center [547, 480] width 1094 height 48
click at [716, 473] on button "arrow_upward Next Row" at bounding box center [708, 479] width 95 height 30
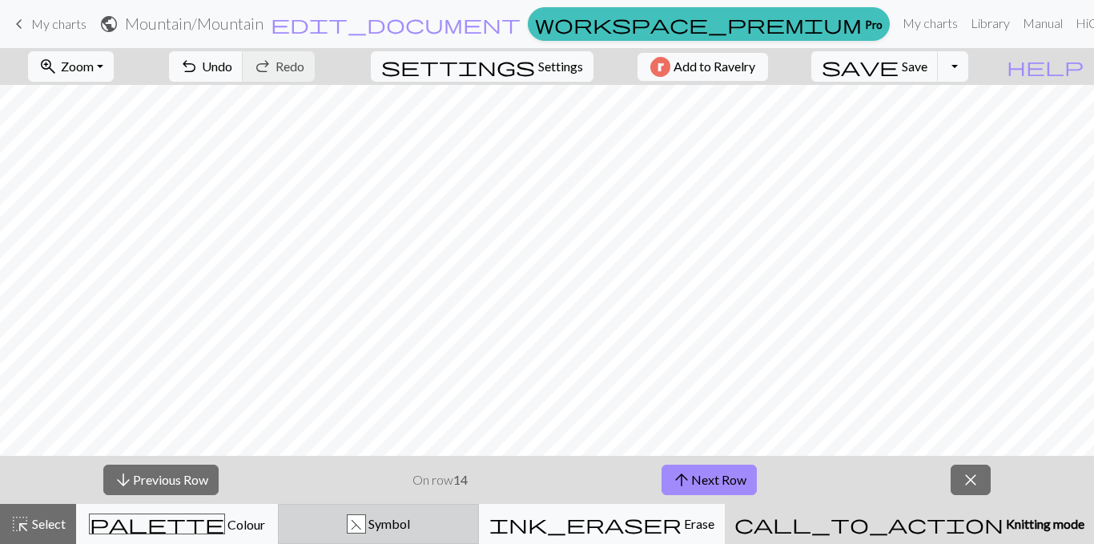
click at [480, 512] on button "F Symbol" at bounding box center [379, 524] width 202 height 40
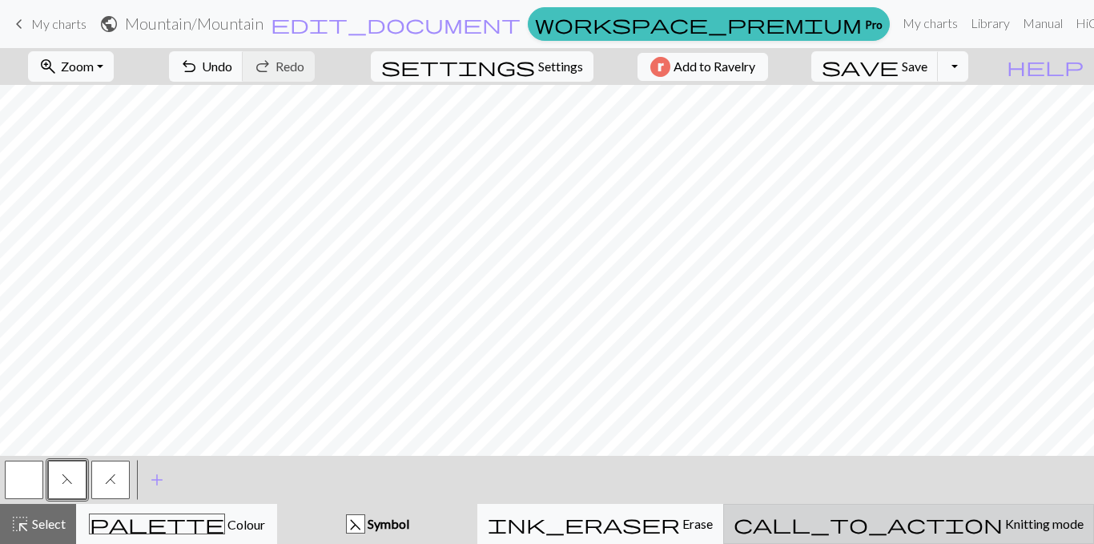
click at [1003, 512] on span "Knitting mode" at bounding box center [1043, 523] width 81 height 15
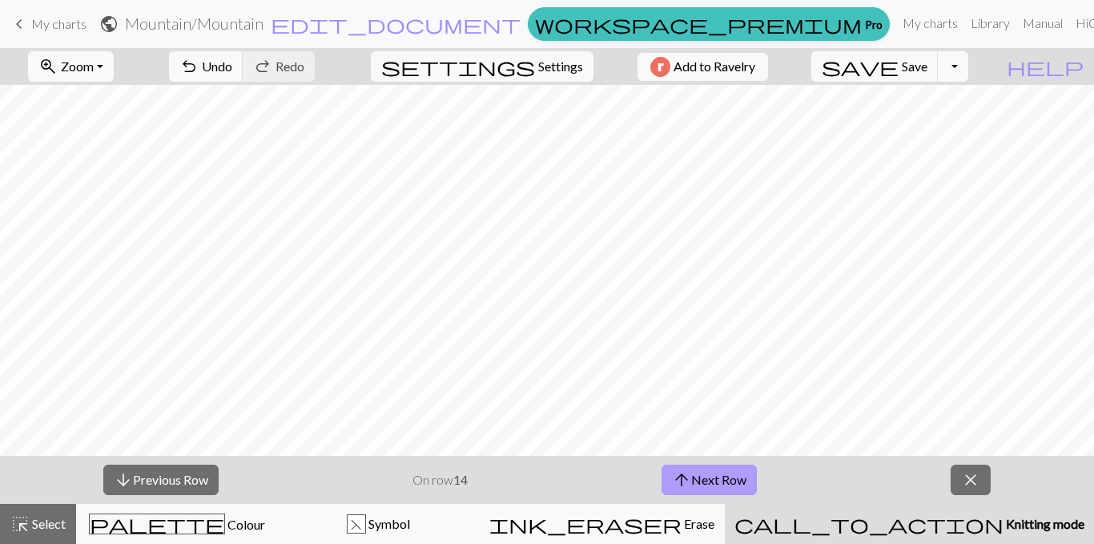
click at [690, 477] on span "arrow_upward" at bounding box center [681, 479] width 19 height 22
click at [733, 472] on button "arrow_upward Next Row" at bounding box center [708, 479] width 95 height 30
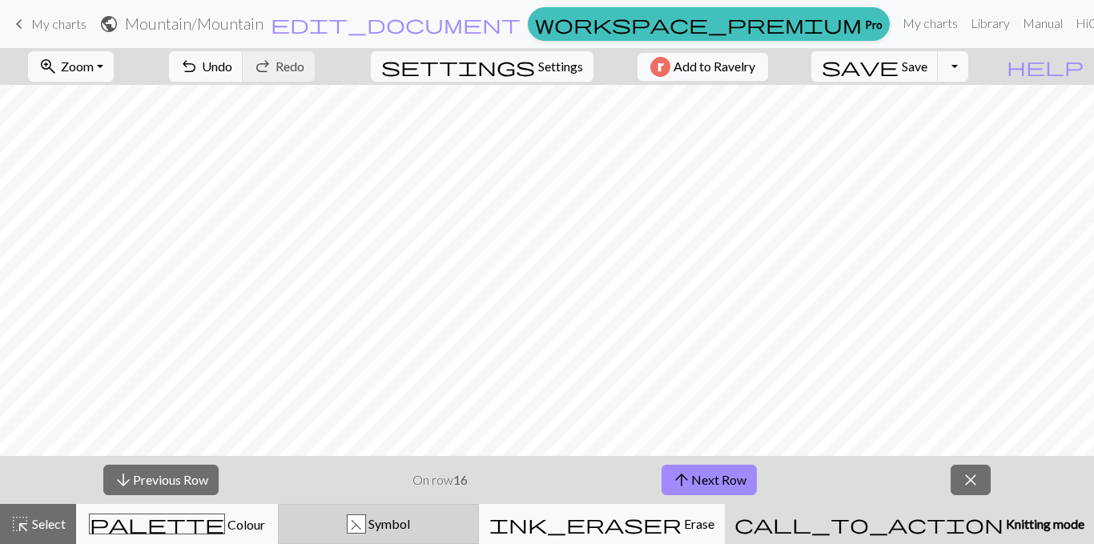
click at [465, 512] on button "F Symbol" at bounding box center [379, 524] width 202 height 40
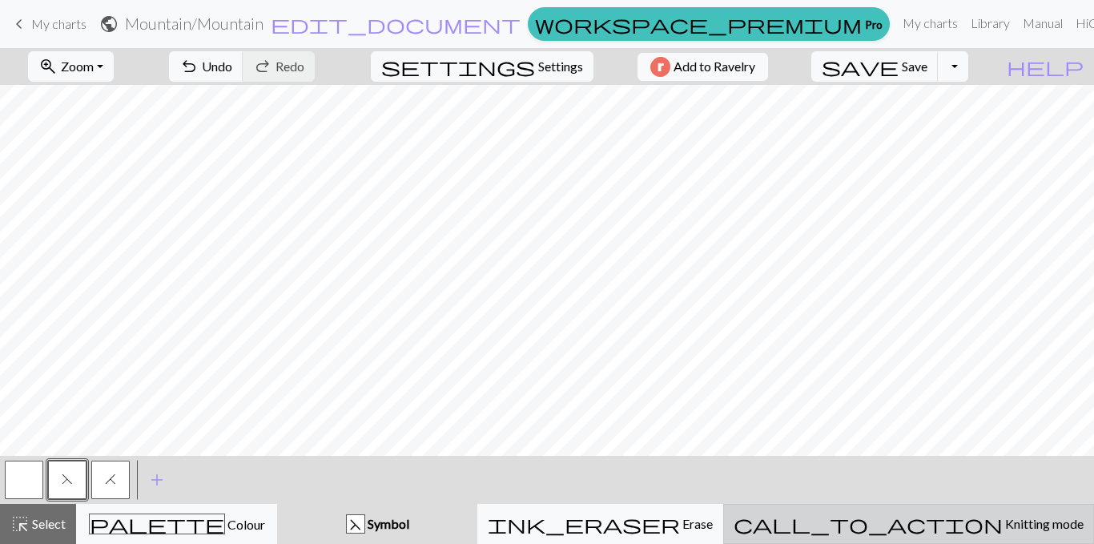
click at [1003, 512] on span "Knitting mode" at bounding box center [1043, 523] width 81 height 15
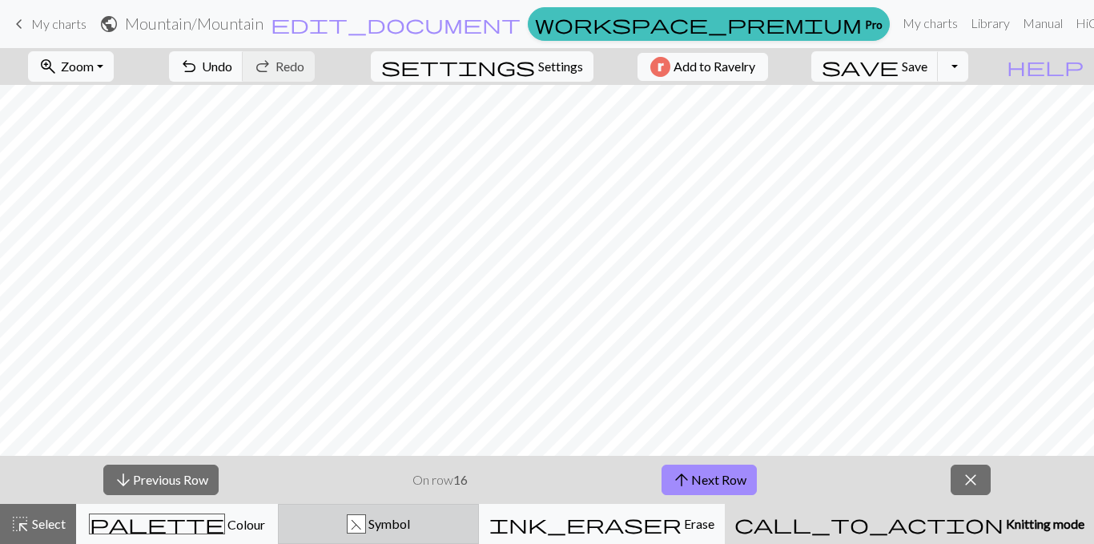
click at [410, 512] on span "Symbol" at bounding box center [388, 523] width 44 height 15
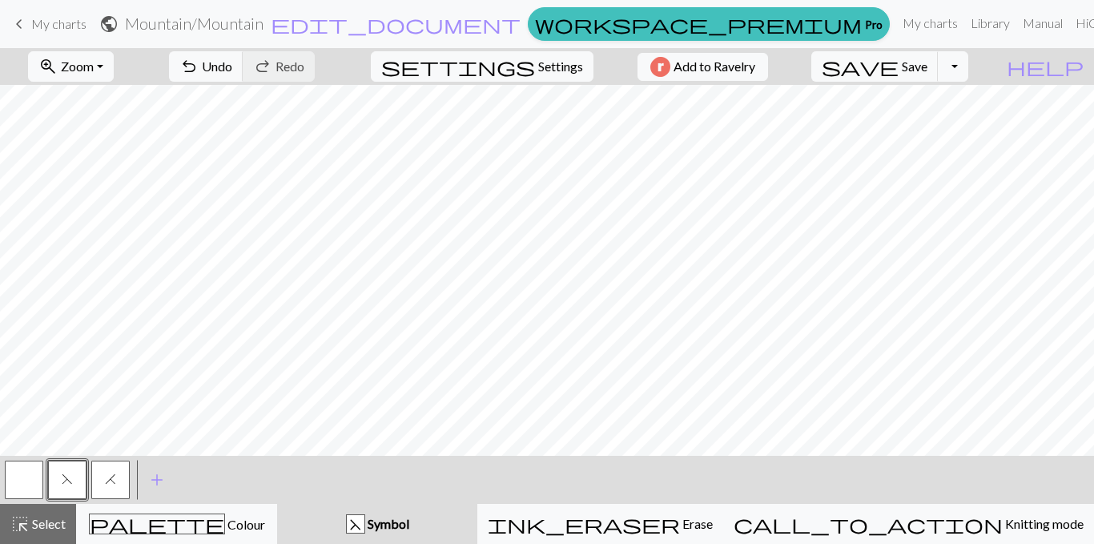
click at [107, 481] on span "H" at bounding box center [110, 478] width 11 height 13
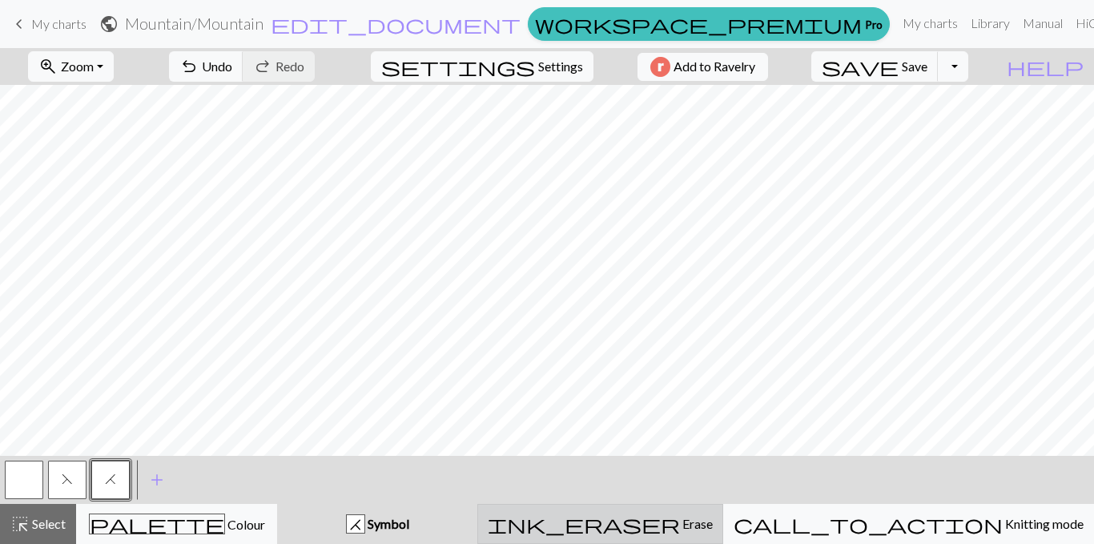
click at [723, 512] on button "ink_eraser Erase Erase" at bounding box center [600, 524] width 246 height 40
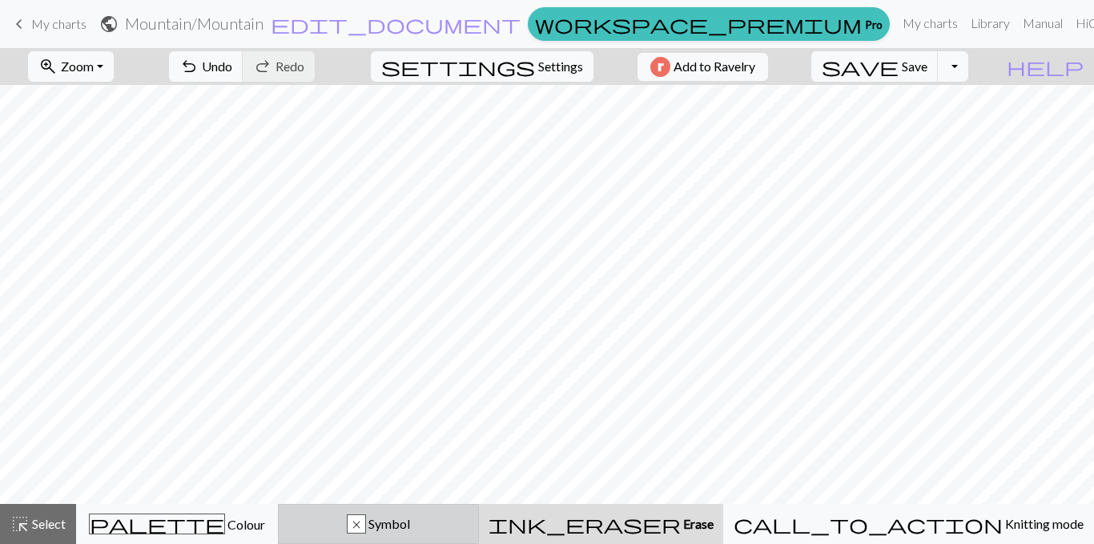
click at [365, 512] on div "x" at bounding box center [357, 524] width 18 height 19
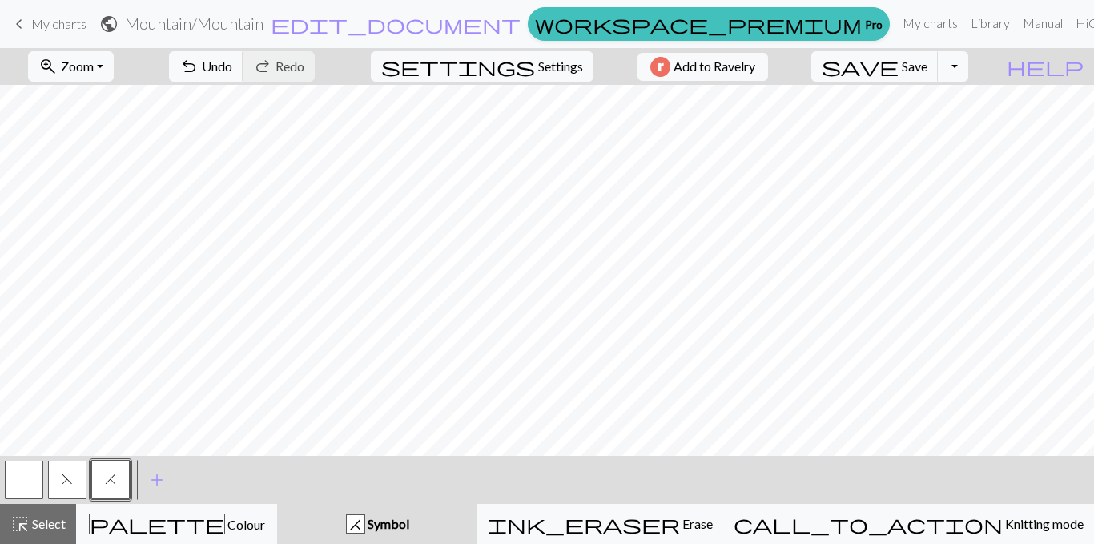
drag, startPoint x: 77, startPoint y: 477, endPoint x: 130, endPoint y: 458, distance: 56.2
click at [78, 476] on button "F" at bounding box center [67, 479] width 38 height 38
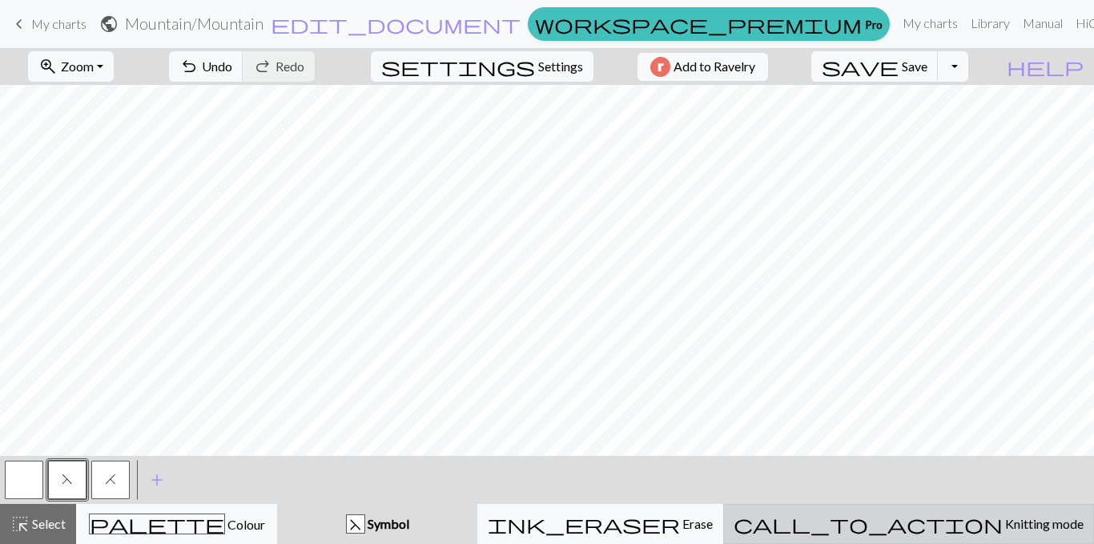
click at [983, 512] on button "call_to_action Knitting mode Knitting mode" at bounding box center [908, 524] width 371 height 40
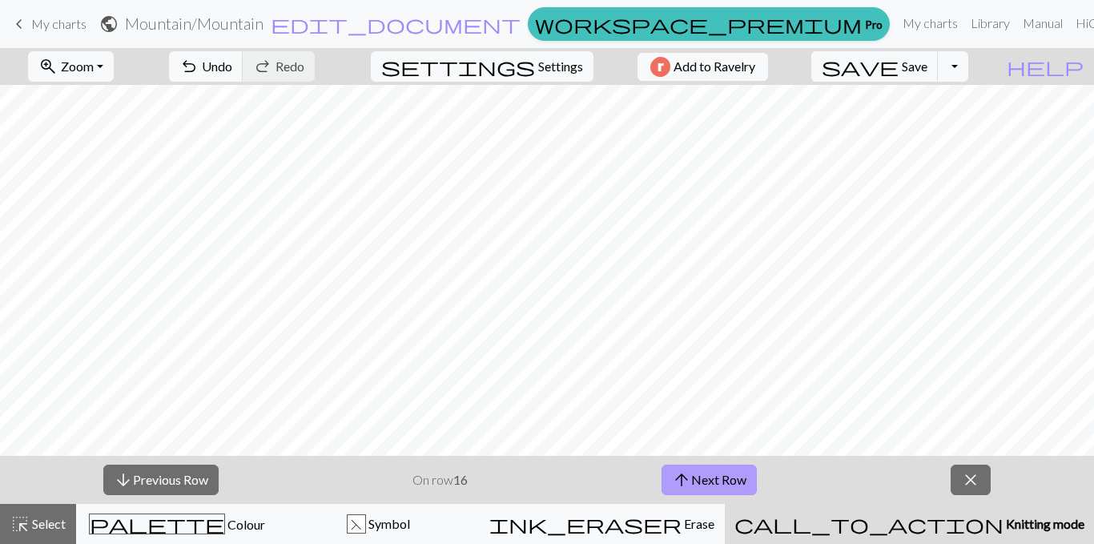
click at [732, 484] on button "arrow_upward Next Row" at bounding box center [708, 479] width 95 height 30
click at [159, 465] on button "arrow_downward Previous Row" at bounding box center [160, 479] width 115 height 30
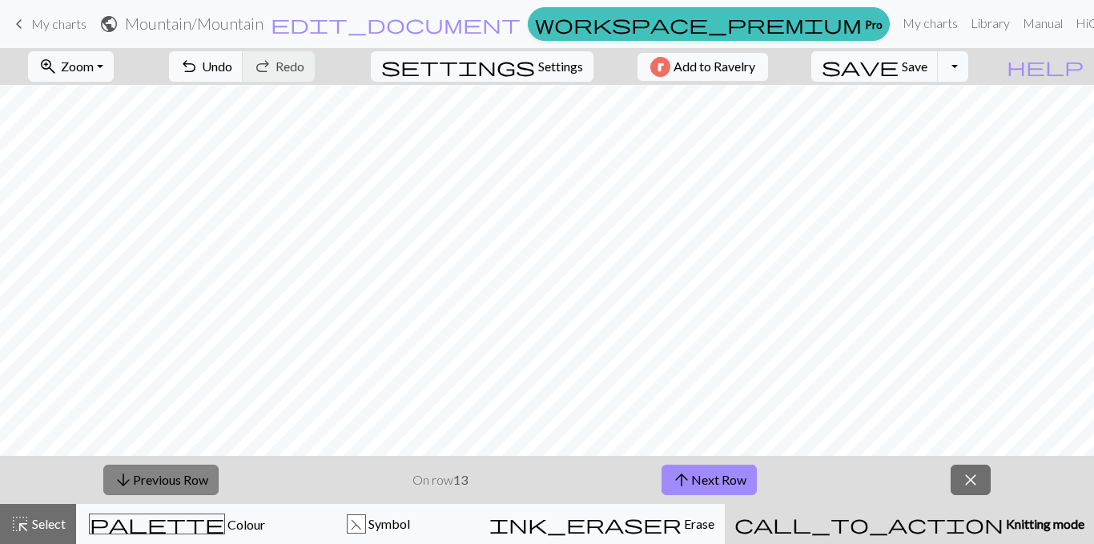
click at [163, 465] on button "arrow_downward Previous Row" at bounding box center [160, 479] width 115 height 30
click at [715, 488] on button "arrow_upward Next Row" at bounding box center [706, 479] width 95 height 30
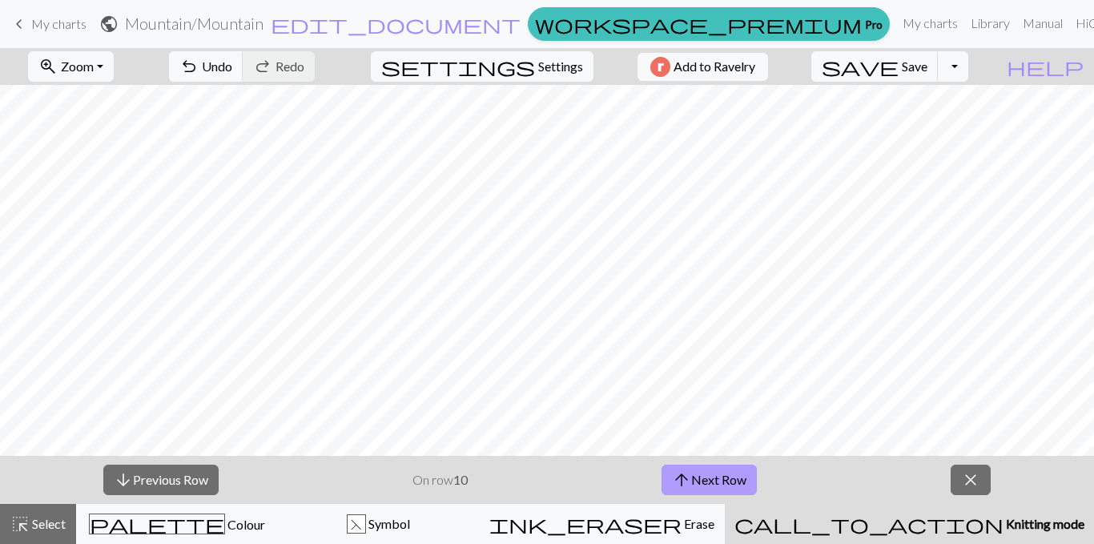
click at [722, 477] on button "arrow_upward Next Row" at bounding box center [708, 479] width 95 height 30
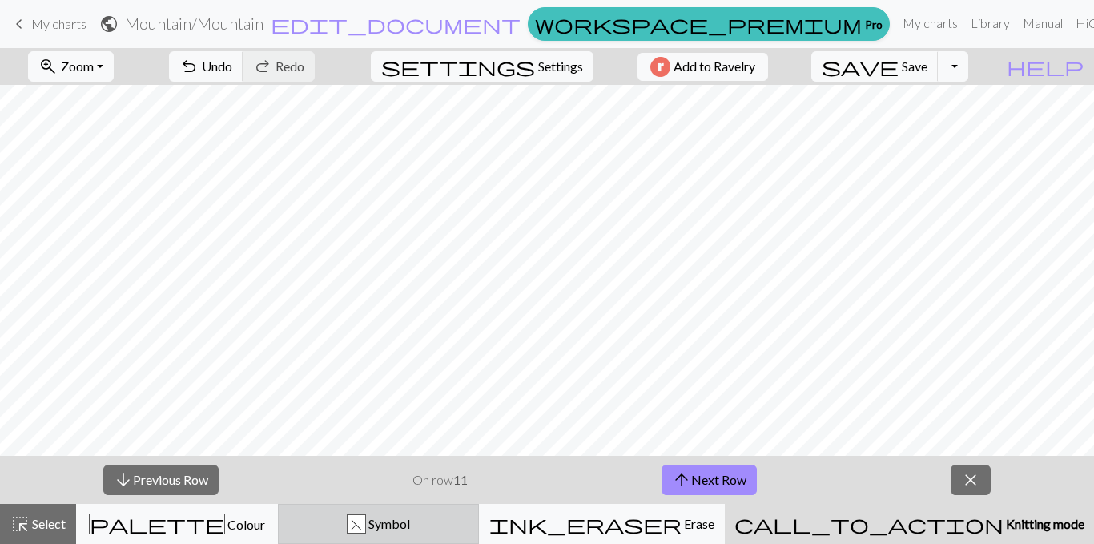
click at [410, 512] on span "Symbol" at bounding box center [388, 523] width 44 height 15
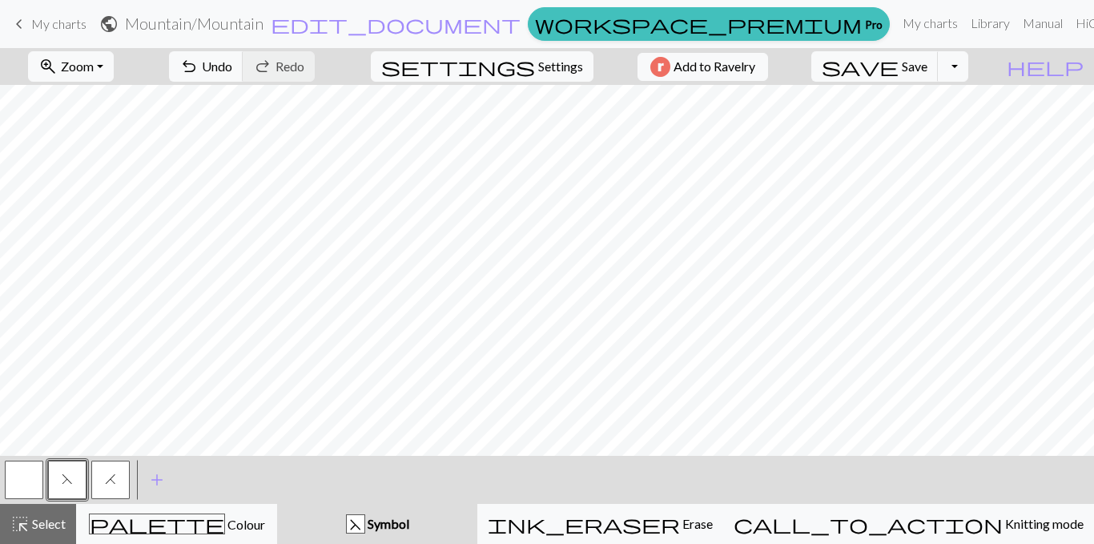
click at [120, 480] on button "H" at bounding box center [110, 479] width 38 height 38
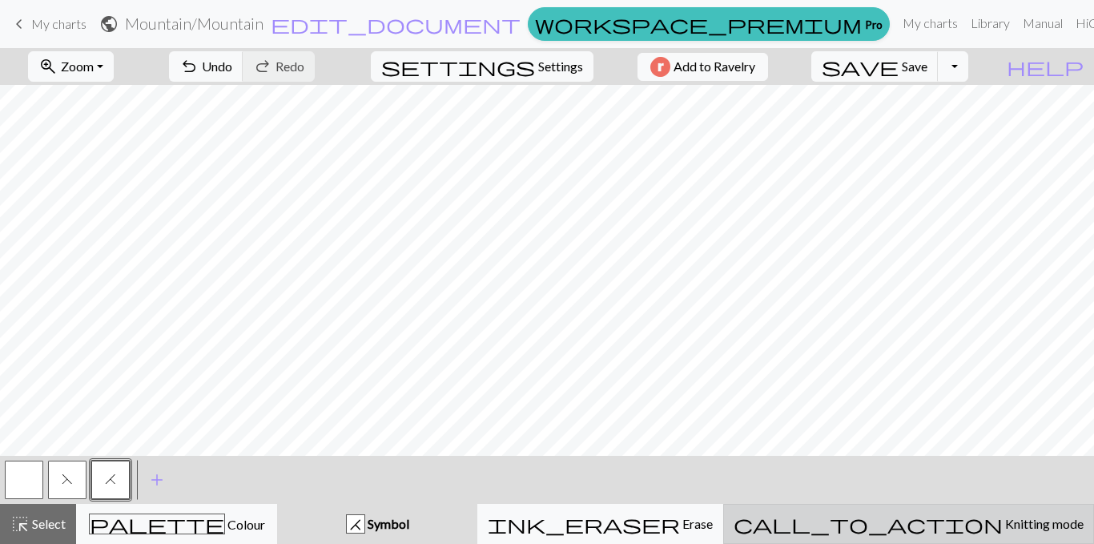
click at [919, 512] on span "call_to_action" at bounding box center [867, 523] width 269 height 22
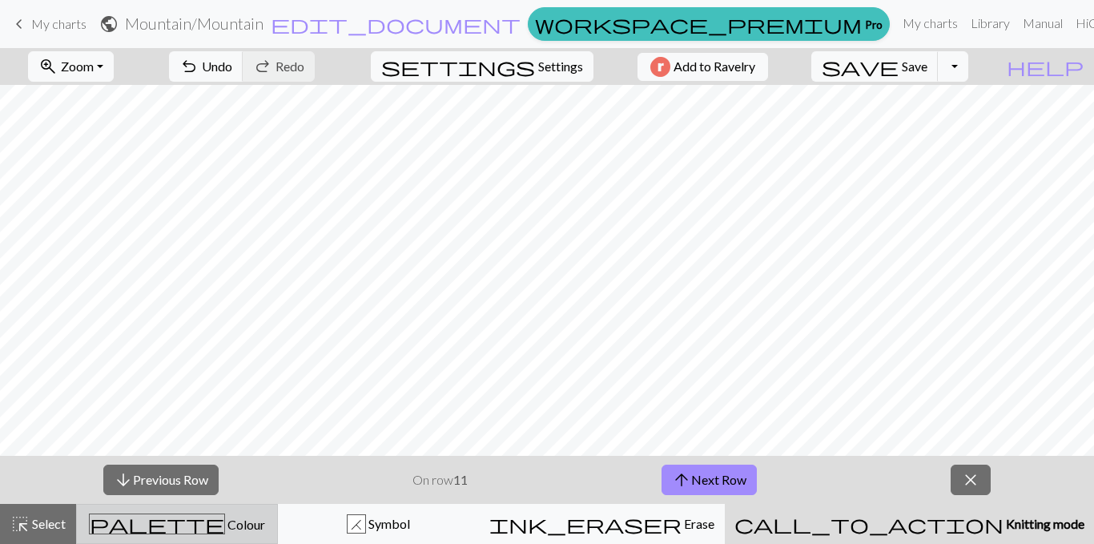
click at [248, 512] on div "palette Colour Colour" at bounding box center [176, 523] width 181 height 21
